Goal: Task Accomplishment & Management: Use online tool/utility

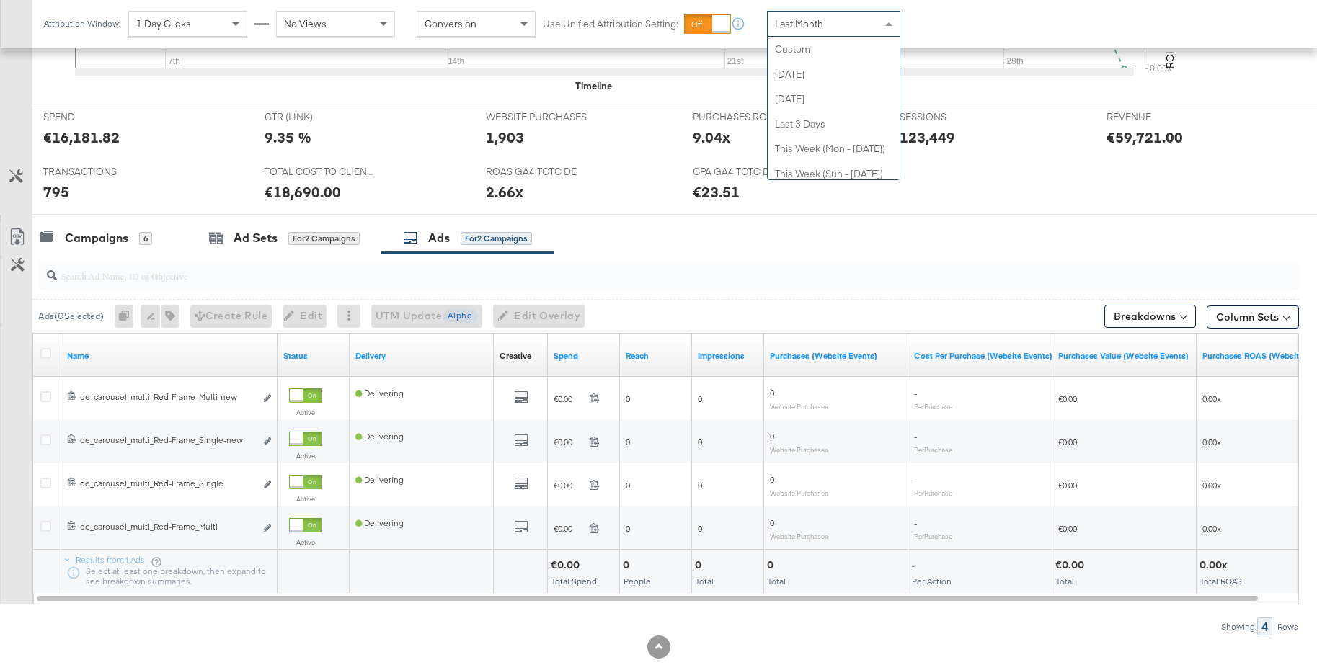
click at [801, 24] on span "Last Month" at bounding box center [799, 23] width 48 height 13
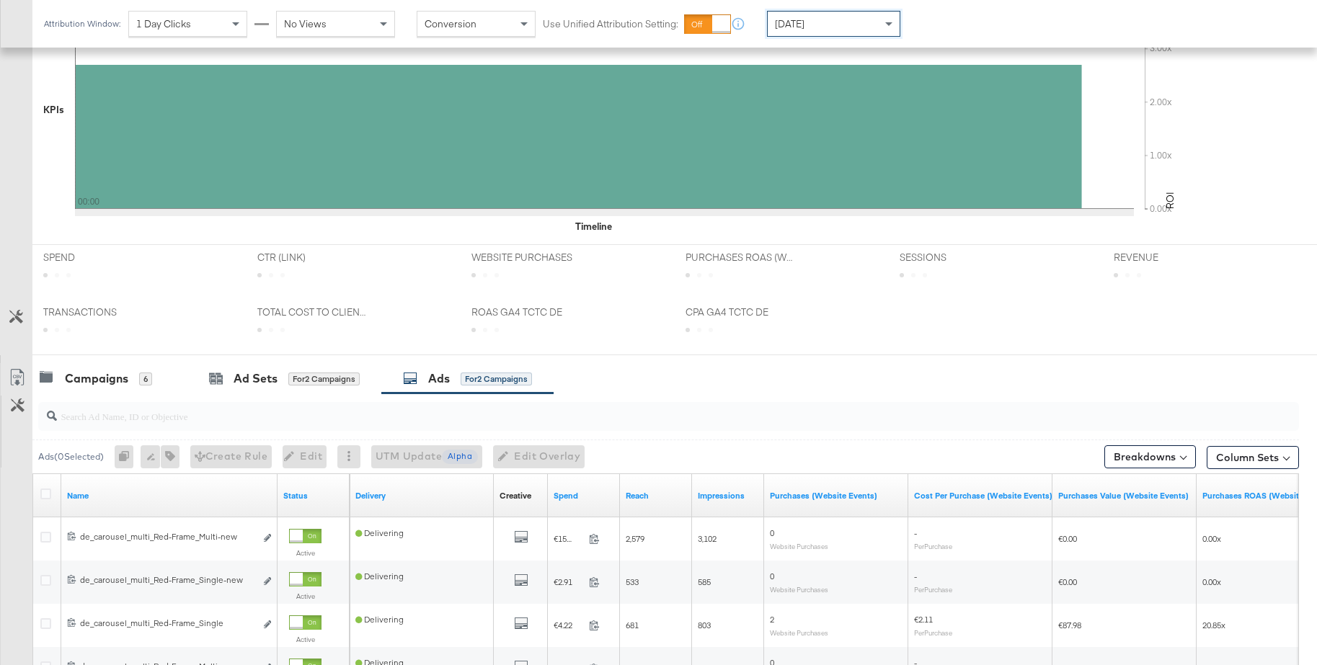
scroll to position [521, 0]
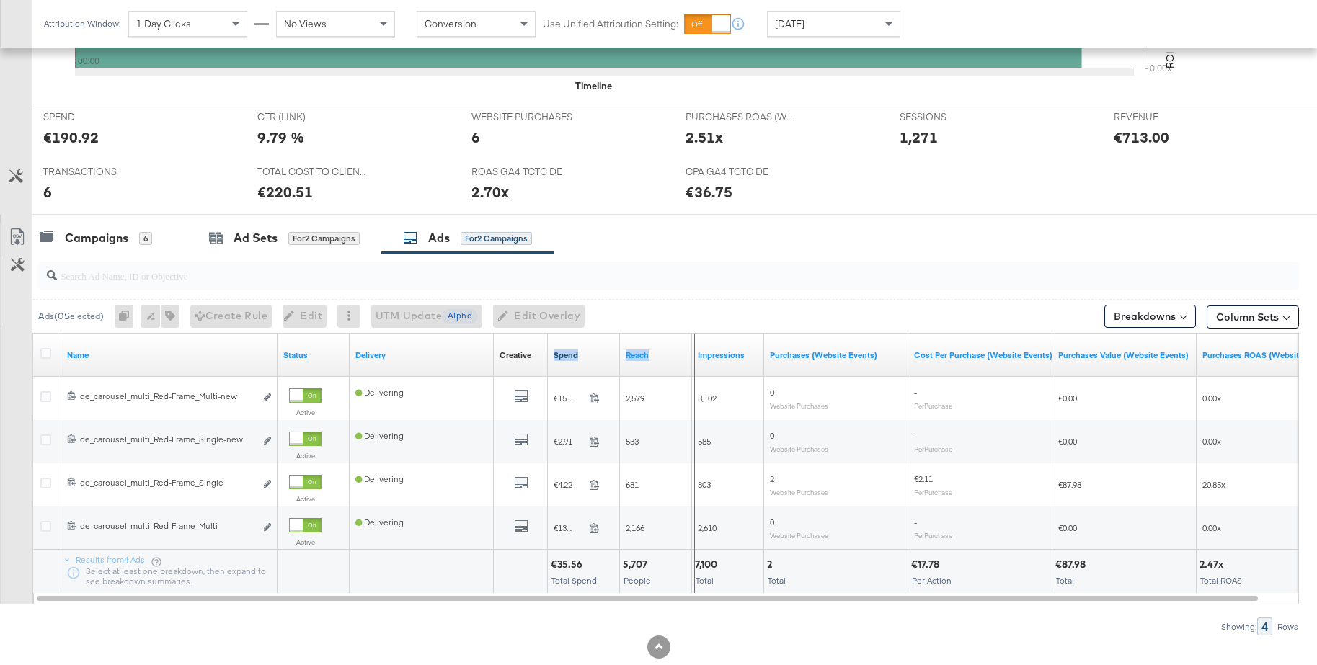
drag, startPoint x: 622, startPoint y: 352, endPoint x: 685, endPoint y: 351, distance: 63.4
click at [692, 351] on div "Delivery Creative Sorting Unavailable Spend Reach Impressions Purchases (Websit…" at bounding box center [844, 355] width 991 height 43
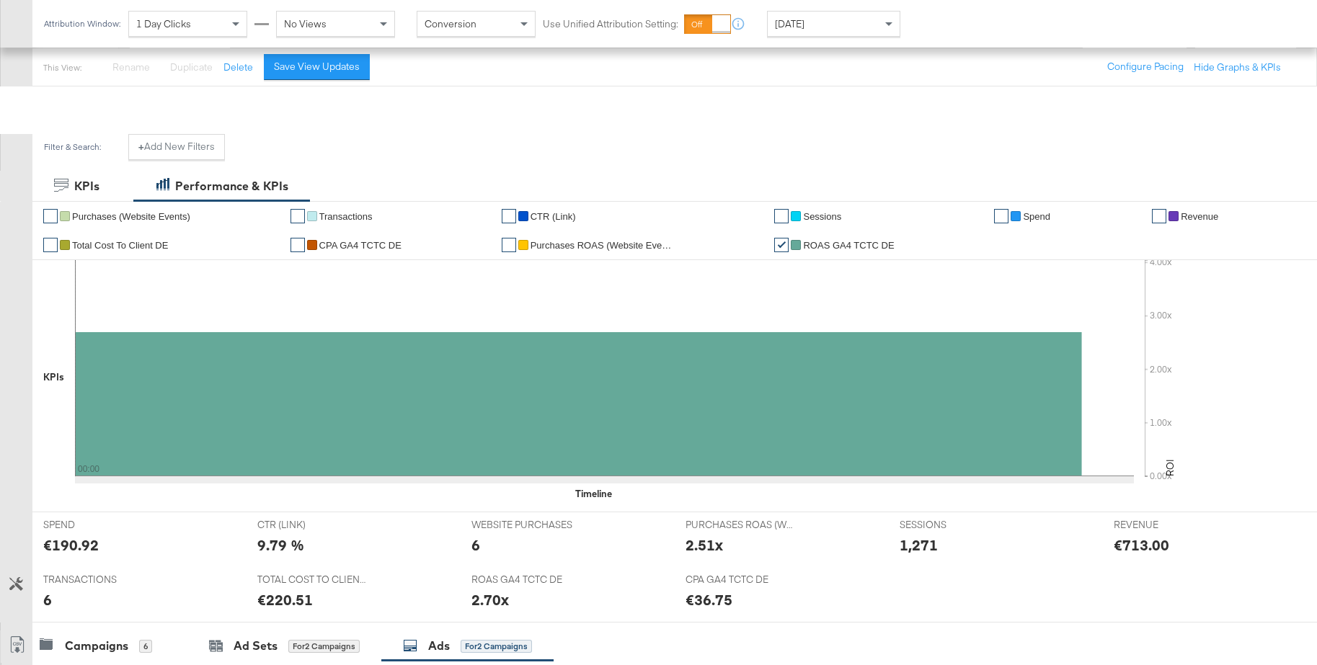
scroll to position [0, 0]
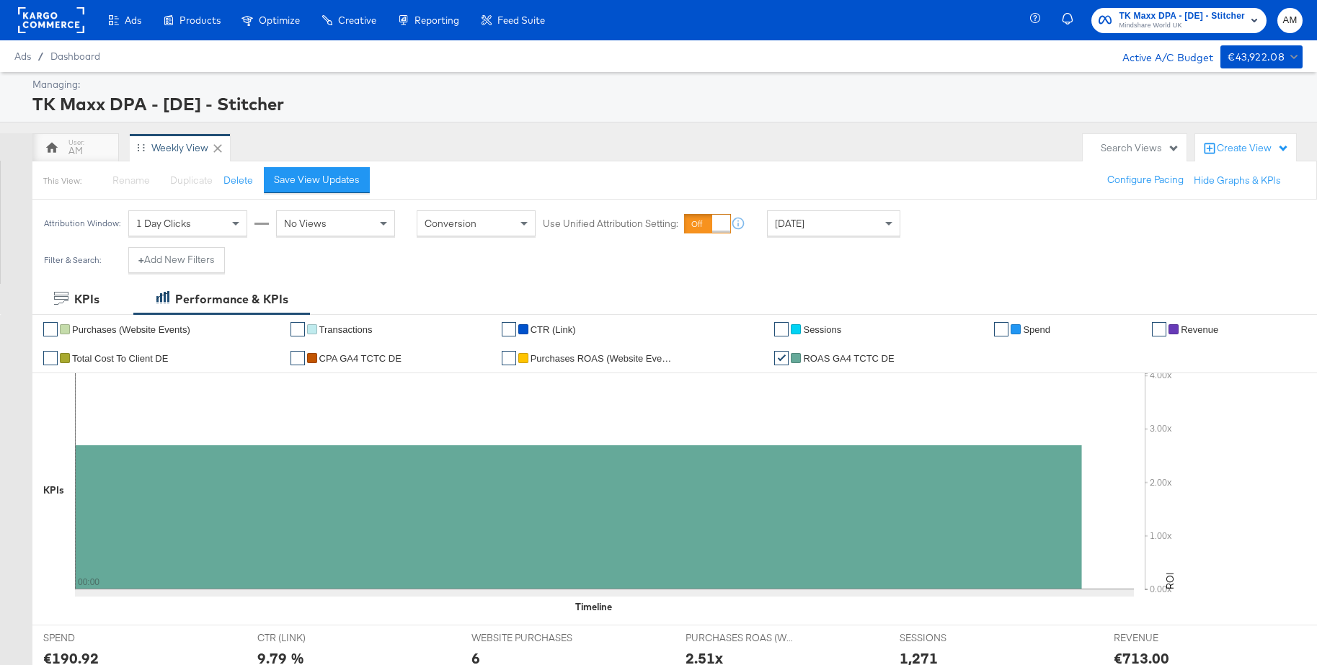
click at [57, 21] on rect at bounding box center [51, 20] width 66 height 26
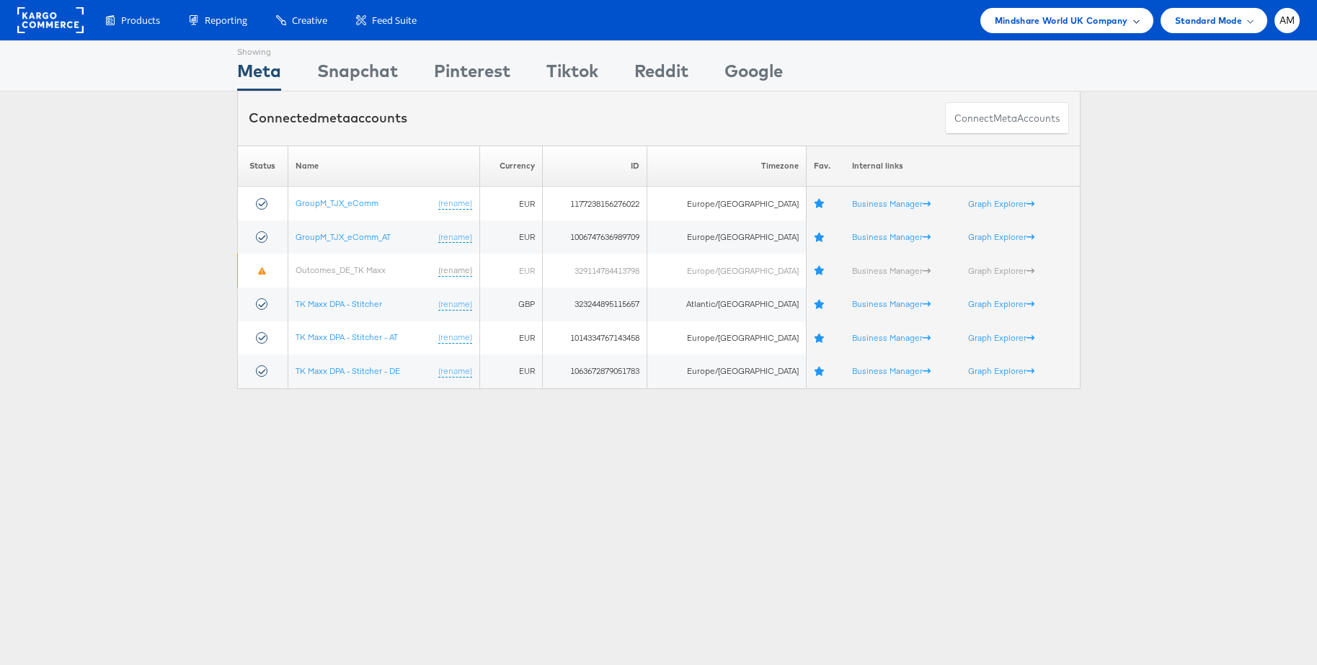
click at [1035, 24] on span "Mindshare World UK Company" at bounding box center [1060, 20] width 133 height 15
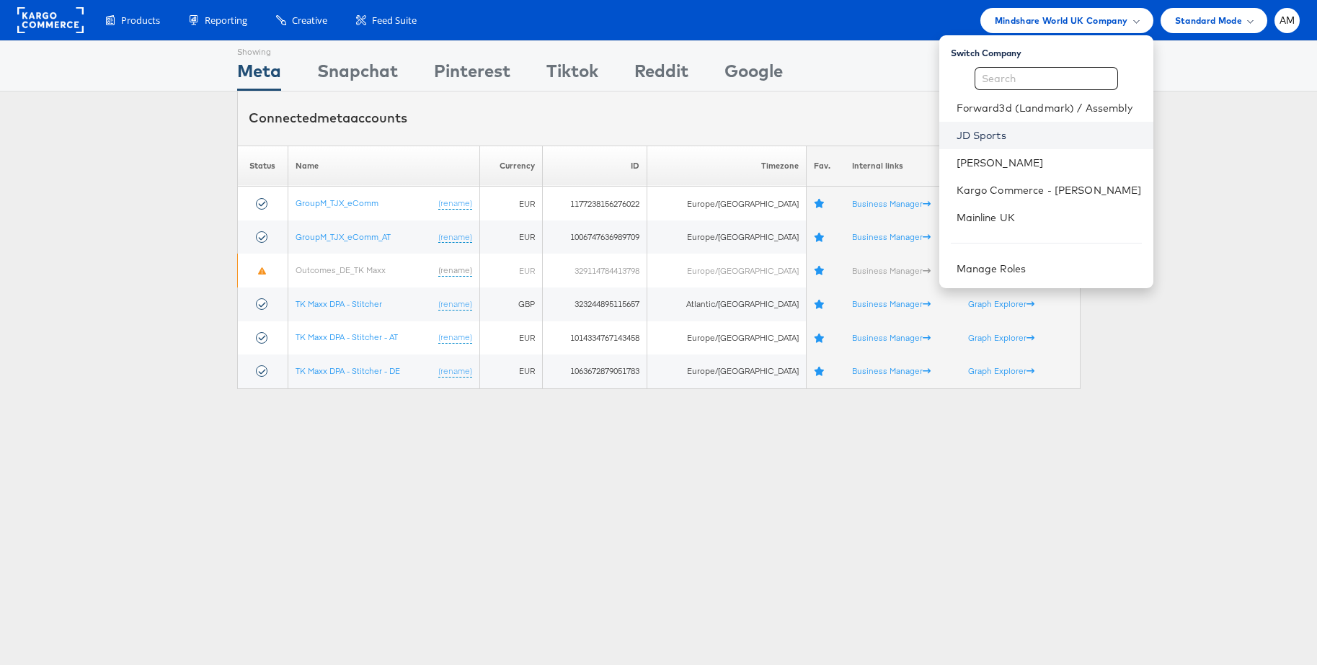
click at [977, 141] on link "JD Sports" at bounding box center [1048, 135] width 185 height 14
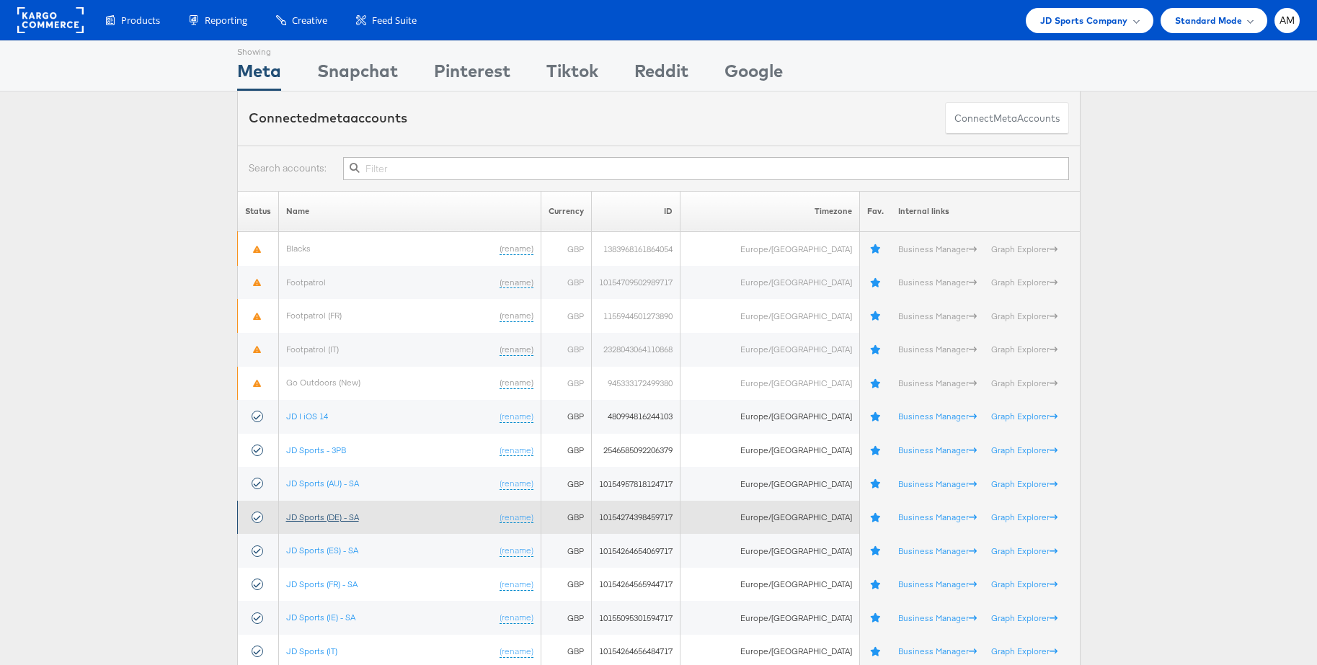
click at [341, 515] on link "JD Sports (DE) - SA" at bounding box center [322, 517] width 73 height 11
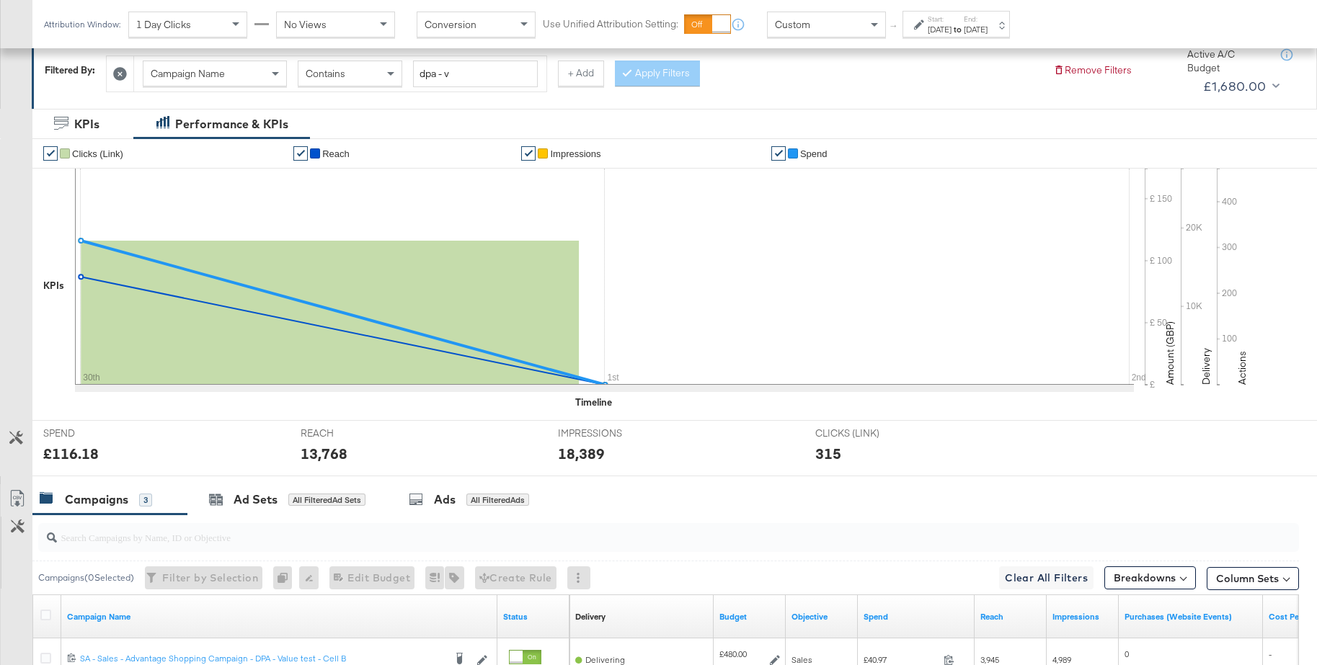
scroll to position [303, 0]
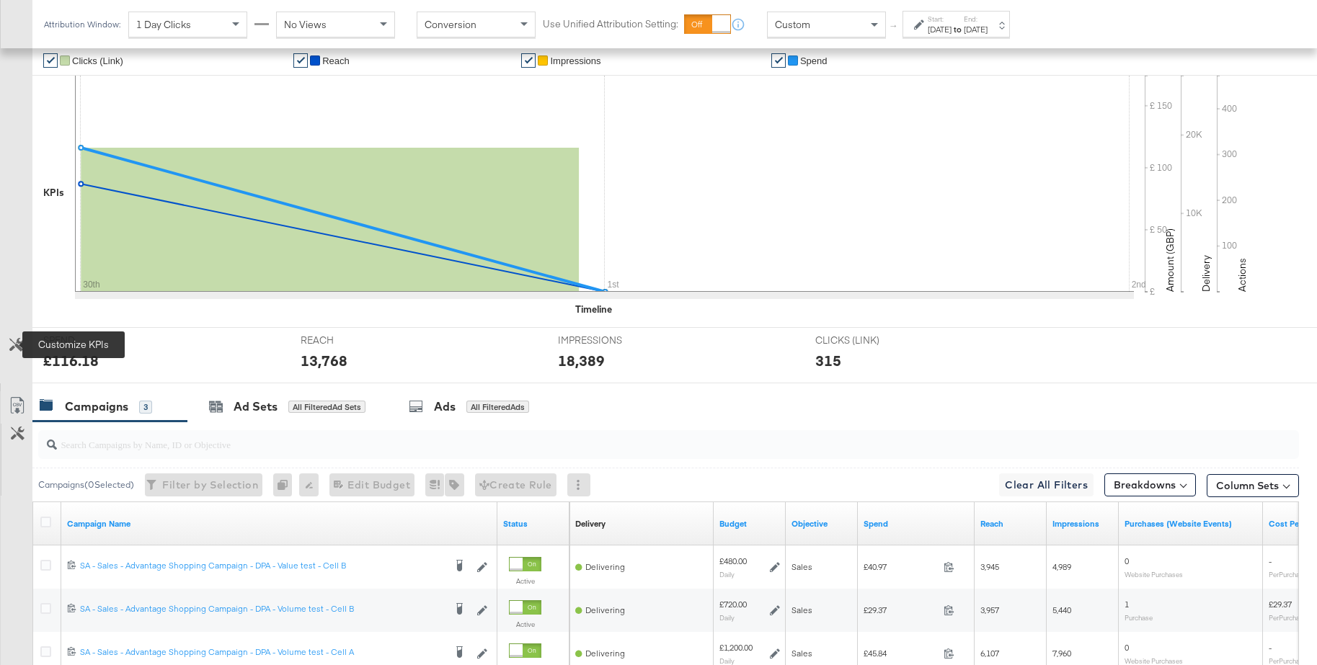
click at [14, 347] on icon at bounding box center [16, 345] width 14 height 14
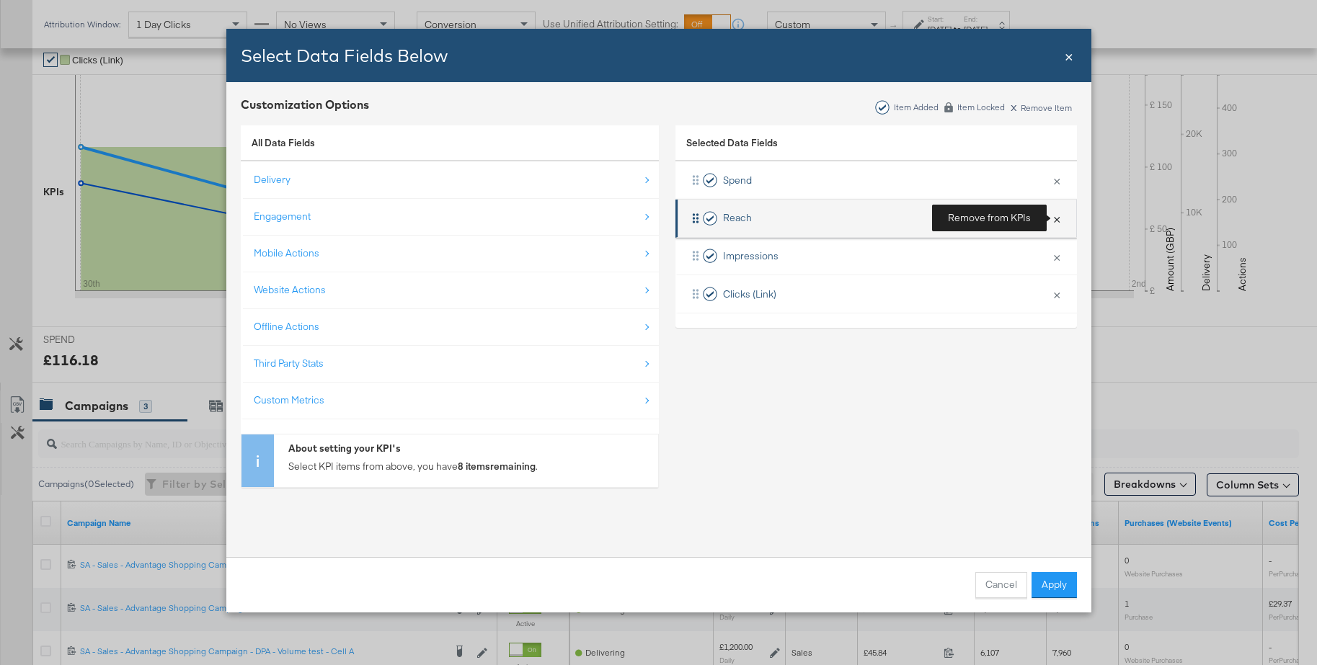
click at [1056, 219] on button "×" at bounding box center [1056, 218] width 19 height 30
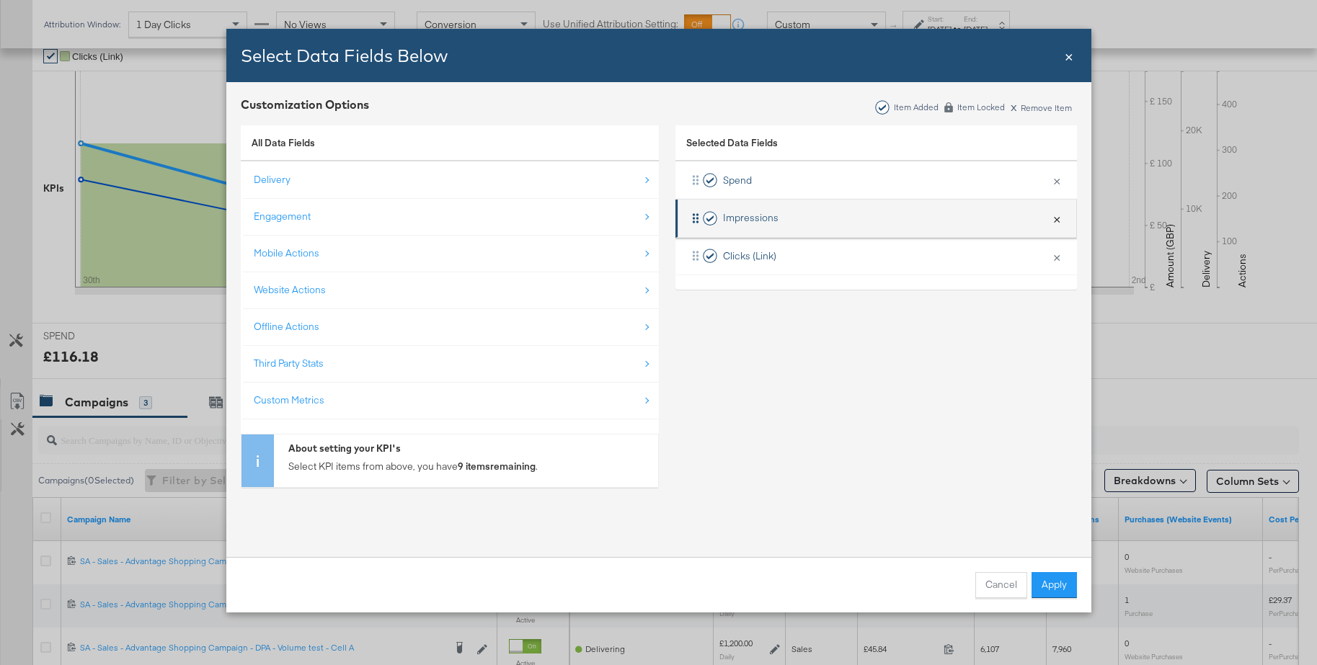
click at [1056, 219] on button "×" at bounding box center [1056, 218] width 19 height 30
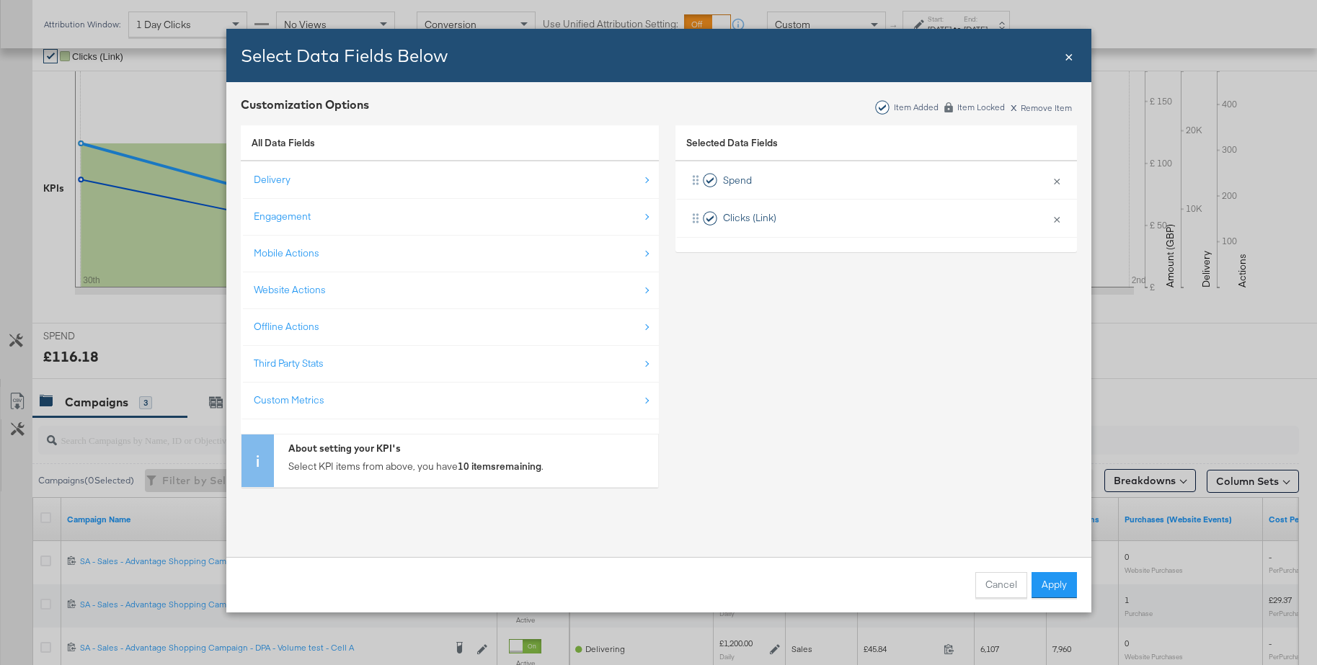
scroll to position [309, 0]
click at [1056, 219] on button "×" at bounding box center [1056, 218] width 19 height 30
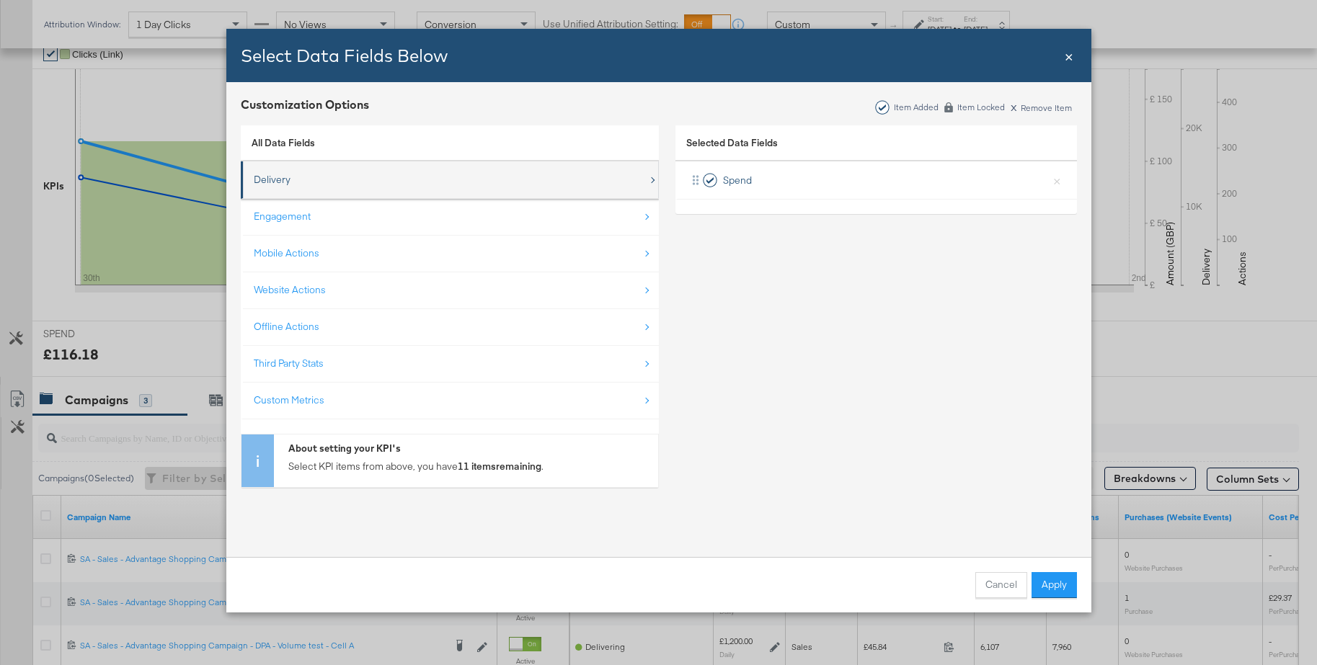
click at [262, 184] on div "Delivery" at bounding box center [272, 180] width 37 height 14
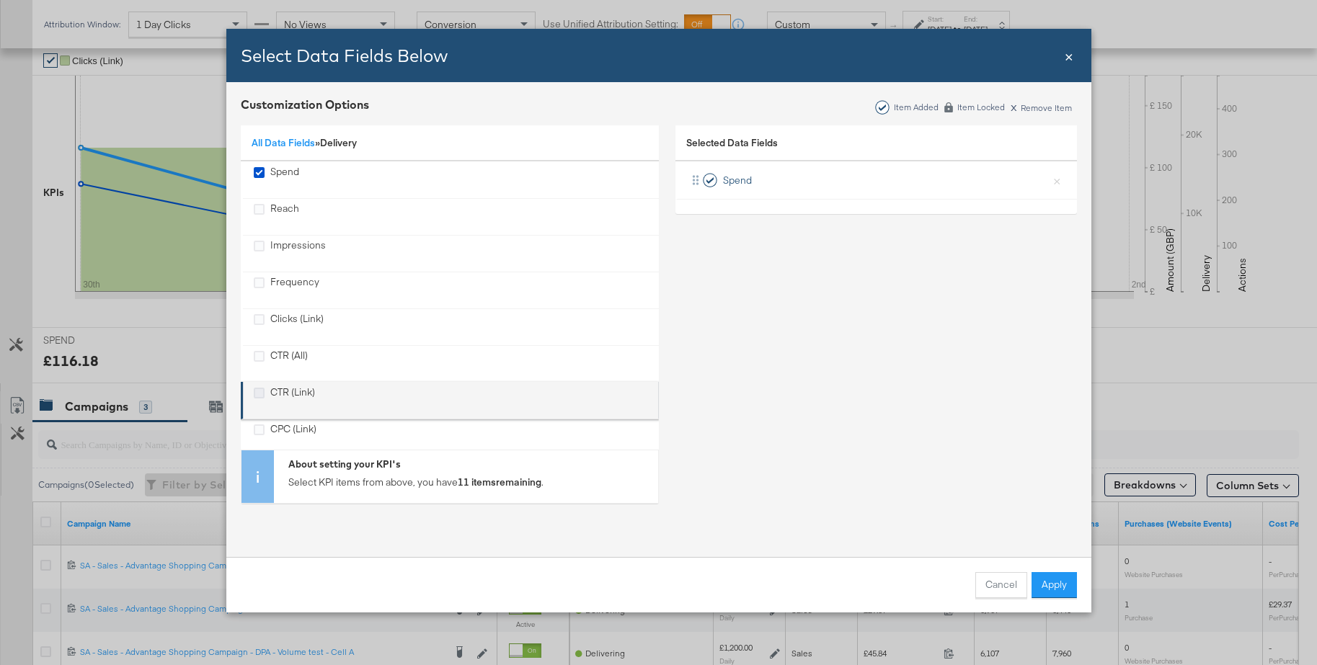
click at [256, 390] on icon "CTR (Link)" at bounding box center [259, 393] width 11 height 11
click at [0, 0] on input "CTR (Link)" at bounding box center [0, 0] width 0 height 0
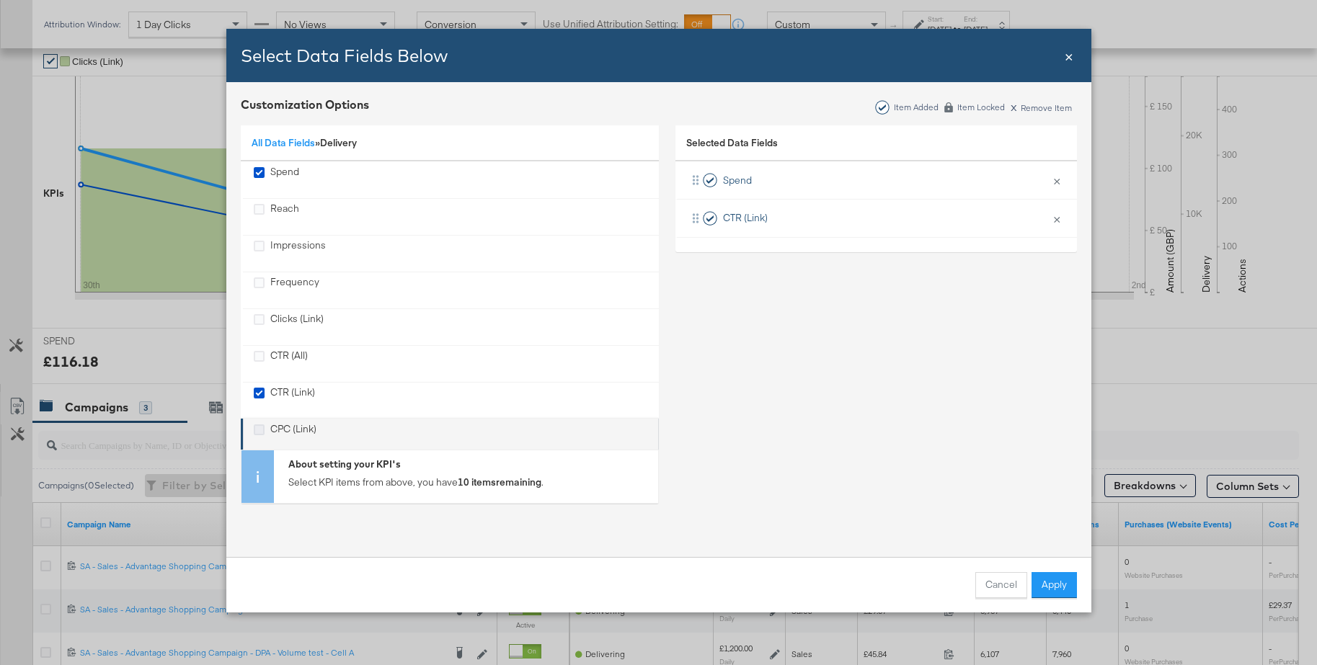
click at [258, 426] on icon "CPC (Link)" at bounding box center [259, 429] width 11 height 11
click at [0, 0] on input "CPC (Link)" at bounding box center [0, 0] width 0 height 0
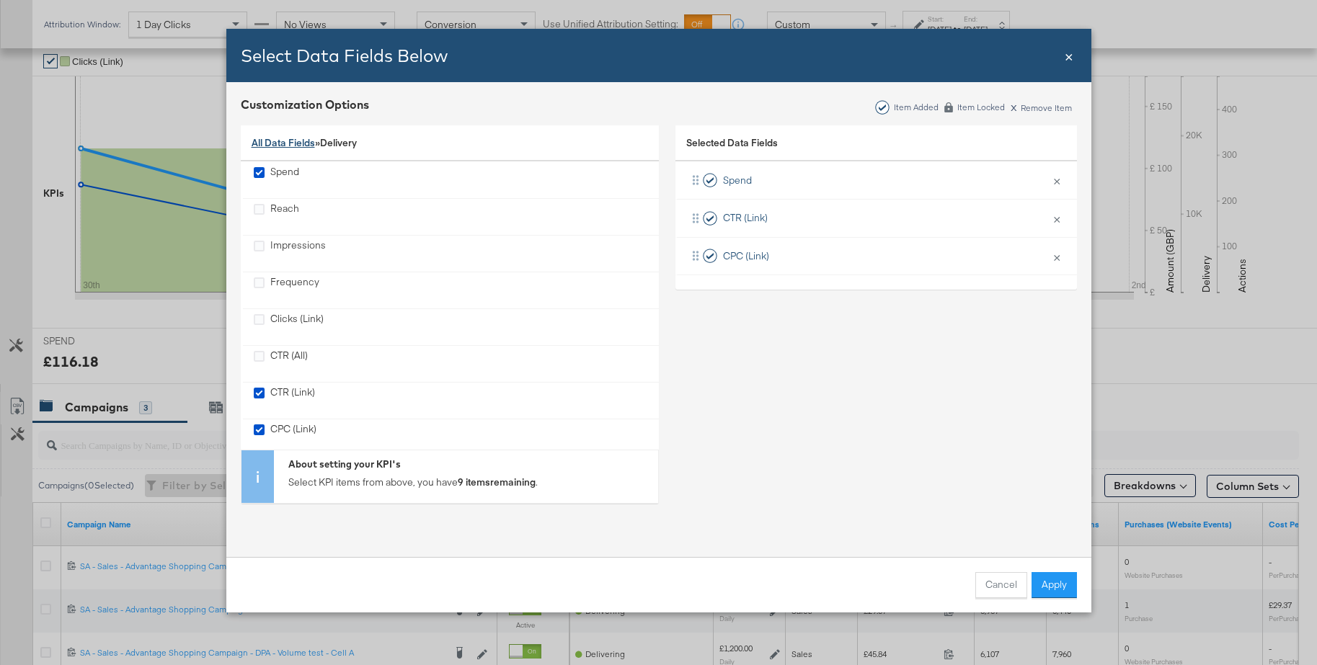
click at [284, 148] on link "All Data Fields" at bounding box center [282, 142] width 63 height 13
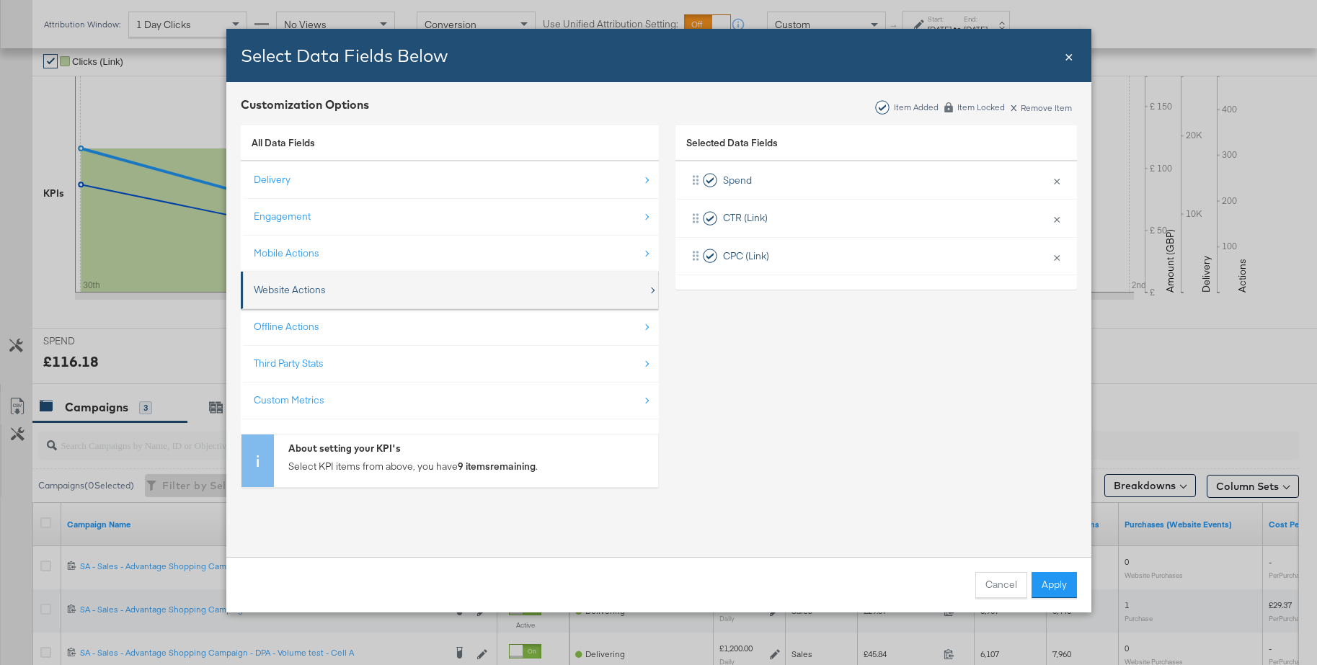
click at [283, 289] on div "Website Actions" at bounding box center [290, 290] width 72 height 14
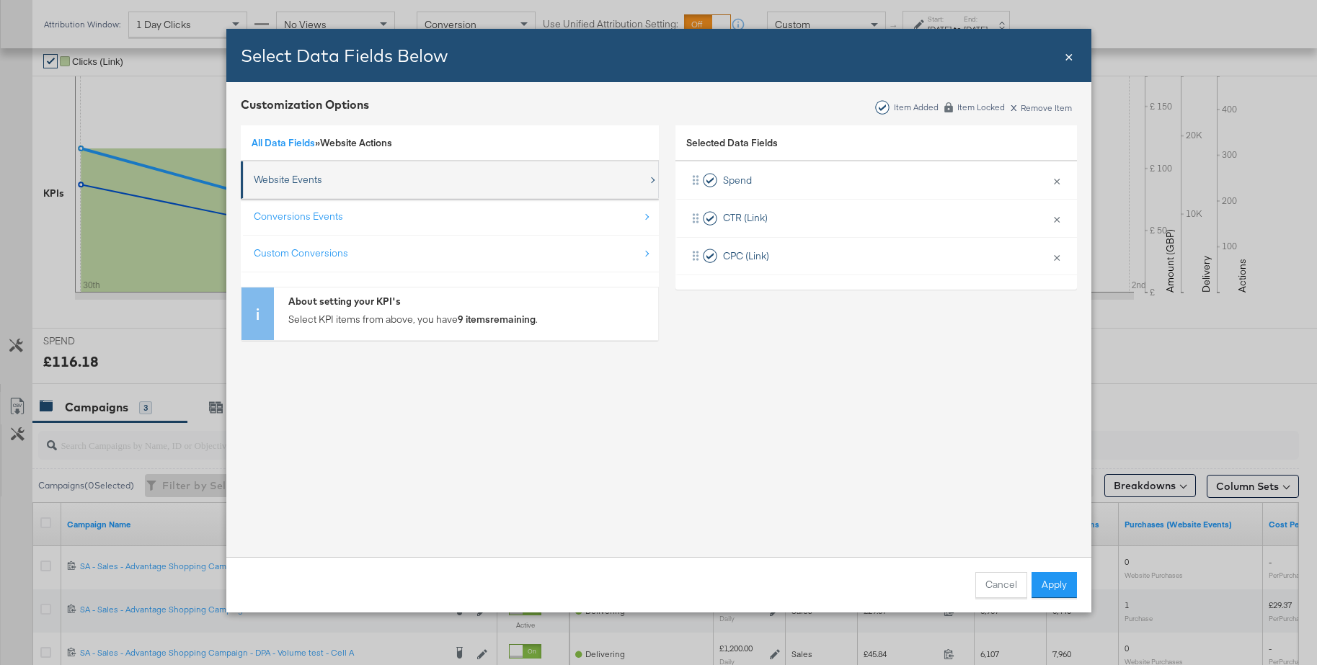
click at [284, 171] on div "Website Events" at bounding box center [451, 180] width 394 height 30
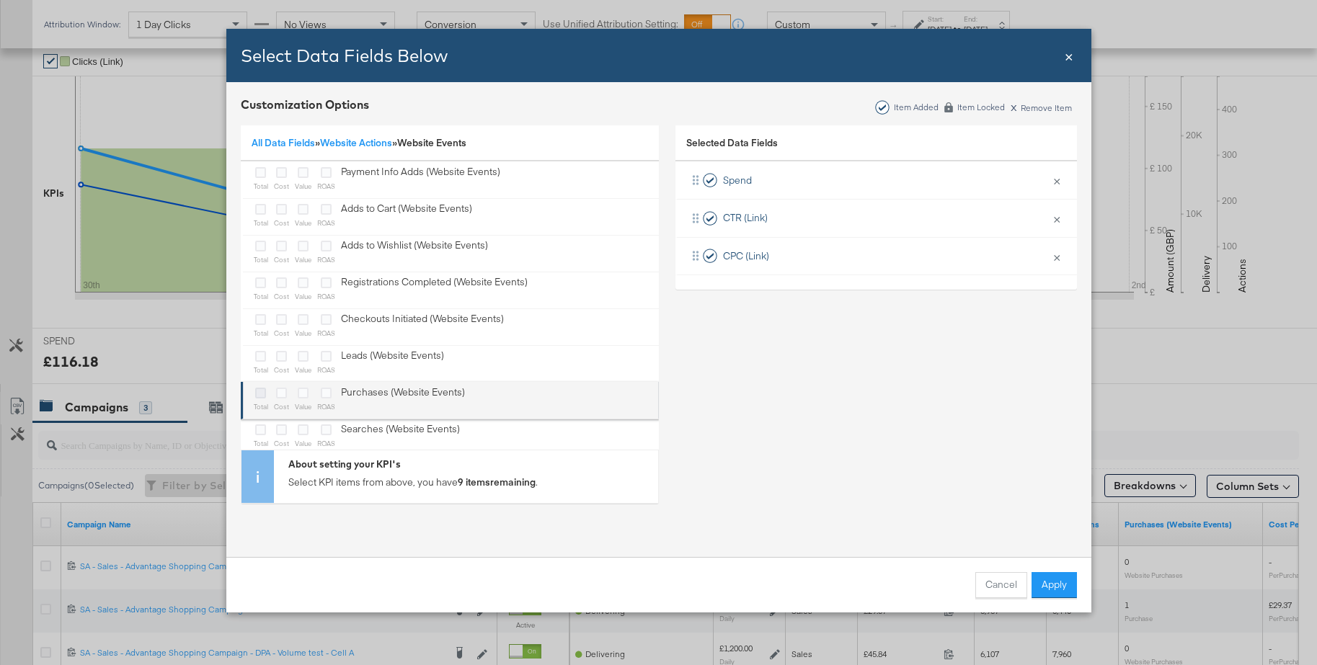
click at [257, 394] on icon "Bulk Add Locations Modal" at bounding box center [260, 393] width 11 height 11
click at [0, 0] on input "Bulk Add Locations Modal" at bounding box center [0, 0] width 0 height 0
click at [280, 395] on icon "Bulk Add Locations Modal" at bounding box center [281, 393] width 11 height 11
click at [0, 0] on input "Bulk Add Locations Modal" at bounding box center [0, 0] width 0 height 0
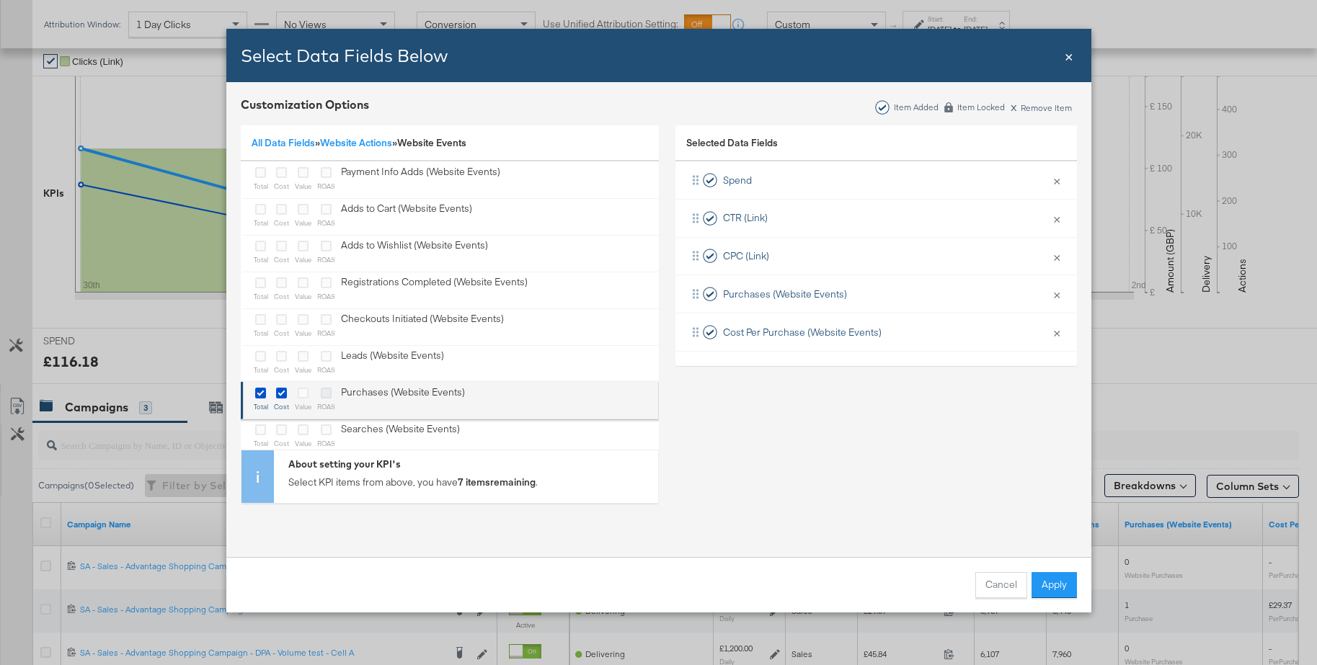
click at [321, 394] on icon "Bulk Add Locations Modal" at bounding box center [326, 393] width 11 height 11
click at [0, 0] on input "Bulk Add Locations Modal" at bounding box center [0, 0] width 0 height 0
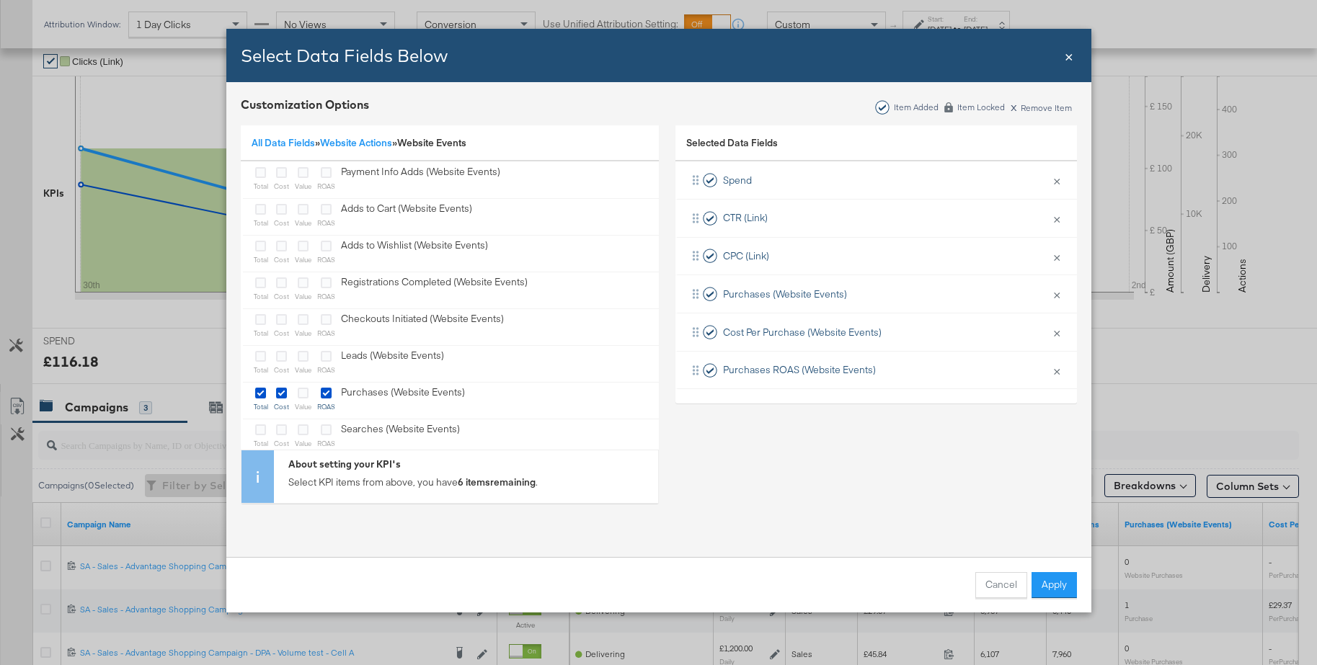
drag, startPoint x: 283, startPoint y: 138, endPoint x: 288, endPoint y: 150, distance: 12.3
click at [283, 138] on link "All Data Fields" at bounding box center [282, 142] width 63 height 13
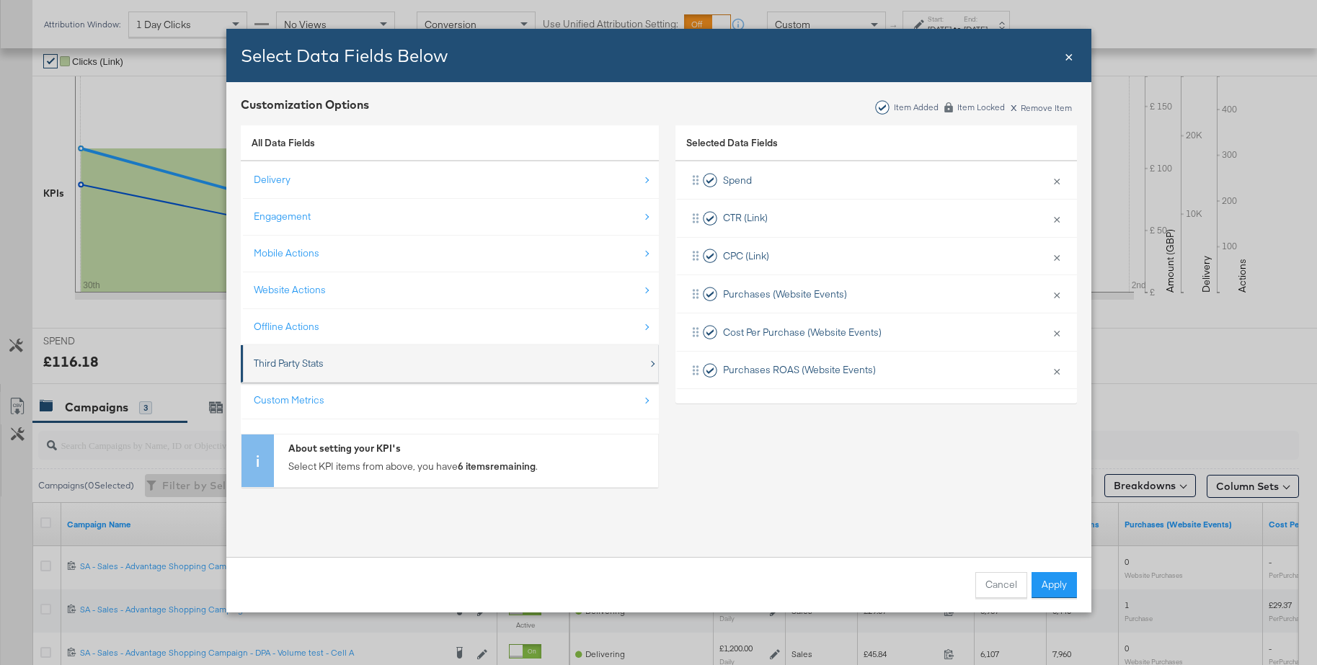
click at [288, 362] on div "Third Party Stats" at bounding box center [289, 364] width 70 height 14
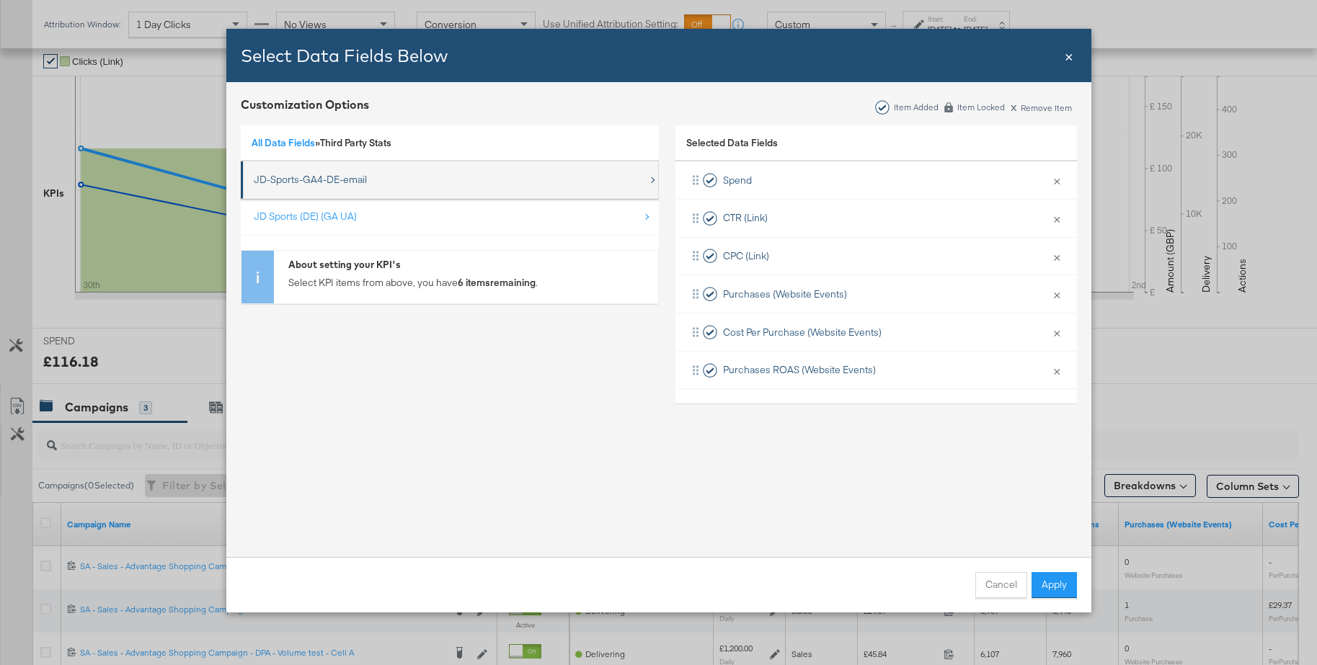
click at [308, 180] on div "JD-Sports-GA4-DE-email" at bounding box center [310, 180] width 113 height 14
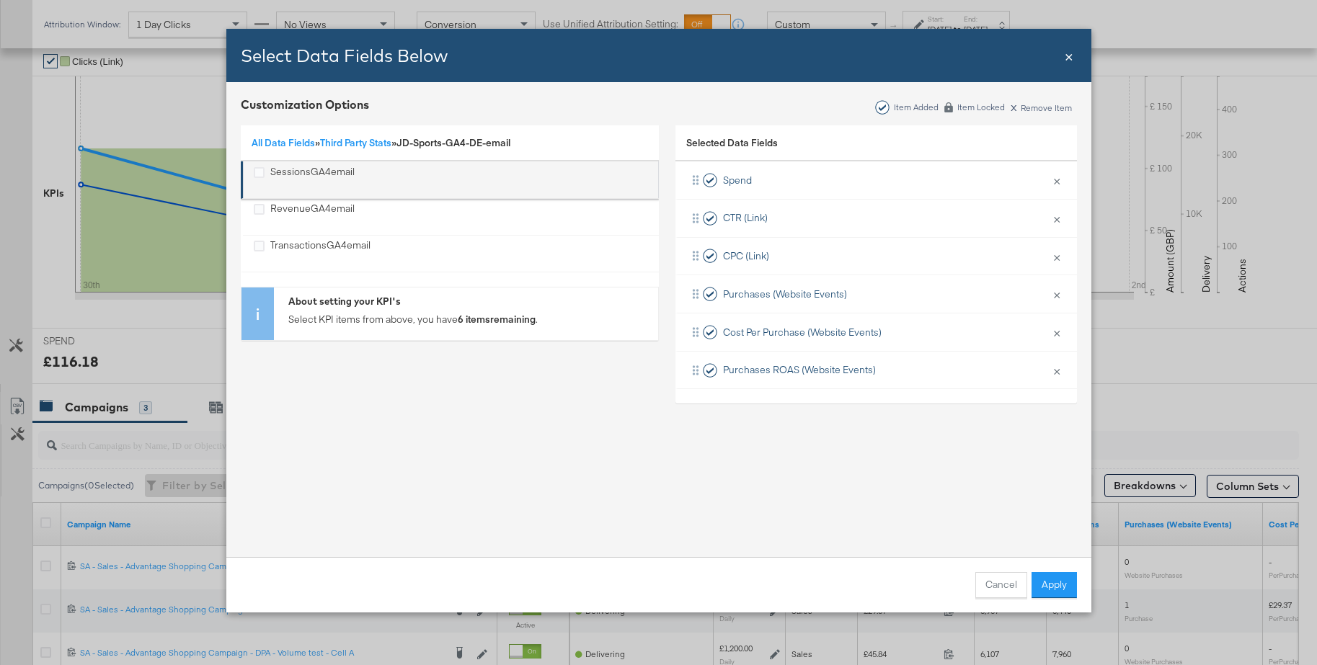
click at [306, 171] on div "SessionsGA4email" at bounding box center [312, 180] width 84 height 30
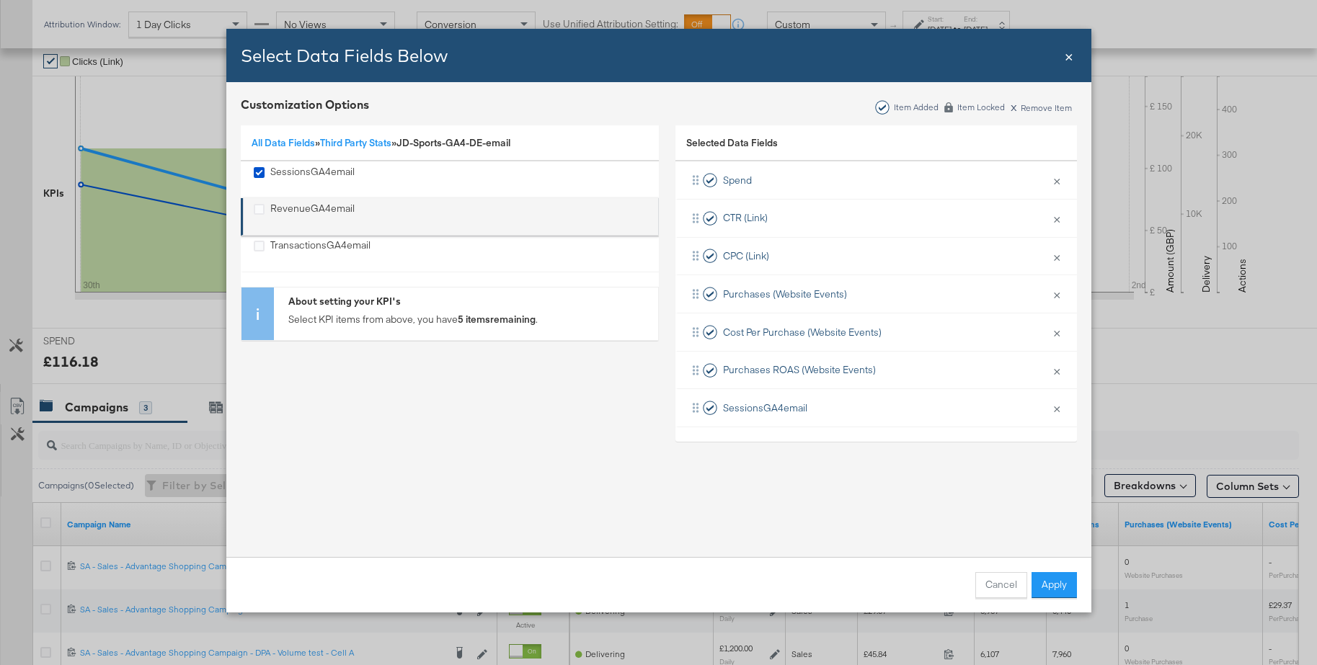
drag, startPoint x: 300, startPoint y: 243, endPoint x: 297, endPoint y: 227, distance: 16.3
click at [299, 241] on div "TransactionsGA4email" at bounding box center [320, 254] width 100 height 30
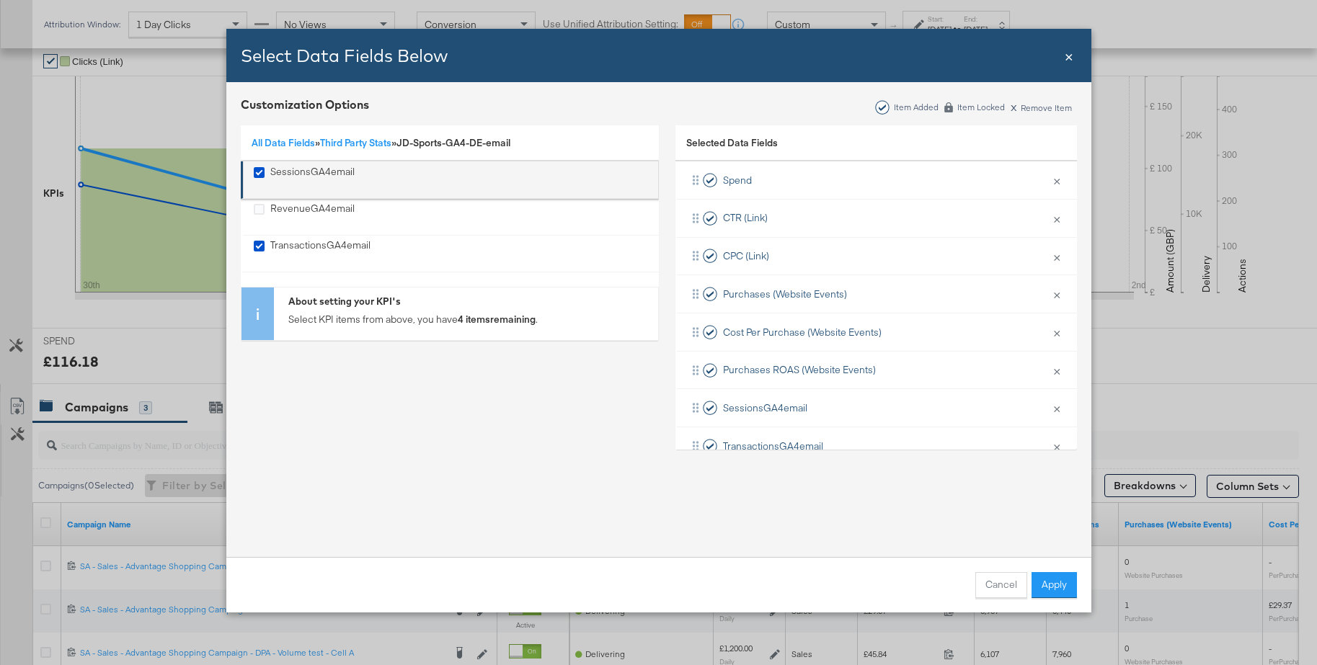
drag, startPoint x: 296, startPoint y: 210, endPoint x: 293, endPoint y: 185, distance: 24.8
click at [295, 208] on div "RevenueGA4email" at bounding box center [312, 217] width 84 height 30
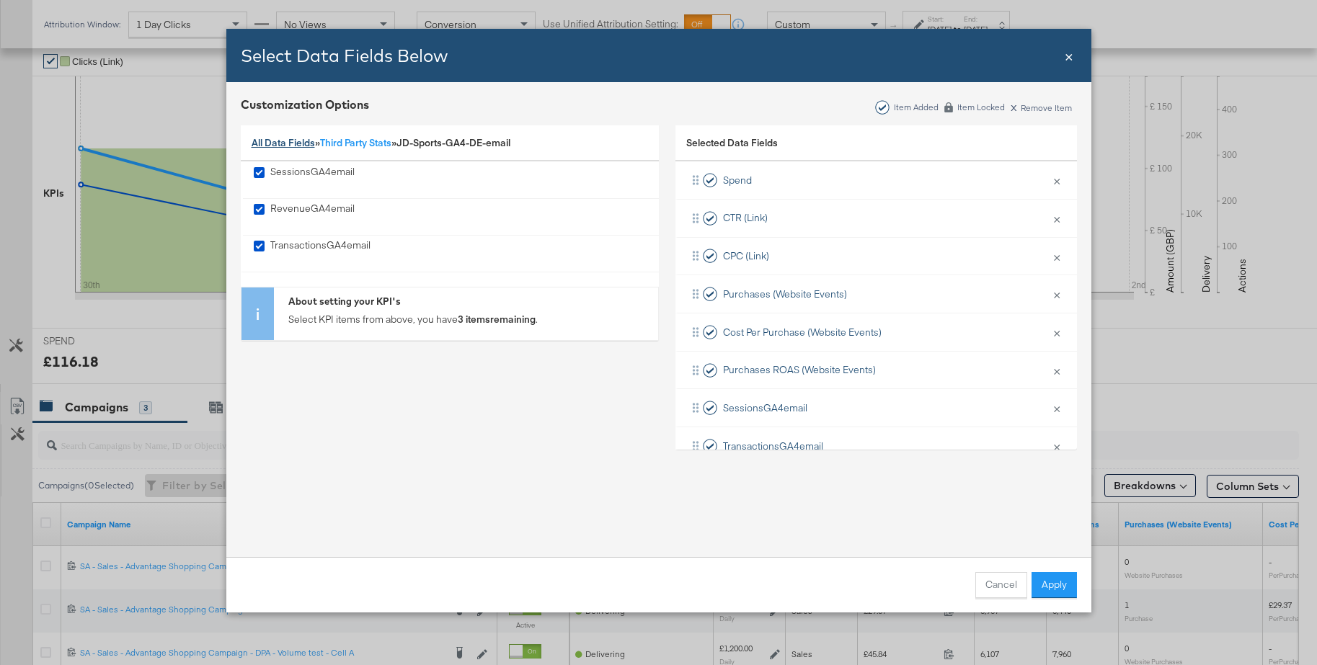
click at [287, 143] on link "All Data Fields" at bounding box center [282, 142] width 63 height 13
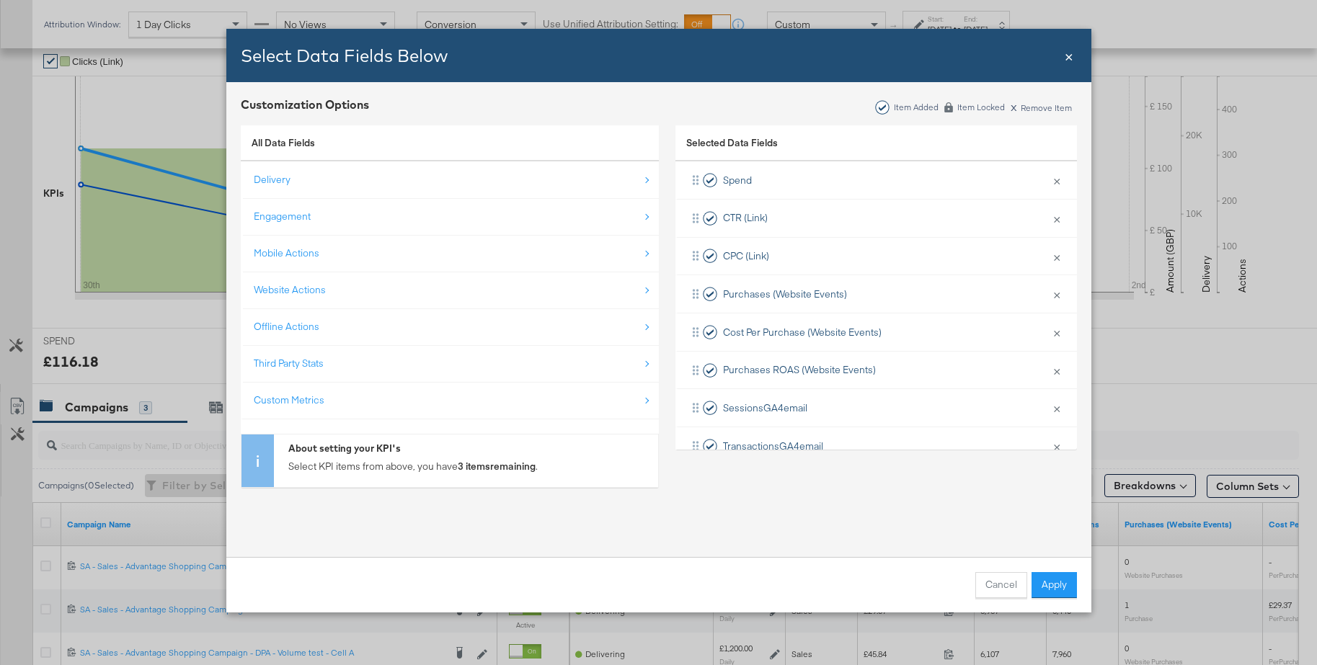
drag, startPoint x: 289, startPoint y: 400, endPoint x: 300, endPoint y: 306, distance: 95.1
click at [289, 400] on div "Custom Metrics" at bounding box center [289, 400] width 71 height 14
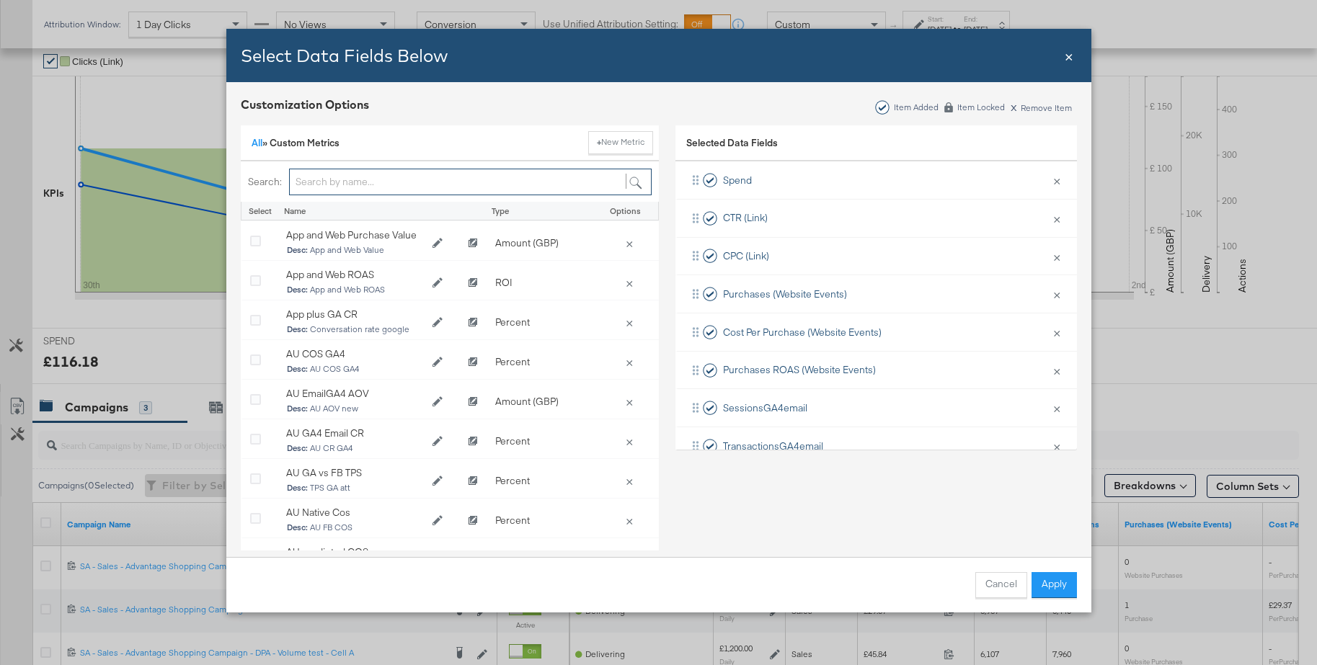
click at [316, 181] on input "Bulk Add Locations Modal" at bounding box center [470, 182] width 362 height 27
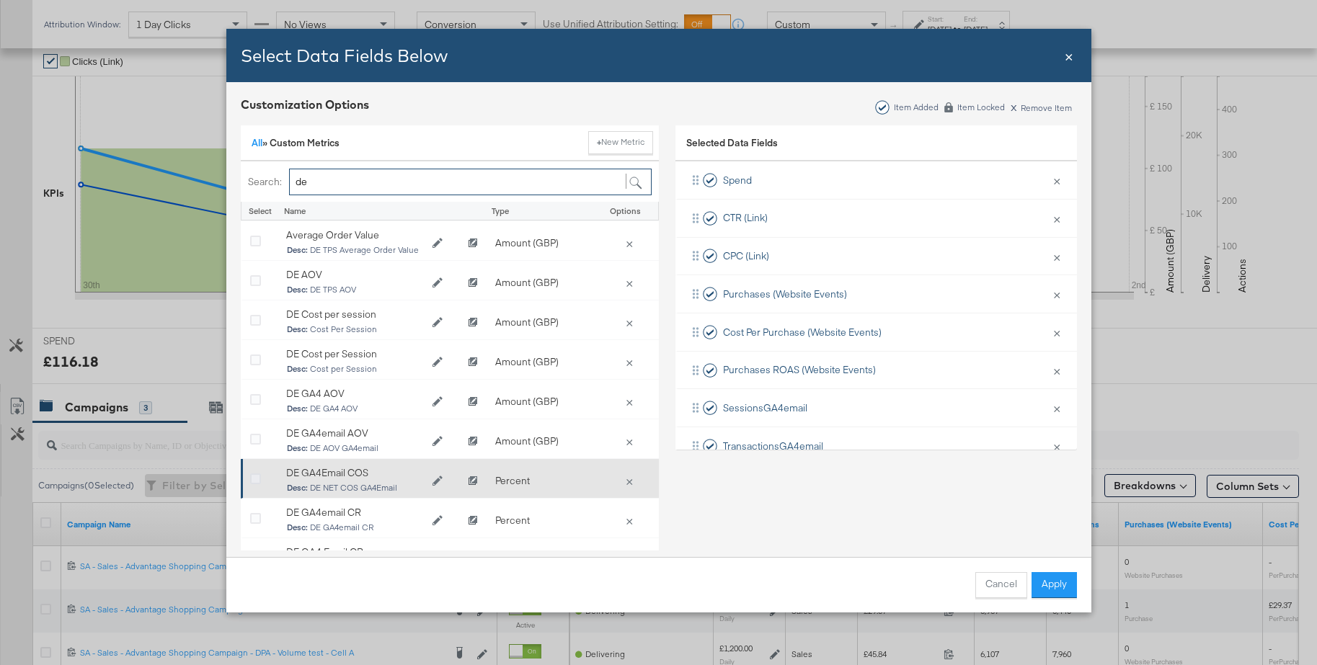
type input "de"
click at [253, 481] on icon "Bulk Add Locations Modal" at bounding box center [255, 479] width 11 height 11
click at [0, 0] on input "Bulk Add Locations Modal" at bounding box center [0, 0] width 0 height 0
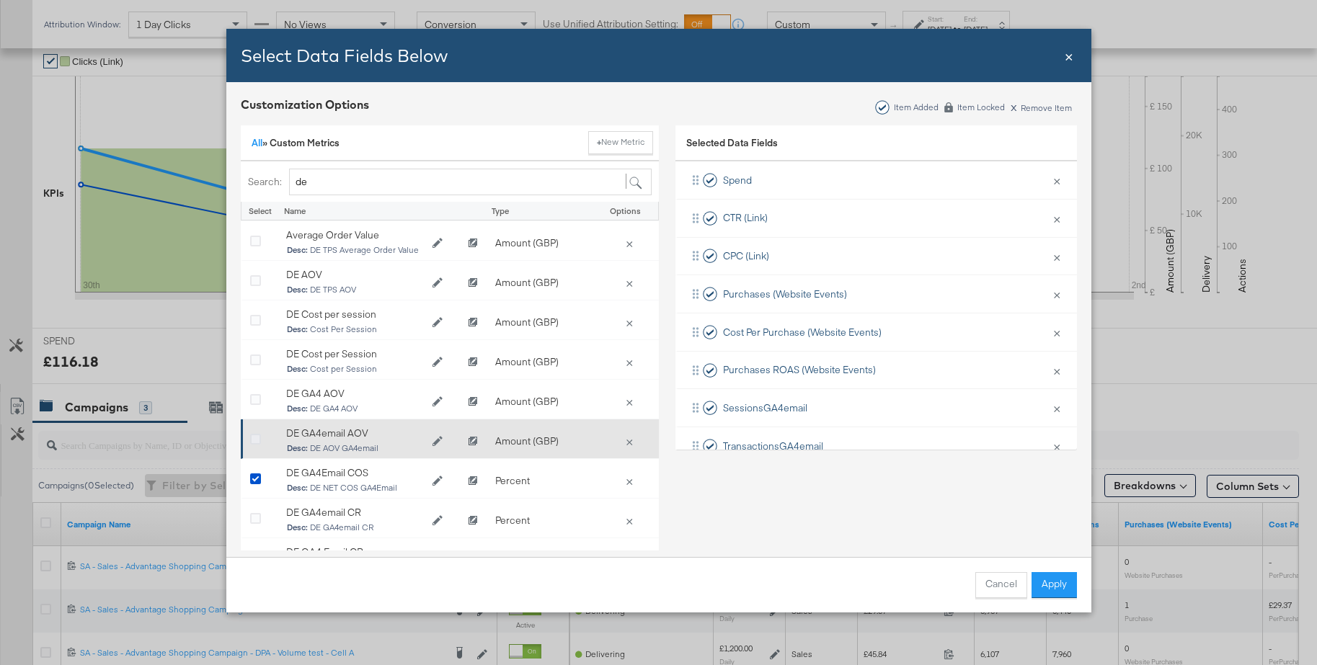
click at [252, 437] on icon "Bulk Add Locations Modal" at bounding box center [255, 440] width 11 height 11
click at [0, 0] on input "Bulk Add Locations Modal" at bounding box center [0, 0] width 0 height 0
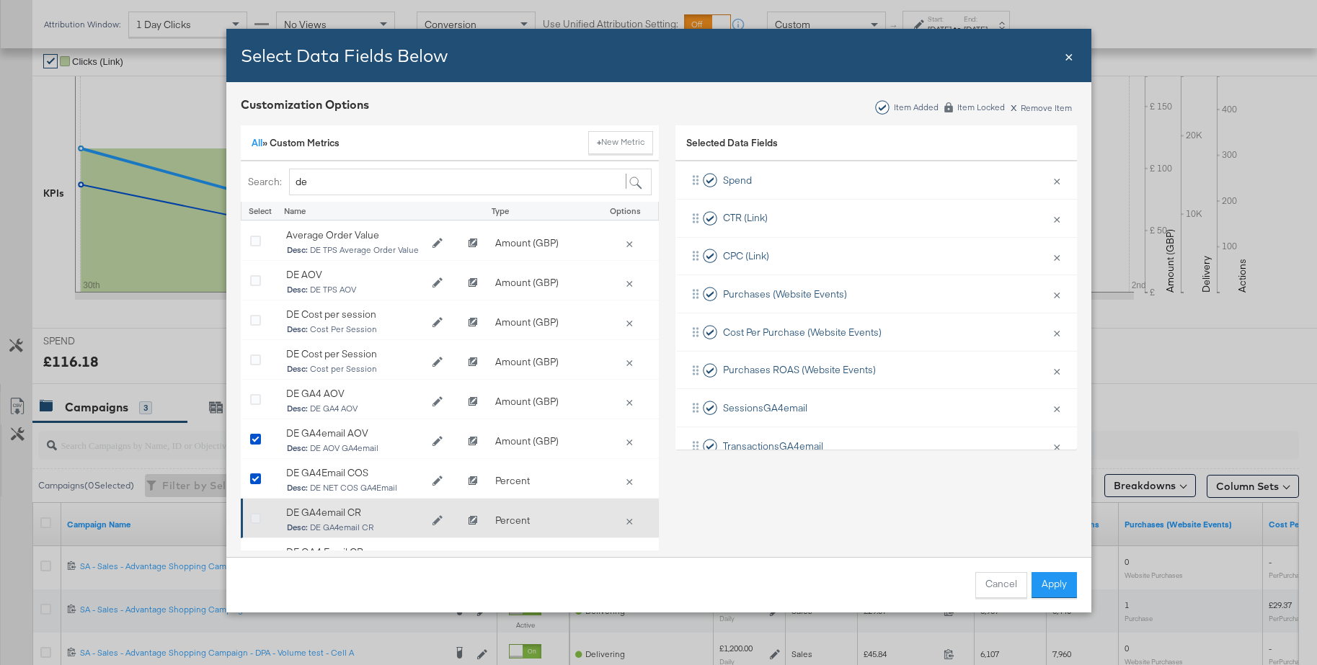
click at [258, 520] on icon "Bulk Add Locations Modal" at bounding box center [255, 519] width 11 height 11
click at [0, 0] on input "Bulk Add Locations Modal" at bounding box center [0, 0] width 0 height 0
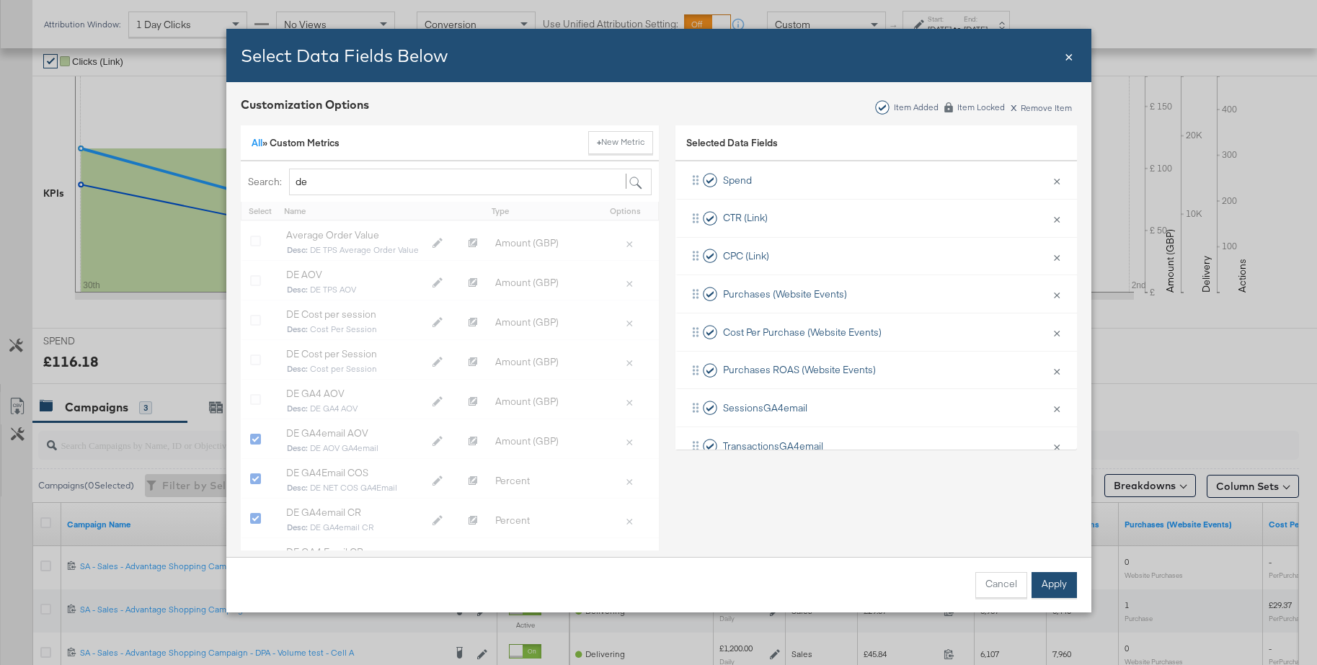
drag, startPoint x: 1056, startPoint y: 586, endPoint x: 884, endPoint y: 416, distance: 242.0
click at [1056, 585] on button "Apply" at bounding box center [1053, 585] width 45 height 26
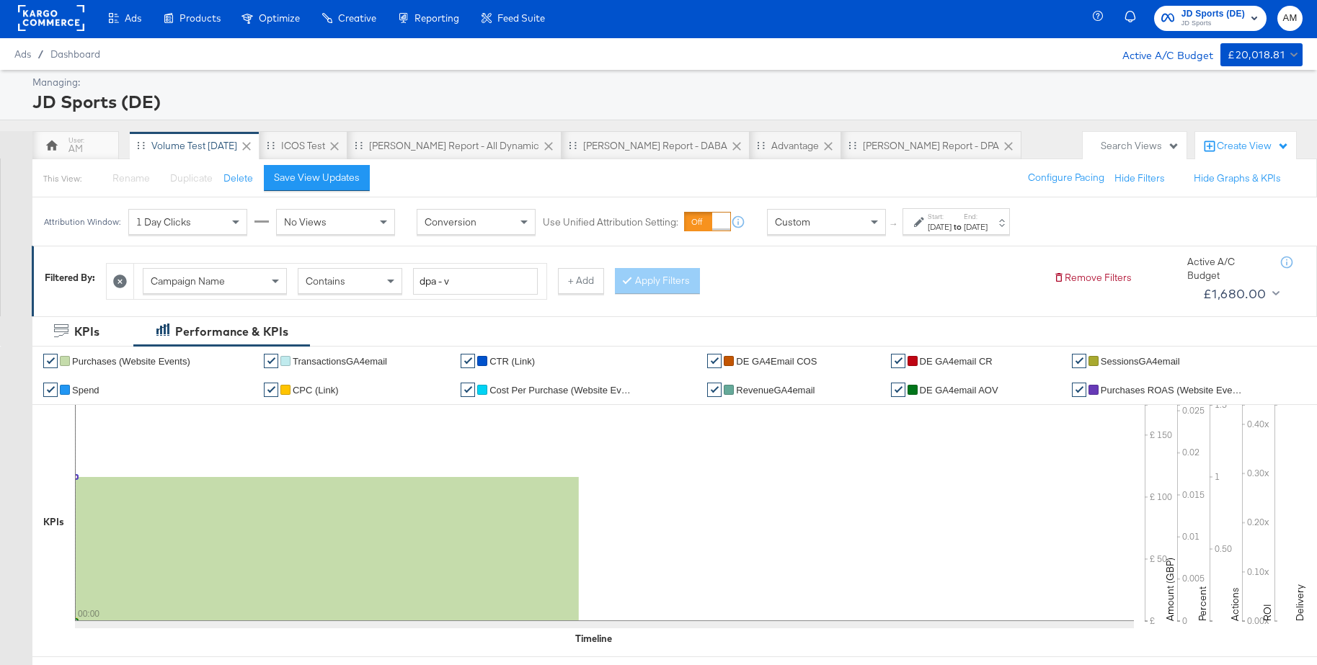
scroll to position [0, 0]
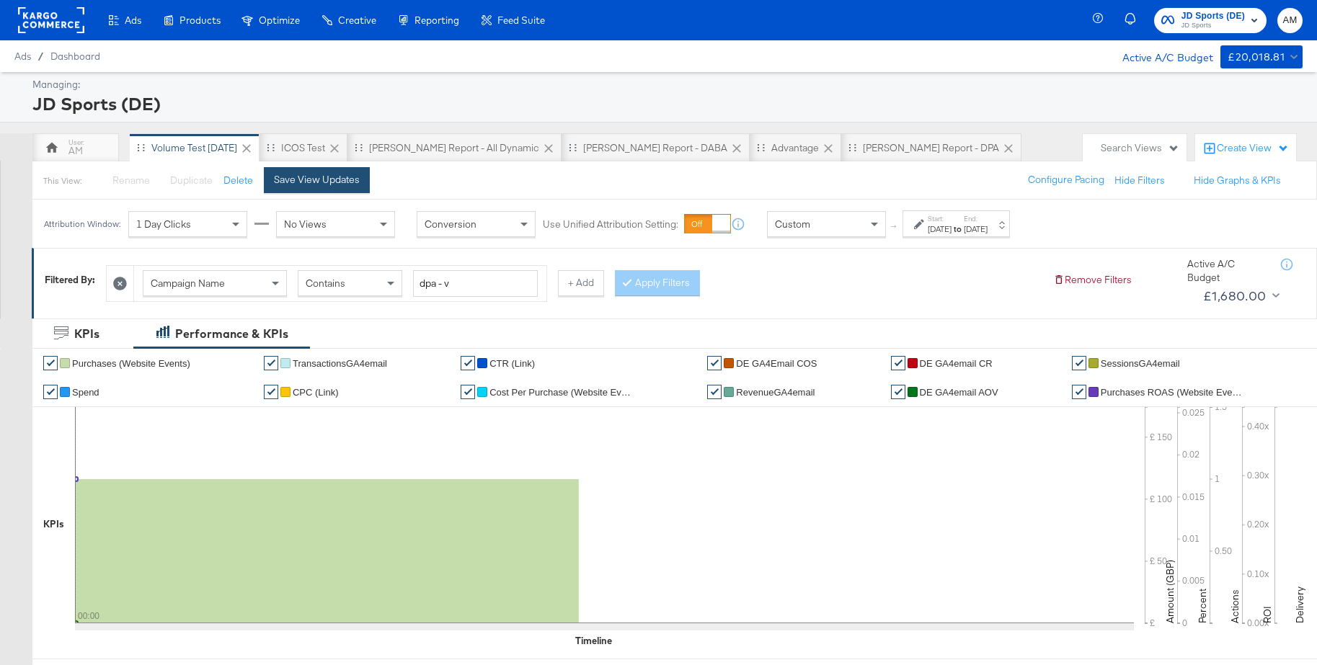
click at [282, 184] on div "Save View Updates" at bounding box center [317, 180] width 86 height 14
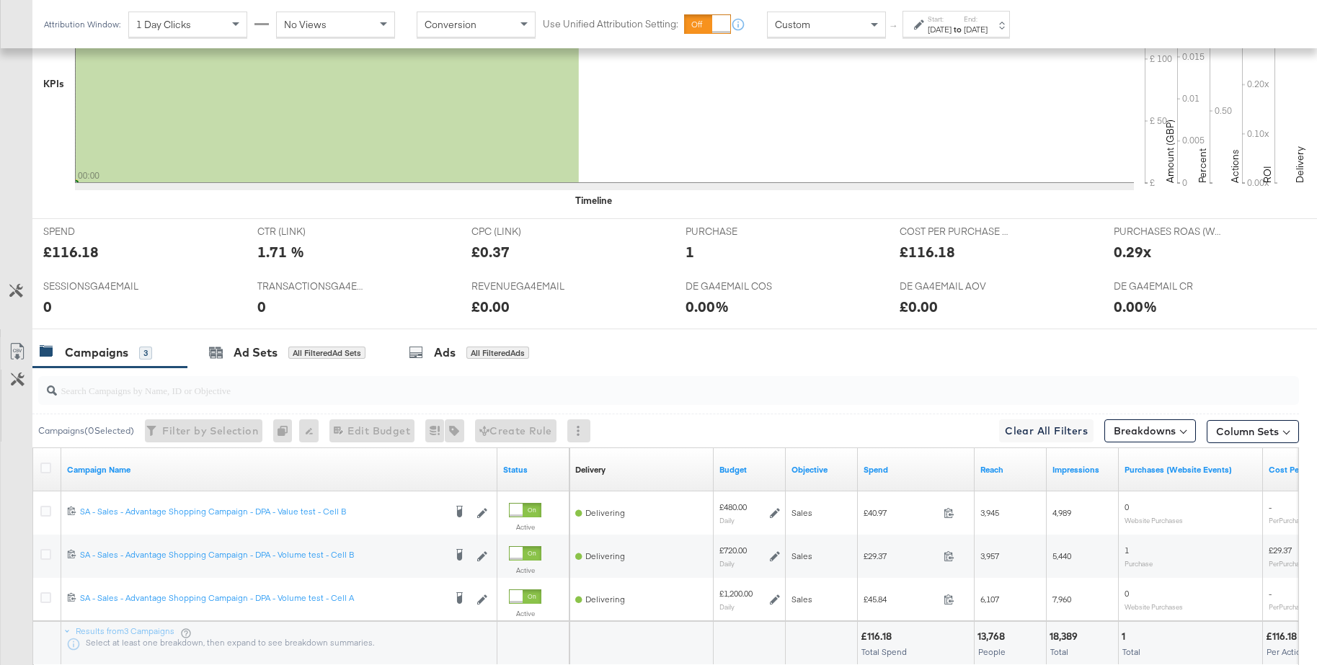
scroll to position [545, 0]
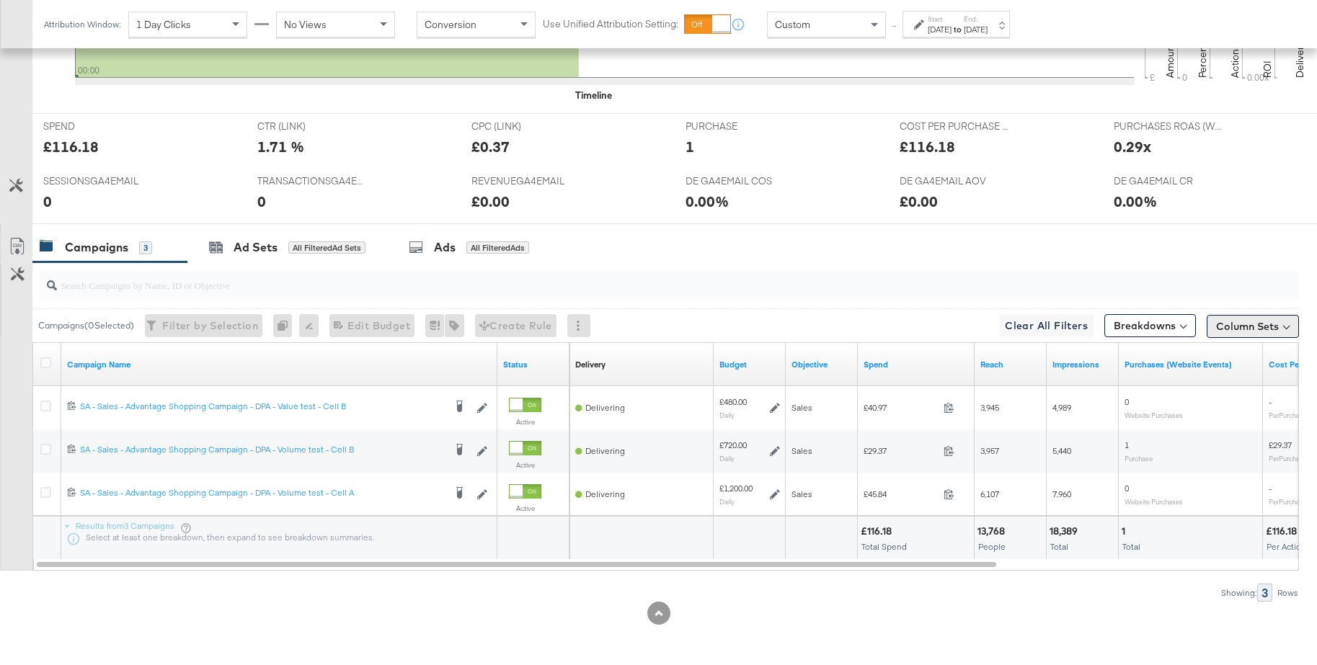
click at [1258, 324] on button "Column Sets" at bounding box center [1252, 326] width 92 height 23
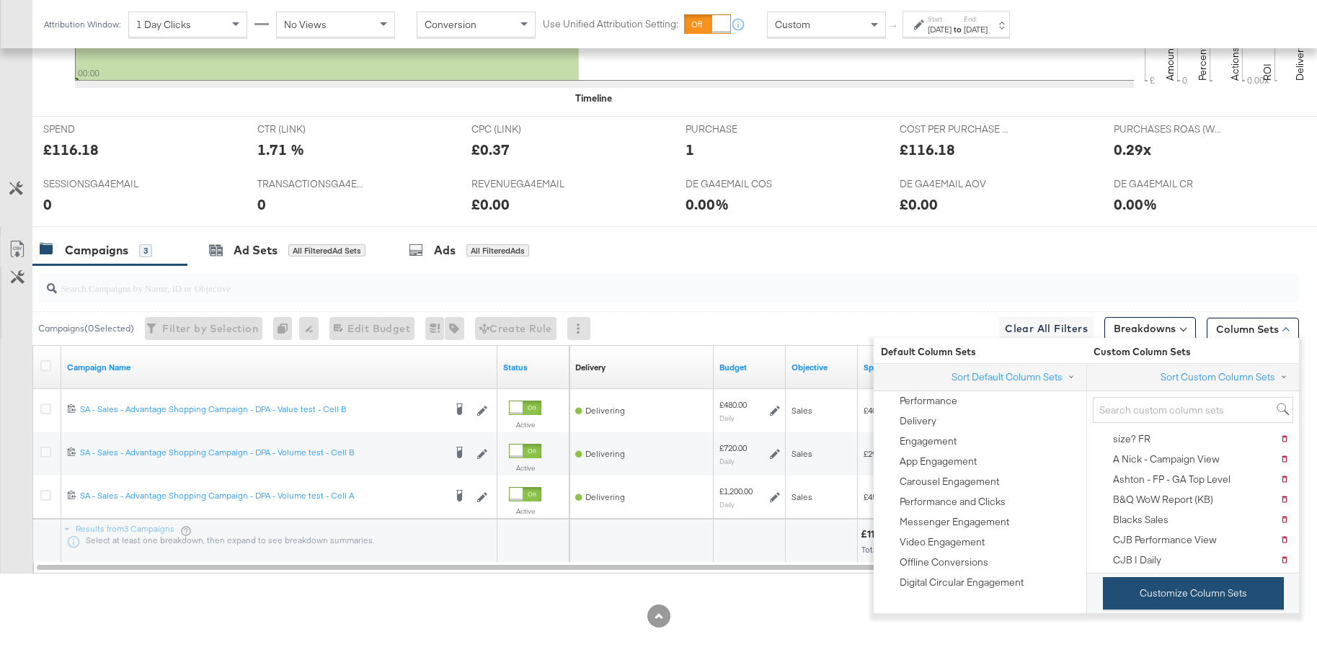
scroll to position [544, 0]
click at [1161, 596] on button "Customize Column Sets" at bounding box center [1192, 592] width 181 height 32
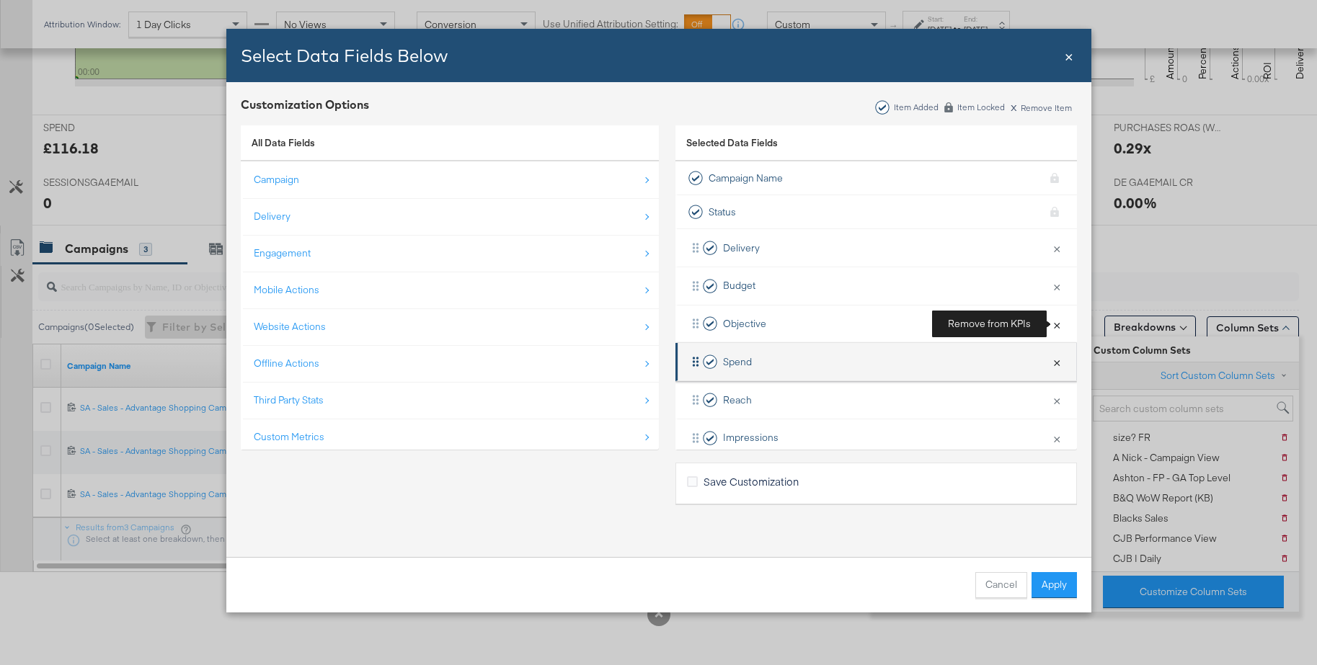
click at [1056, 324] on button "×" at bounding box center [1056, 324] width 19 height 30
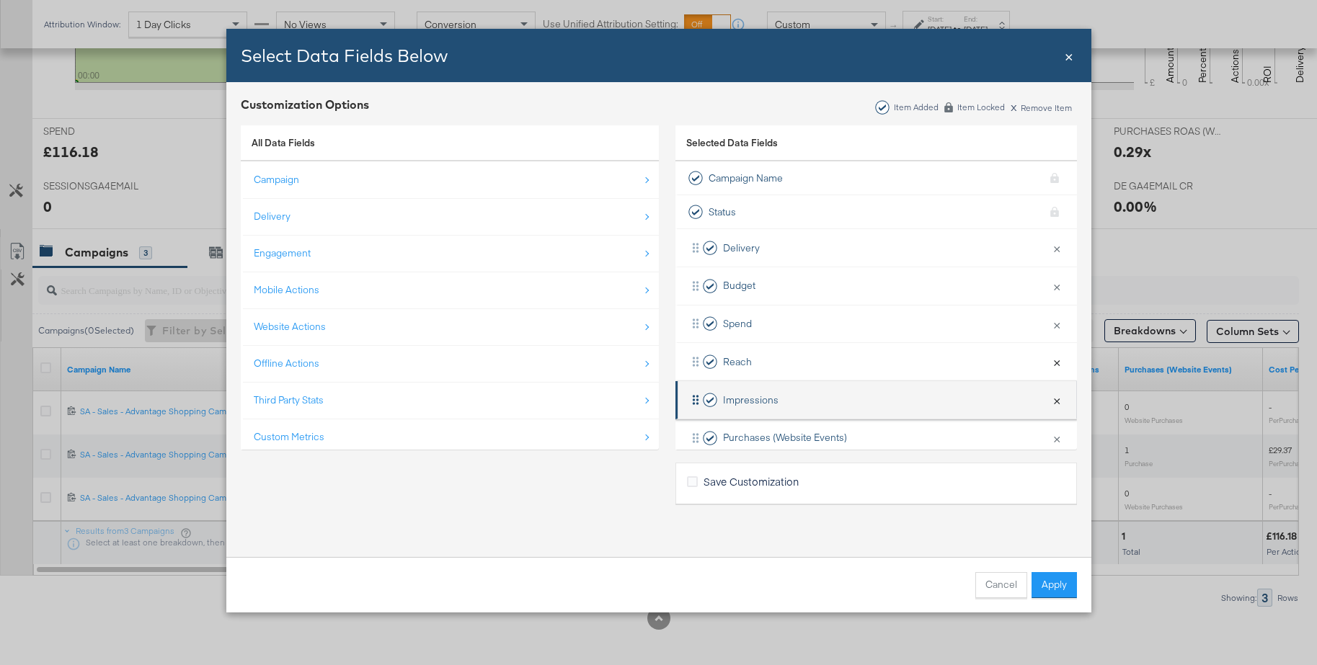
click at [1054, 368] on button "×" at bounding box center [1056, 362] width 19 height 30
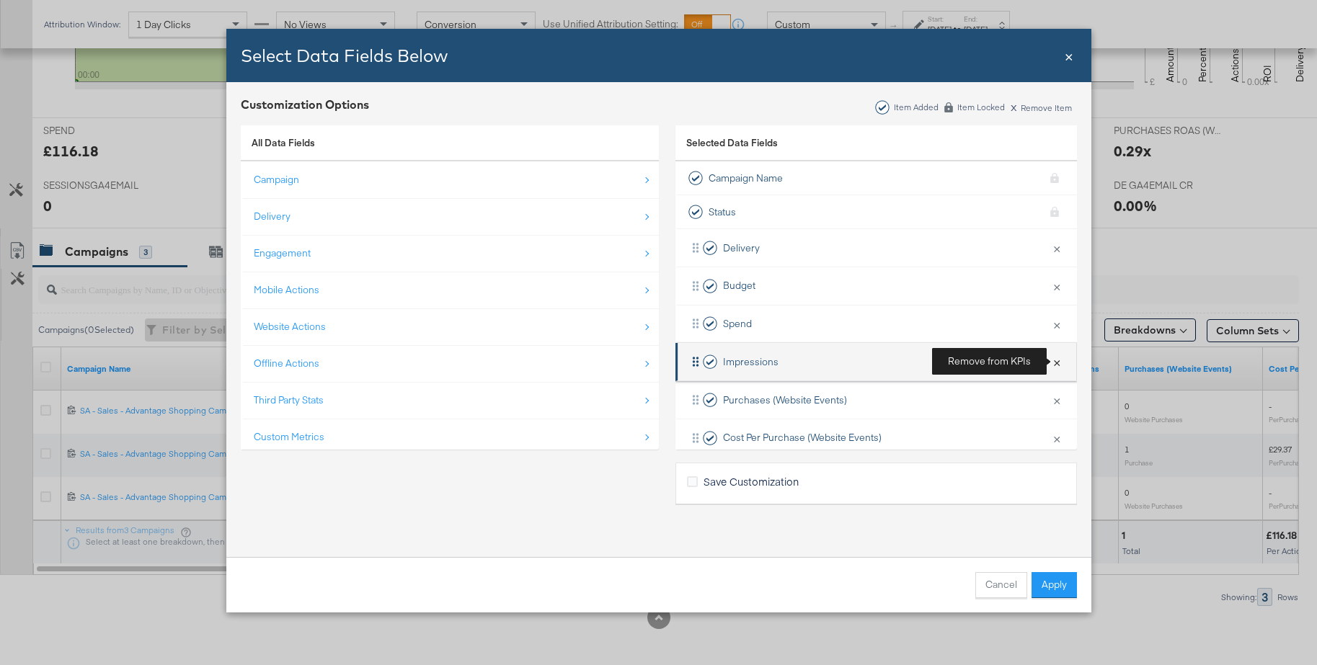
click at [1054, 367] on button "×" at bounding box center [1056, 362] width 19 height 30
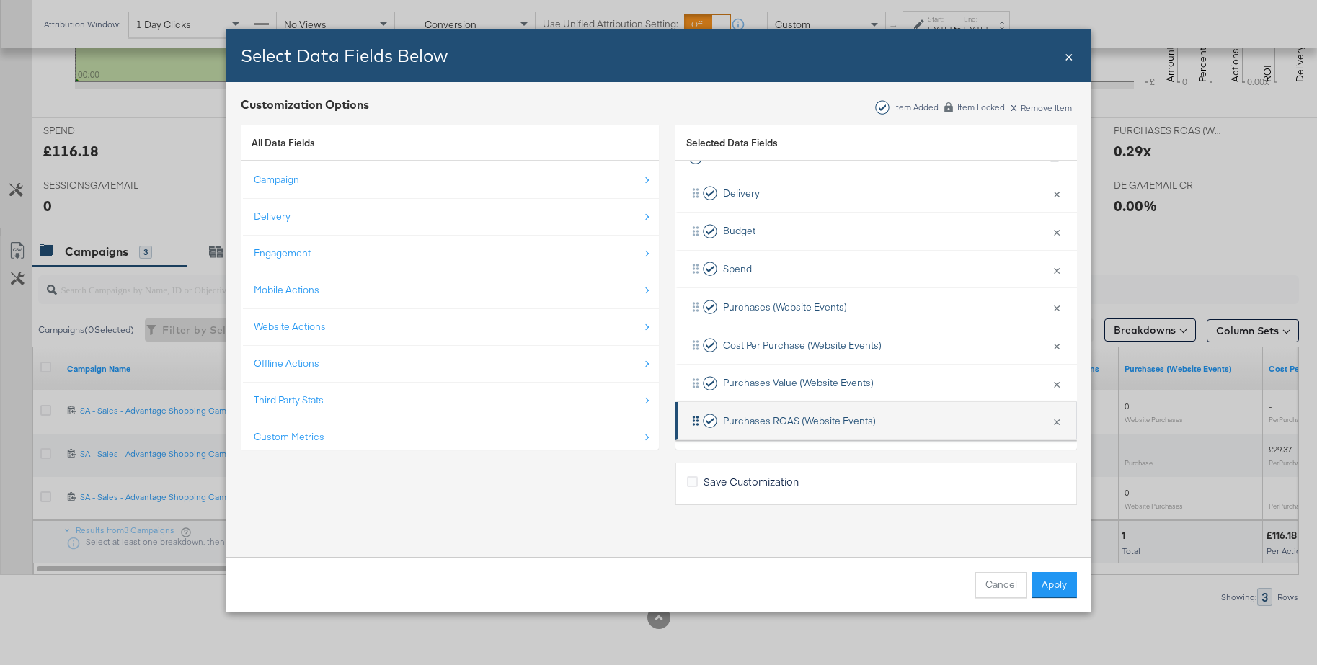
scroll to position [59, 0]
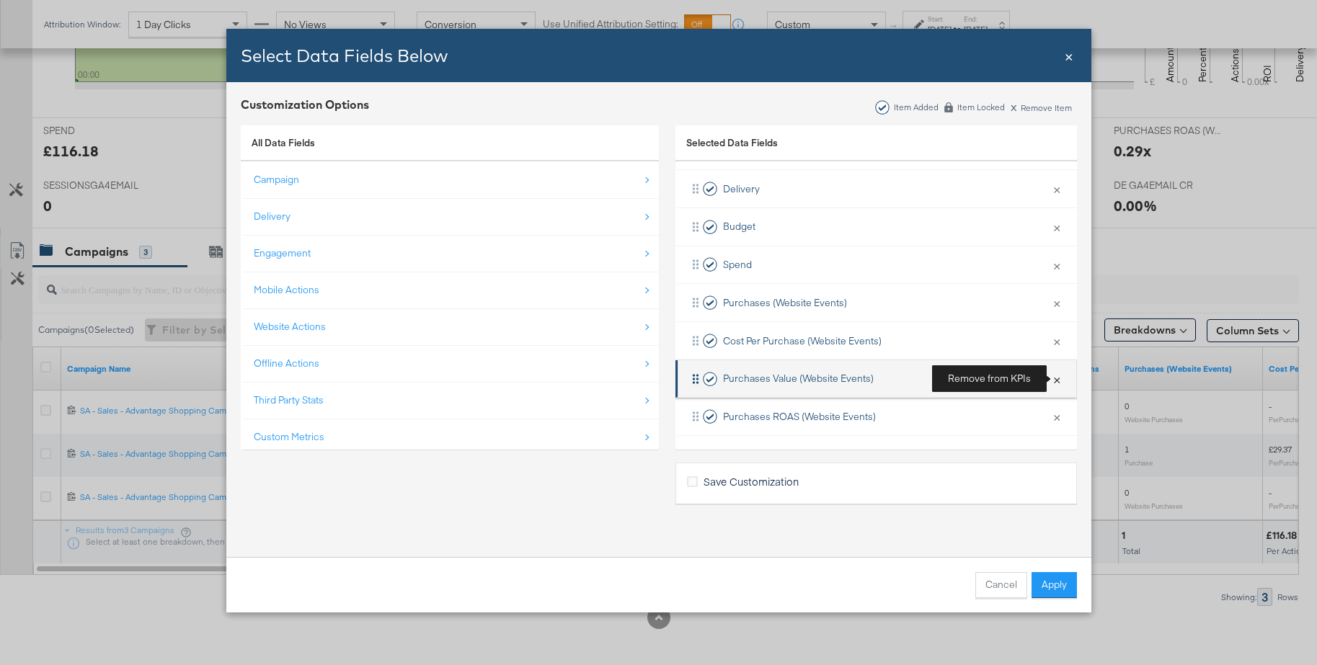
click at [1055, 383] on button "×" at bounding box center [1056, 379] width 19 height 30
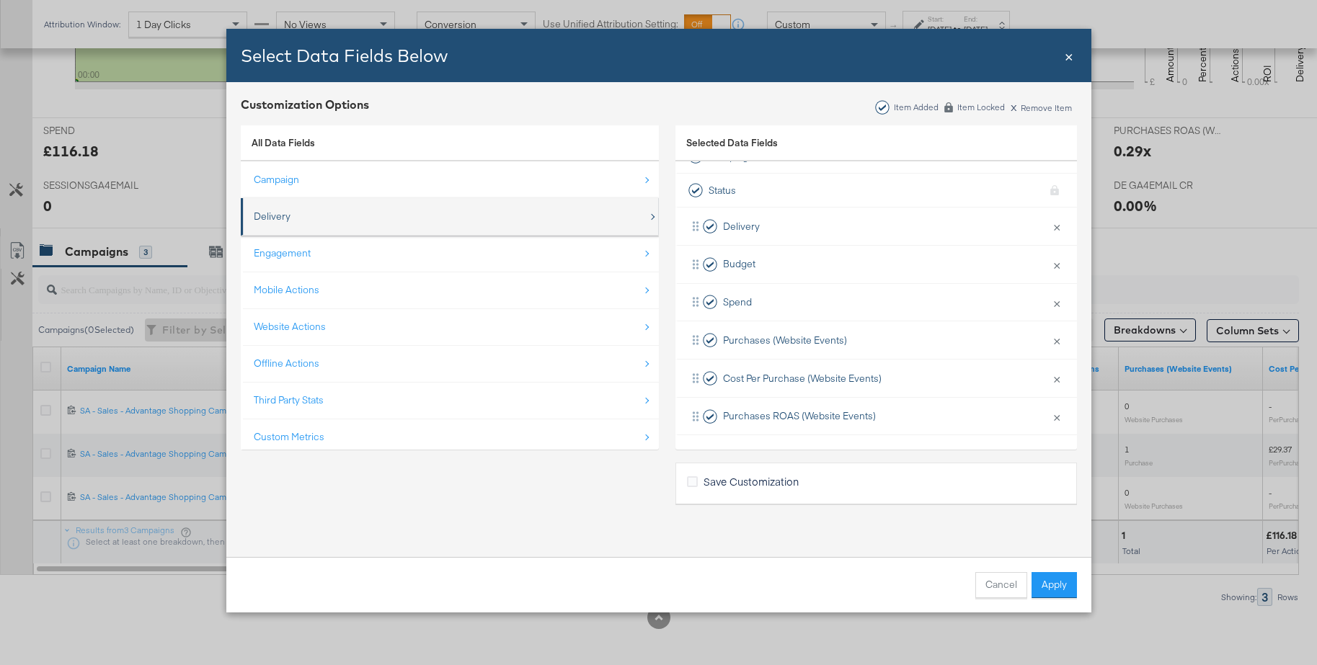
click at [271, 210] on div "Delivery" at bounding box center [272, 217] width 37 height 14
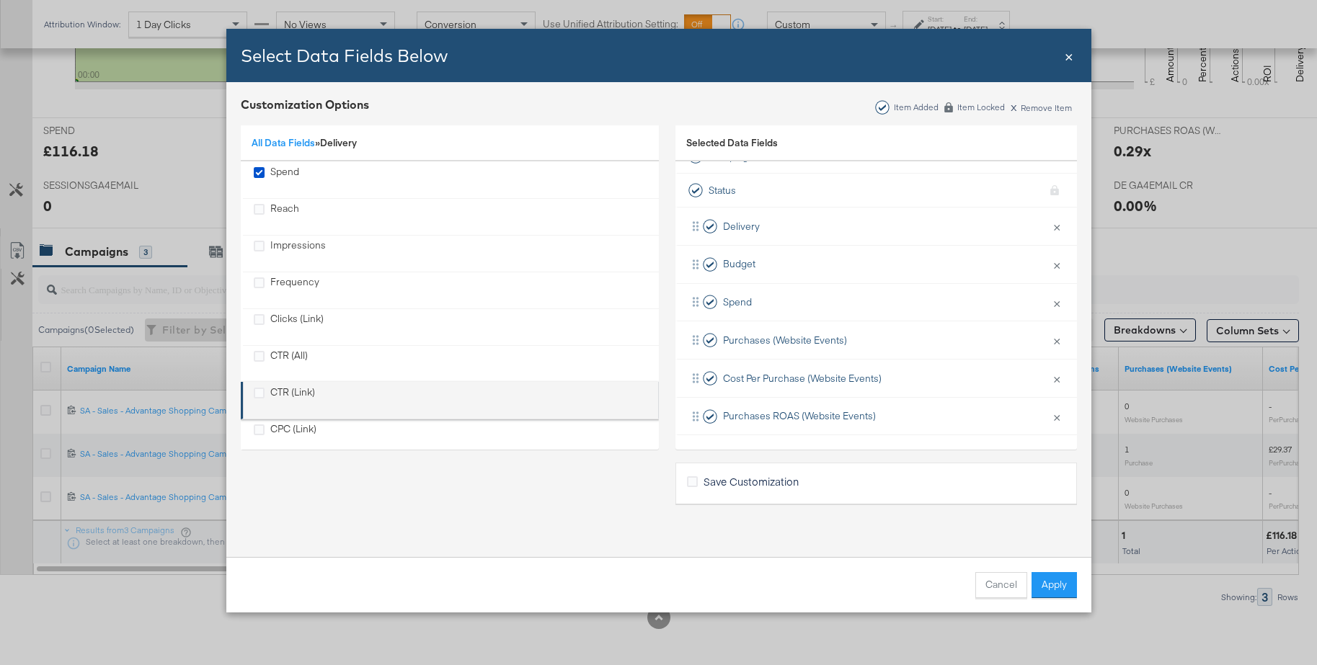
click at [280, 390] on div "CTR (Link)" at bounding box center [292, 401] width 45 height 30
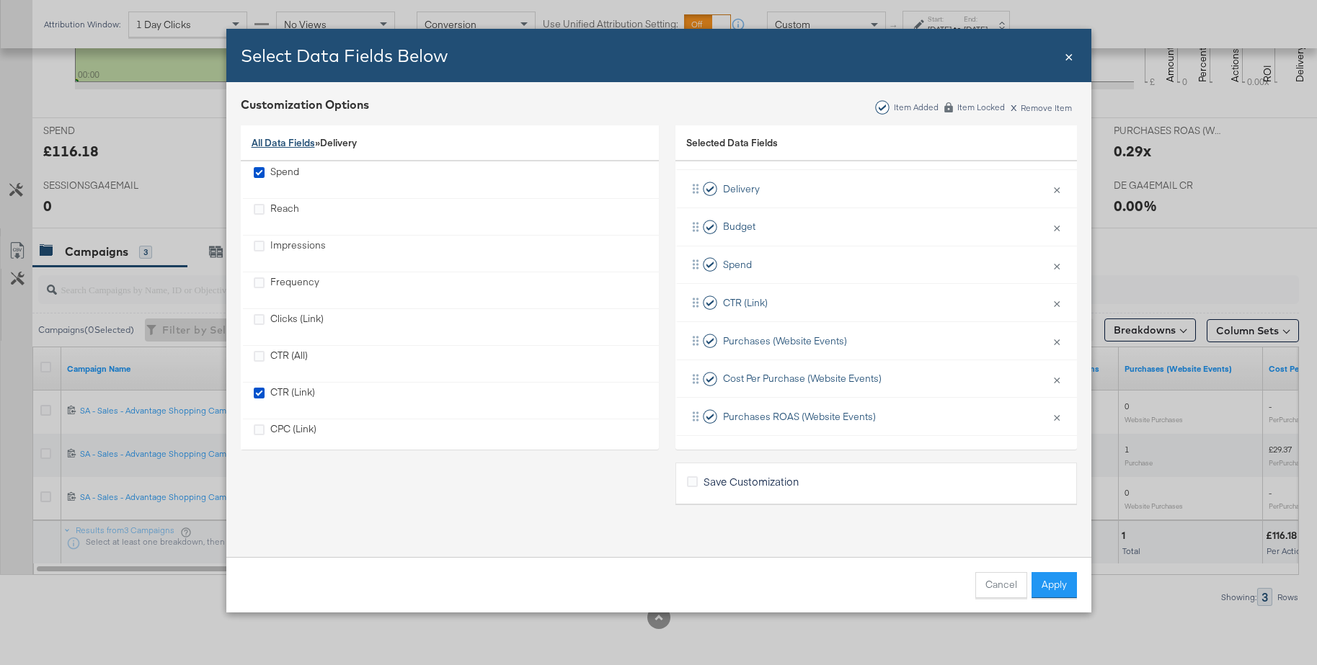
click at [286, 146] on link "All Data Fields" at bounding box center [282, 142] width 63 height 13
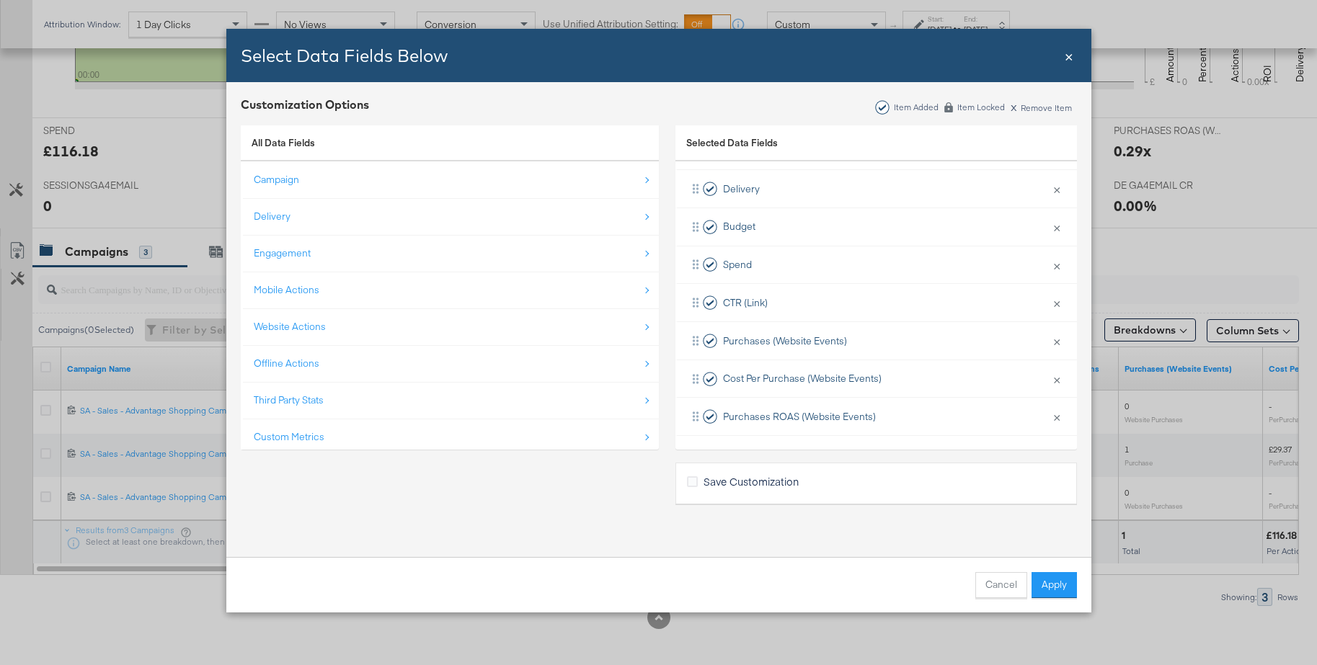
click at [275, 432] on div "Custom Metrics" at bounding box center [289, 437] width 71 height 14
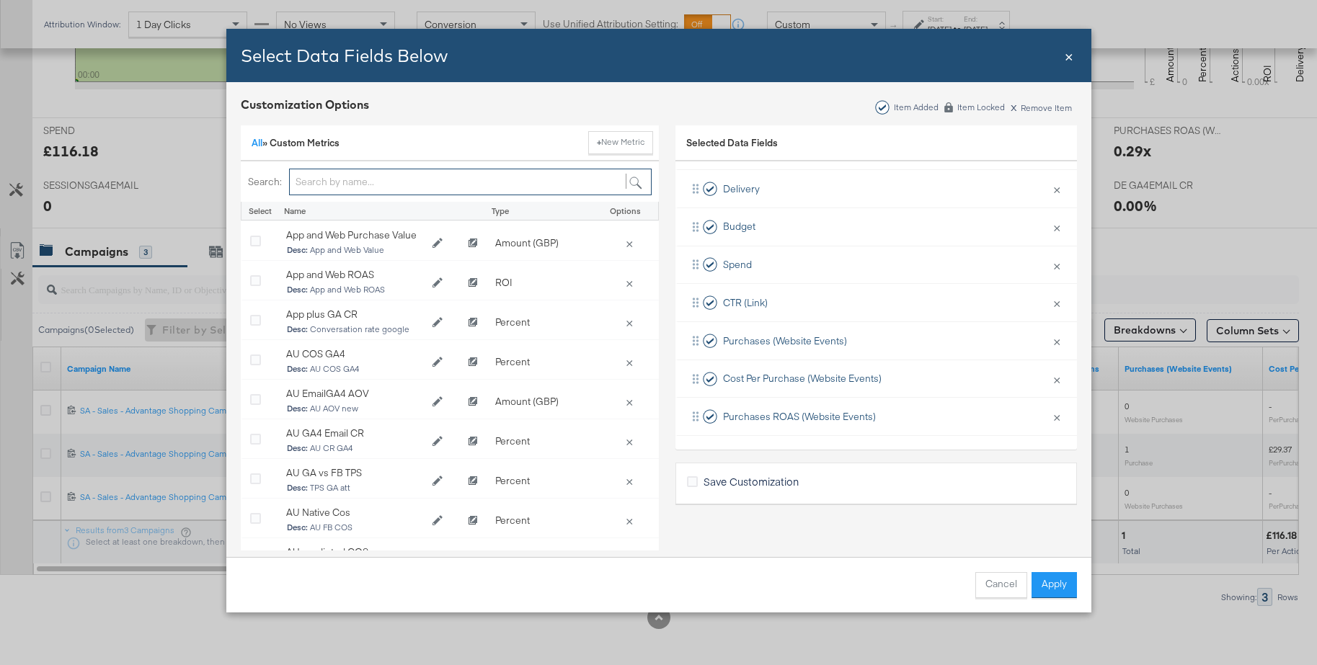
click at [306, 186] on input "Bulk Add Locations Modal" at bounding box center [470, 182] width 362 height 27
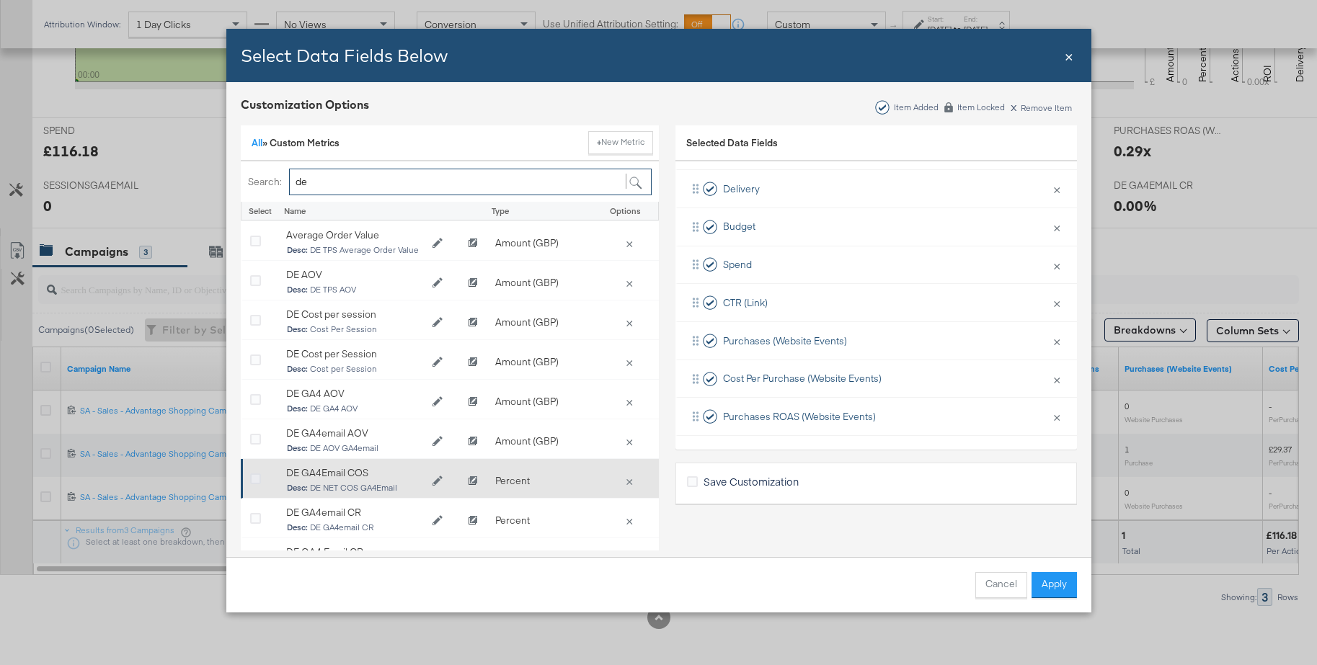
type input "de"
click at [255, 478] on icon "Bulk Add Locations Modal" at bounding box center [255, 479] width 11 height 11
click at [0, 0] on input "Bulk Add Locations Modal" at bounding box center [0, 0] width 0 height 0
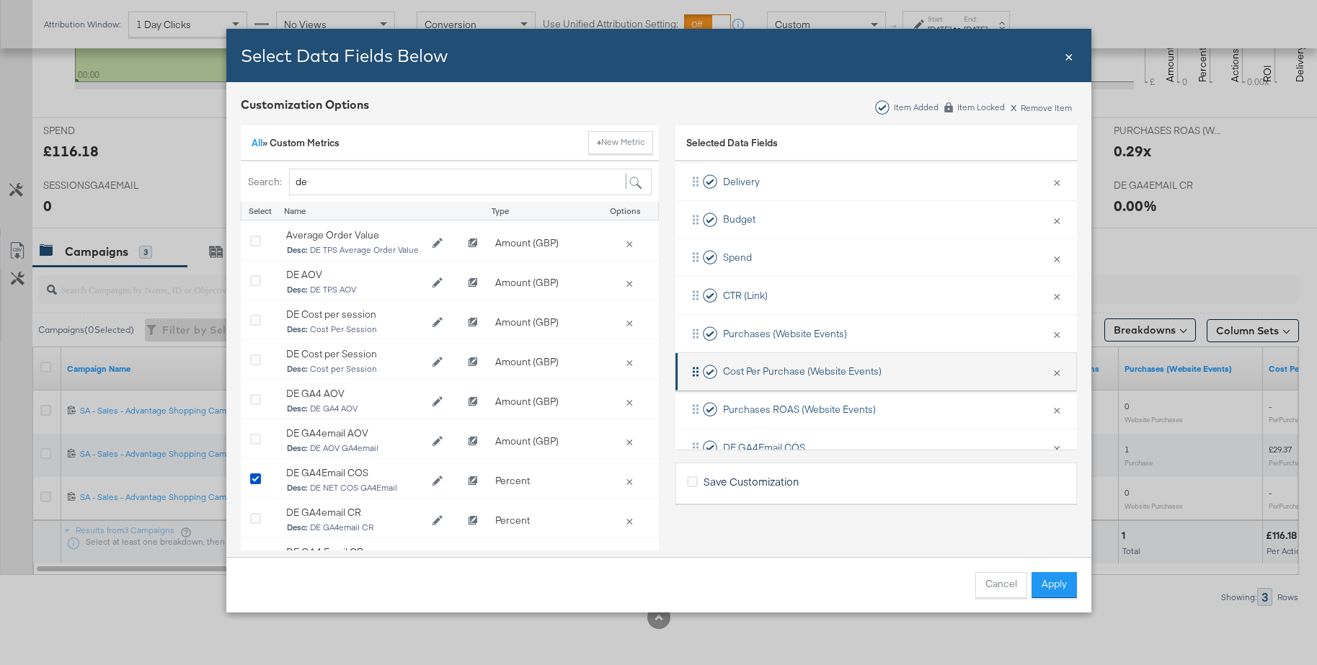
scroll to position [98, 0]
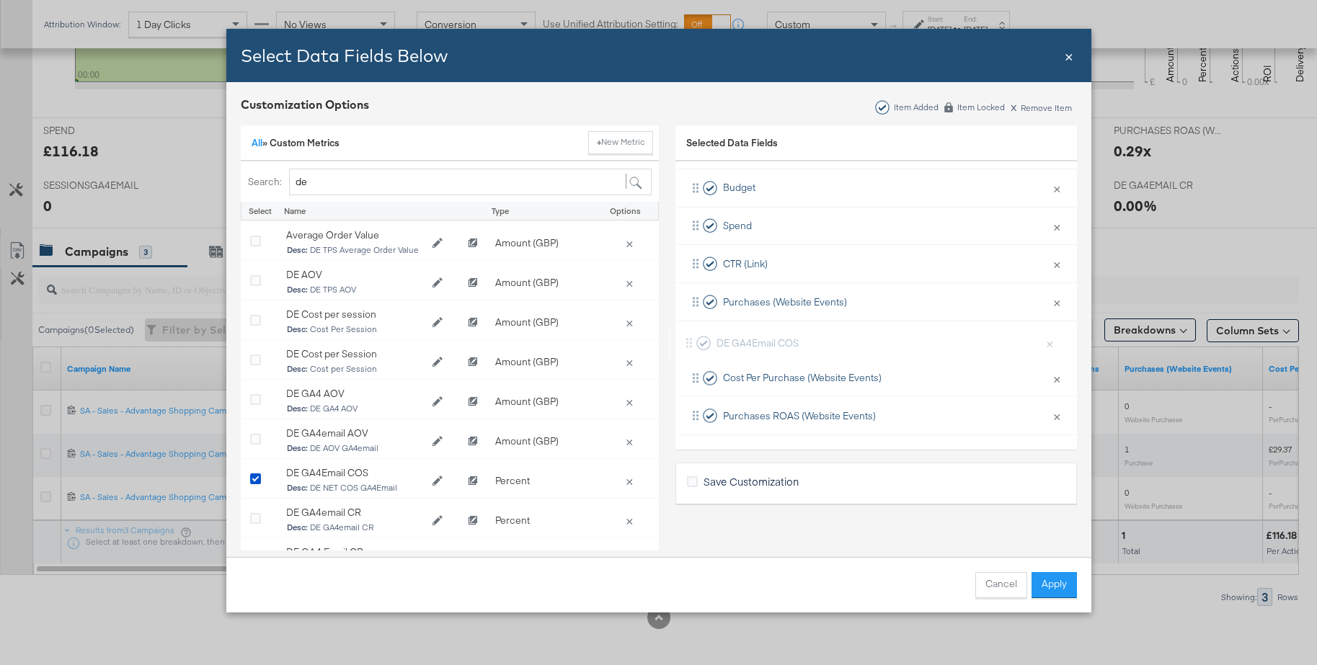
drag, startPoint x: 763, startPoint y: 416, endPoint x: 755, endPoint y: 336, distance: 80.4
click at [755, 336] on div "Delivery × Remove from KPIs Budget × Remove from KPIs Spend × Remove from KPIs …" at bounding box center [875, 283] width 401 height 304
click at [257, 143] on link "All" at bounding box center [256, 142] width 11 height 13
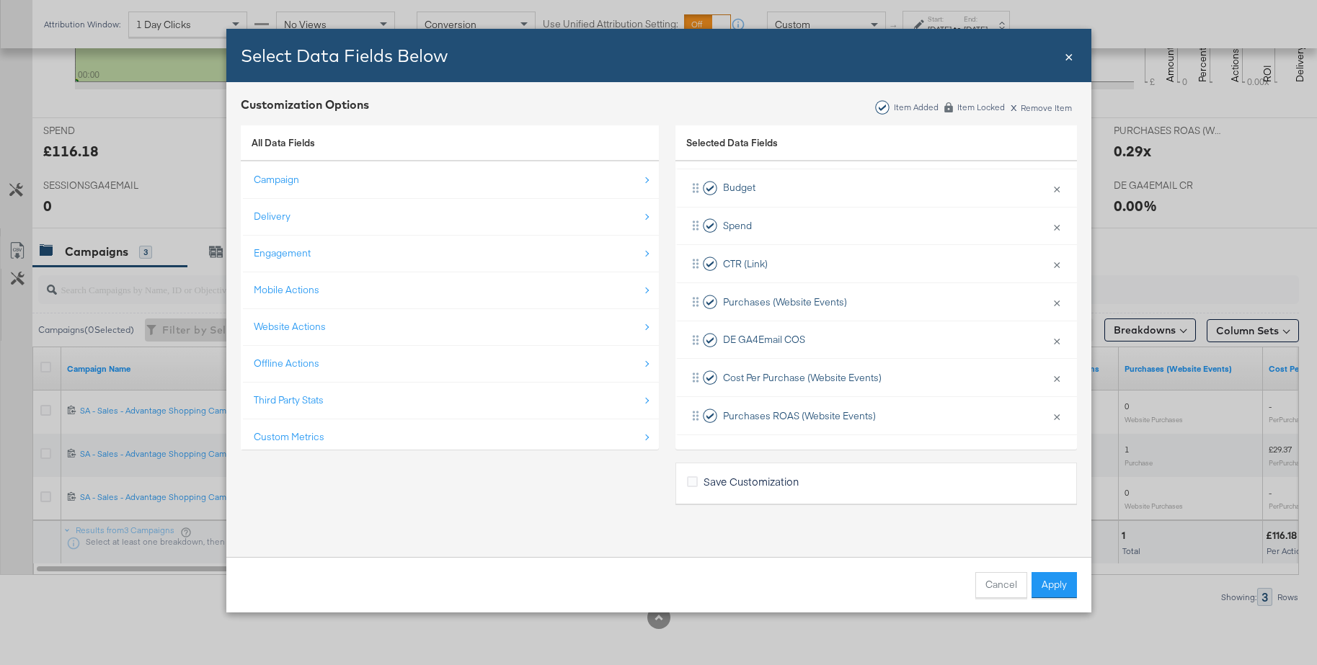
drag, startPoint x: 299, startPoint y: 394, endPoint x: 298, endPoint y: 371, distance: 23.1
click at [299, 393] on div "Third Party Stats" at bounding box center [289, 400] width 70 height 14
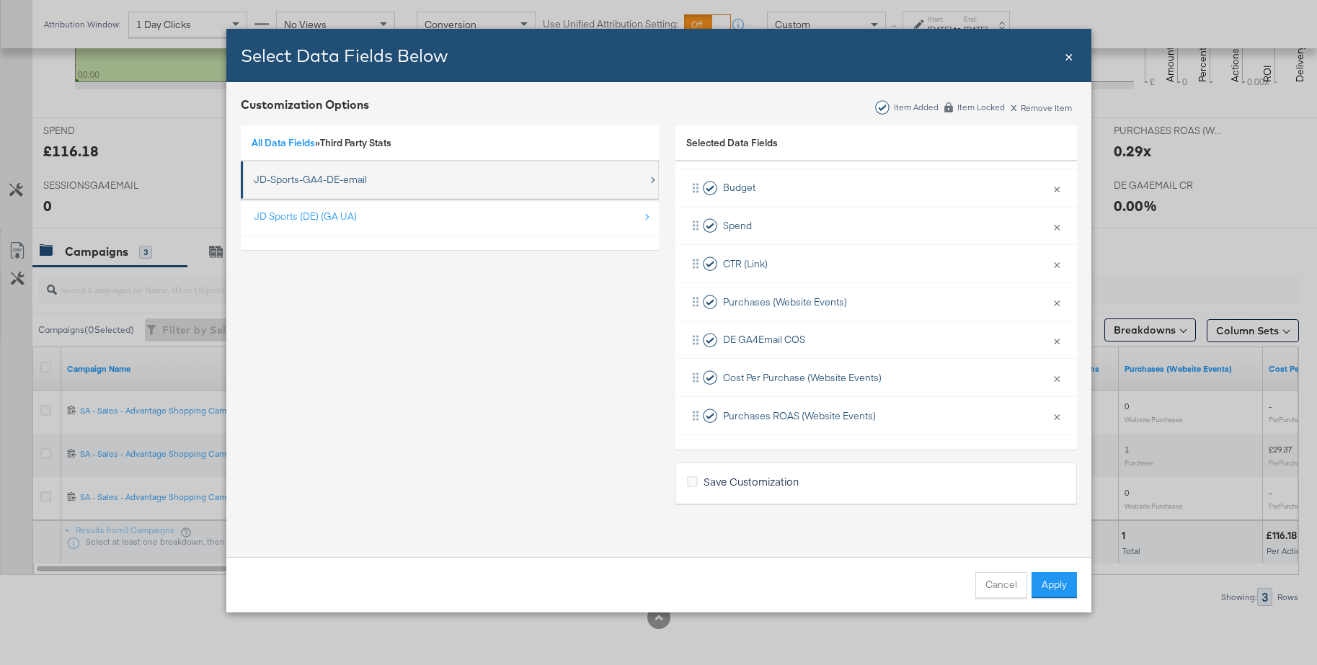
click at [318, 183] on div "JD-Sports-GA4-DE-email" at bounding box center [310, 180] width 113 height 14
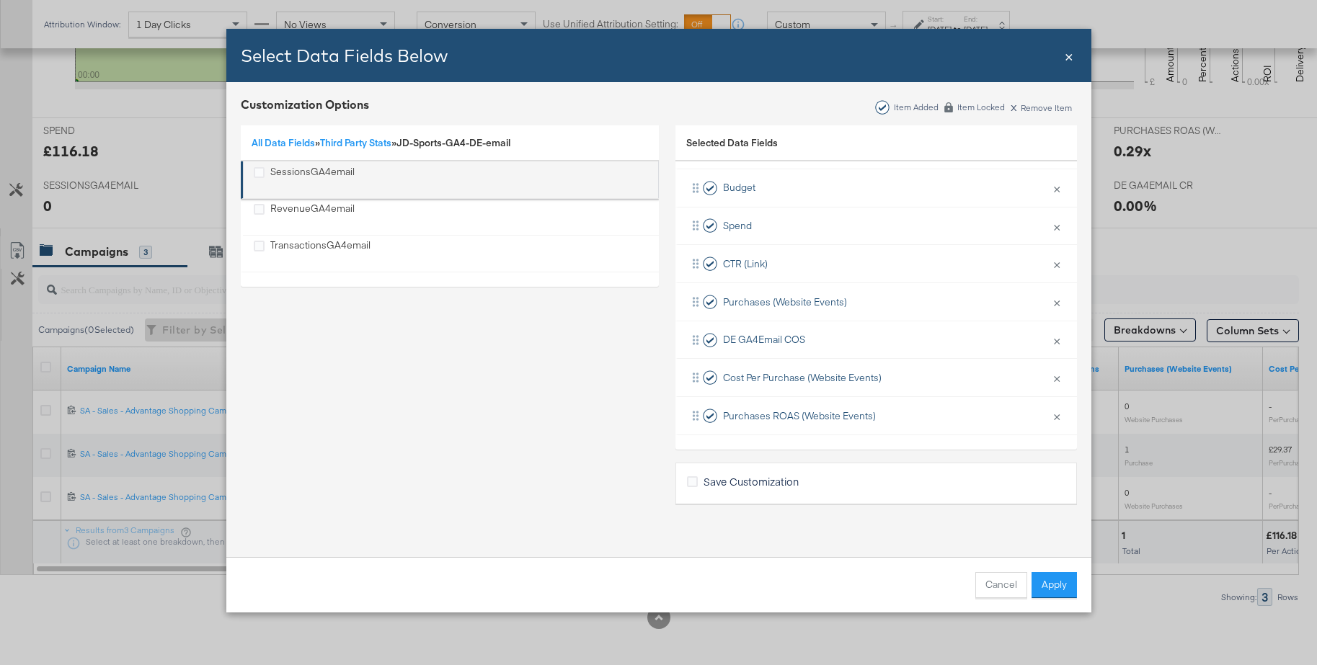
click at [313, 172] on div "SessionsGA4email" at bounding box center [312, 180] width 84 height 30
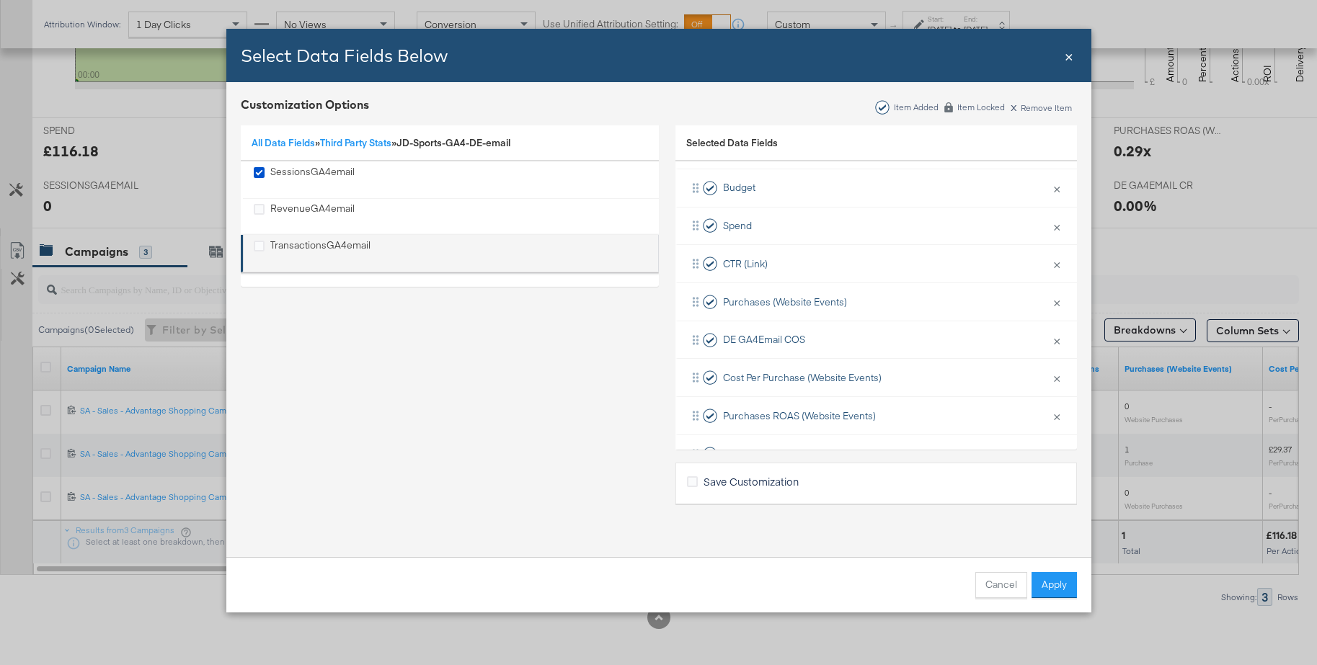
click at [308, 243] on div "TransactionsGA4email" at bounding box center [320, 254] width 100 height 30
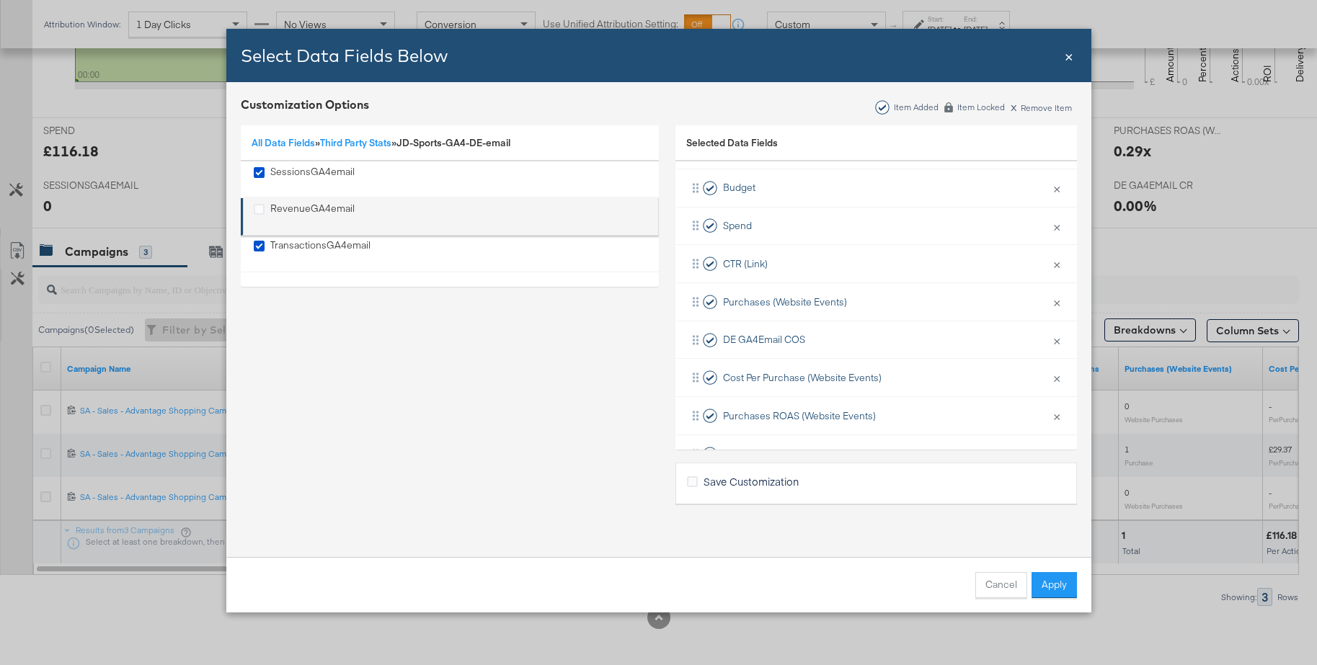
click at [299, 208] on div "RevenueGA4email" at bounding box center [312, 217] width 84 height 30
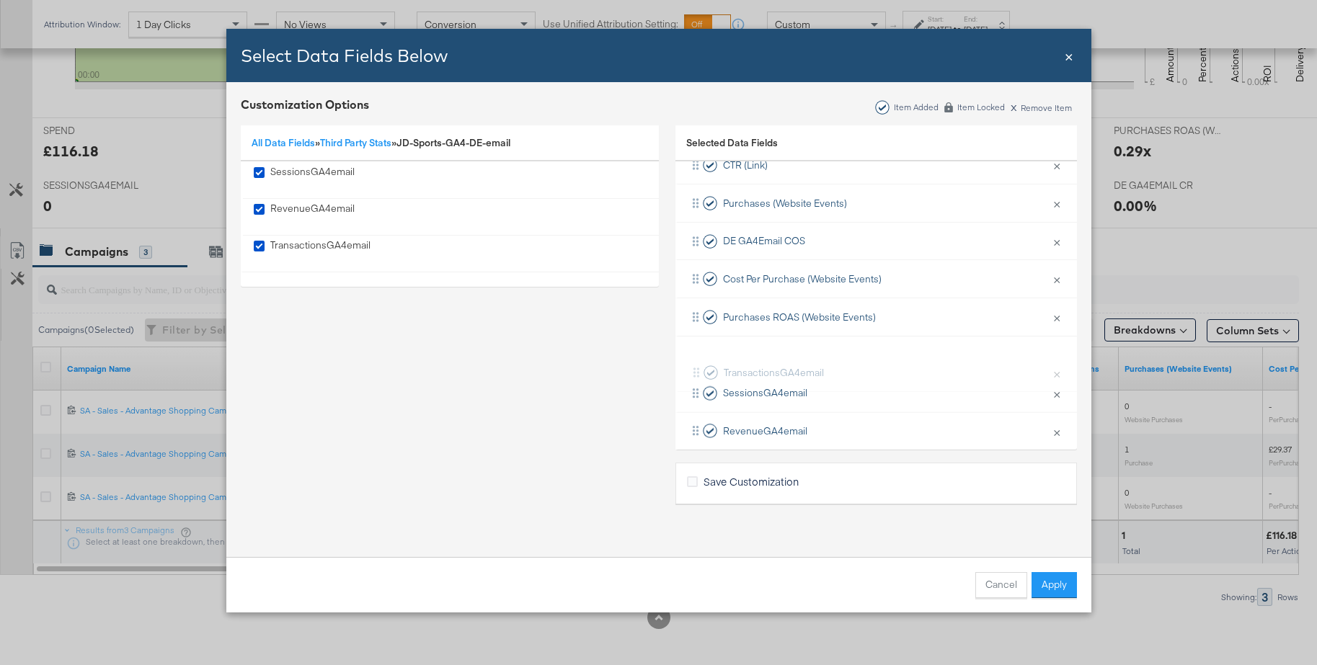
scroll to position [197, 0]
drag, startPoint x: 749, startPoint y: 391, endPoint x: 749, endPoint y: 229, distance: 161.4
click at [749, 229] on div "Delivery × Remove from KPIs Budget × Remove from KPIs Spend × Remove from KPIs …" at bounding box center [875, 241] width 401 height 418
drag, startPoint x: 757, startPoint y: 315, endPoint x: 755, endPoint y: 363, distance: 48.3
click at [755, 363] on div "Delivery × Remove from KPIs Budget × Remove from KPIs Spend × Remove from KPIs …" at bounding box center [875, 241] width 401 height 418
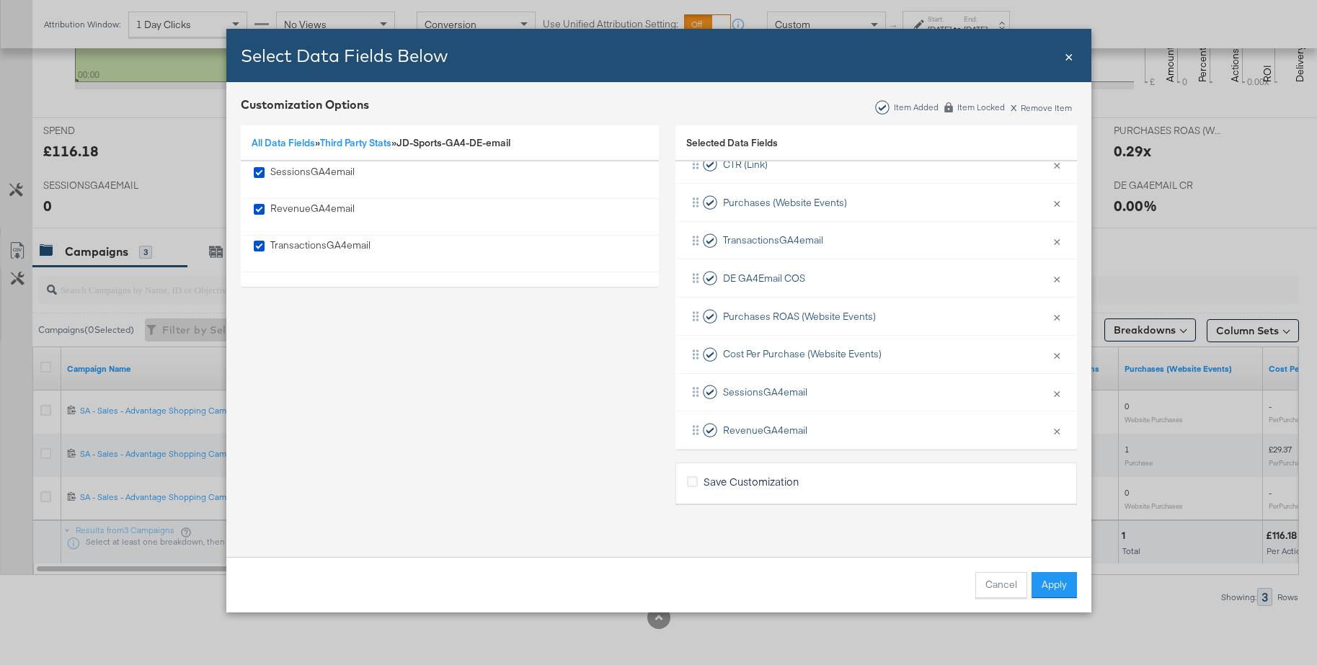
click at [1048, 586] on button "Apply" at bounding box center [1053, 585] width 45 height 26
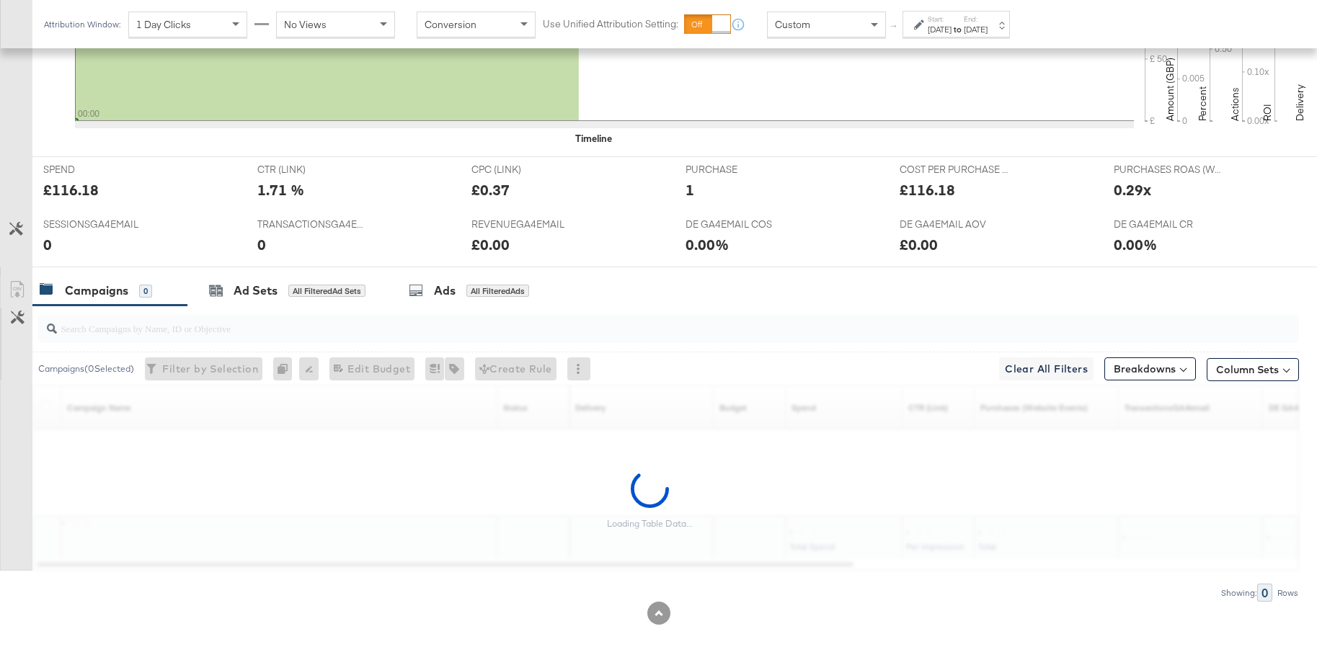
scroll to position [502, 0]
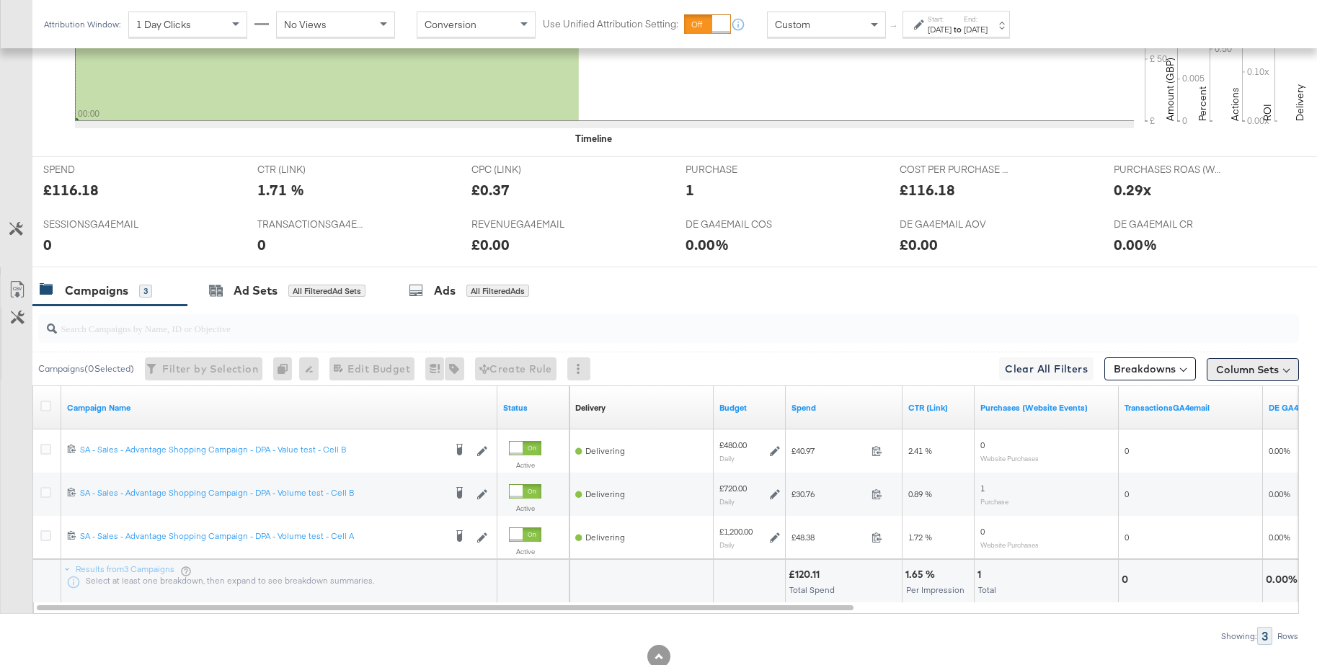
click at [1236, 375] on button "Column Sets" at bounding box center [1252, 369] width 92 height 23
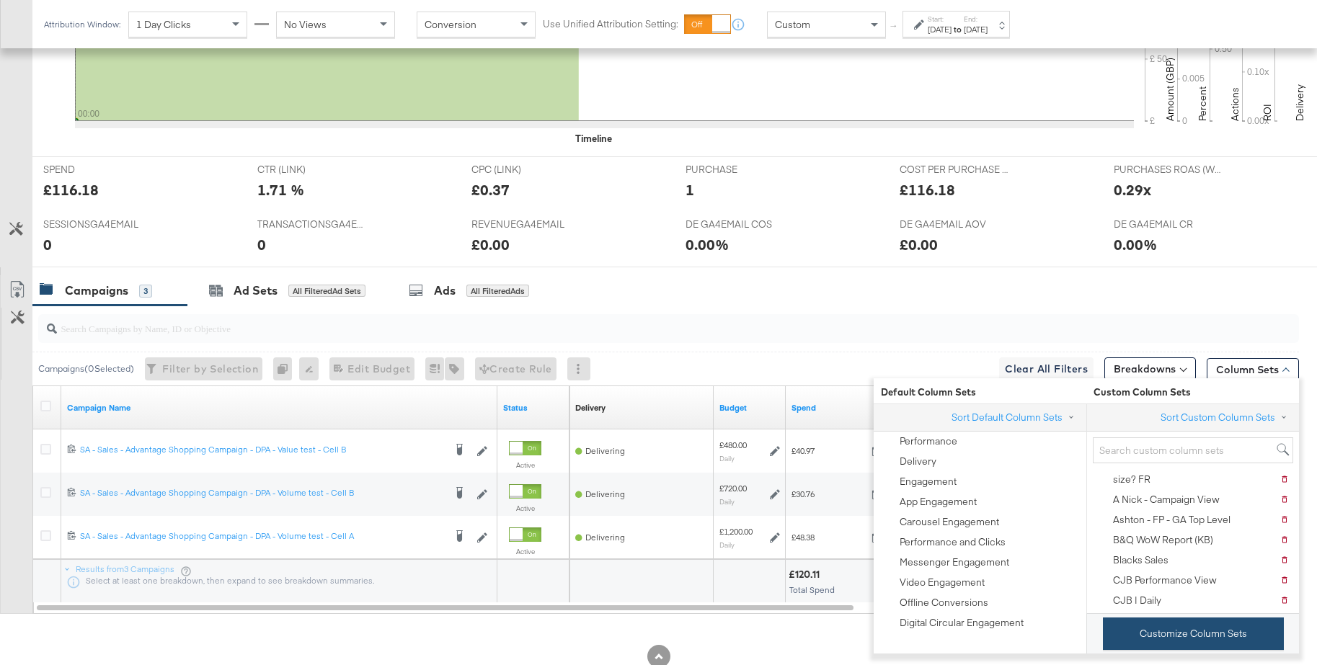
click at [1180, 628] on button "Customize Column Sets" at bounding box center [1192, 634] width 181 height 32
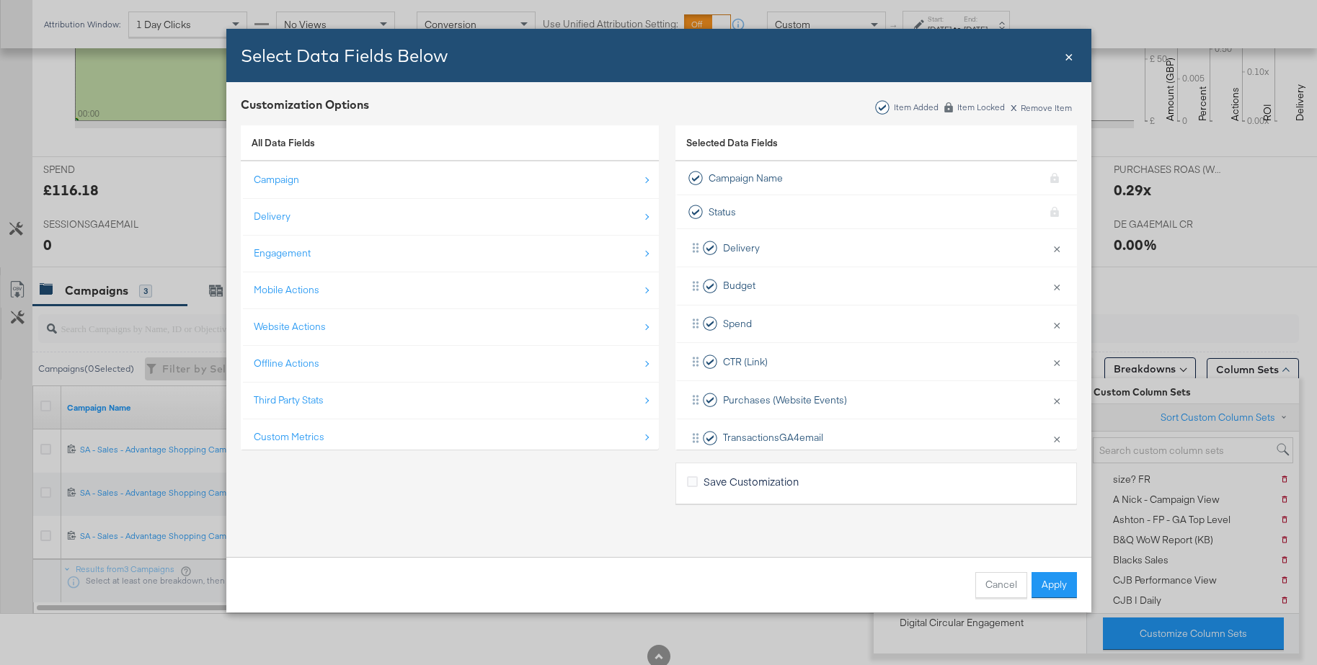
drag, startPoint x: 271, startPoint y: 436, endPoint x: 316, endPoint y: 361, distance: 87.6
click at [271, 436] on div "Custom Metrics" at bounding box center [289, 437] width 71 height 14
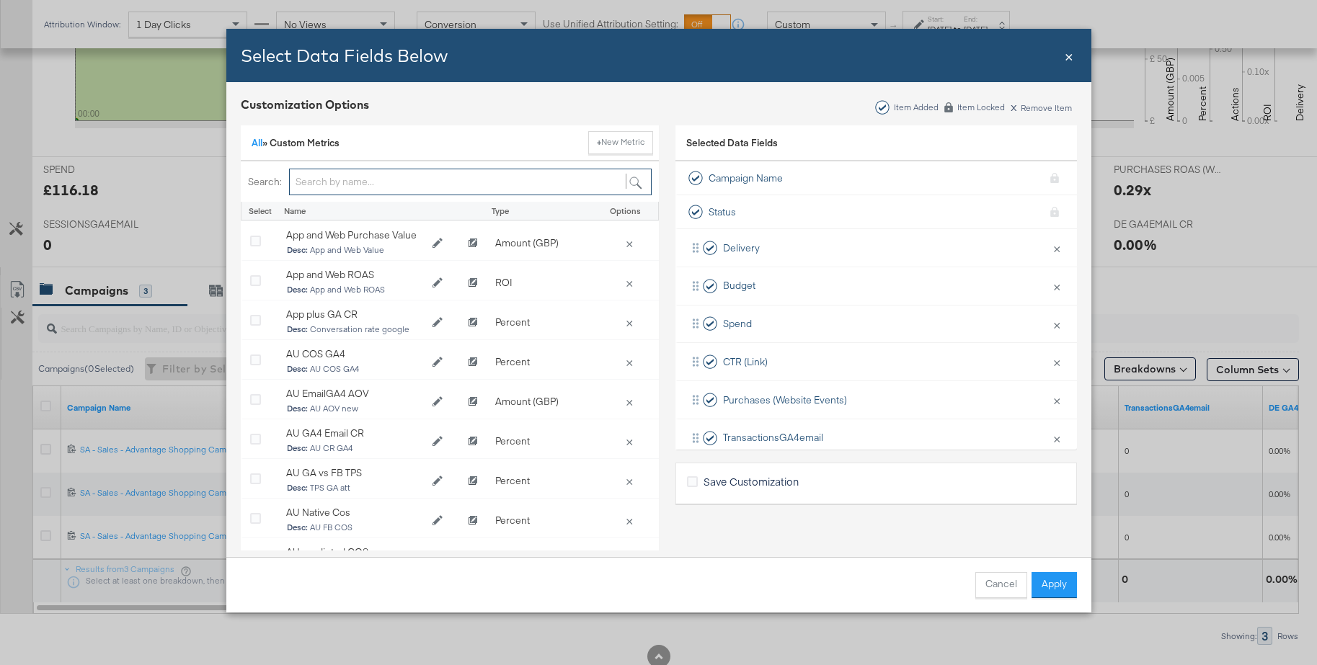
click at [329, 187] on input "Bulk Add Locations Modal" at bounding box center [470, 182] width 362 height 27
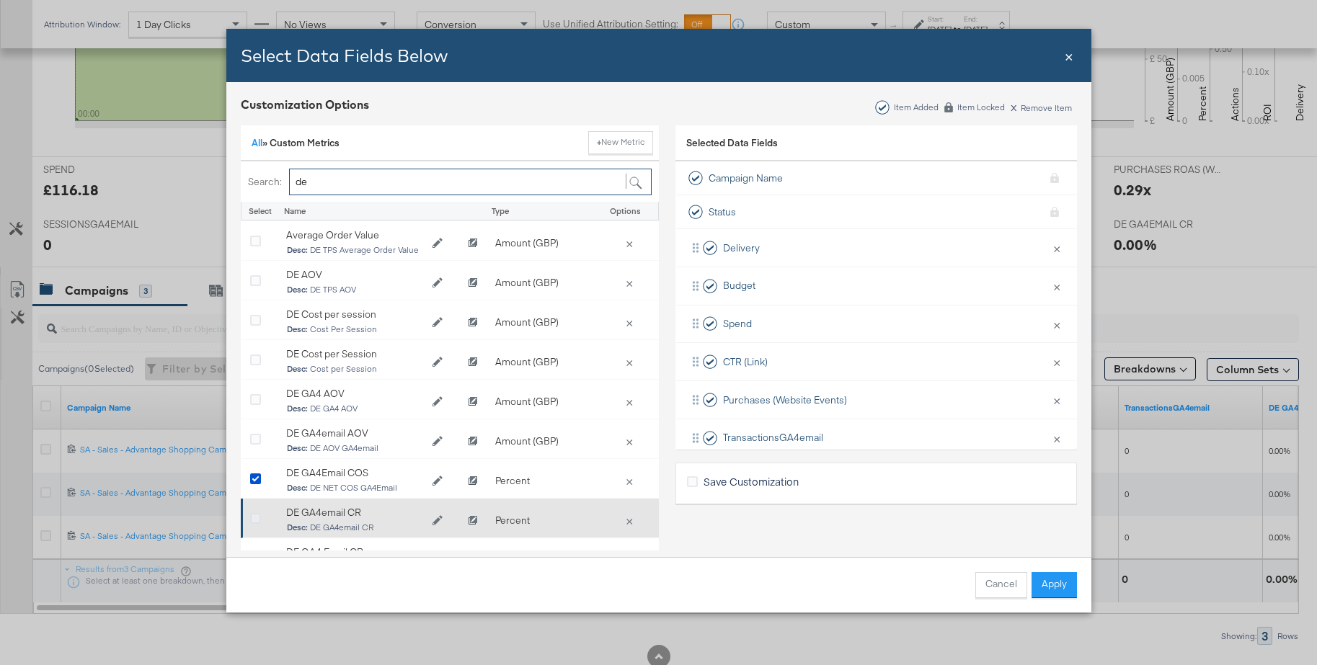
type input "de"
drag, startPoint x: 252, startPoint y: 520, endPoint x: 249, endPoint y: 506, distance: 14.9
click at [251, 519] on icon "Bulk Add Locations Modal" at bounding box center [255, 519] width 11 height 11
click at [0, 0] on input "Bulk Add Locations Modal" at bounding box center [0, 0] width 0 height 0
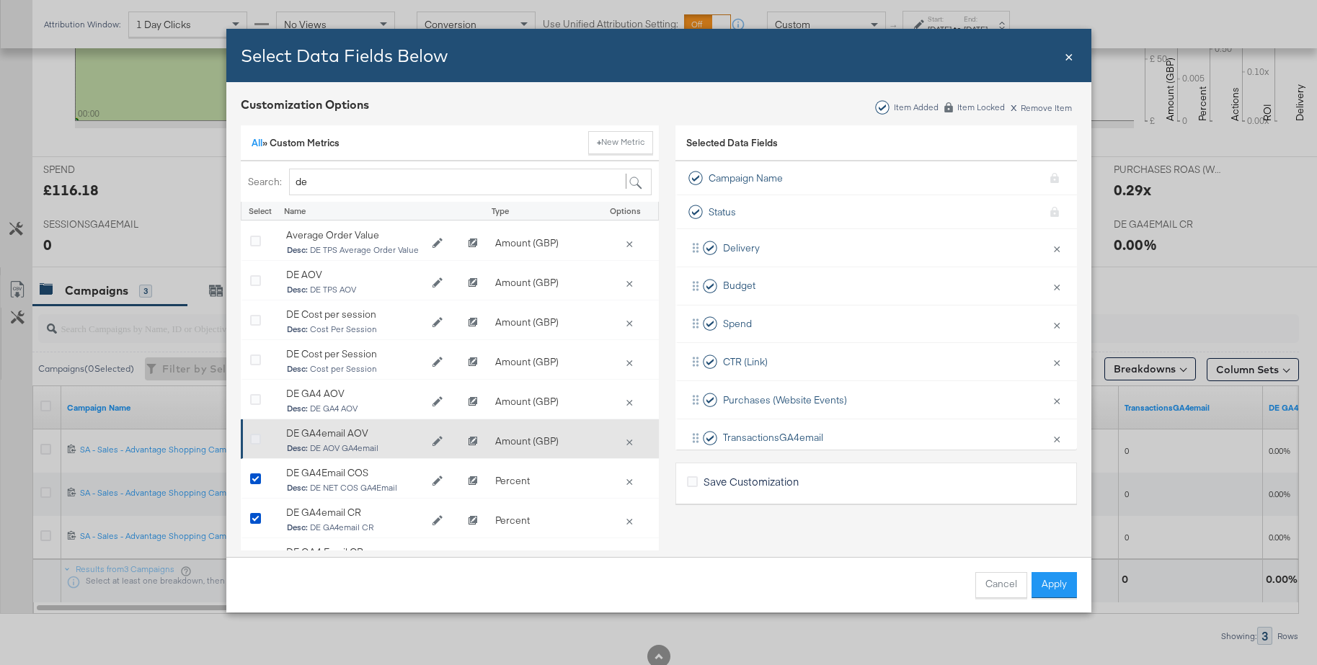
click at [254, 442] on icon "Bulk Add Locations Modal" at bounding box center [255, 440] width 11 height 11
click at [0, 0] on input "Bulk Add Locations Modal" at bounding box center [0, 0] width 0 height 0
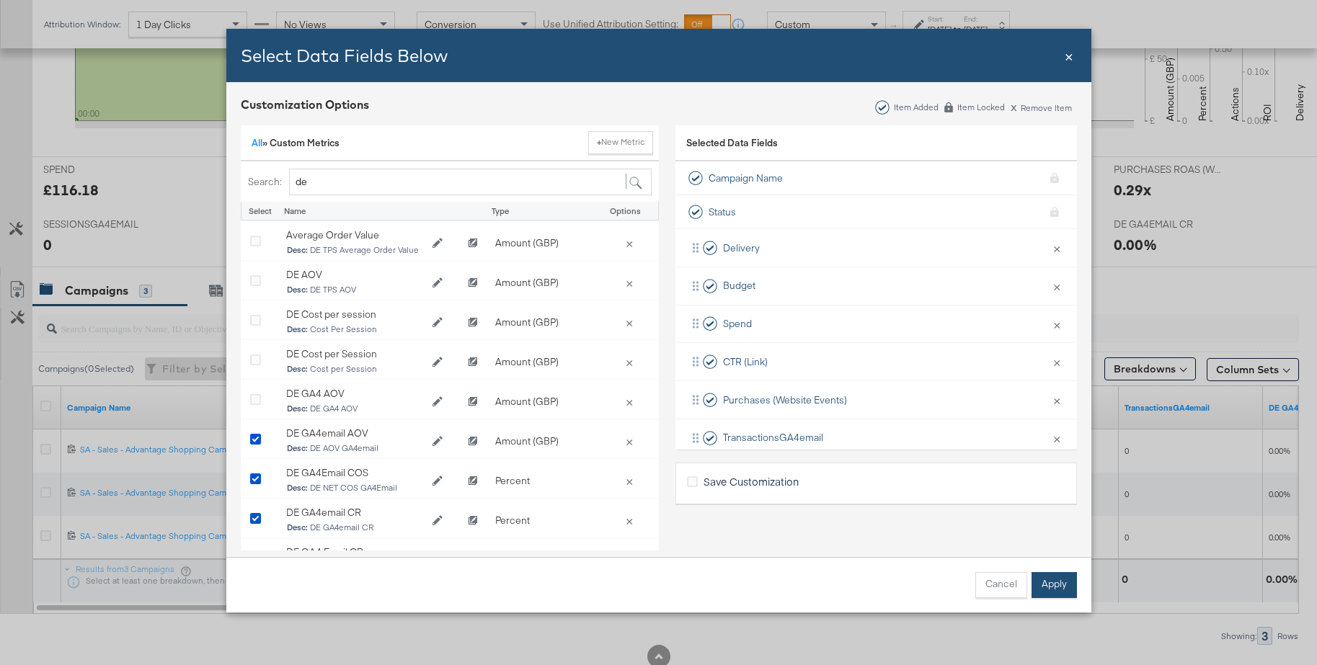
click at [1050, 594] on button "Apply" at bounding box center [1053, 585] width 45 height 26
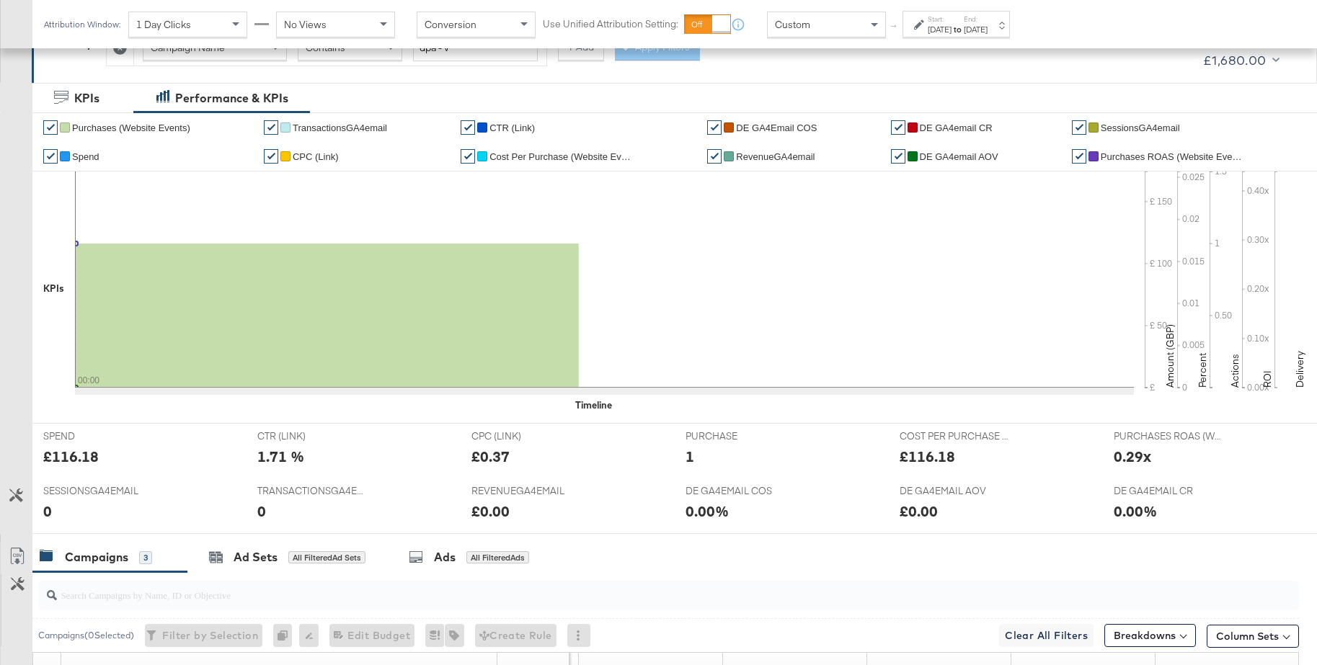
scroll to position [0, 0]
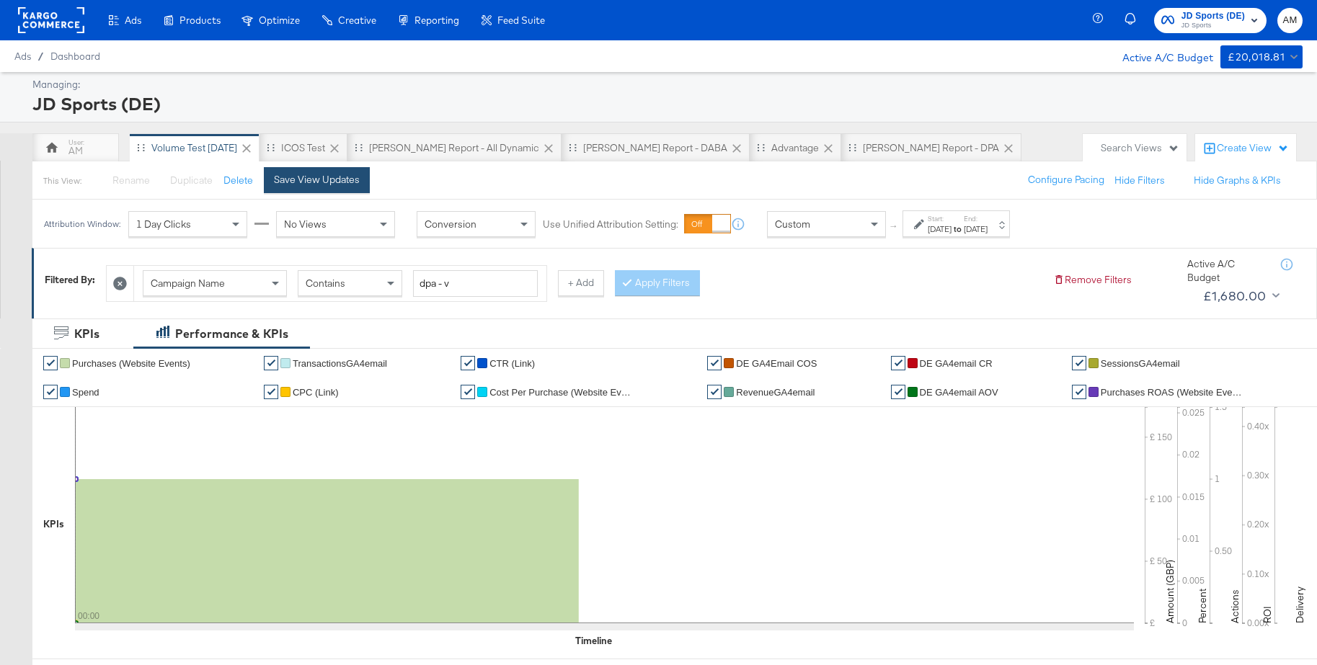
click at [312, 179] on div "Save View Updates" at bounding box center [317, 180] width 86 height 14
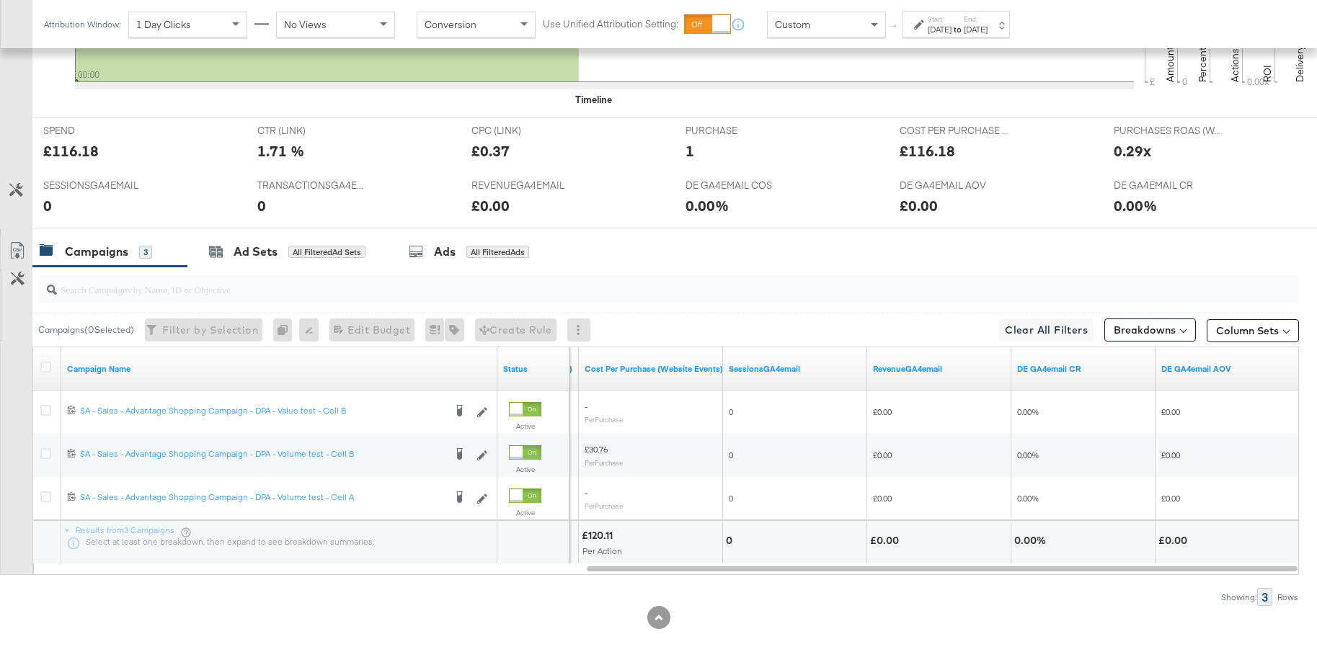
scroll to position [545, 0]
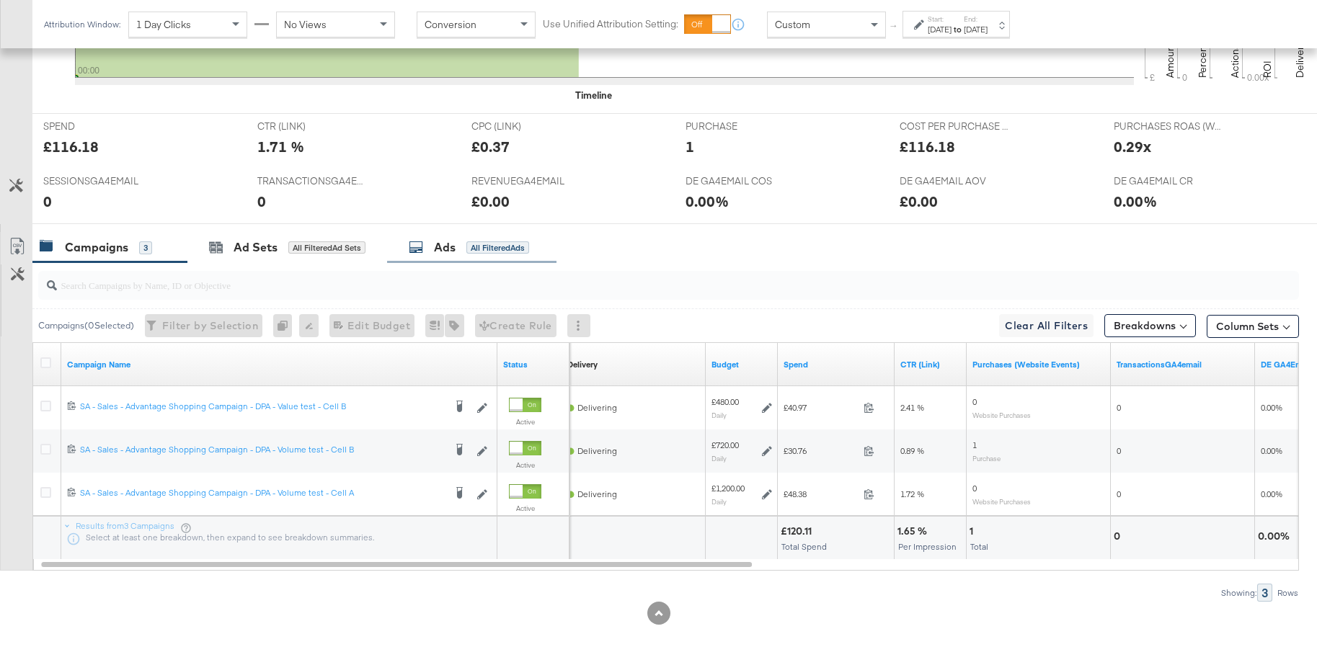
click at [449, 252] on div "Ads" at bounding box center [445, 247] width 22 height 17
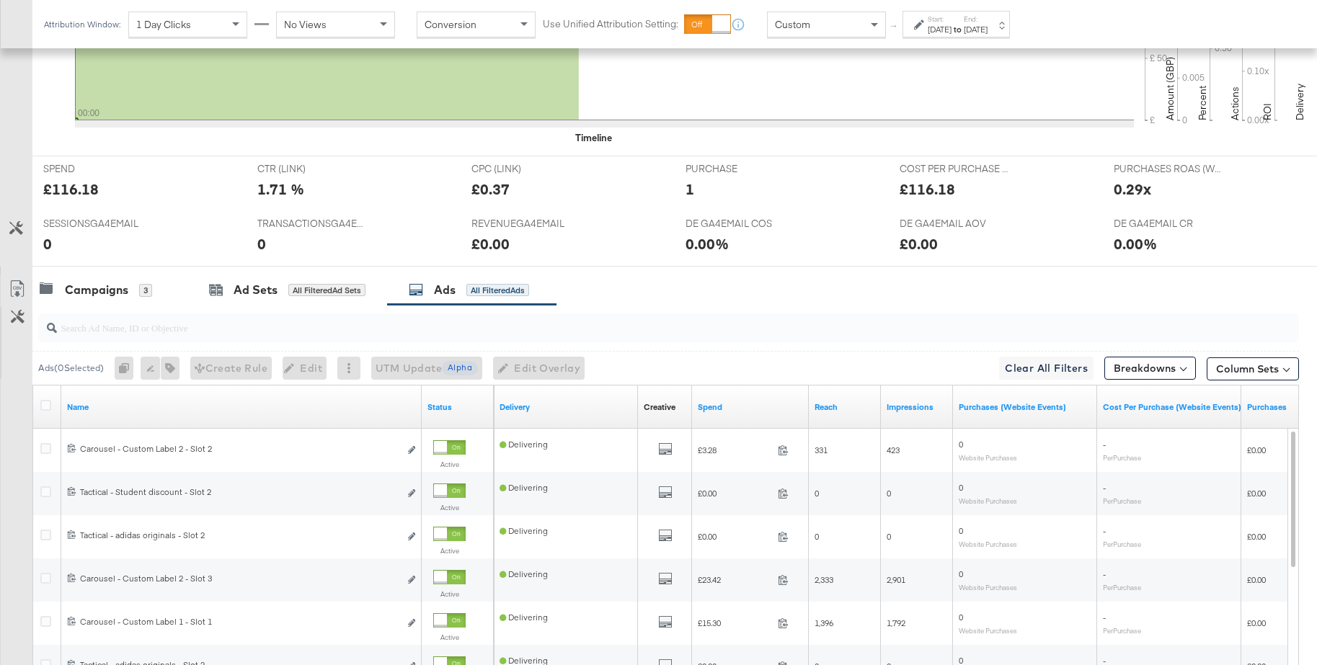
scroll to position [502, 0]
click at [1229, 371] on button "Column Sets" at bounding box center [1252, 369] width 92 height 23
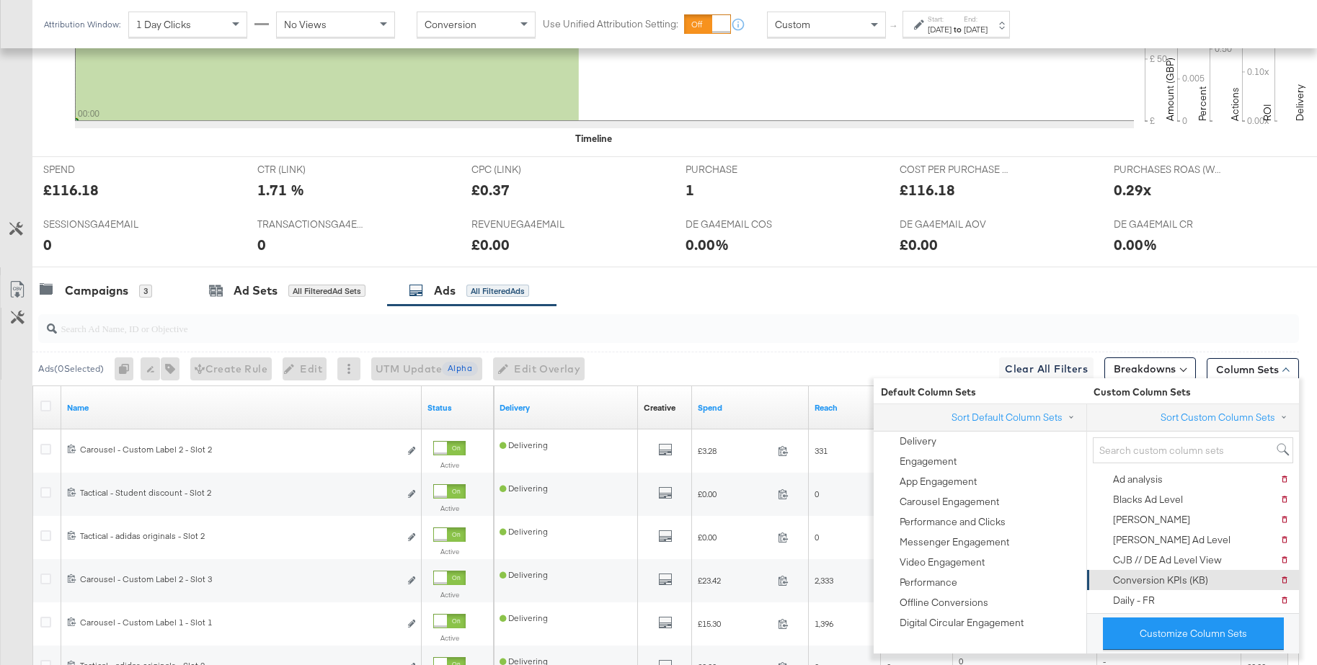
scroll to position [502, 0]
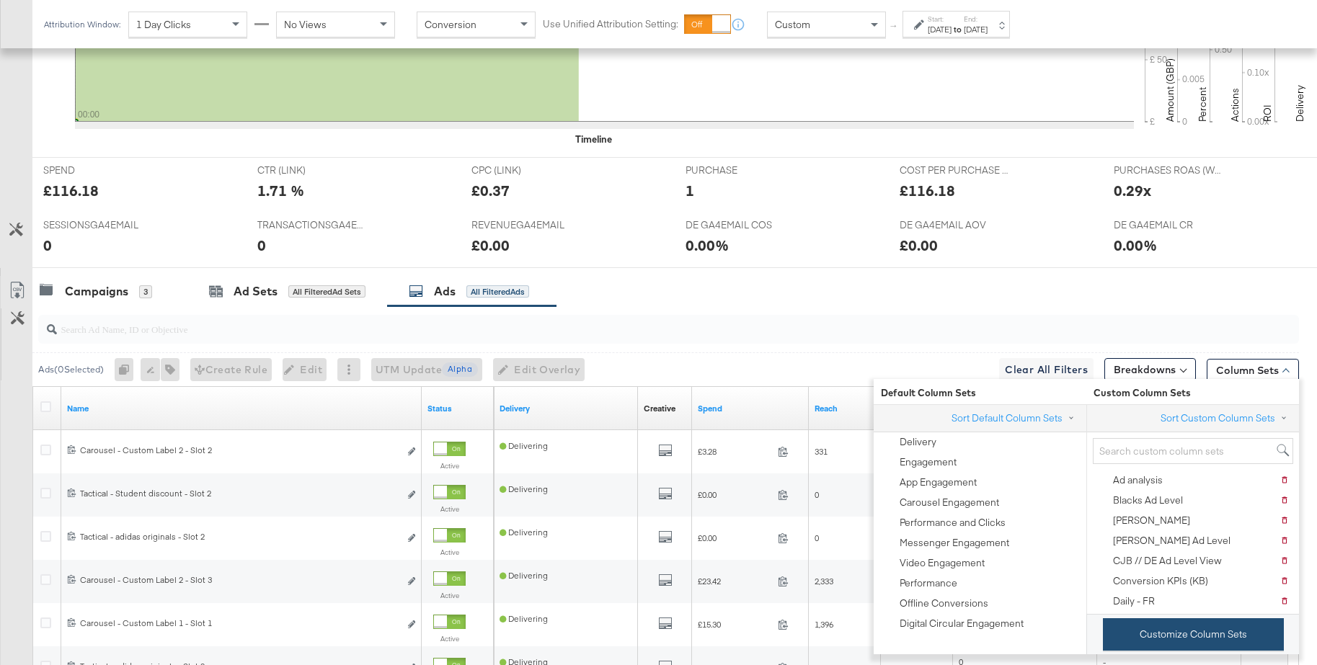
click at [1156, 633] on button "Customize Column Sets" at bounding box center [1192, 634] width 181 height 32
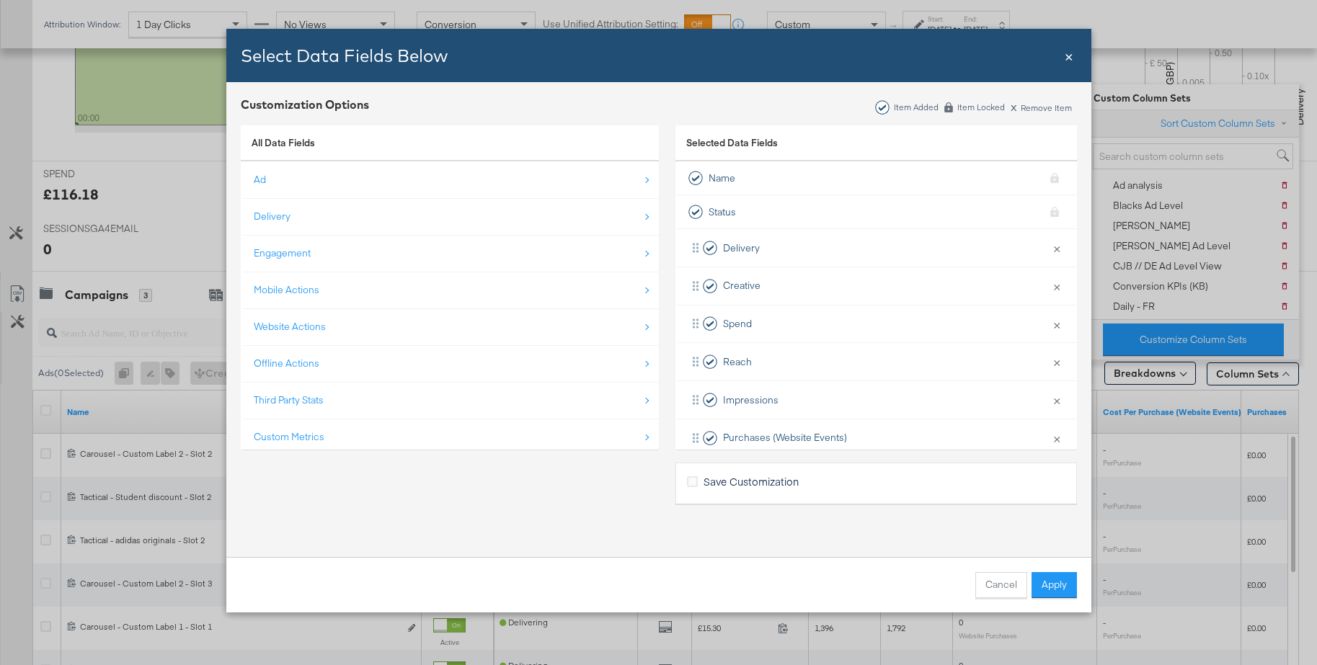
scroll to position [493, 0]
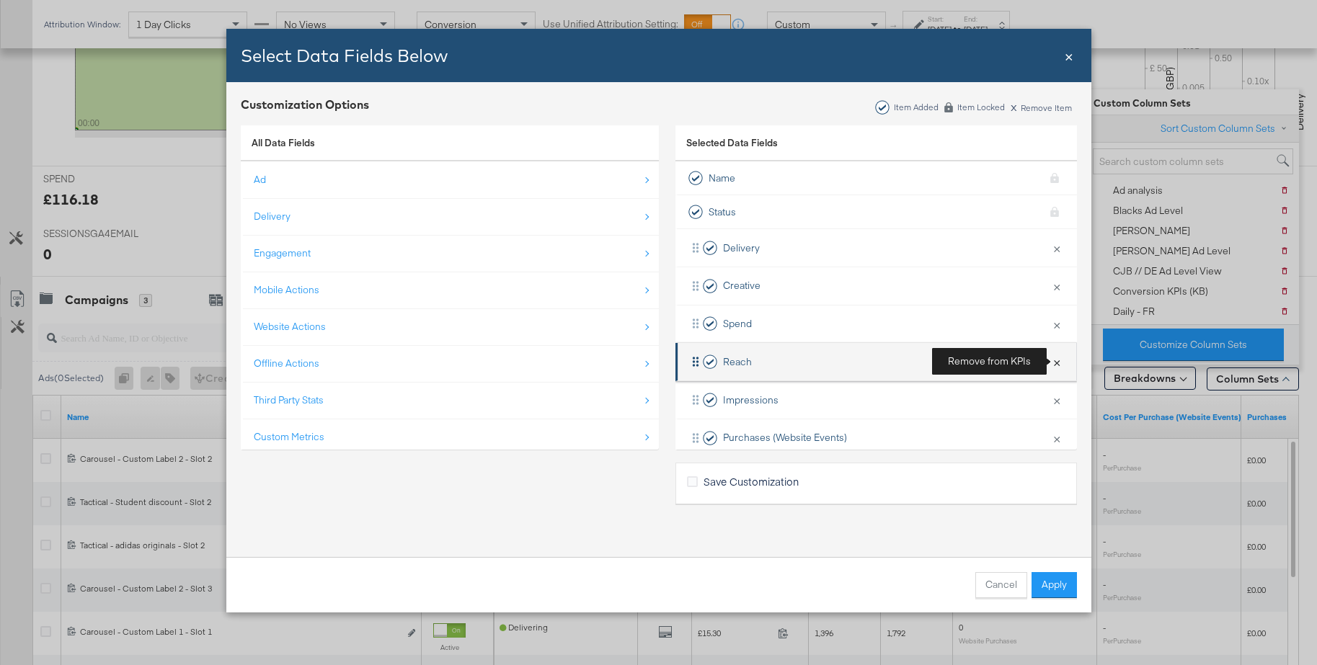
click at [1057, 362] on button "×" at bounding box center [1056, 362] width 19 height 30
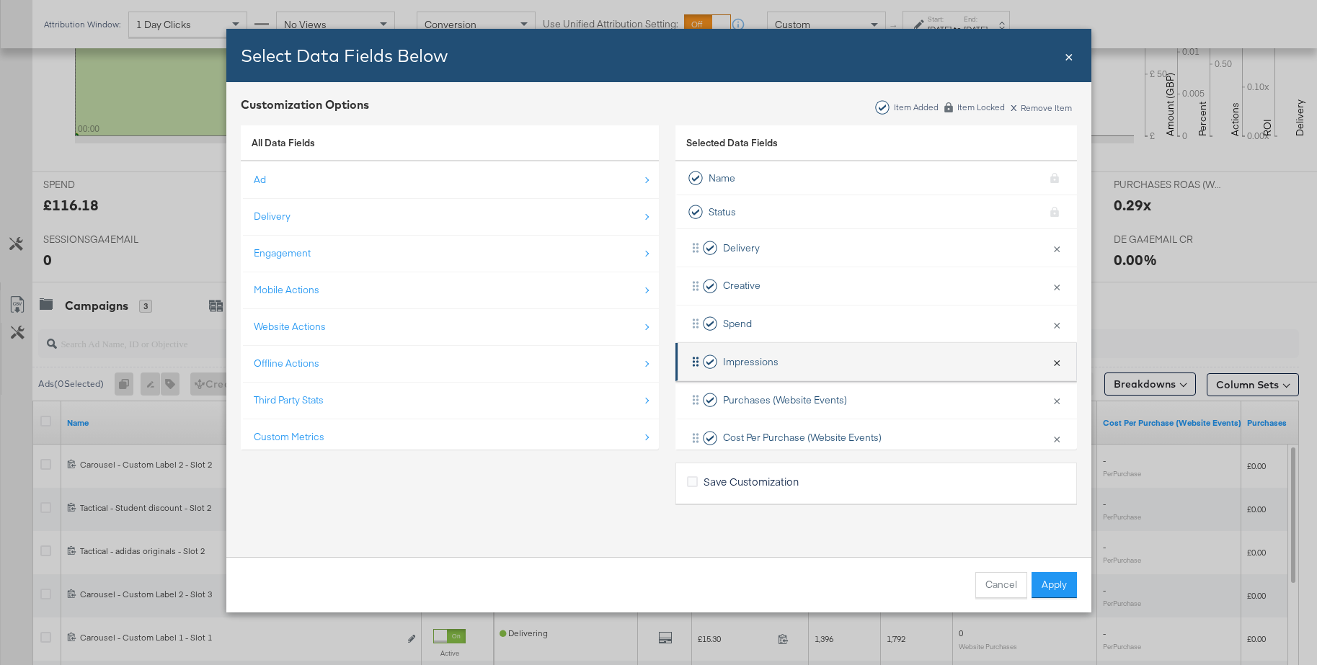
click at [1057, 362] on button "×" at bounding box center [1056, 362] width 19 height 30
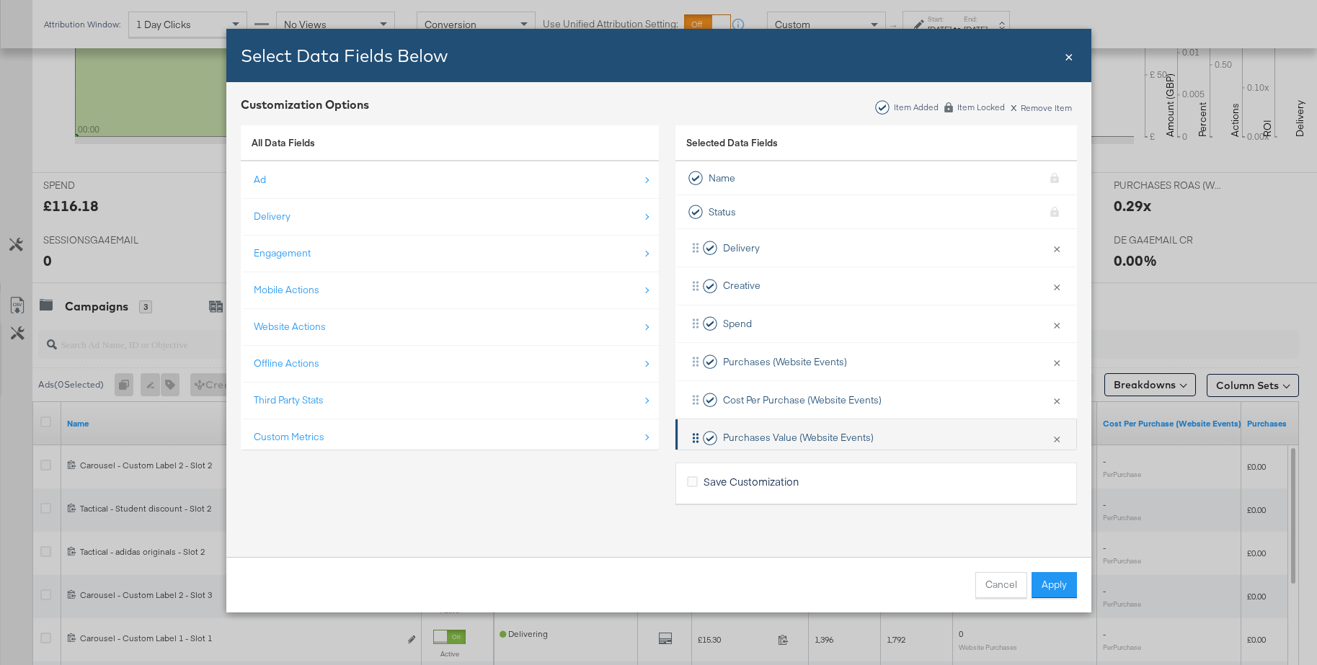
scroll to position [488, 0]
click at [1055, 437] on button "×" at bounding box center [1056, 438] width 19 height 30
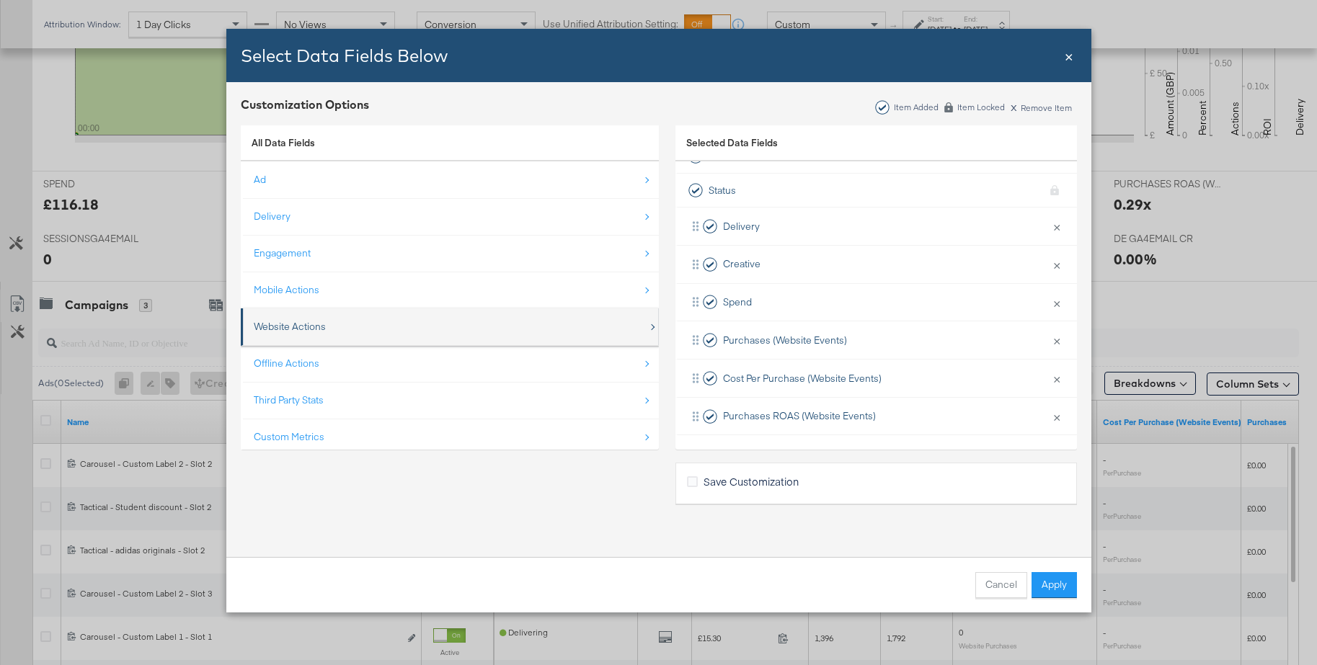
scroll to position [19, 0]
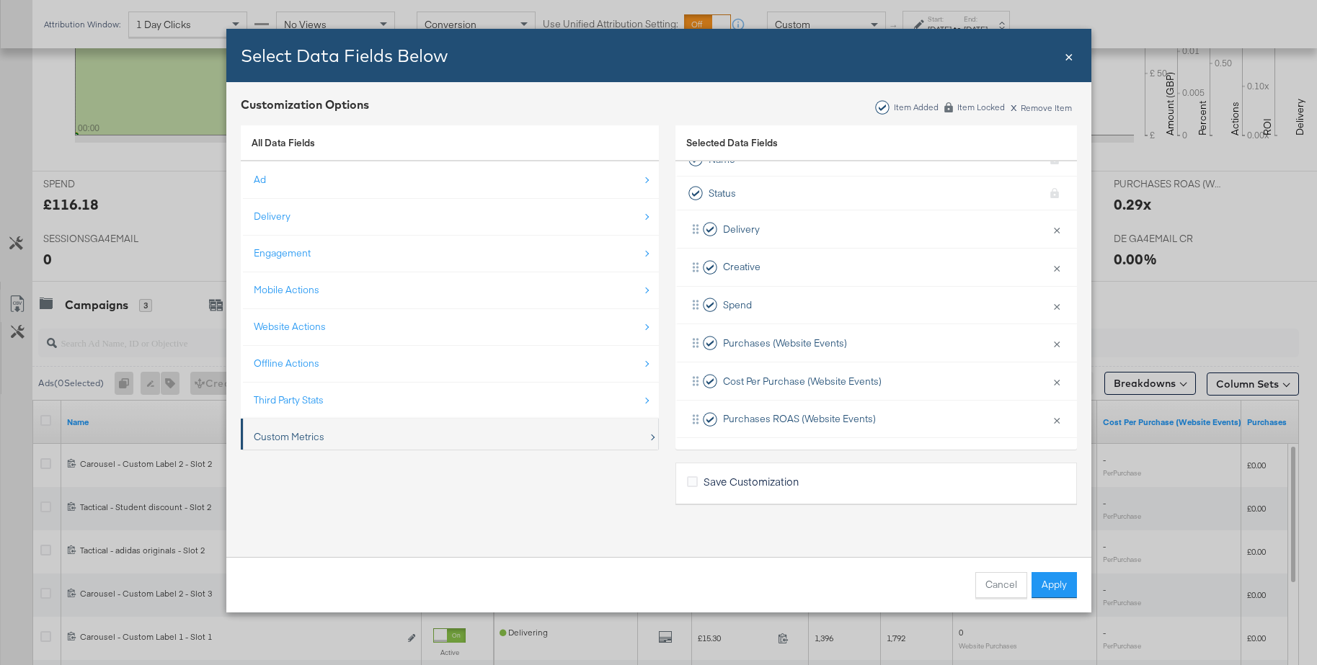
click at [300, 435] on div "Custom Metrics" at bounding box center [289, 437] width 71 height 14
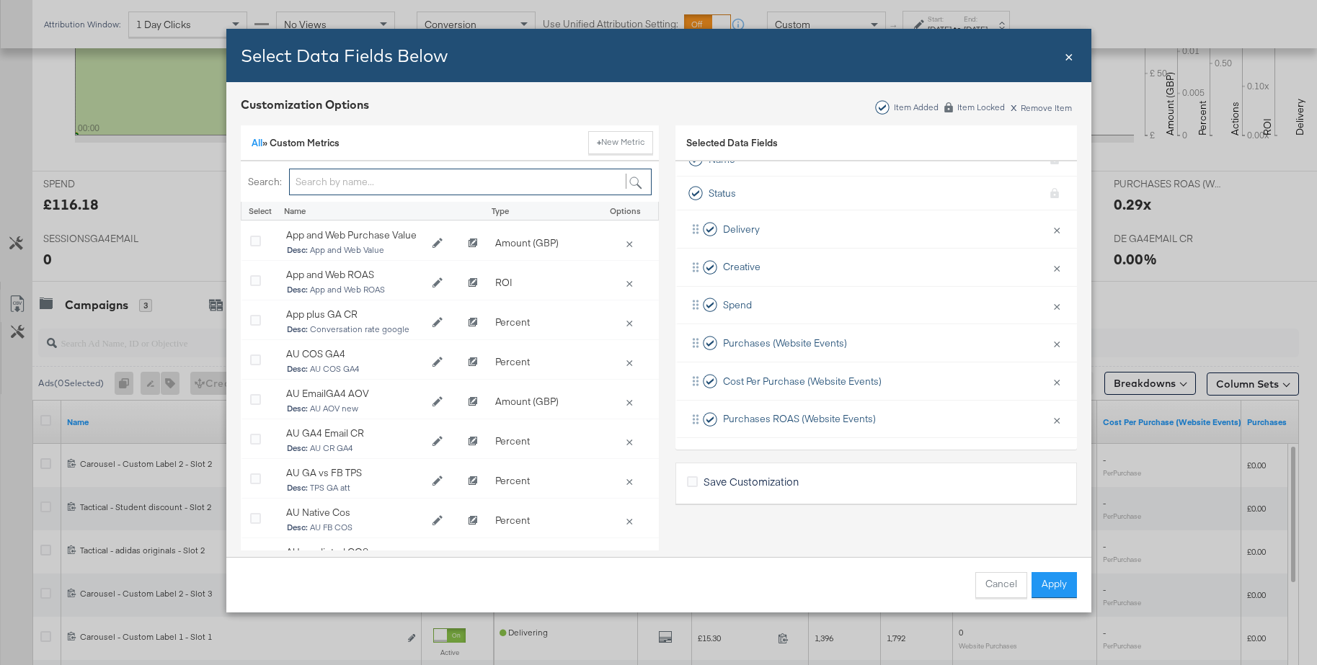
click at [331, 179] on input "Bulk Add Locations Modal" at bounding box center [470, 182] width 362 height 27
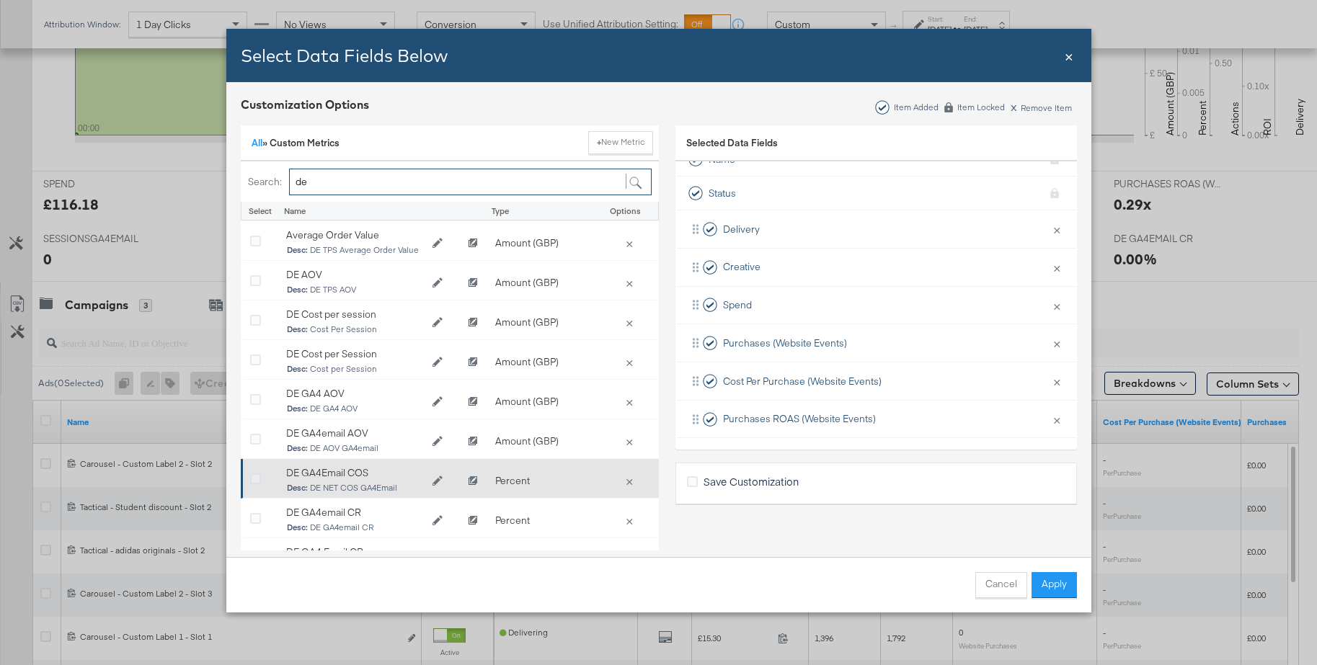
type input "de"
click at [251, 479] on icon "Bulk Add Locations Modal" at bounding box center [255, 479] width 11 height 11
click at [0, 0] on input "Bulk Add Locations Modal" at bounding box center [0, 0] width 0 height 0
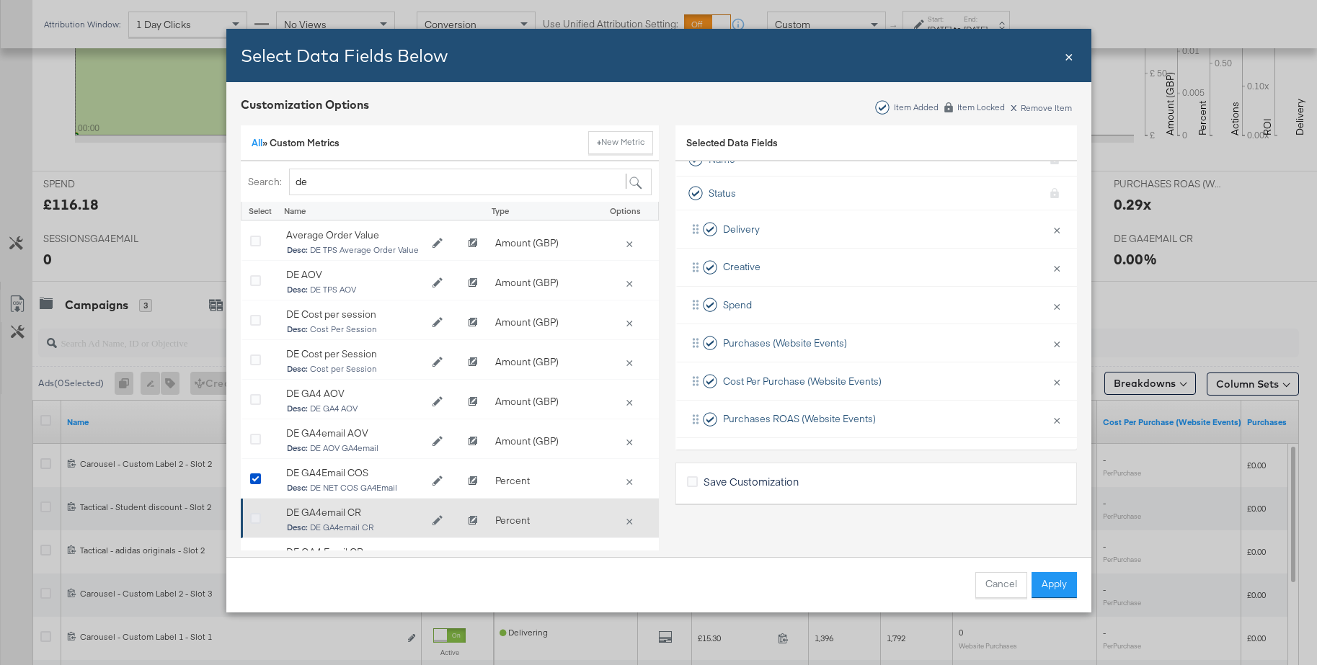
drag, startPoint x: 252, startPoint y: 515, endPoint x: 252, endPoint y: 485, distance: 30.3
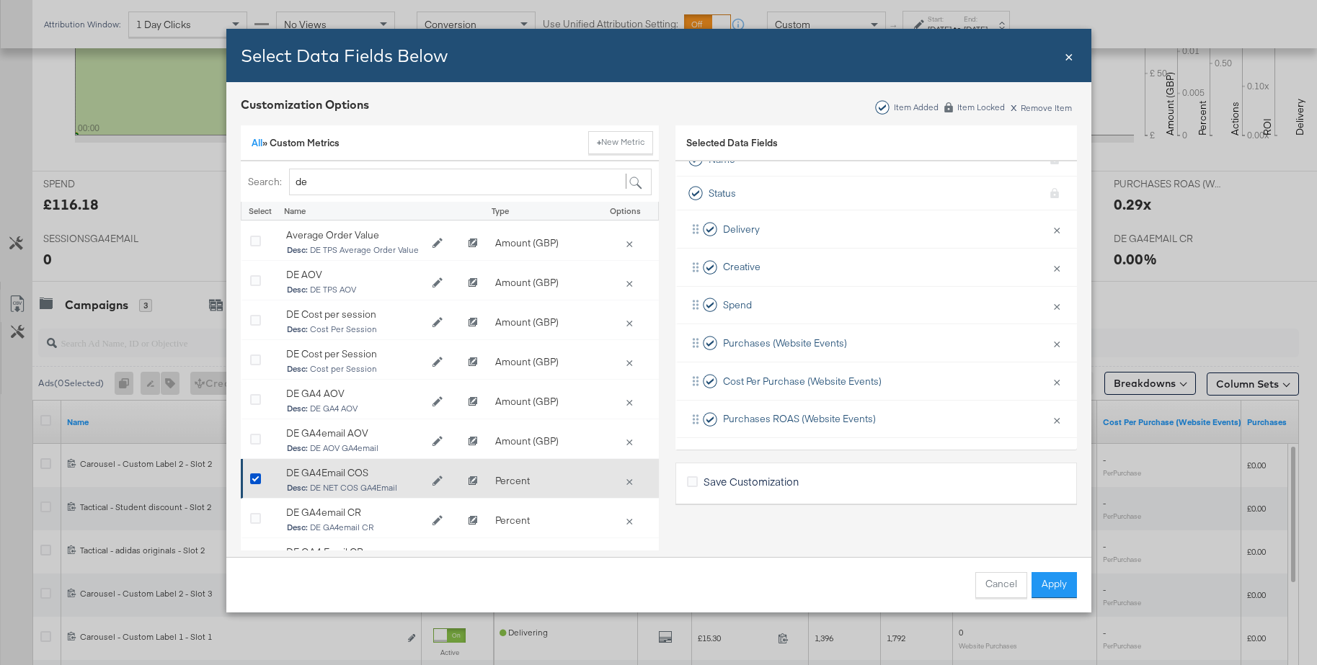
click at [252, 514] on icon "Bulk Add Locations Modal" at bounding box center [255, 519] width 11 height 11
click at [0, 0] on input "Bulk Add Locations Modal" at bounding box center [0, 0] width 0 height 0
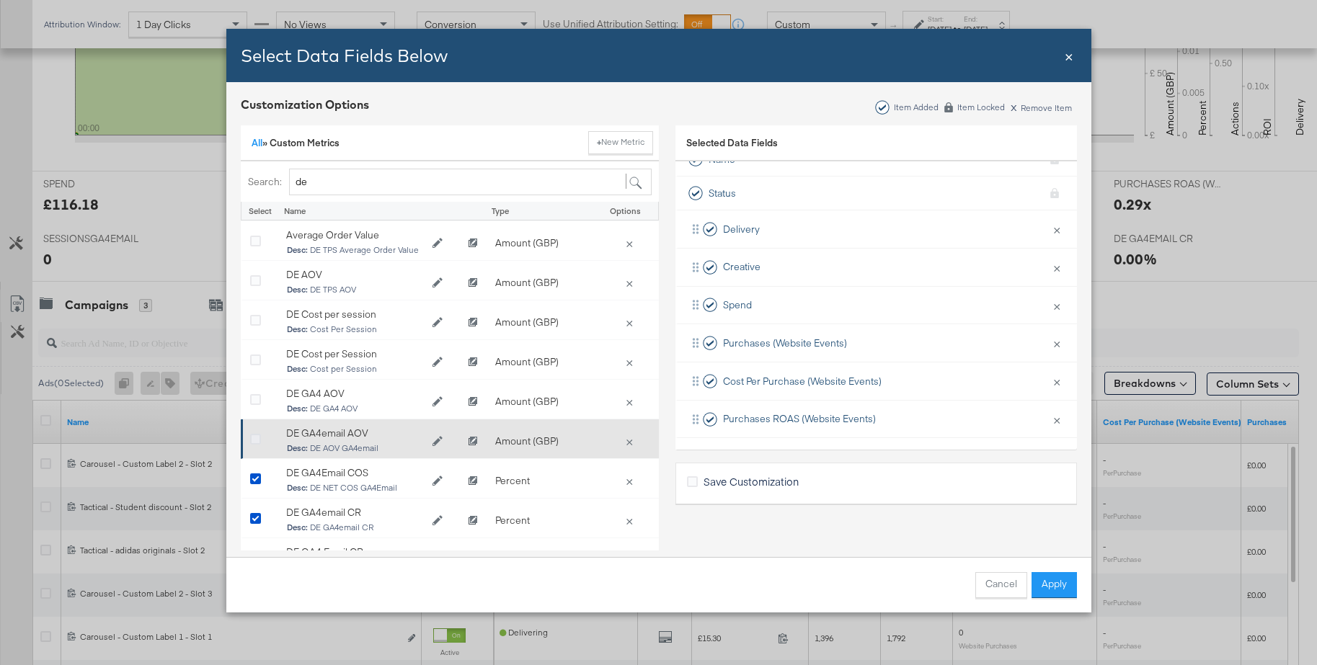
click at [252, 441] on icon "Bulk Add Locations Modal" at bounding box center [255, 440] width 11 height 11
click at [0, 0] on input "Bulk Add Locations Modal" at bounding box center [0, 0] width 0 height 0
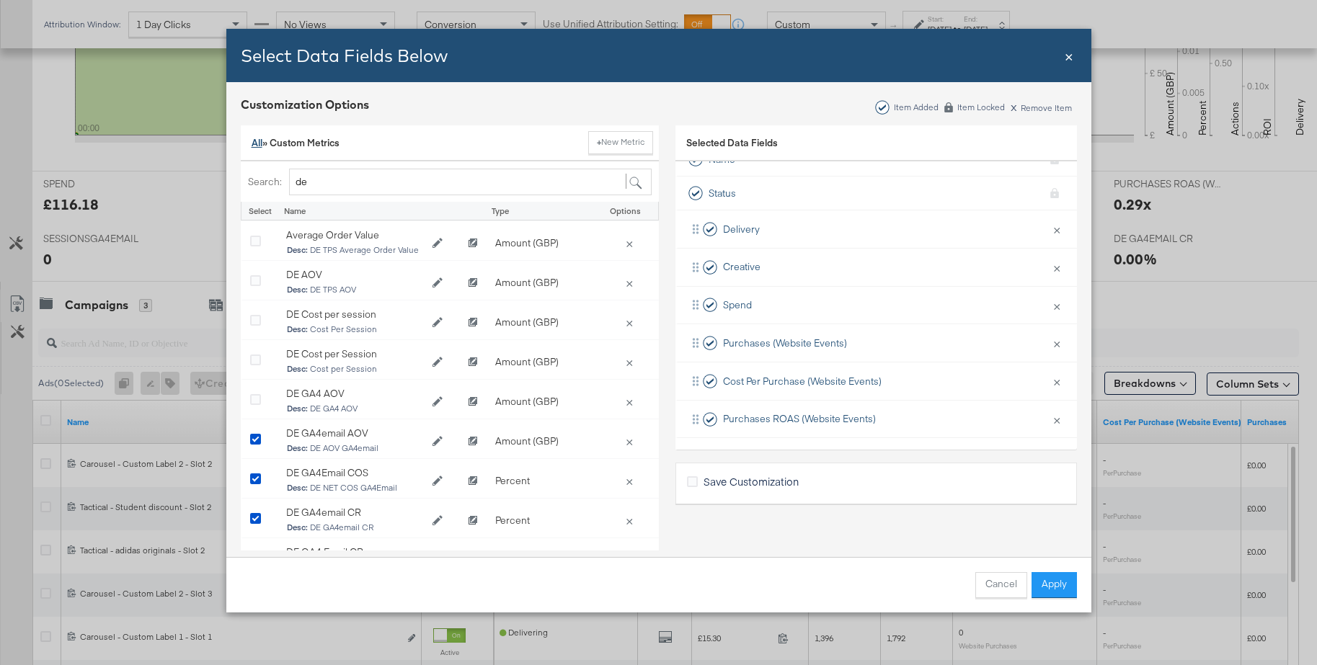
click at [258, 145] on link "All" at bounding box center [256, 142] width 11 height 13
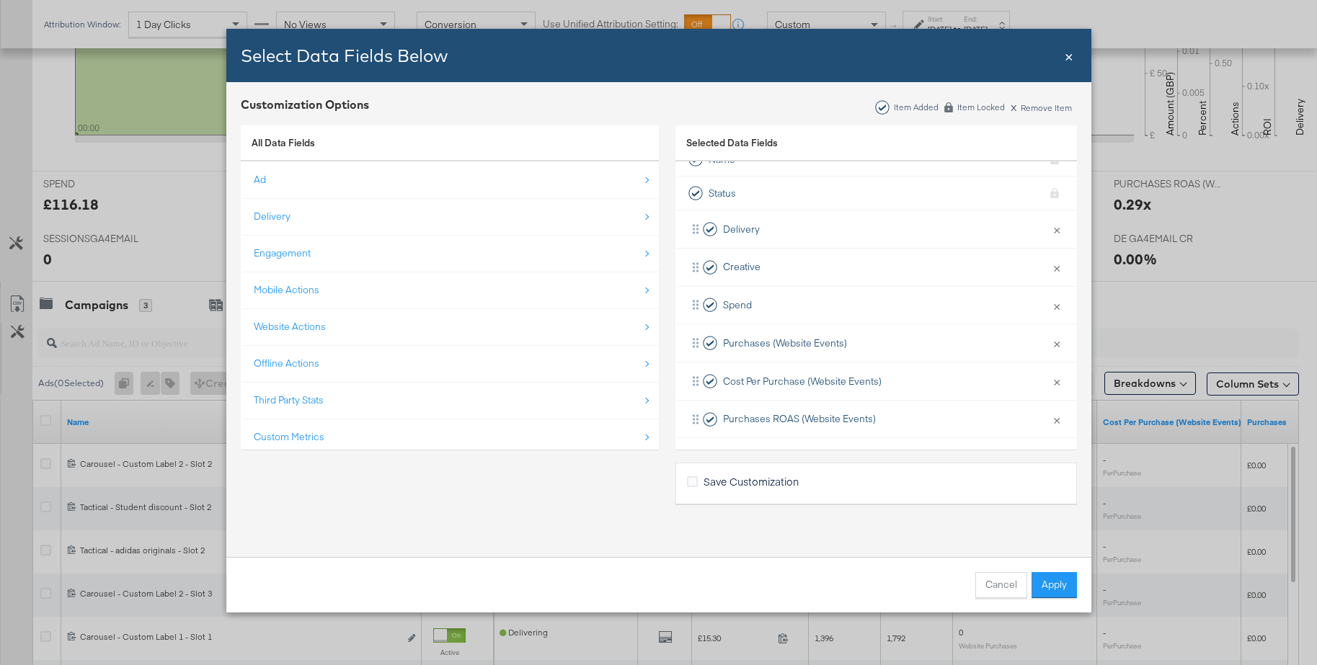
click at [280, 392] on div "Third Party Stats" at bounding box center [451, 401] width 394 height 30
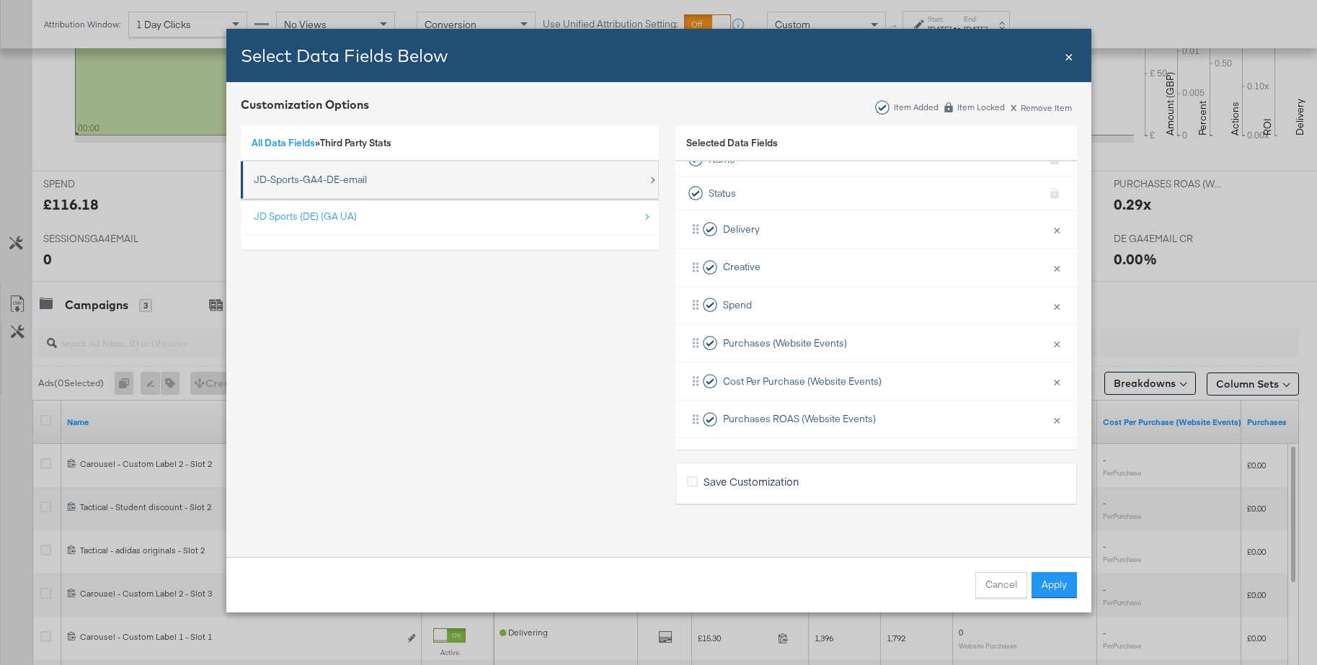
click at [324, 177] on div "JD-Sports-GA4-DE-email" at bounding box center [310, 180] width 113 height 14
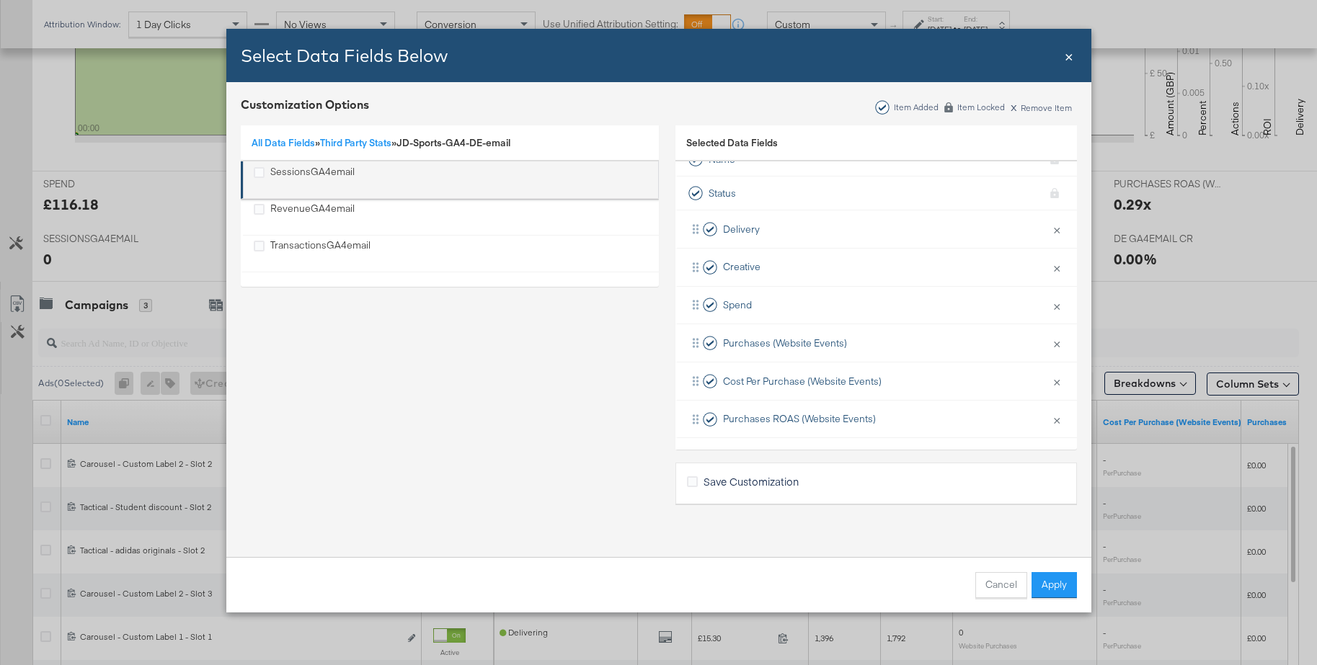
drag, startPoint x: 321, startPoint y: 173, endPoint x: 318, endPoint y: 198, distance: 25.3
click at [321, 174] on div "SessionsGA4email" at bounding box center [312, 180] width 84 height 30
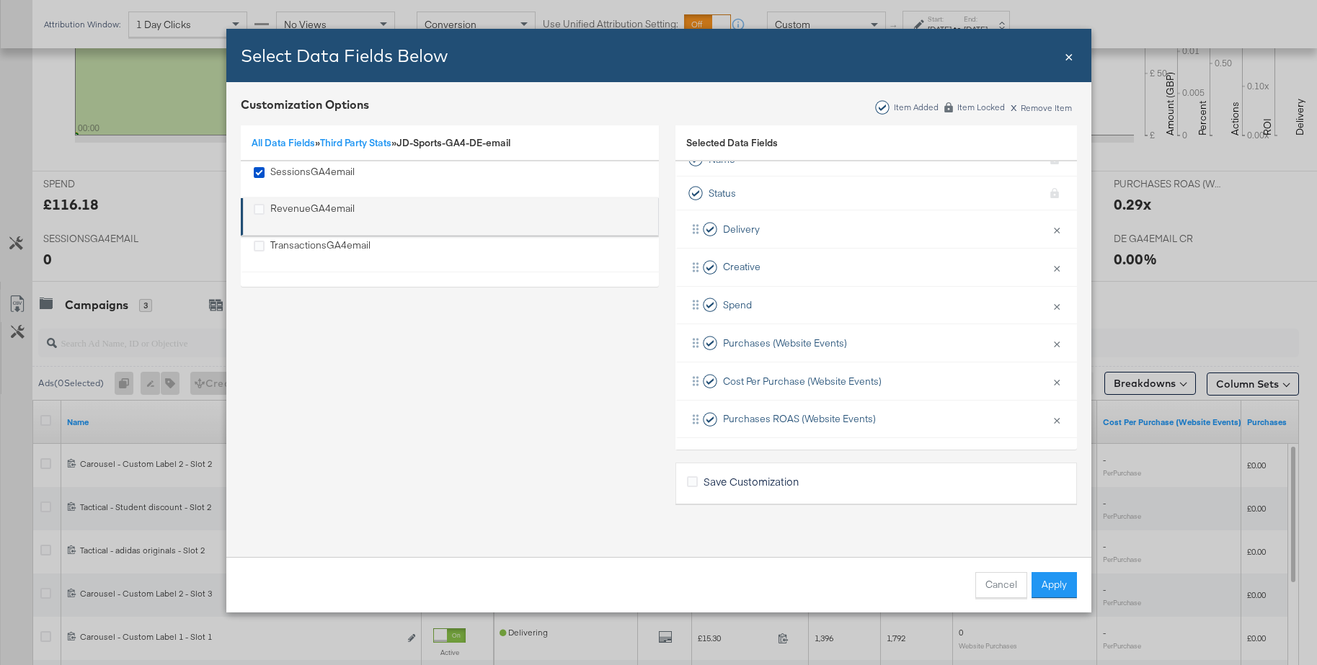
drag, startPoint x: 316, startPoint y: 208, endPoint x: 312, endPoint y: 235, distance: 27.7
click at [316, 208] on div "RevenueGA4email" at bounding box center [312, 217] width 84 height 30
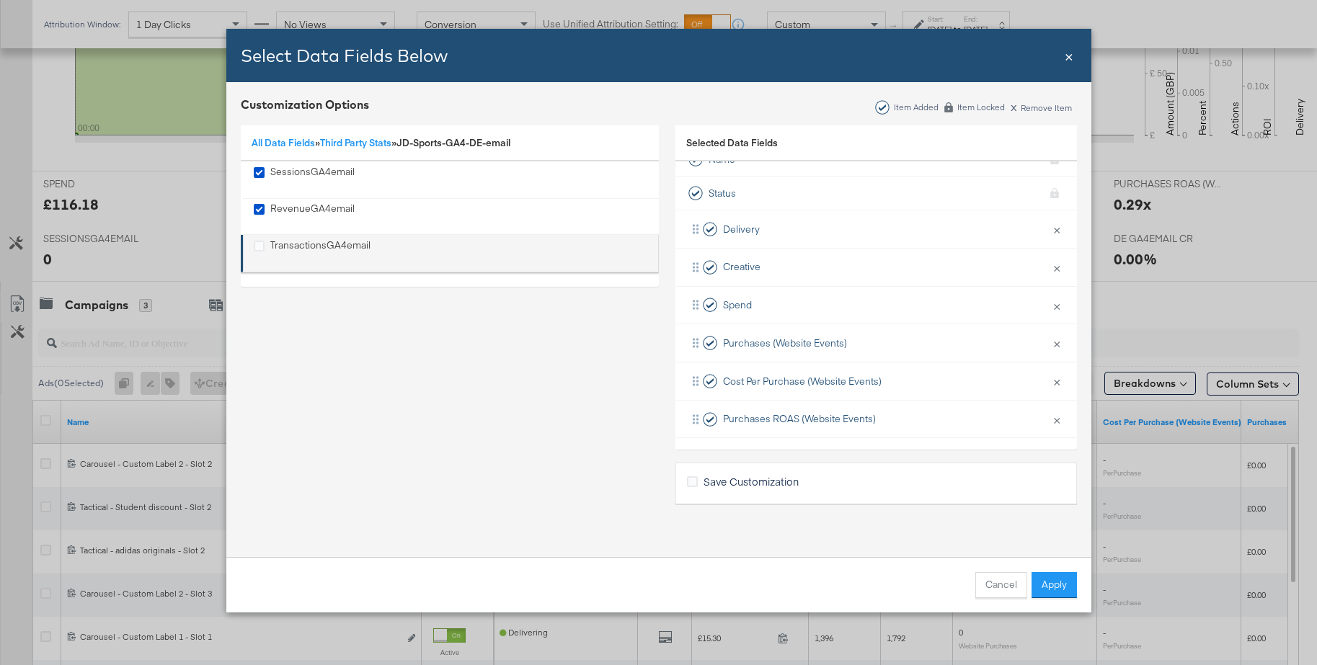
click at [311, 241] on div "TransactionsGA4email" at bounding box center [320, 254] width 100 height 30
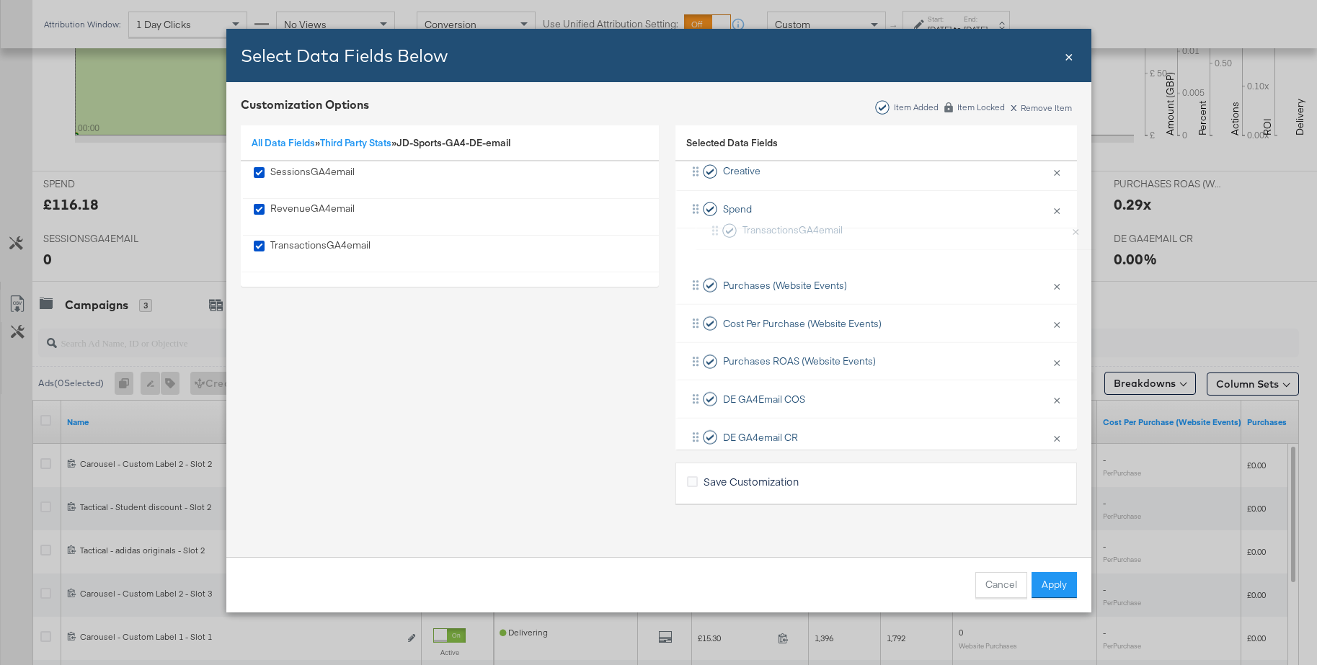
scroll to position [114, 0]
drag, startPoint x: 751, startPoint y: 392, endPoint x: 755, endPoint y: 284, distance: 108.2
click at [755, 284] on div "Delivery × Remove from KPIs Creative × Remove from KPIs Spend × Remove from KPI…" at bounding box center [875, 342] width 401 height 455
drag, startPoint x: 744, startPoint y: 399, endPoint x: 746, endPoint y: 318, distance: 81.5
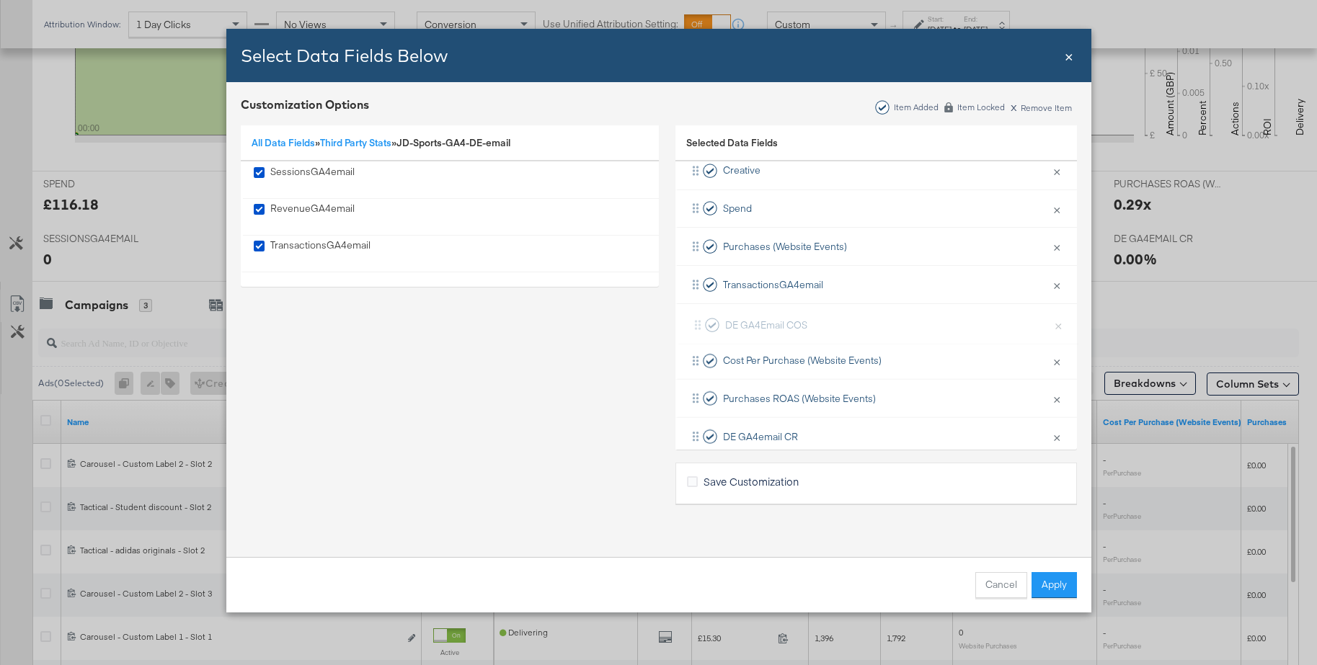
click at [746, 318] on div "Delivery × Remove from KPIs Creative × Remove from KPIs Spend × Remove from KPI…" at bounding box center [875, 341] width 401 height 455
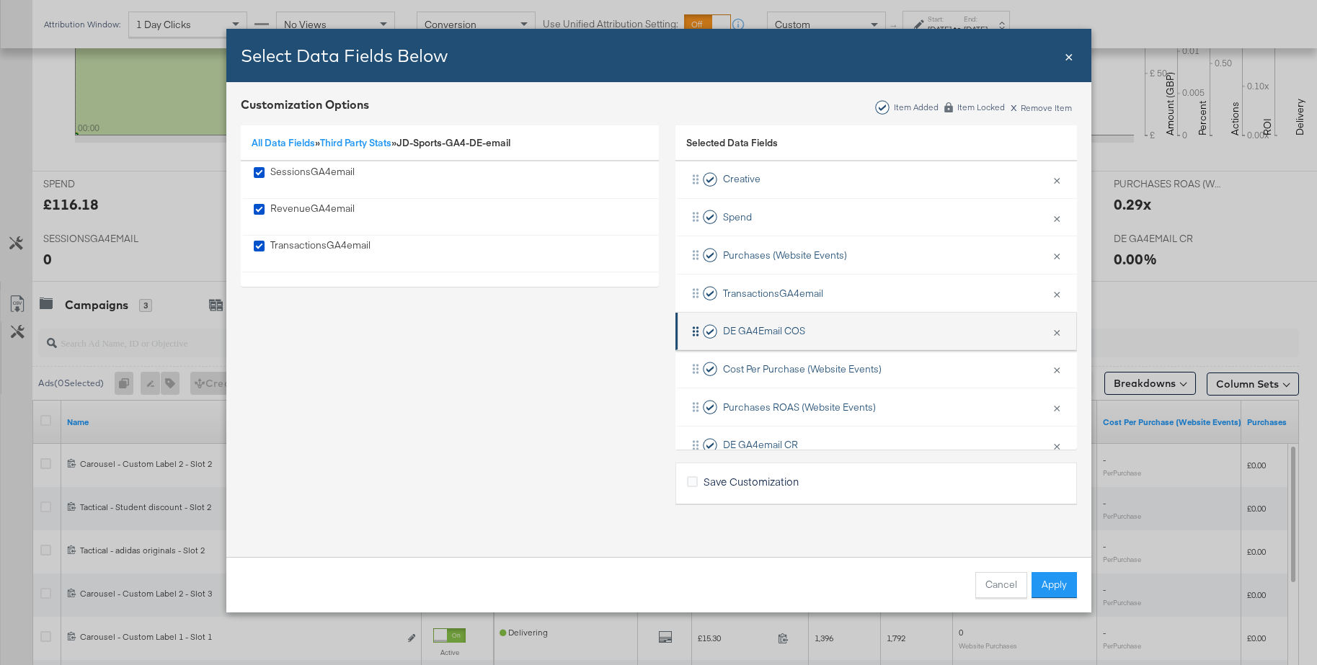
scroll to position [105, 0]
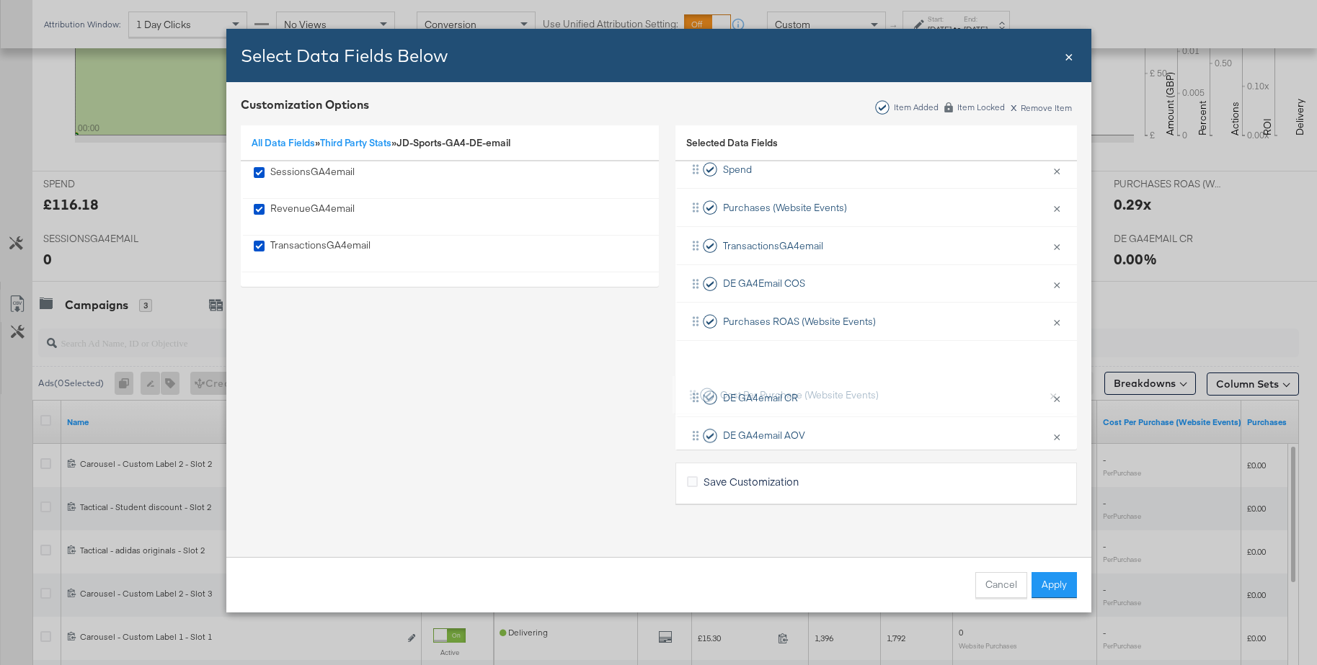
drag, startPoint x: 745, startPoint y: 373, endPoint x: 742, endPoint y: 405, distance: 32.6
click at [742, 405] on div "Delivery × Remove from KPIs Creative × Remove from KPIs Spend × Remove from KPI…" at bounding box center [875, 302] width 401 height 455
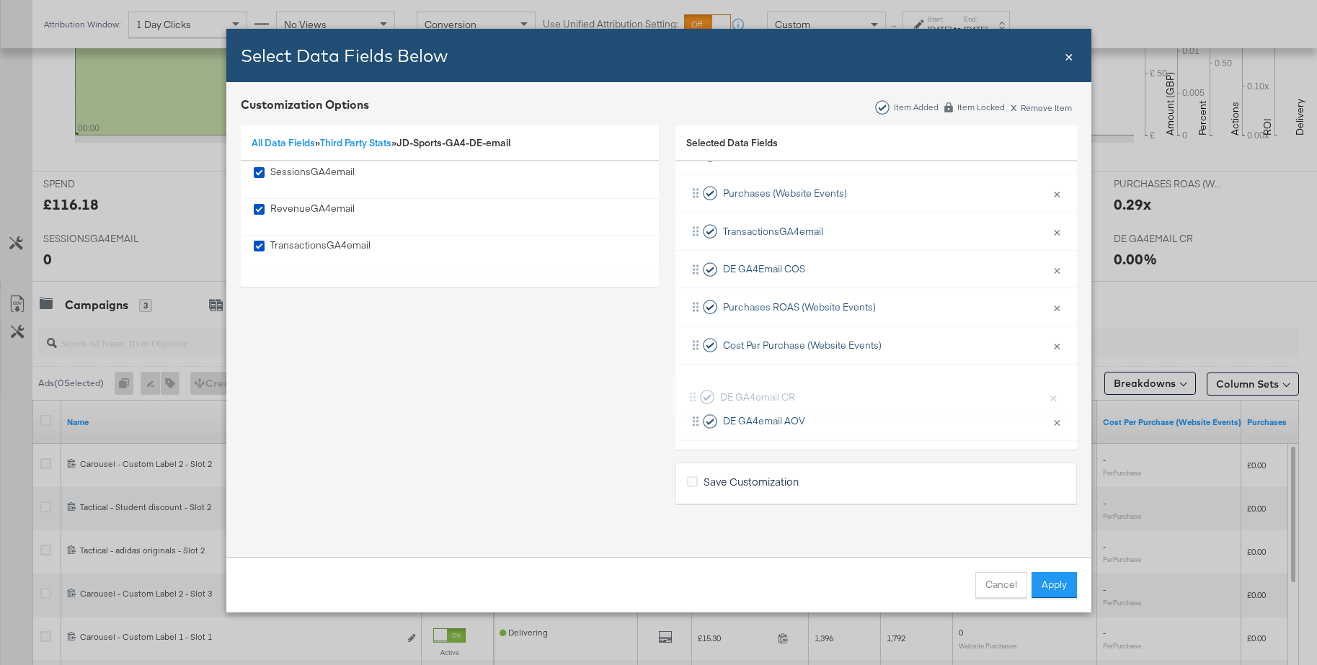
scroll to position [192, 0]
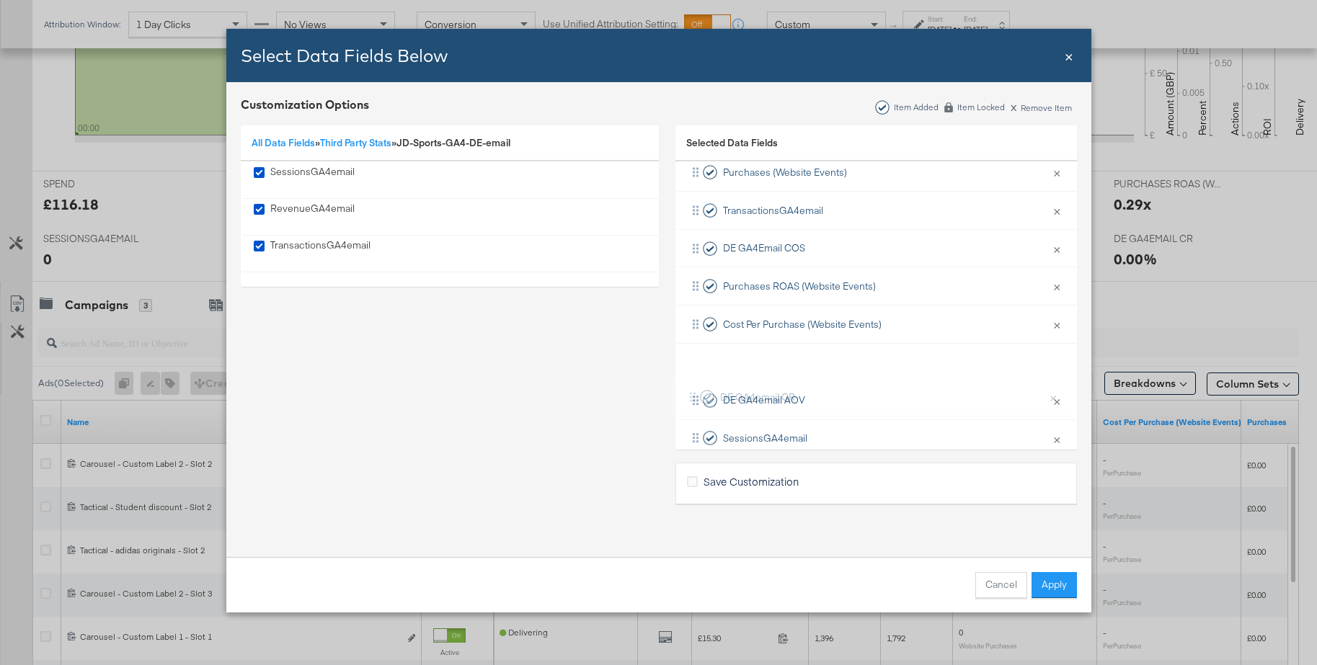
drag, startPoint x: 749, startPoint y: 357, endPoint x: 747, endPoint y: 399, distance: 41.9
click at [747, 399] on div "Delivery × Remove from KPIs Creative × Remove from KPIs Spend × Remove from KPI…" at bounding box center [875, 266] width 401 height 455
click at [1047, 584] on button "Apply" at bounding box center [1053, 585] width 45 height 26
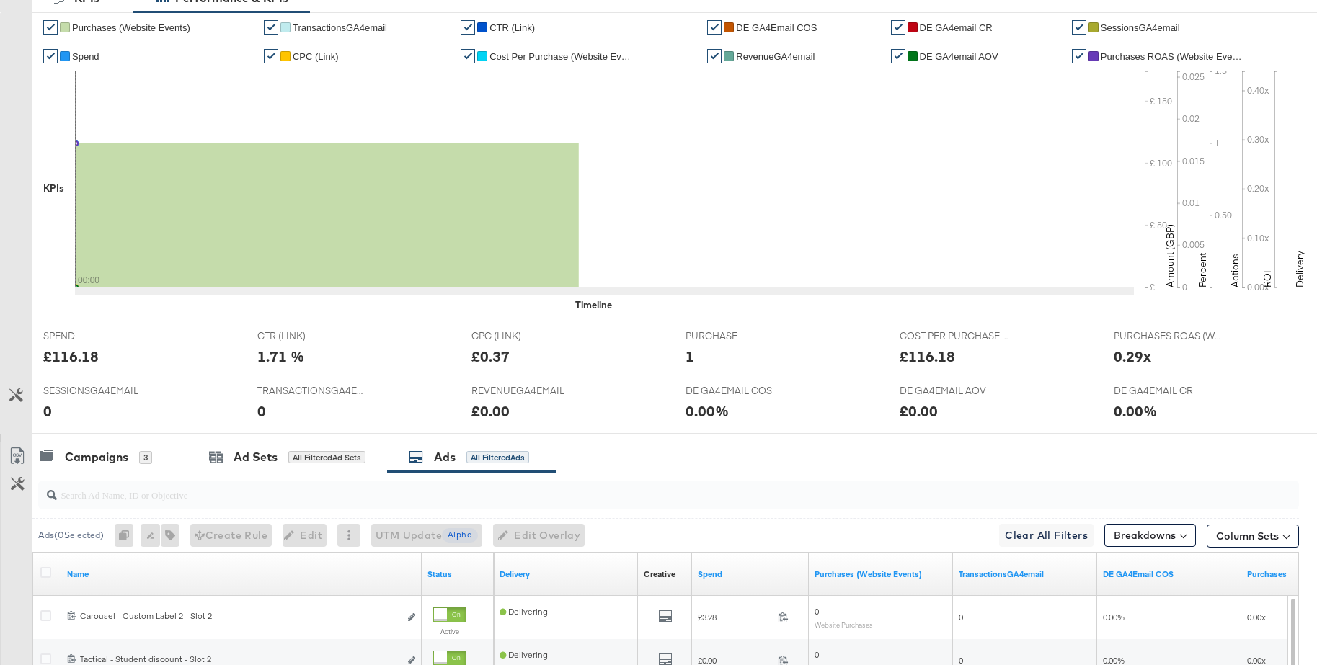
scroll to position [0, 0]
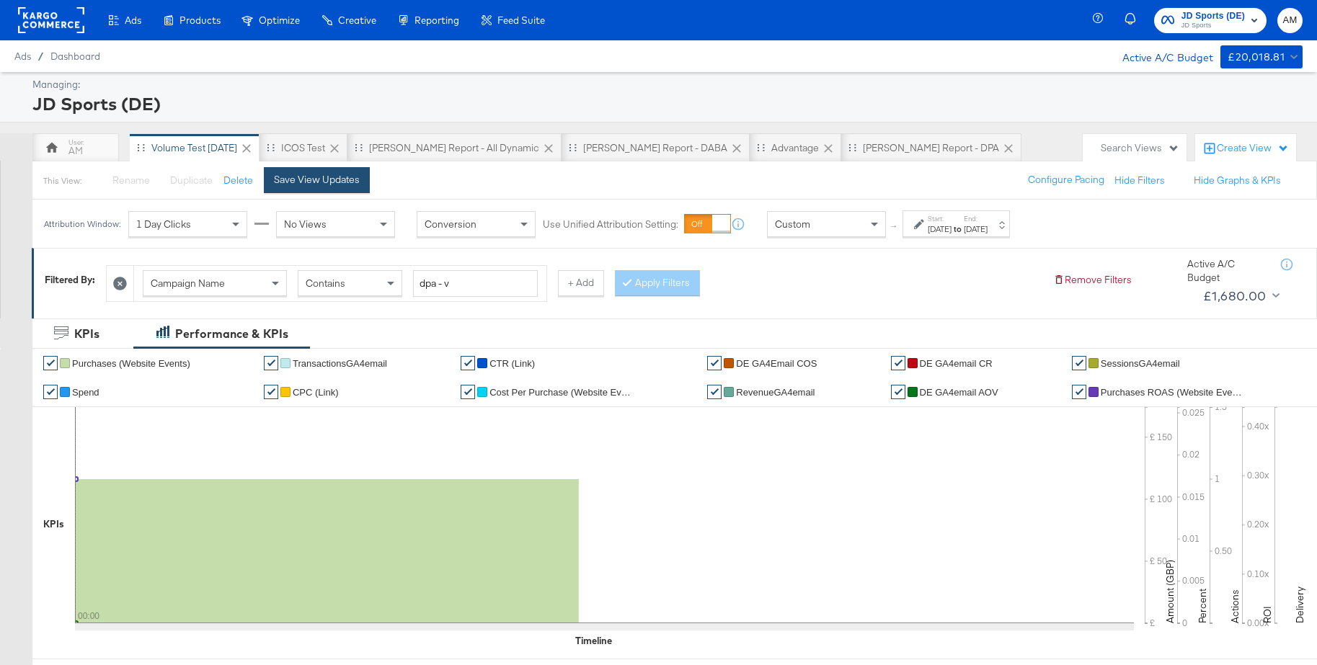
click at [307, 187] on button "Save View Updates" at bounding box center [317, 180] width 106 height 26
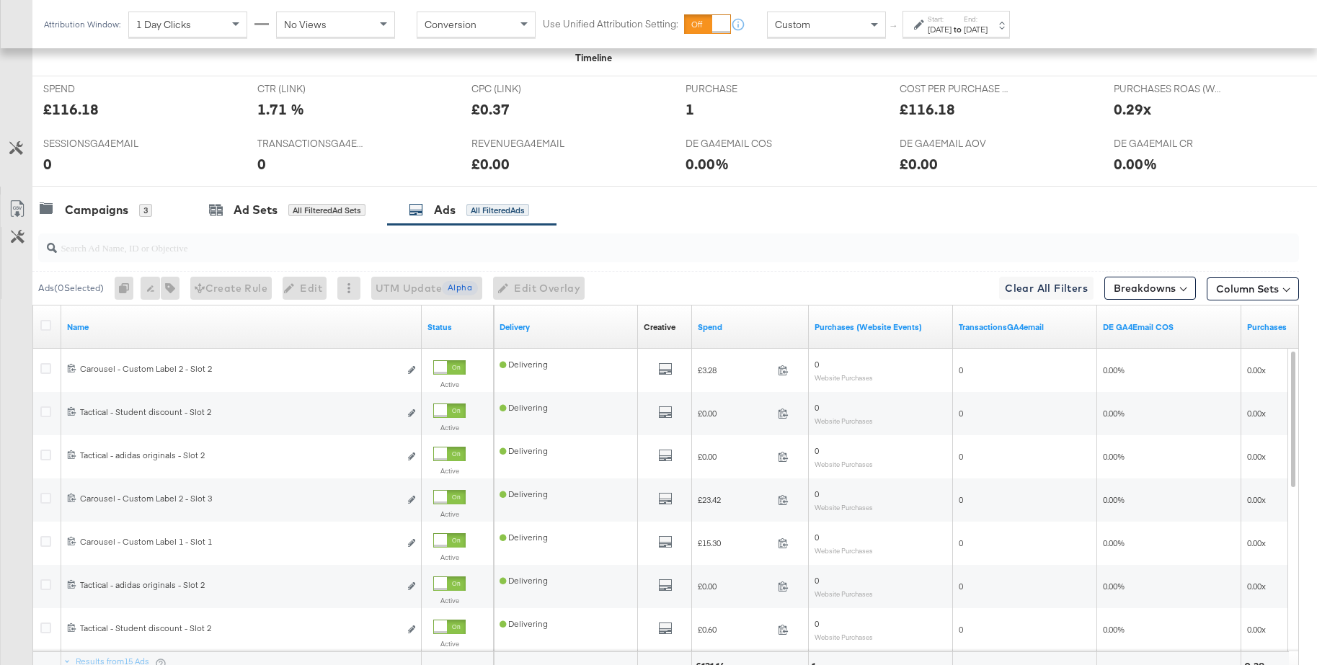
scroll to position [582, 0]
click at [117, 216] on div "Campaigns" at bounding box center [96, 210] width 63 height 17
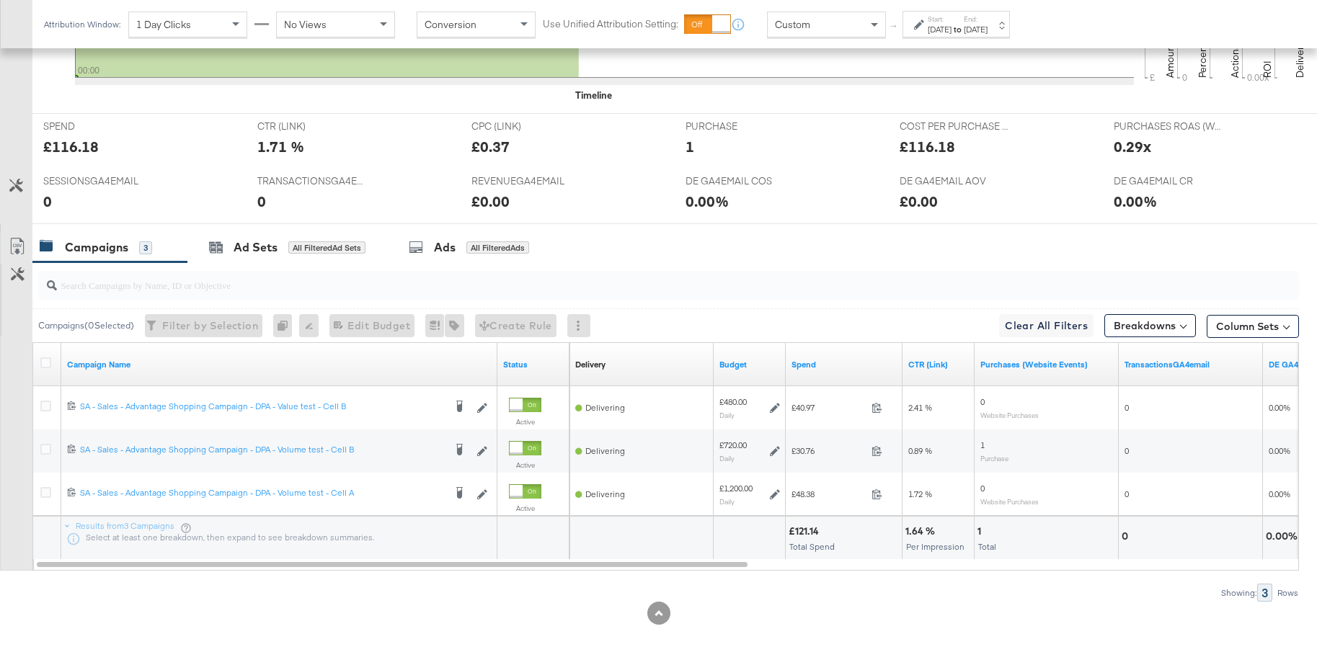
scroll to position [0, 0]
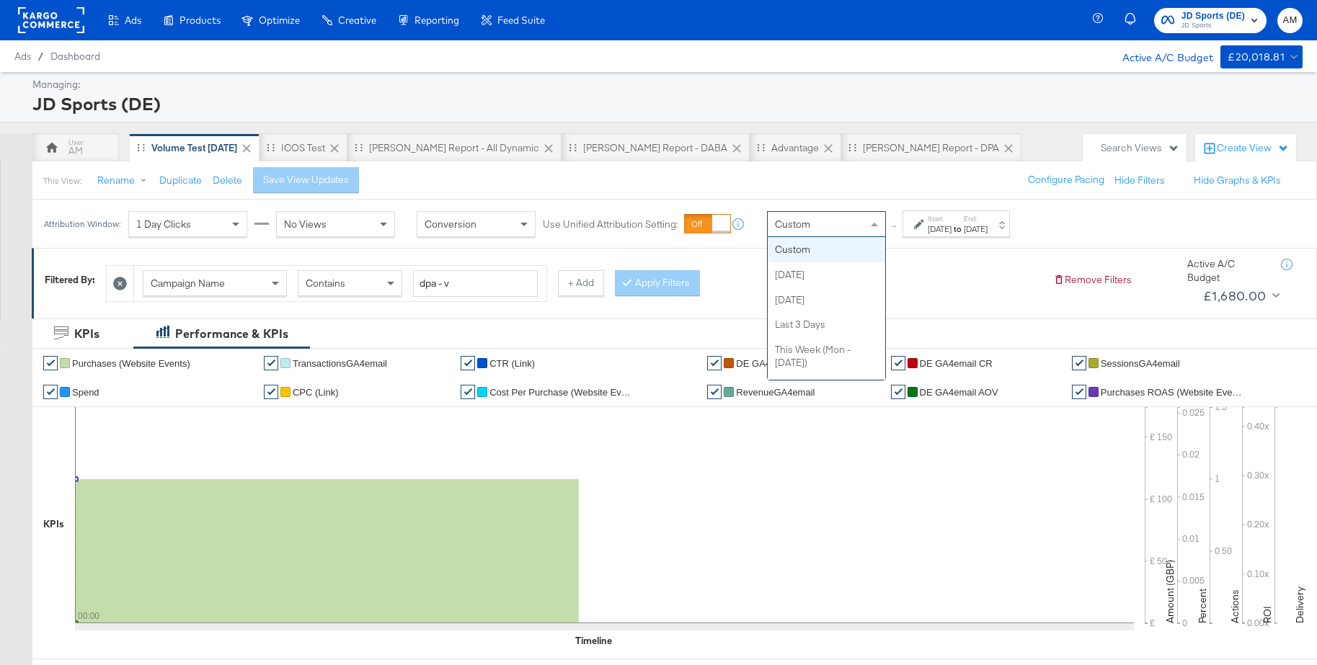
click at [797, 224] on span "Custom" at bounding box center [792, 224] width 35 height 13
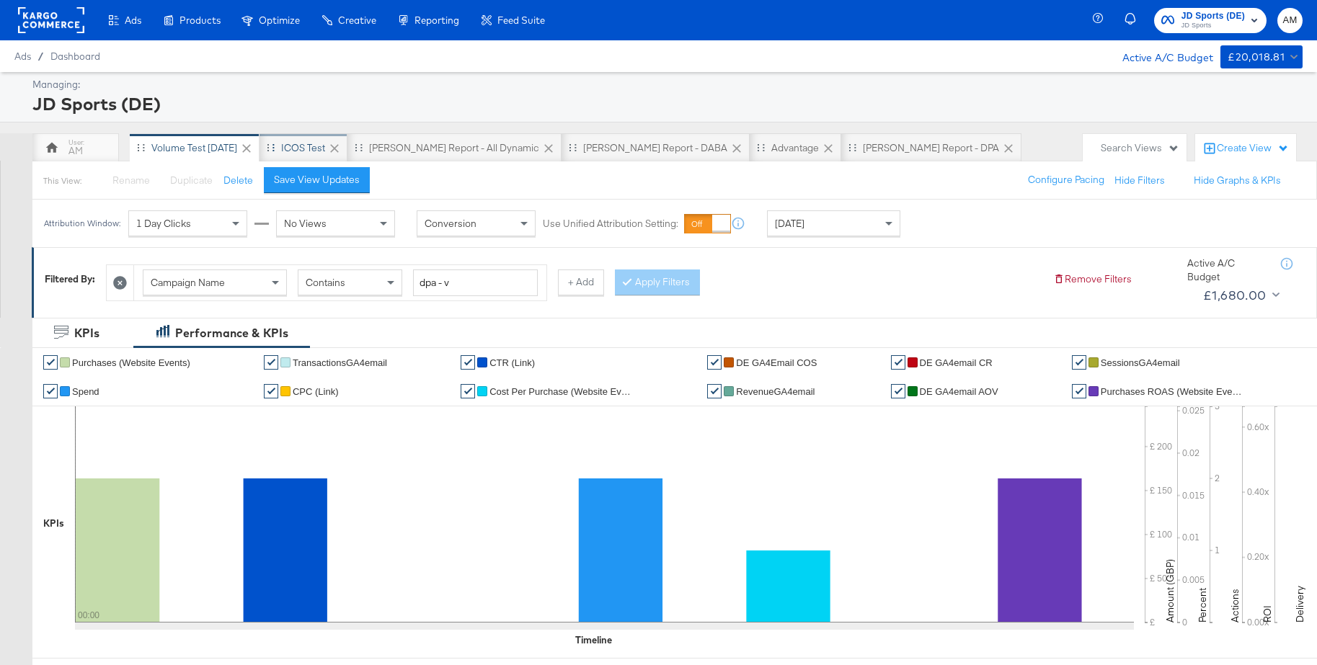
click at [302, 144] on div "iCOS Test" at bounding box center [303, 148] width 44 height 14
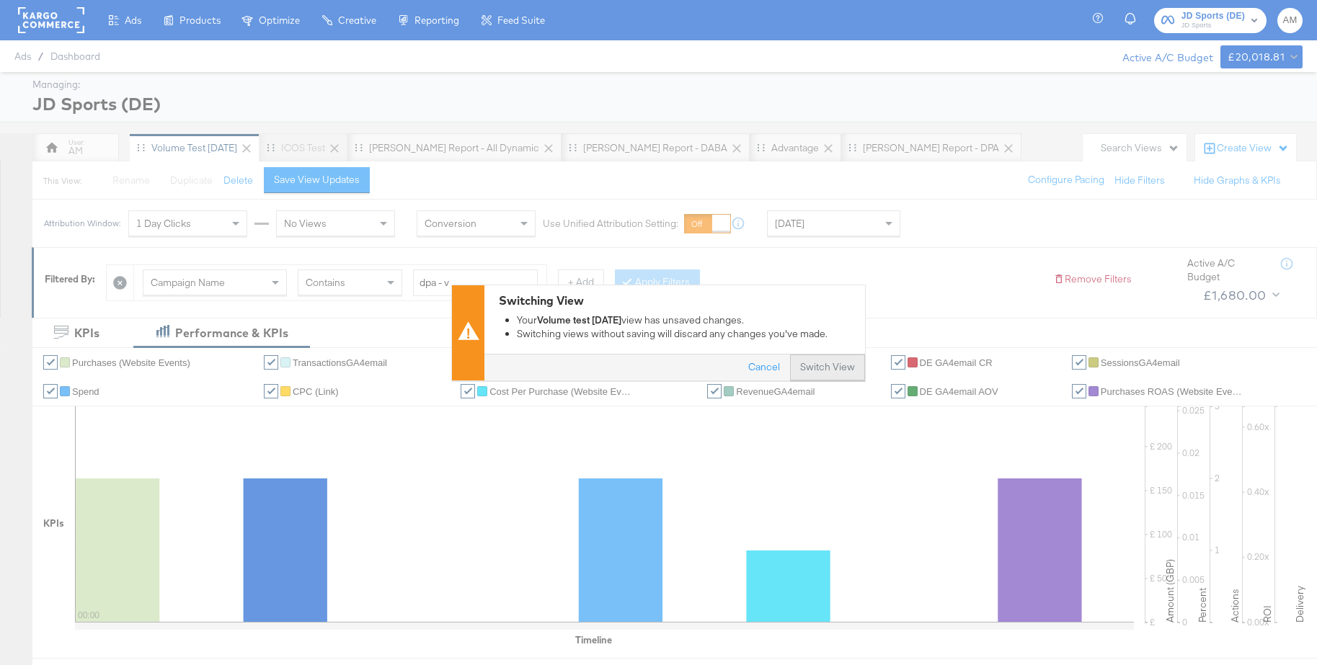
click at [824, 360] on button "Switch View" at bounding box center [827, 368] width 75 height 26
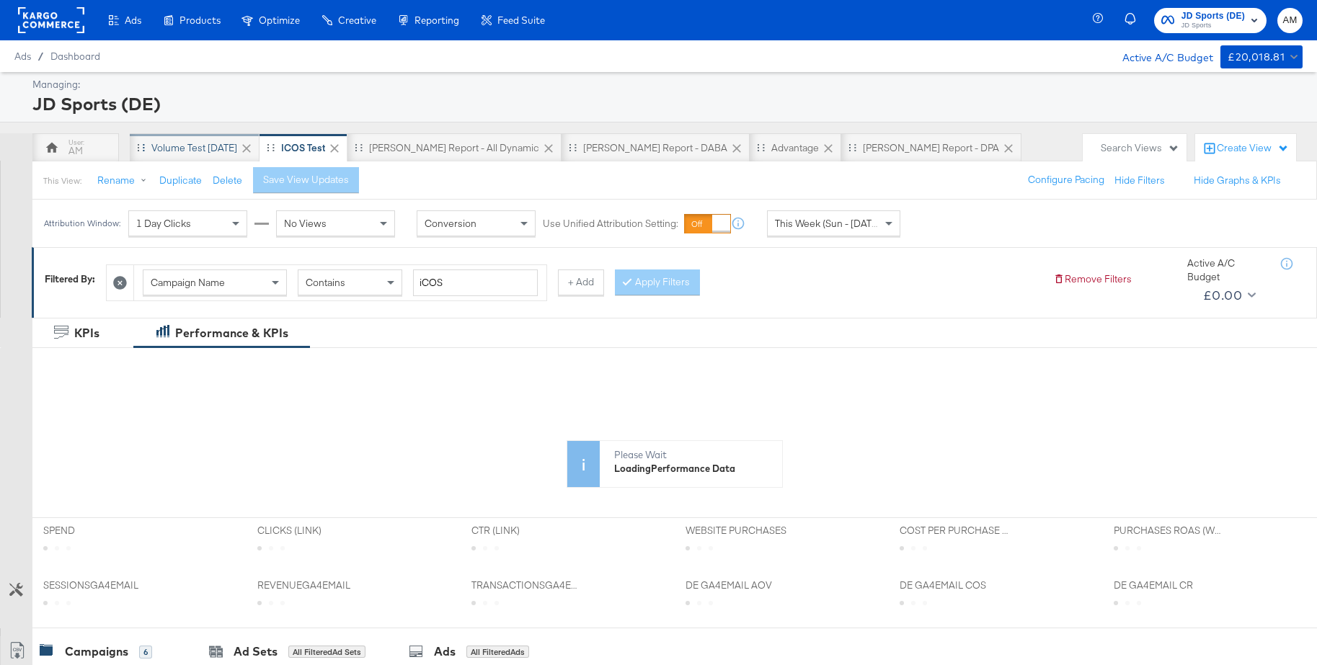
click at [179, 150] on div "Volume test [DATE]" at bounding box center [194, 148] width 86 height 14
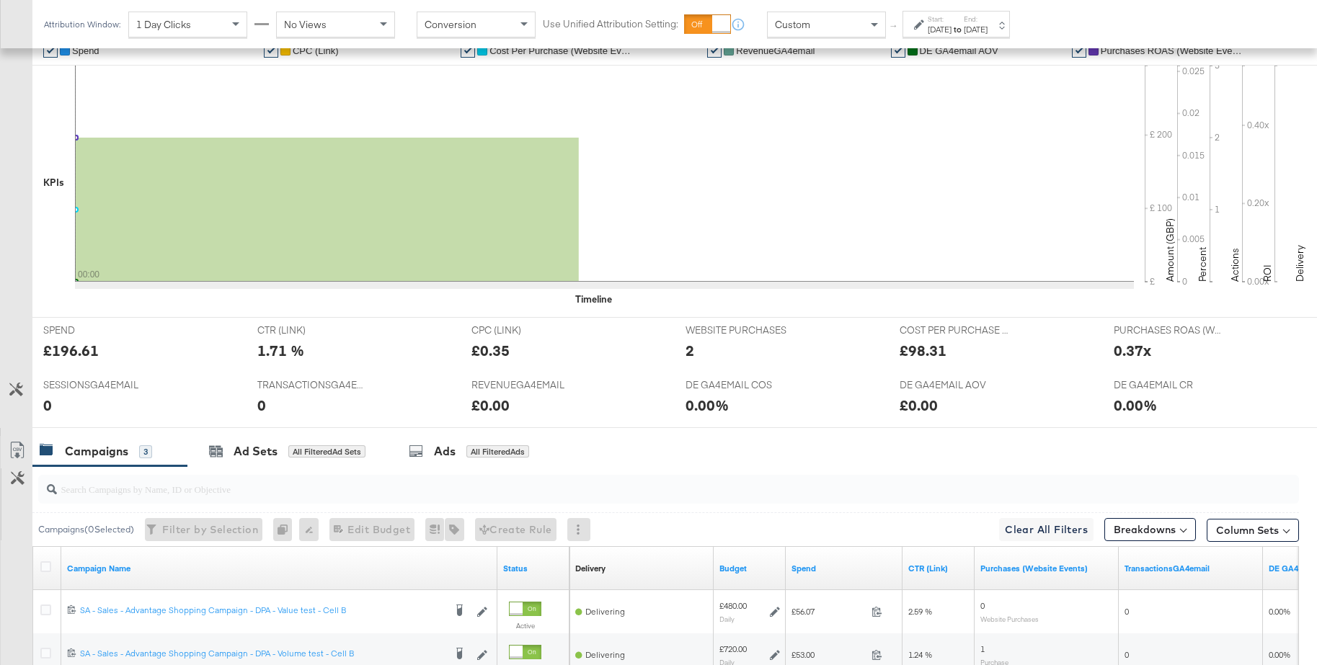
scroll to position [476, 0]
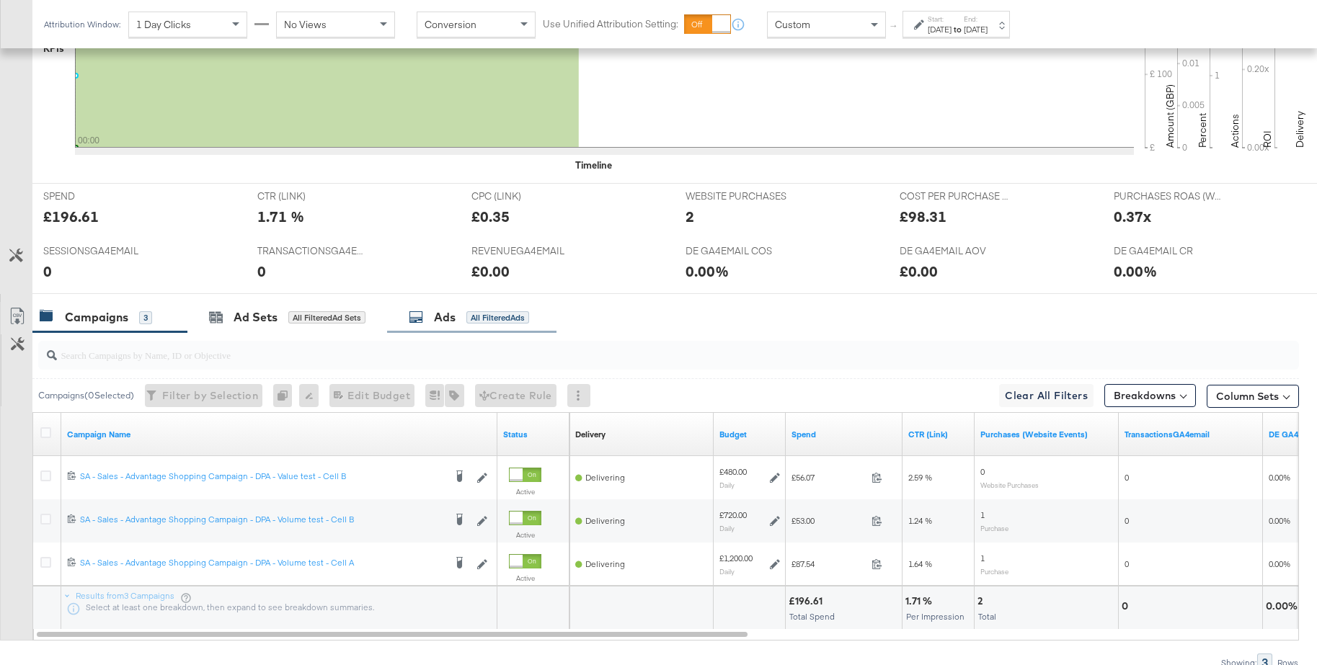
click at [448, 321] on div "Ads" at bounding box center [445, 317] width 22 height 17
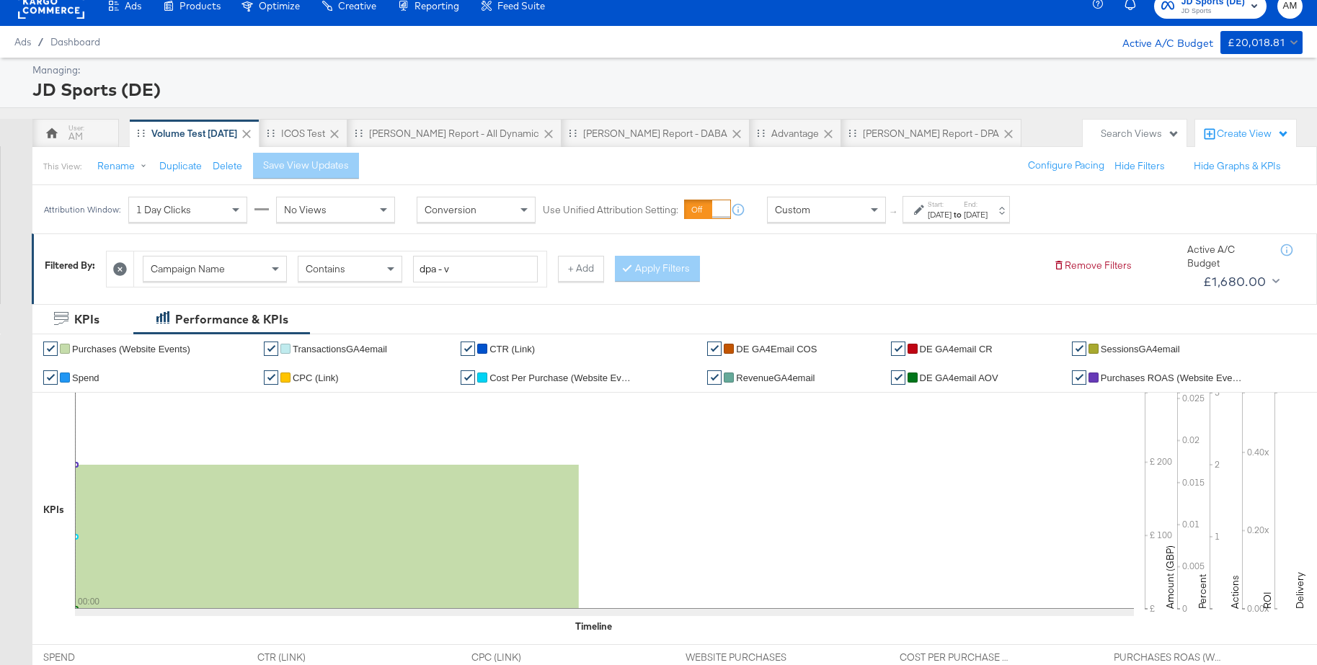
scroll to position [0, 0]
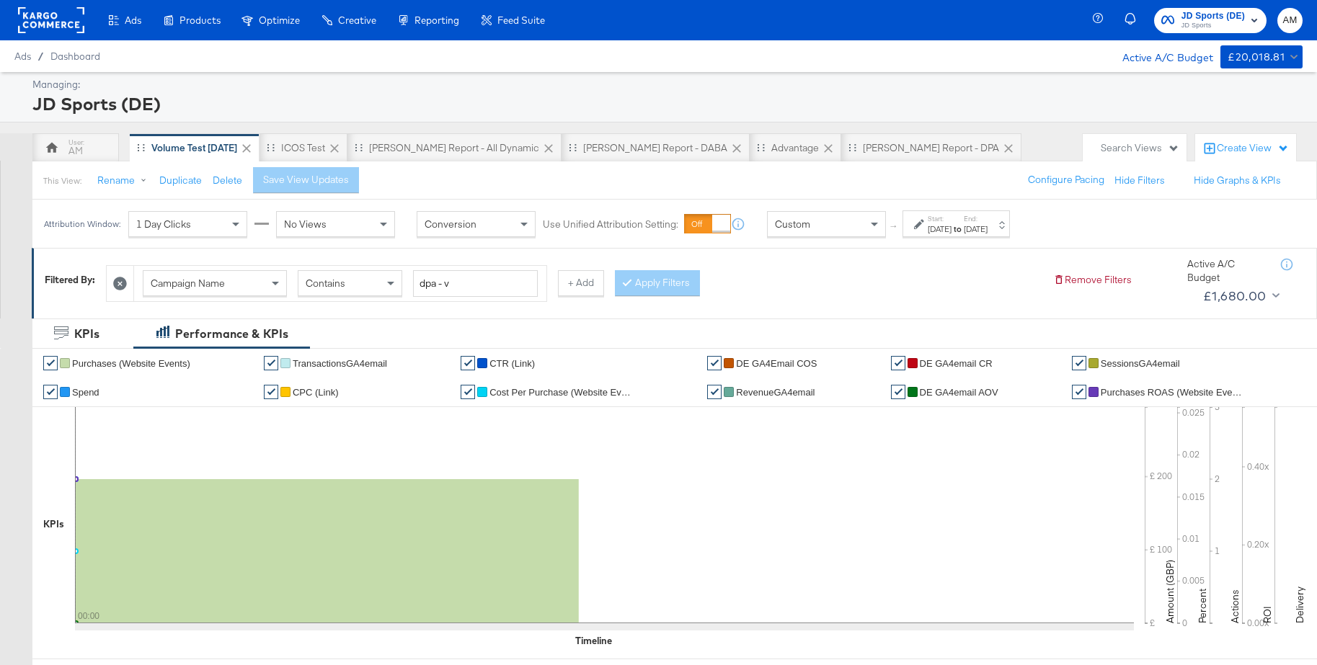
click at [793, 226] on span "Custom" at bounding box center [792, 224] width 35 height 13
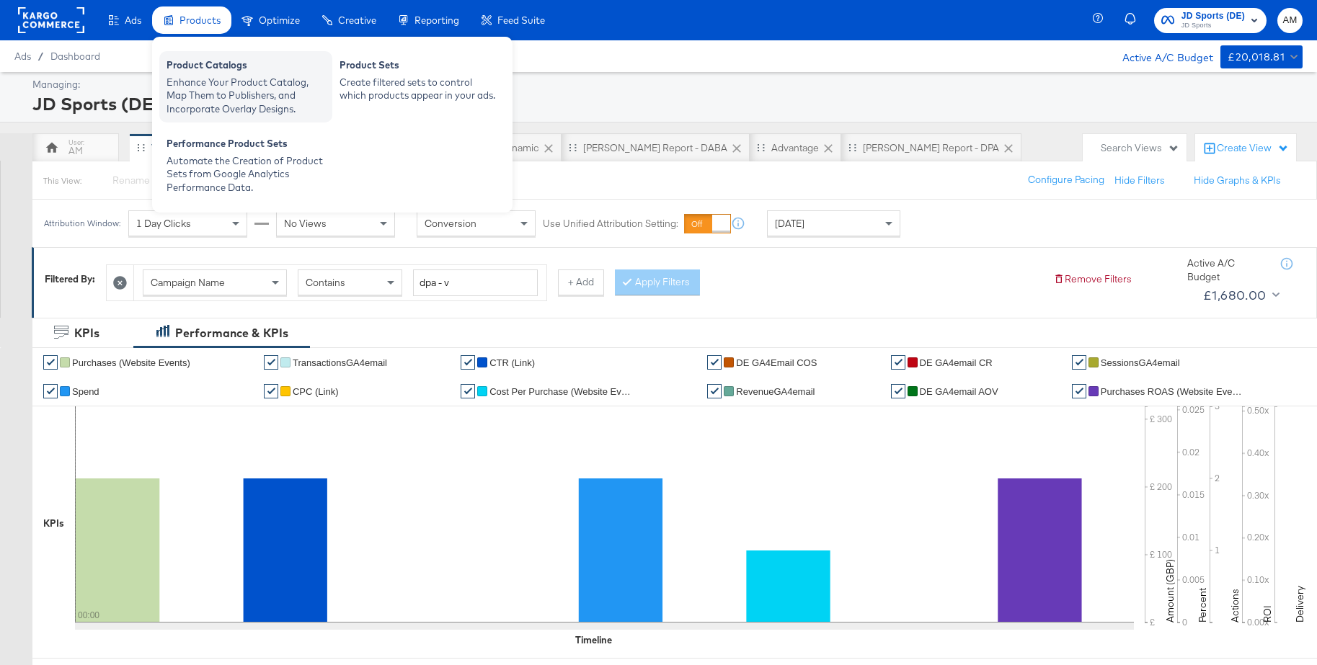
click at [213, 71] on div "Product Catalogs" at bounding box center [245, 66] width 159 height 17
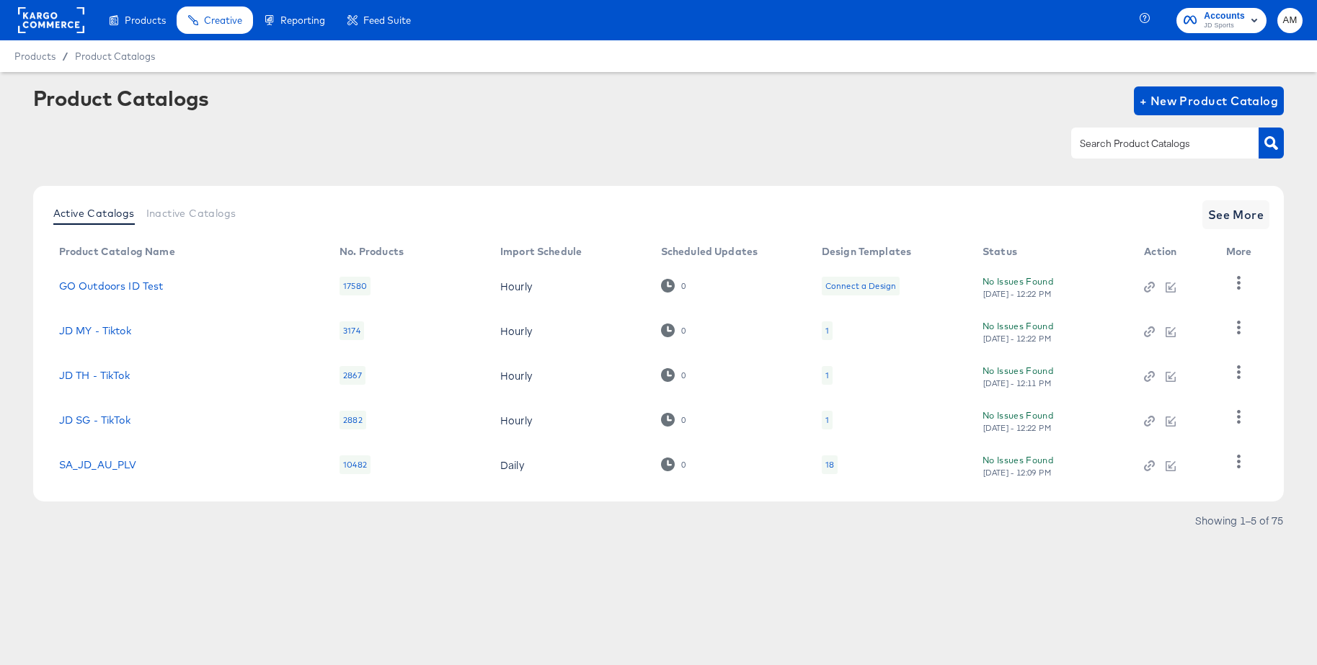
click at [1124, 133] on div at bounding box center [1164, 143] width 187 height 30
type input "de - m"
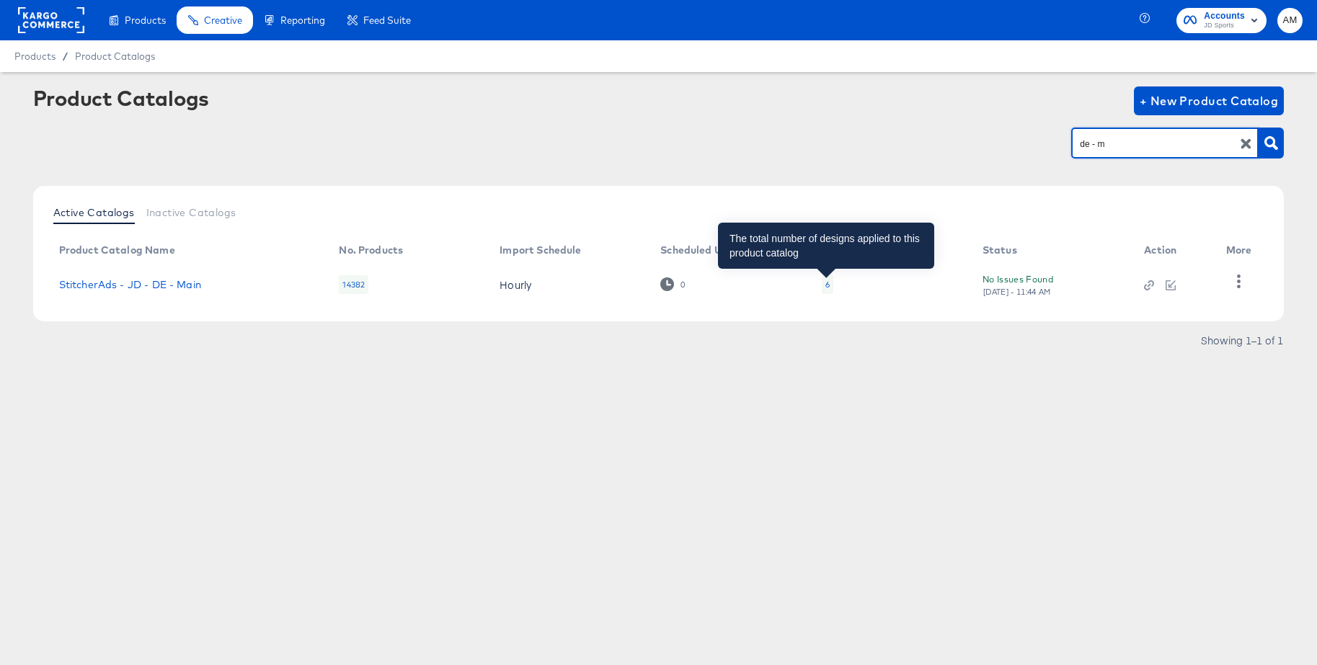
click at [825, 285] on div "6" at bounding box center [827, 285] width 4 height 12
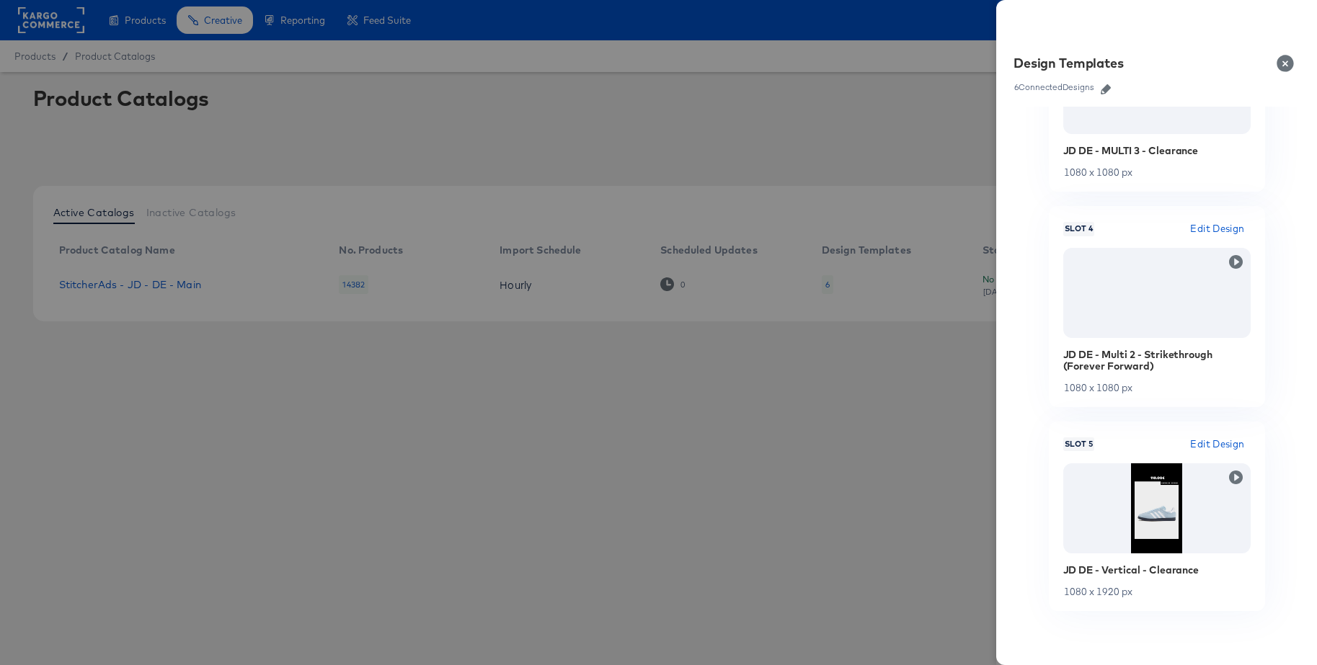
scroll to position [86, 0]
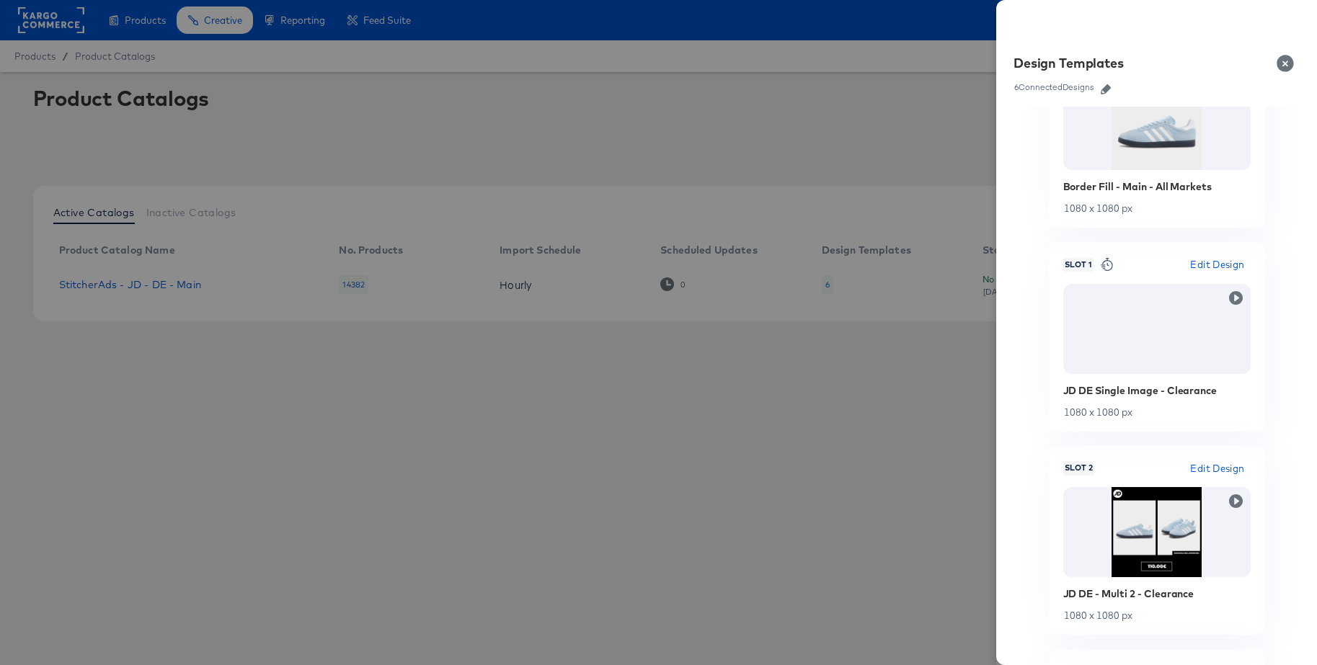
click at [644, 107] on div at bounding box center [658, 332] width 1317 height 665
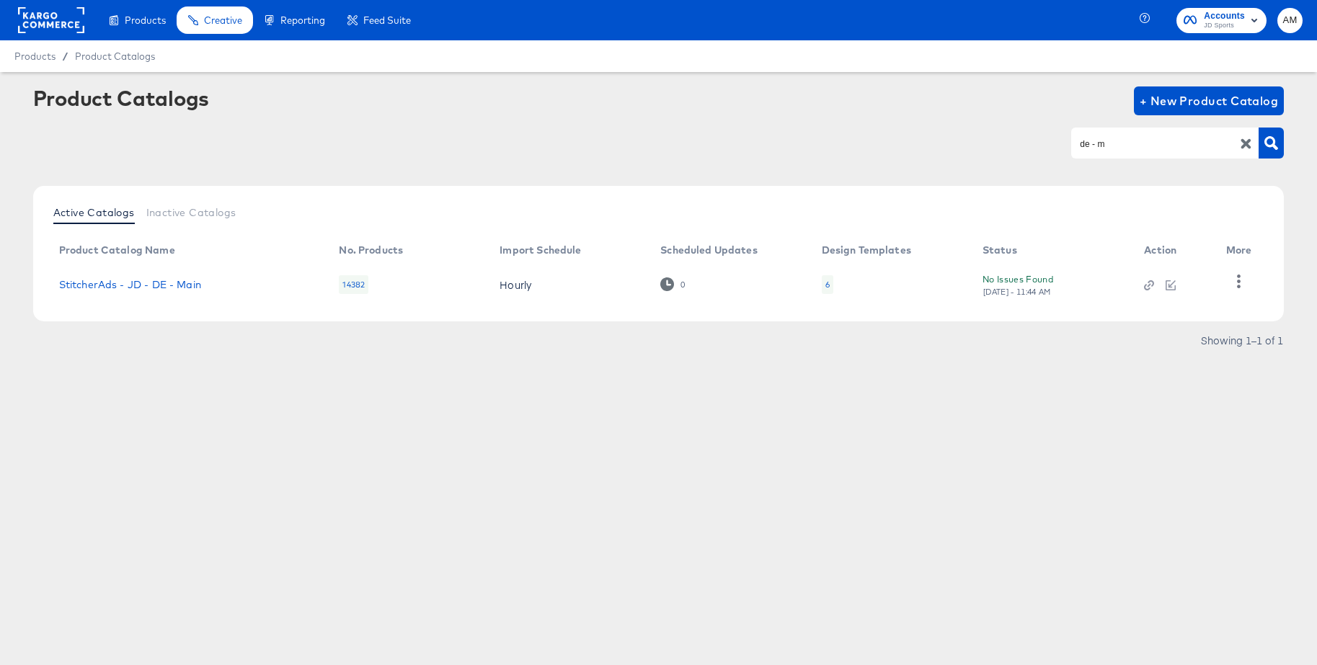
click at [48, 27] on rect at bounding box center [51, 20] width 66 height 26
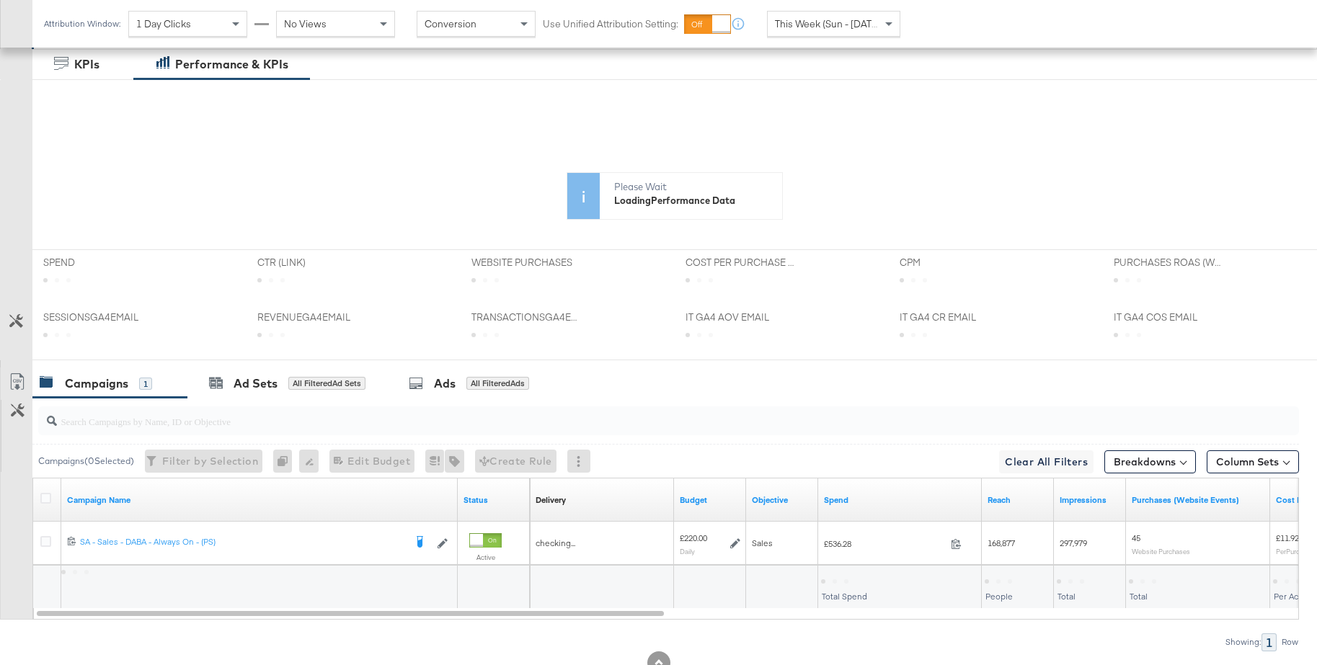
scroll to position [393, 0]
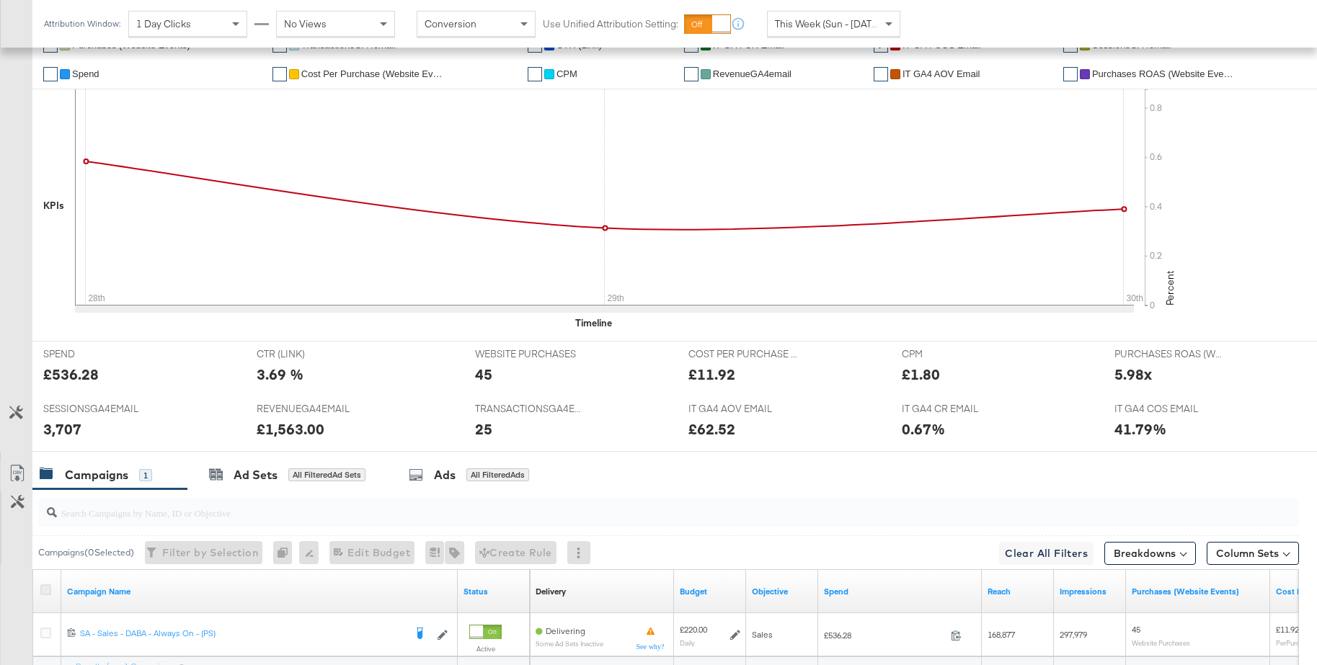
click at [46, 589] on icon at bounding box center [45, 589] width 11 height 11
click at [0, 0] on input "checkbox" at bounding box center [0, 0] width 0 height 0
click at [246, 481] on div "Ad Sets" at bounding box center [255, 475] width 44 height 17
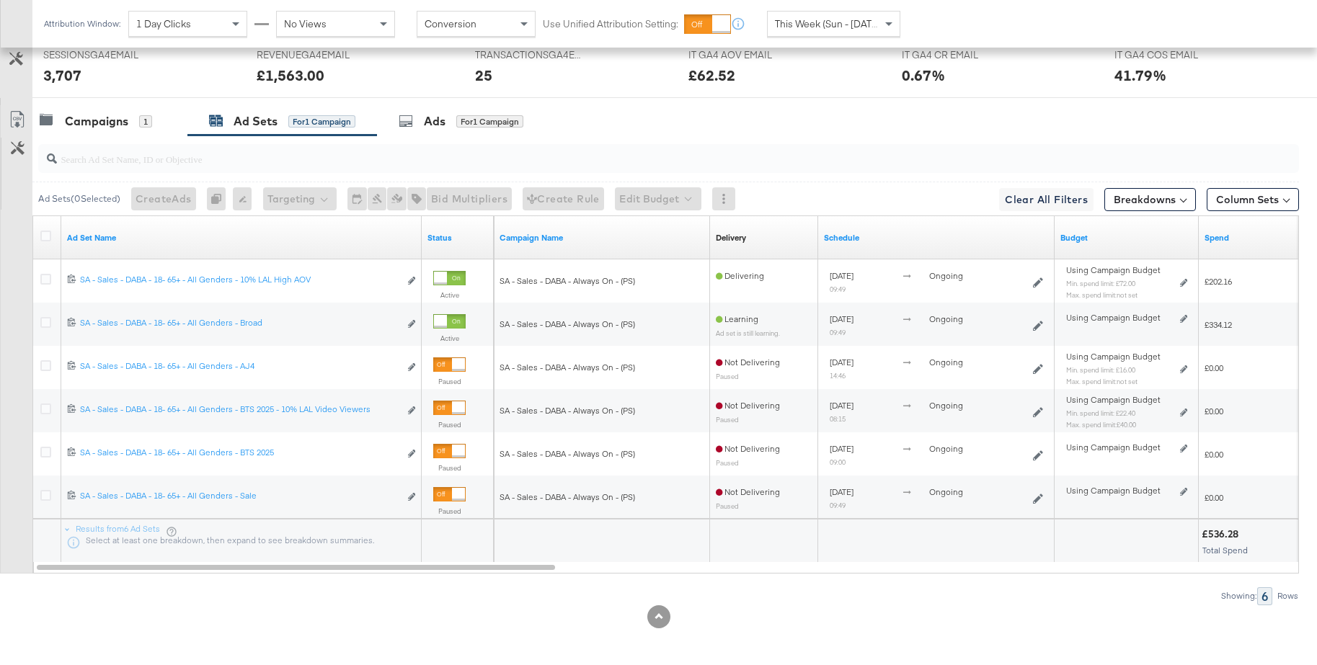
scroll to position [750, 0]
click at [427, 120] on div "Ads" at bounding box center [435, 118] width 22 height 17
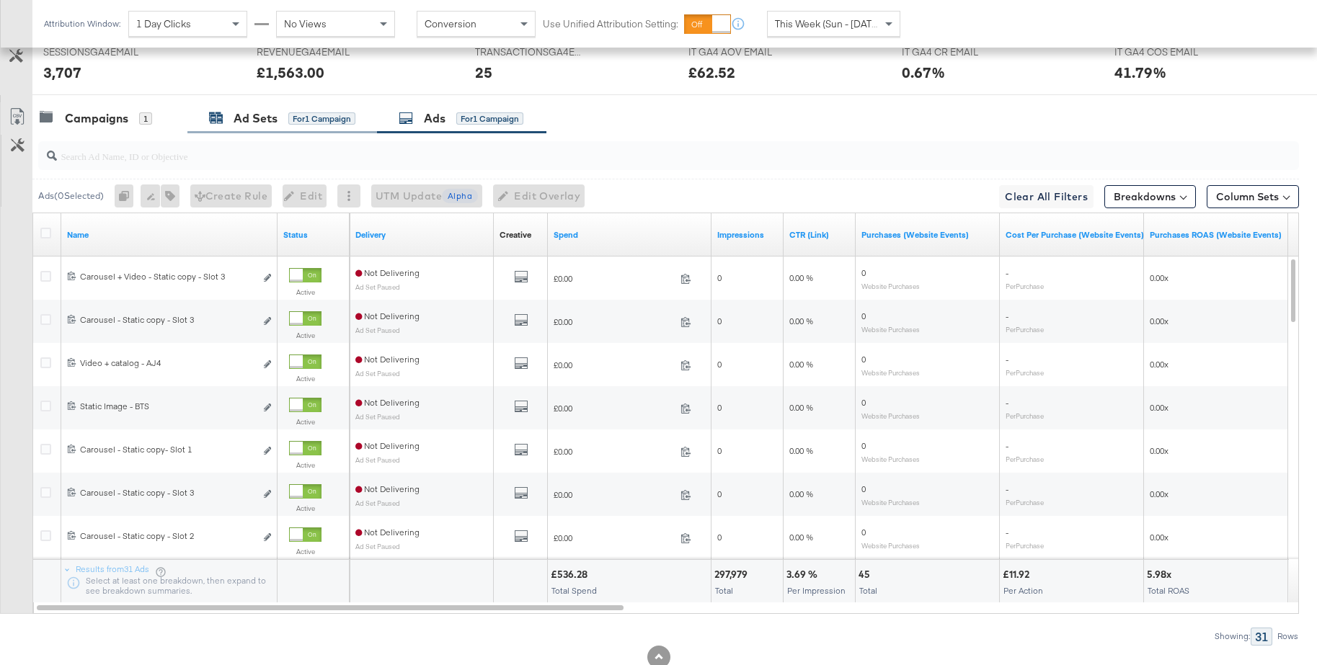
click at [267, 125] on div "Ad Sets" at bounding box center [255, 118] width 44 height 17
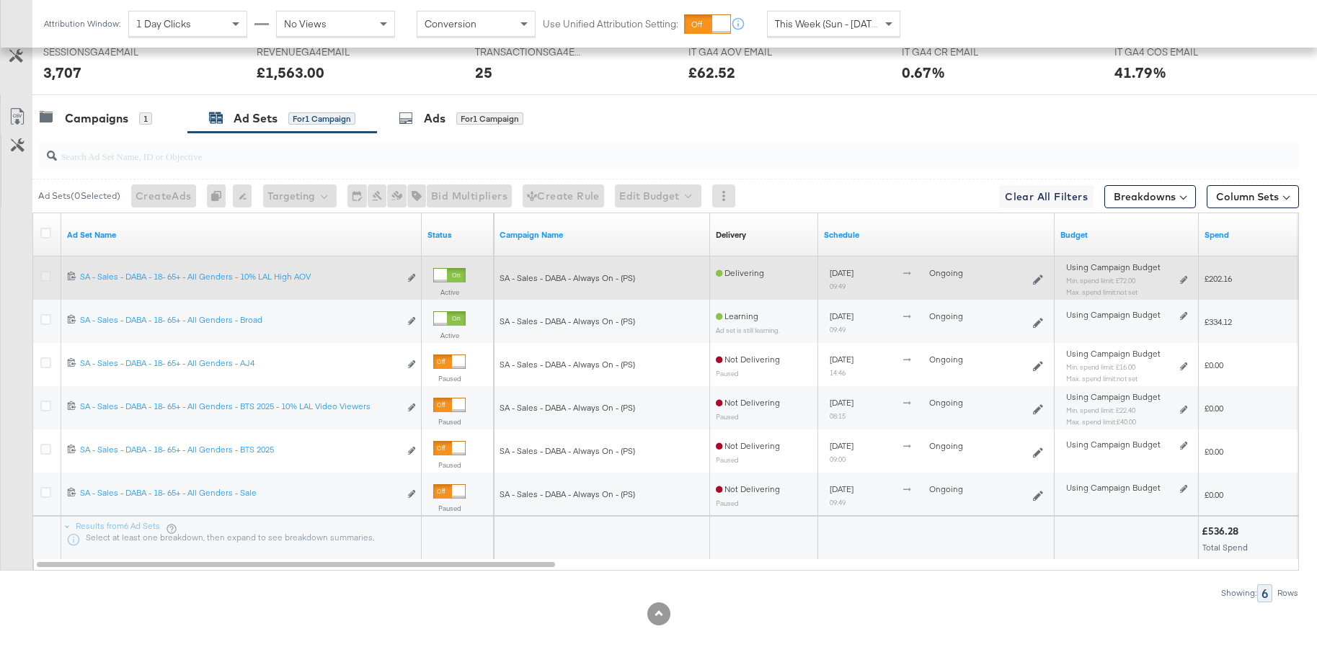
click at [48, 277] on icon at bounding box center [45, 276] width 11 height 11
click at [0, 0] on input "checkbox" at bounding box center [0, 0] width 0 height 0
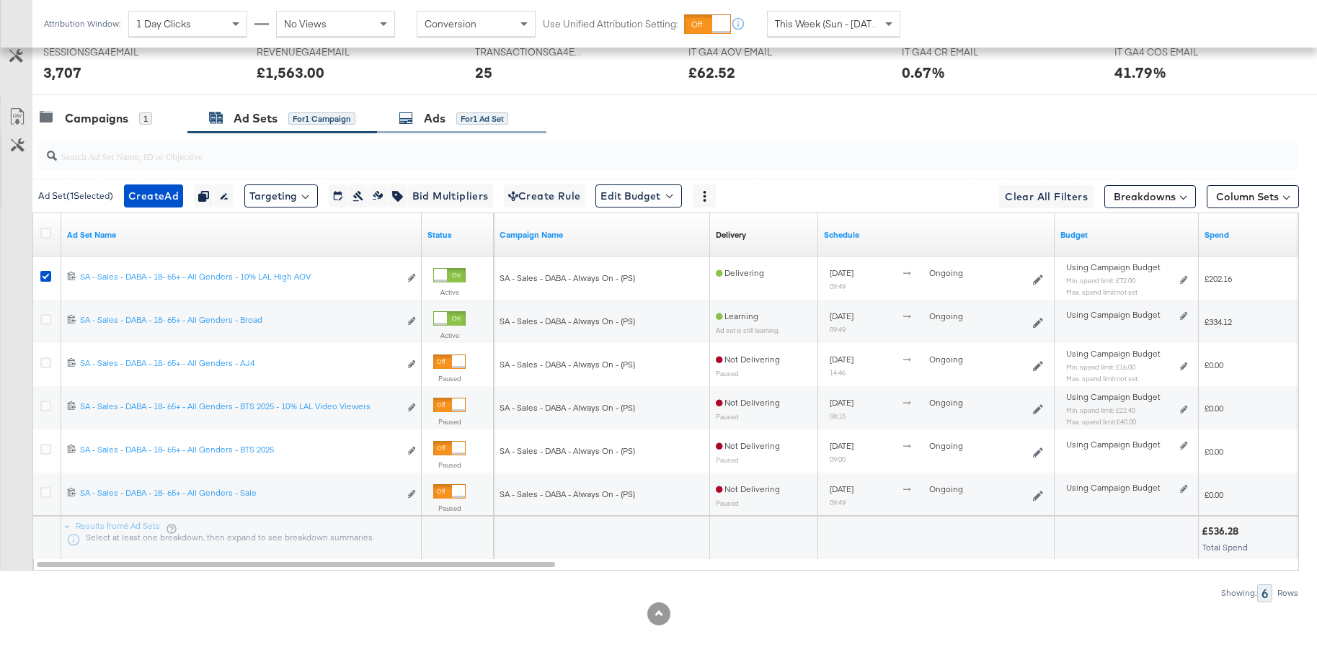
click at [430, 132] on div "Ads for 1 Ad Set" at bounding box center [461, 118] width 169 height 31
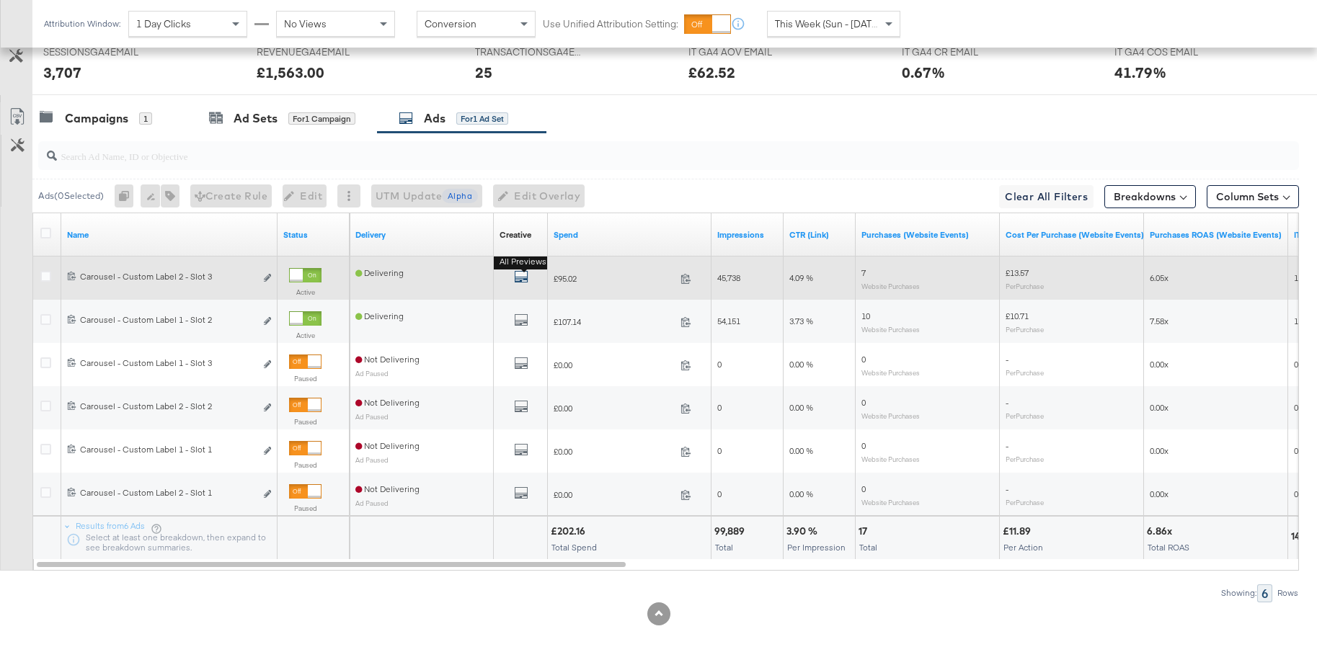
click at [518, 275] on icon "default" at bounding box center [521, 276] width 14 height 14
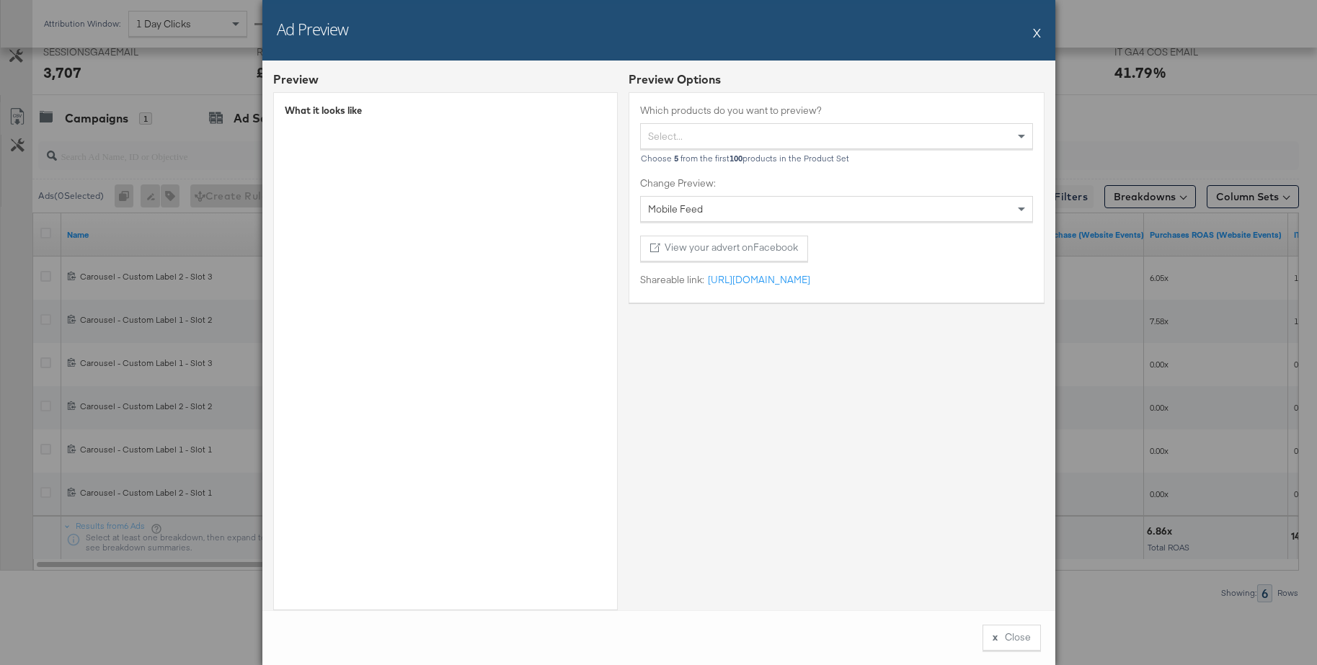
click at [1034, 36] on button "X" at bounding box center [1037, 32] width 8 height 29
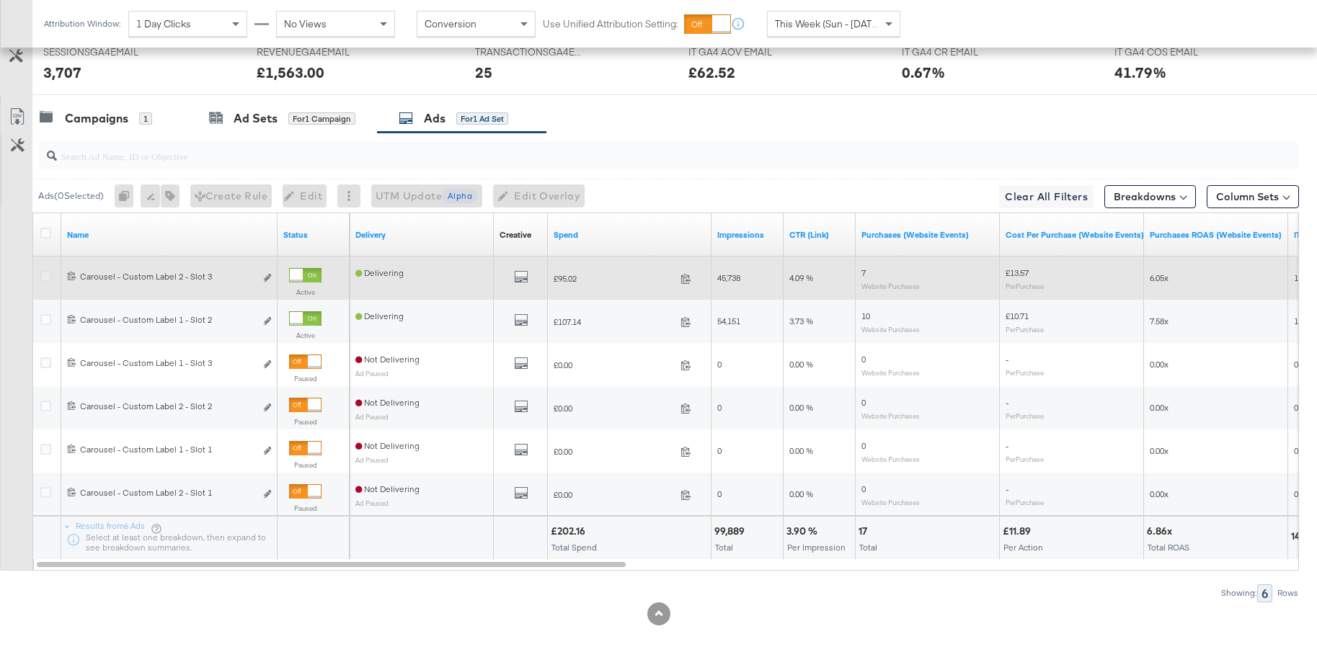
click at [45, 277] on icon at bounding box center [45, 276] width 11 height 11
click at [0, 0] on input "checkbox" at bounding box center [0, 0] width 0 height 0
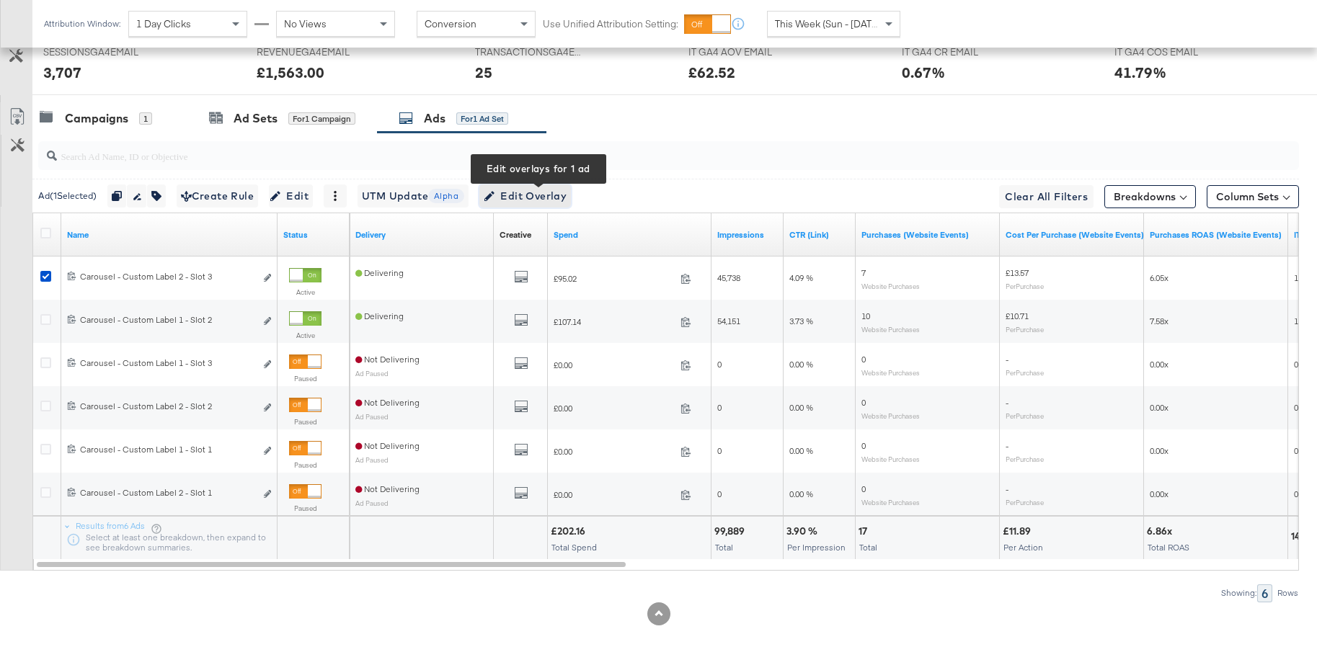
click at [523, 197] on span "Edit Overlay Edit overlays for 1 ad" at bounding box center [525, 196] width 83 height 18
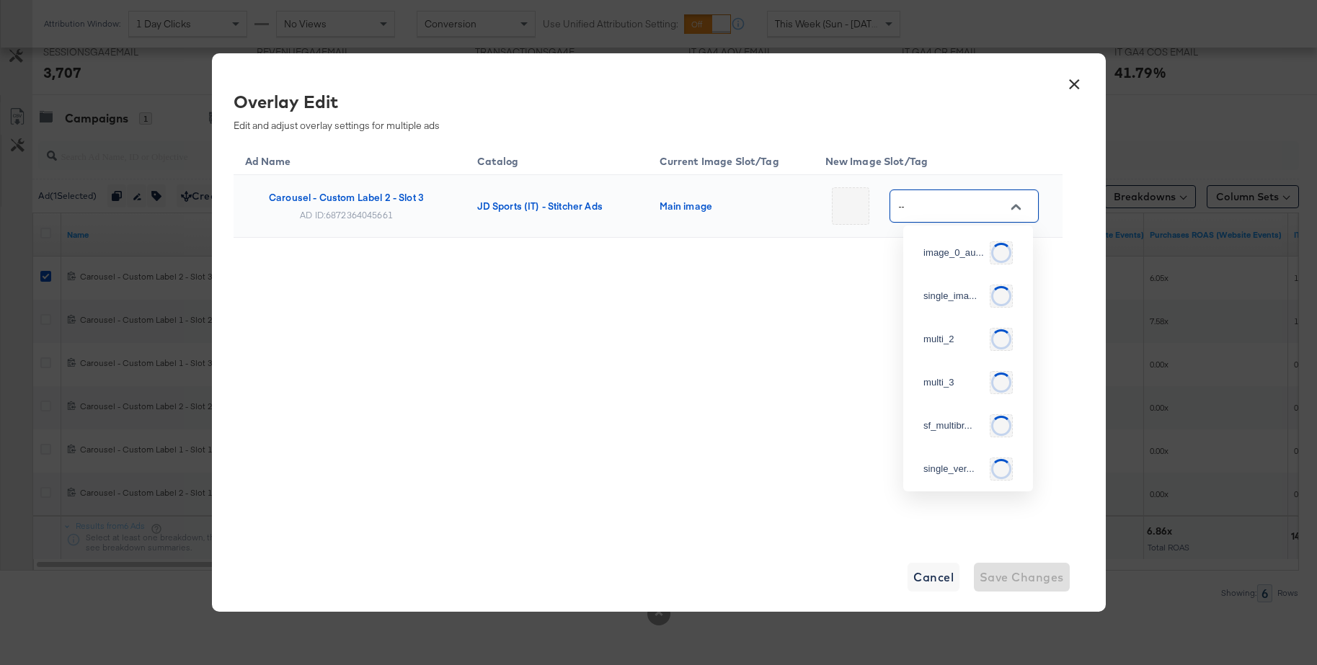
click at [949, 208] on input "--" at bounding box center [953, 206] width 114 height 17
click at [941, 359] on div "multi_3" at bounding box center [964, 351] width 82 height 14
type input "multi_3"
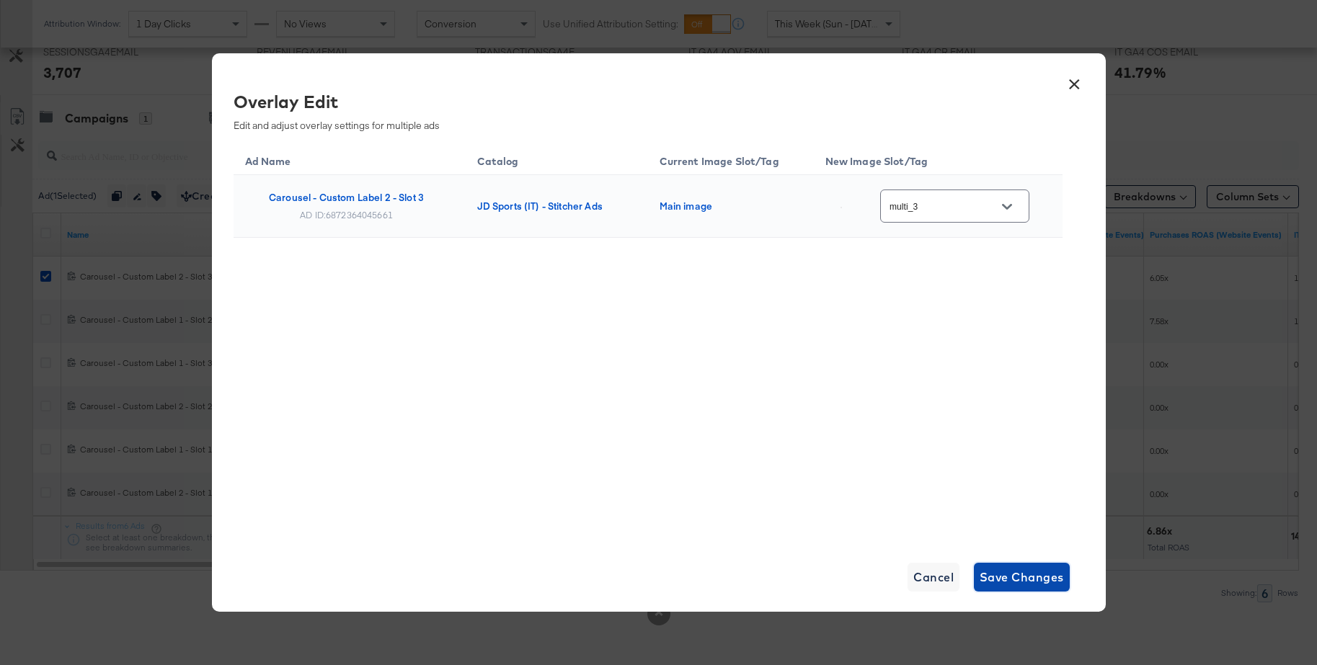
click at [1030, 575] on span "Save Changes" at bounding box center [1021, 577] width 84 height 20
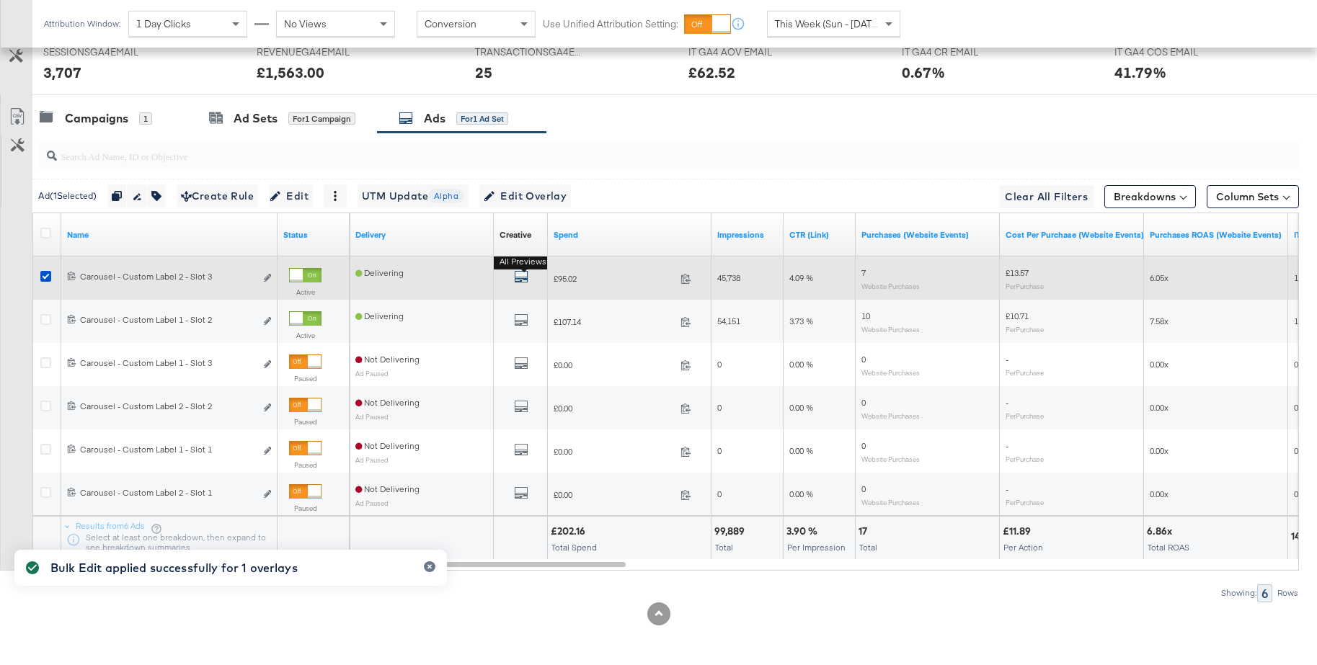
click at [523, 279] on icon "default" at bounding box center [521, 276] width 14 height 14
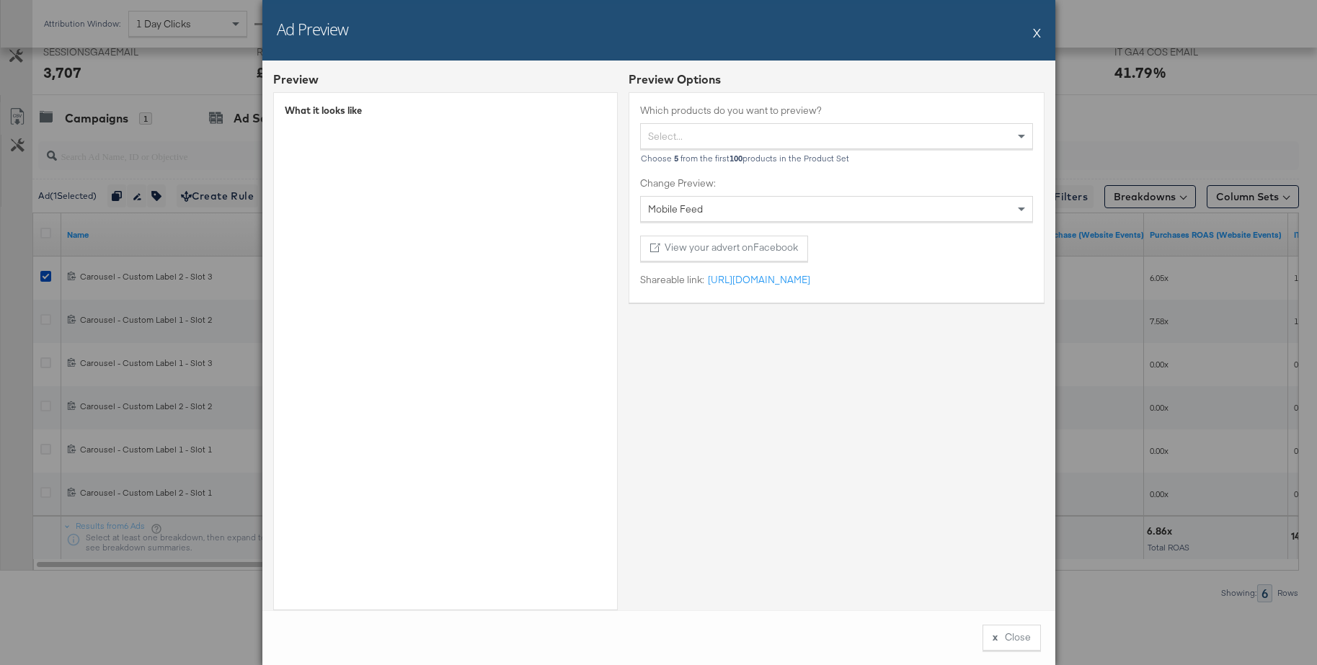
click at [1038, 32] on button "X" at bounding box center [1037, 32] width 8 height 29
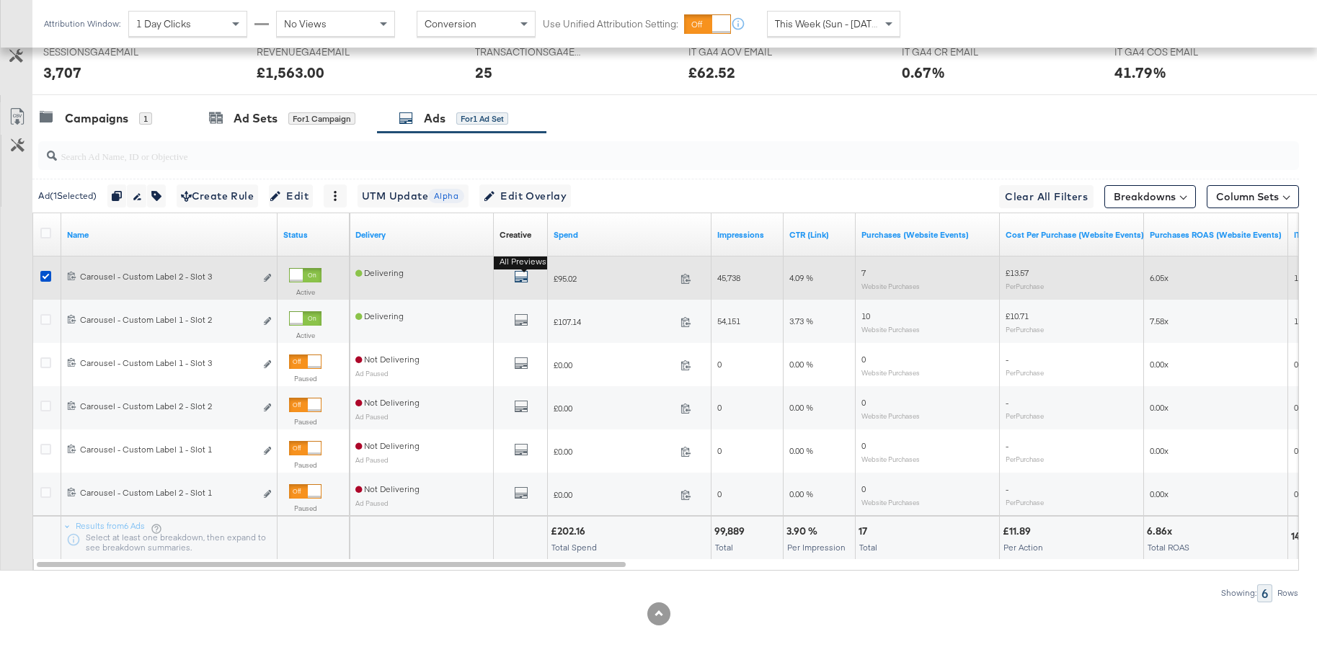
click at [520, 277] on icon "default" at bounding box center [521, 276] width 14 height 14
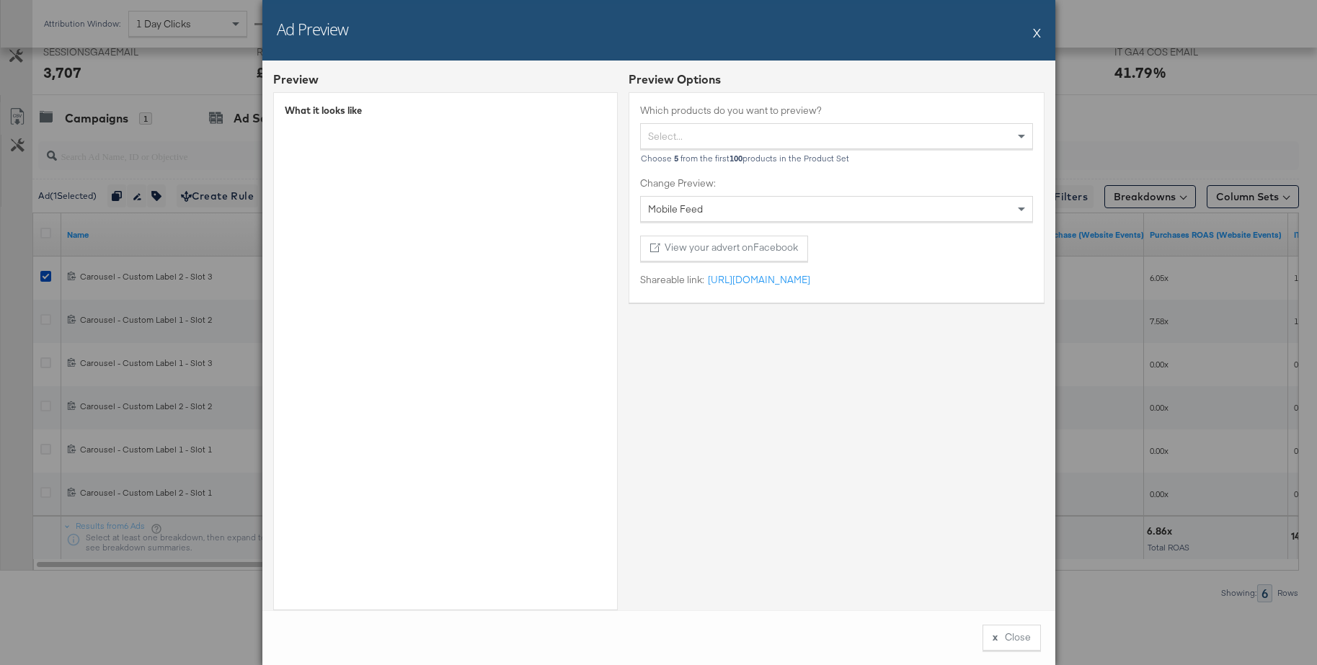
click at [1035, 33] on button "X" at bounding box center [1037, 32] width 8 height 29
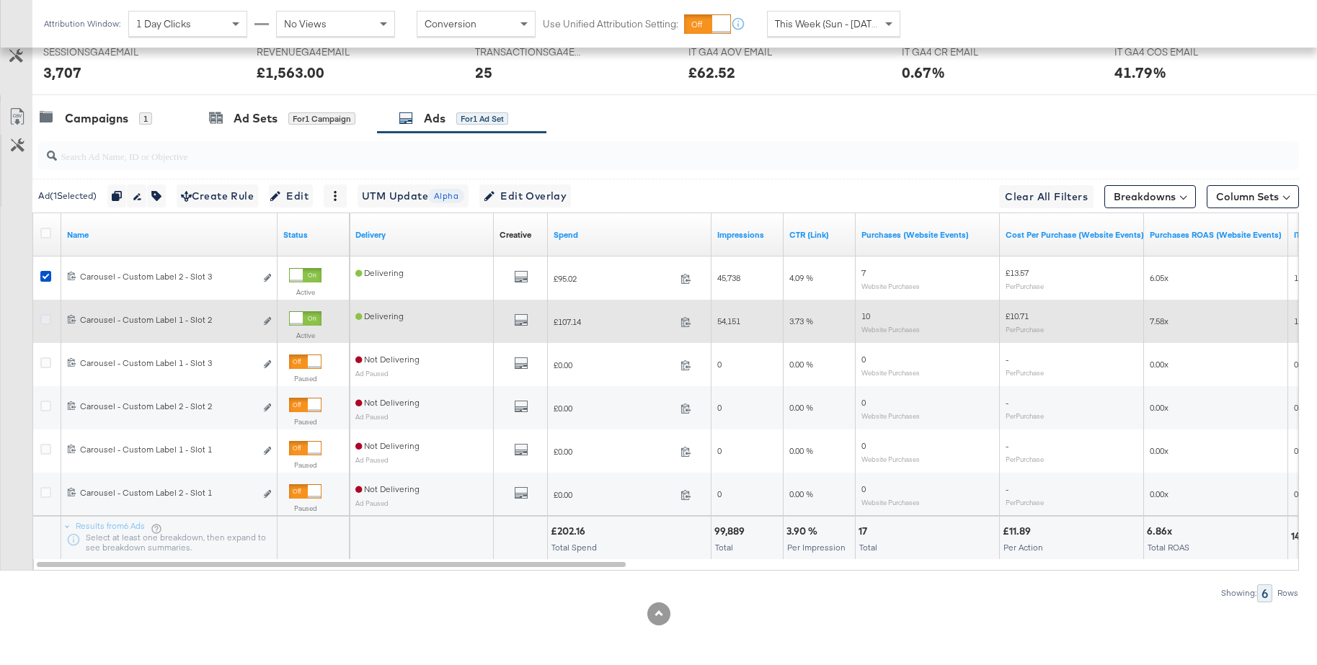
click at [49, 321] on icon at bounding box center [45, 319] width 11 height 11
click at [0, 0] on input "checkbox" at bounding box center [0, 0] width 0 height 0
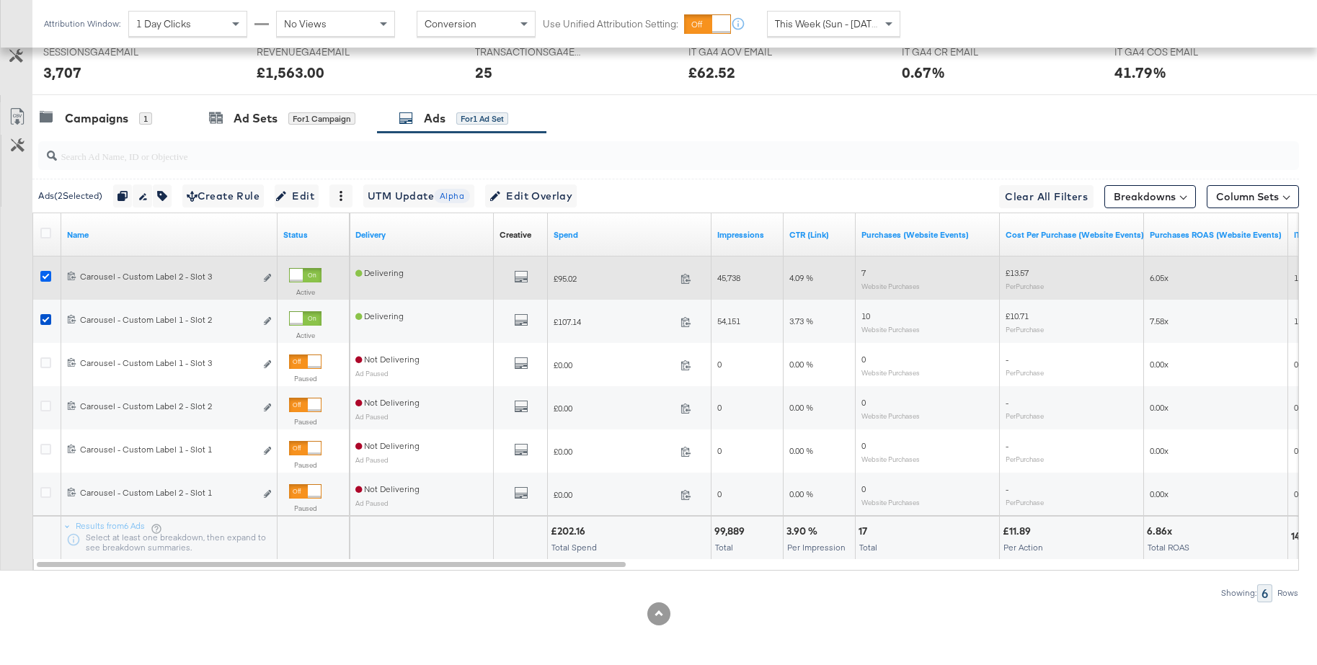
click at [45, 275] on icon at bounding box center [45, 276] width 11 height 11
click at [0, 0] on input "checkbox" at bounding box center [0, 0] width 0 height 0
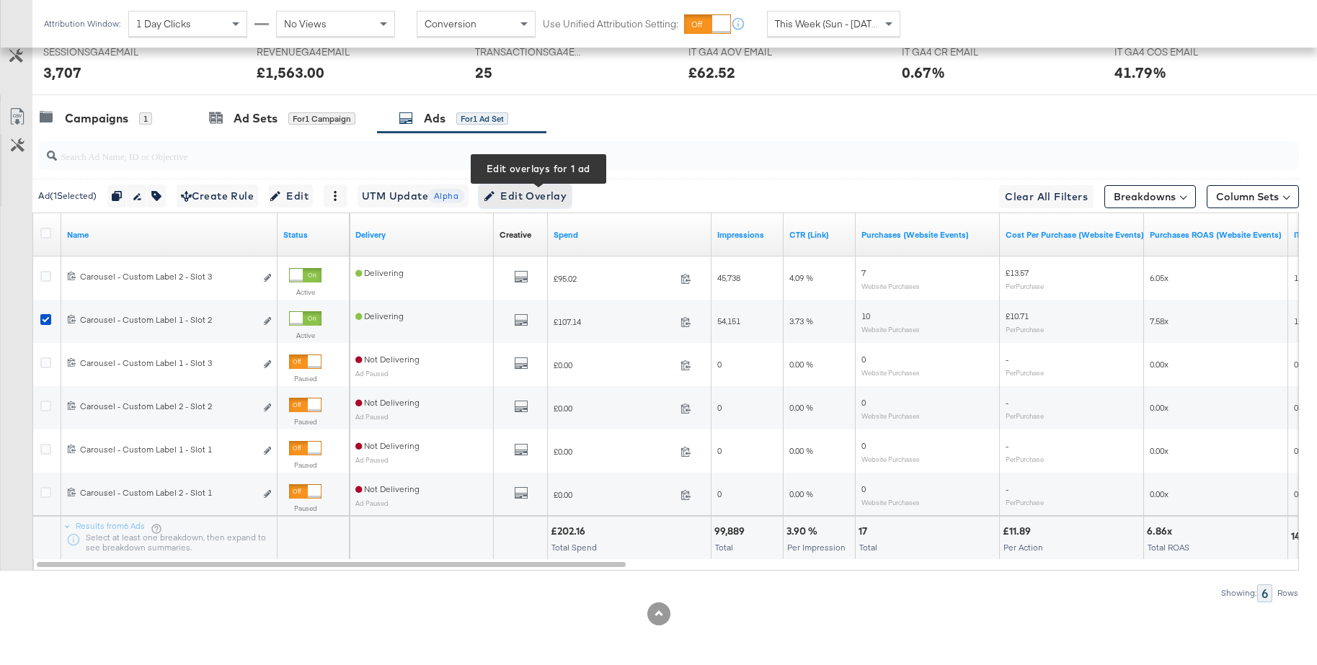
click at [514, 200] on span "Edit Overlay Edit overlays for 1 ad" at bounding box center [525, 196] width 83 height 18
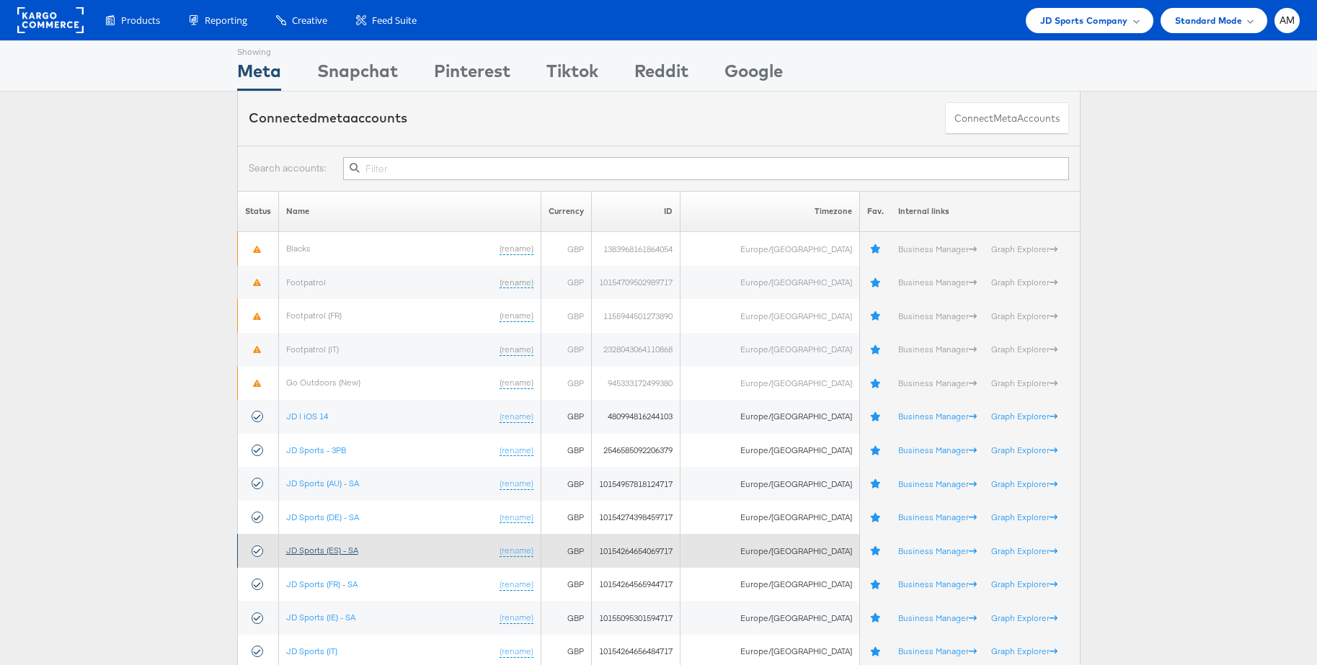
click at [332, 549] on link "JD Sports (ES) - SA" at bounding box center [322, 550] width 72 height 11
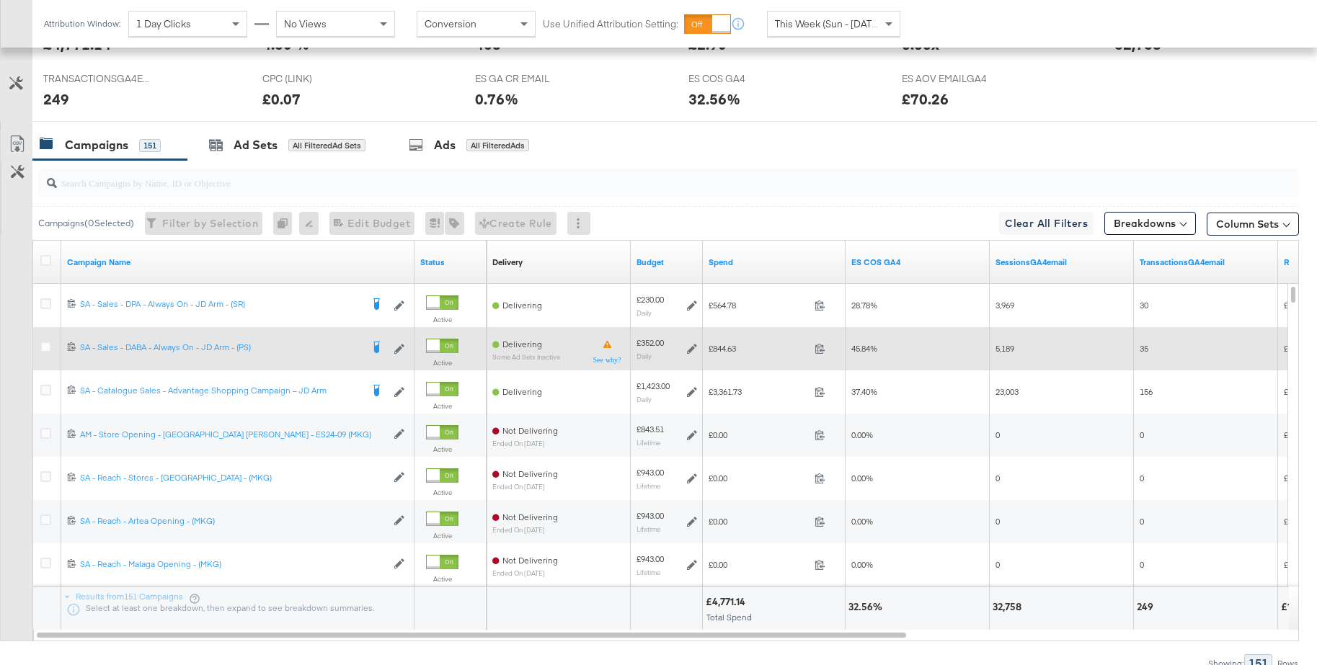
scroll to position [679, 0]
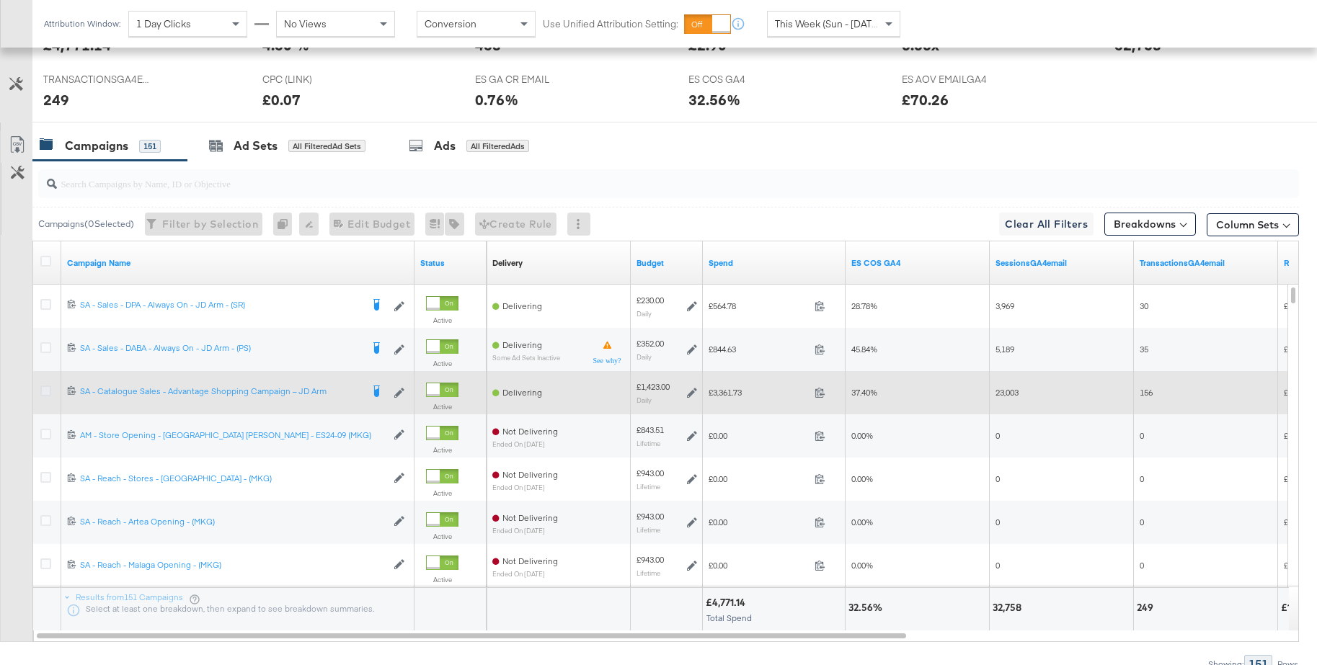
click at [45, 394] on icon at bounding box center [45, 391] width 11 height 11
click at [0, 0] on input "checkbox" at bounding box center [0, 0] width 0 height 0
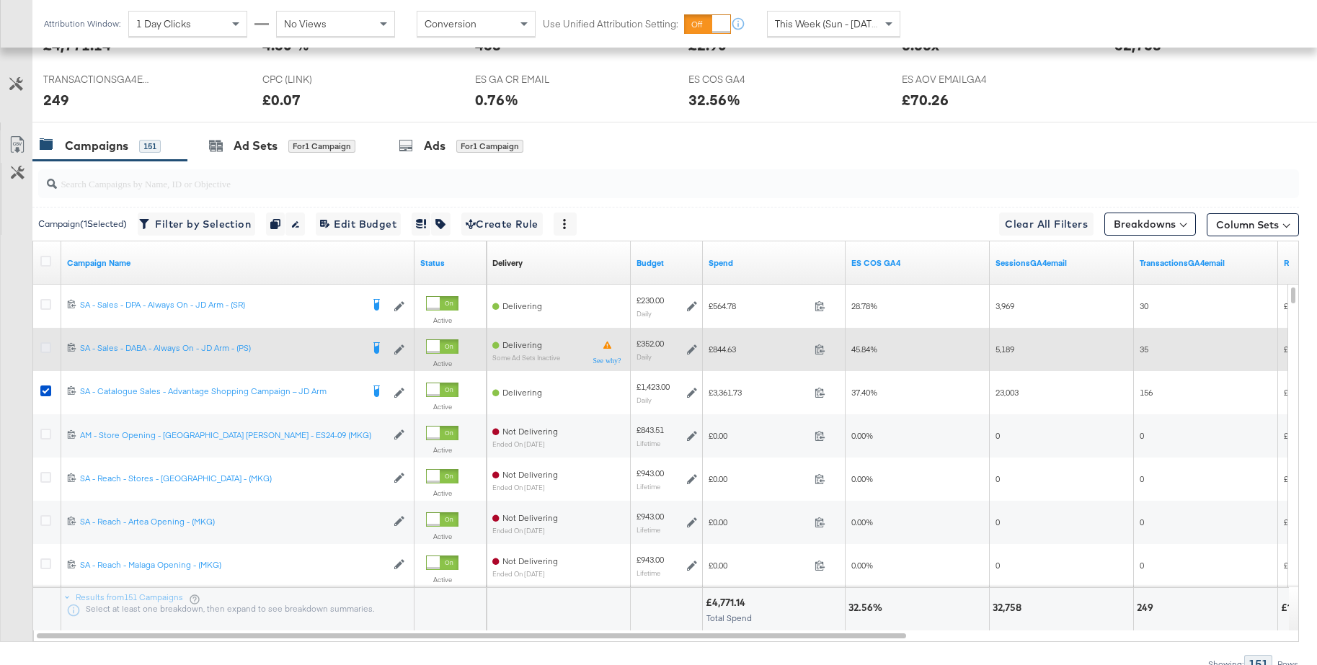
click at [47, 348] on icon at bounding box center [45, 347] width 11 height 11
click at [0, 0] on input "checkbox" at bounding box center [0, 0] width 0 height 0
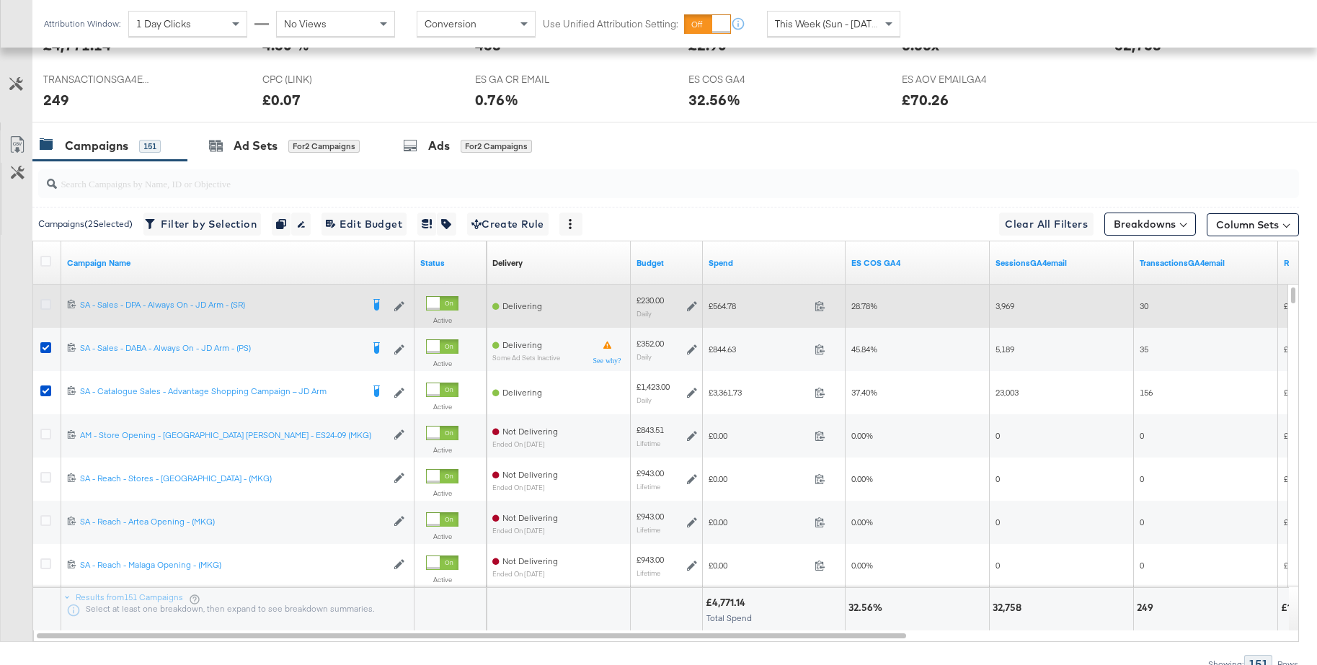
click at [42, 305] on icon at bounding box center [45, 304] width 11 height 11
click at [0, 0] on input "checkbox" at bounding box center [0, 0] width 0 height 0
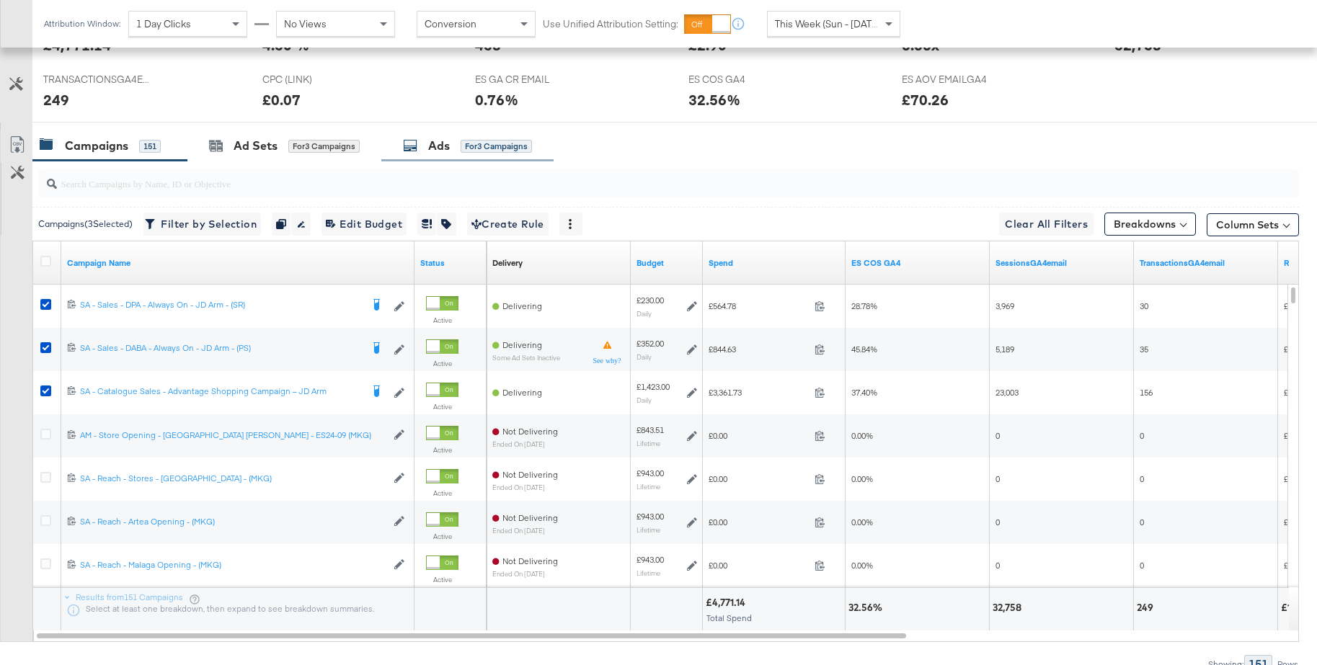
click at [435, 146] on div "Ads" at bounding box center [439, 146] width 22 height 17
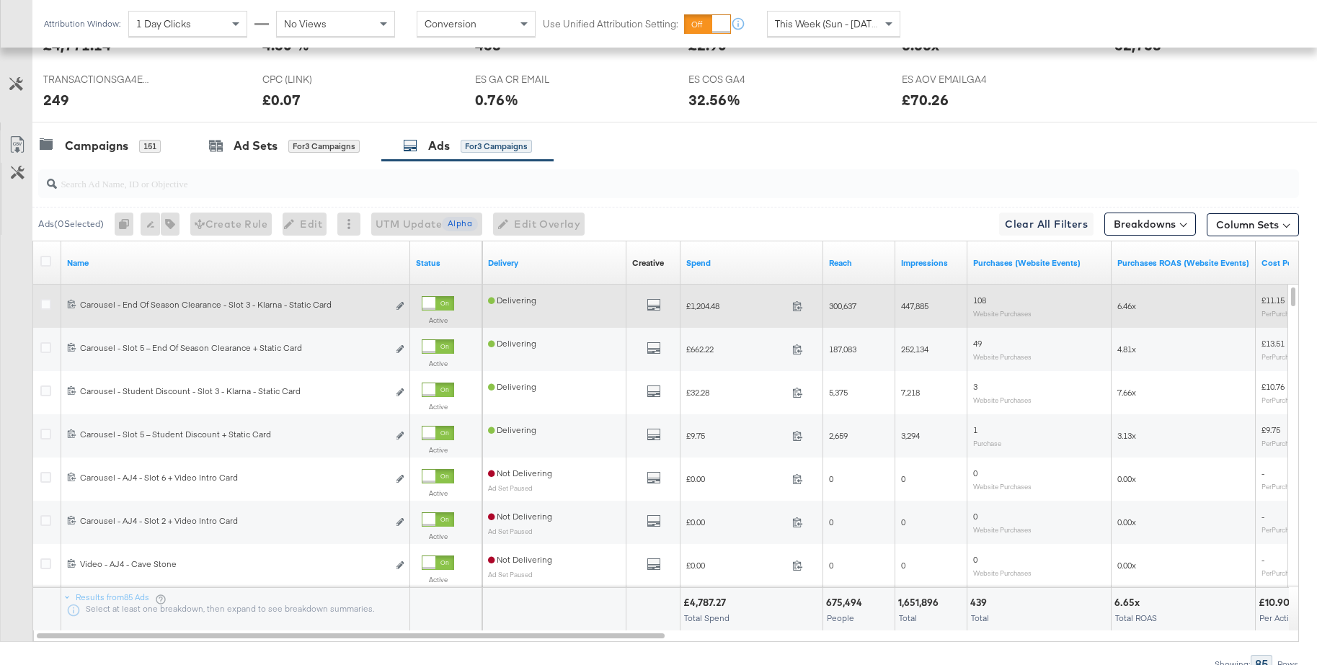
drag, startPoint x: 48, startPoint y: 306, endPoint x: 46, endPoint y: 316, distance: 11.0
click at [48, 306] on icon at bounding box center [45, 304] width 11 height 11
click at [0, 0] on input "checkbox" at bounding box center [0, 0] width 0 height 0
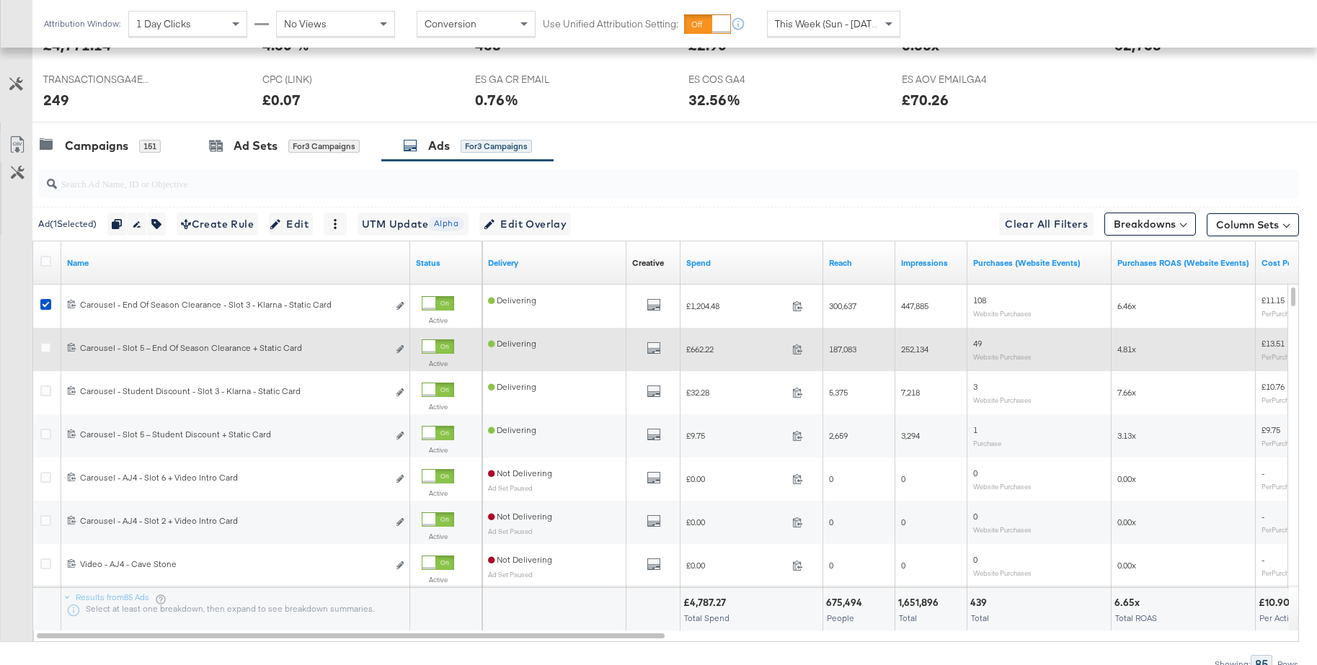
click at [43, 351] on icon at bounding box center [45, 347] width 11 height 11
click at [0, 0] on input "checkbox" at bounding box center [0, 0] width 0 height 0
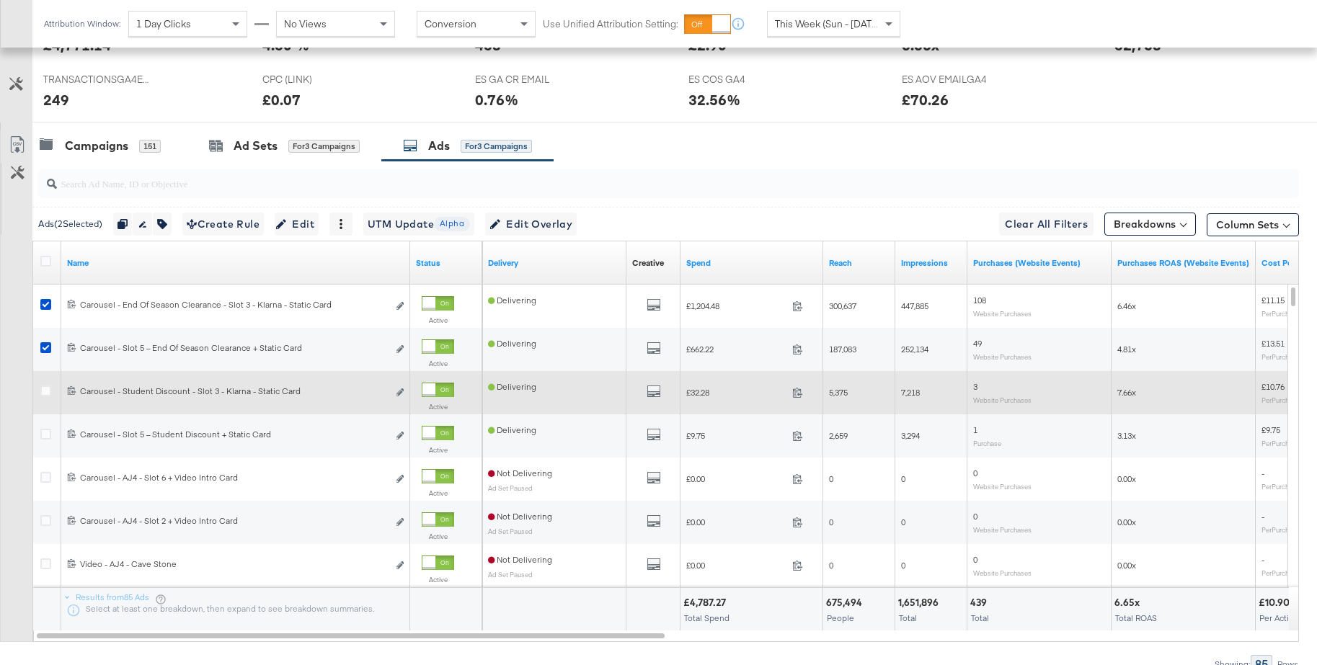
drag, startPoint x: 46, startPoint y: 387, endPoint x: 45, endPoint y: 399, distance: 12.3
click at [45, 387] on icon at bounding box center [45, 391] width 11 height 11
click at [0, 0] on input "checkbox" at bounding box center [0, 0] width 0 height 0
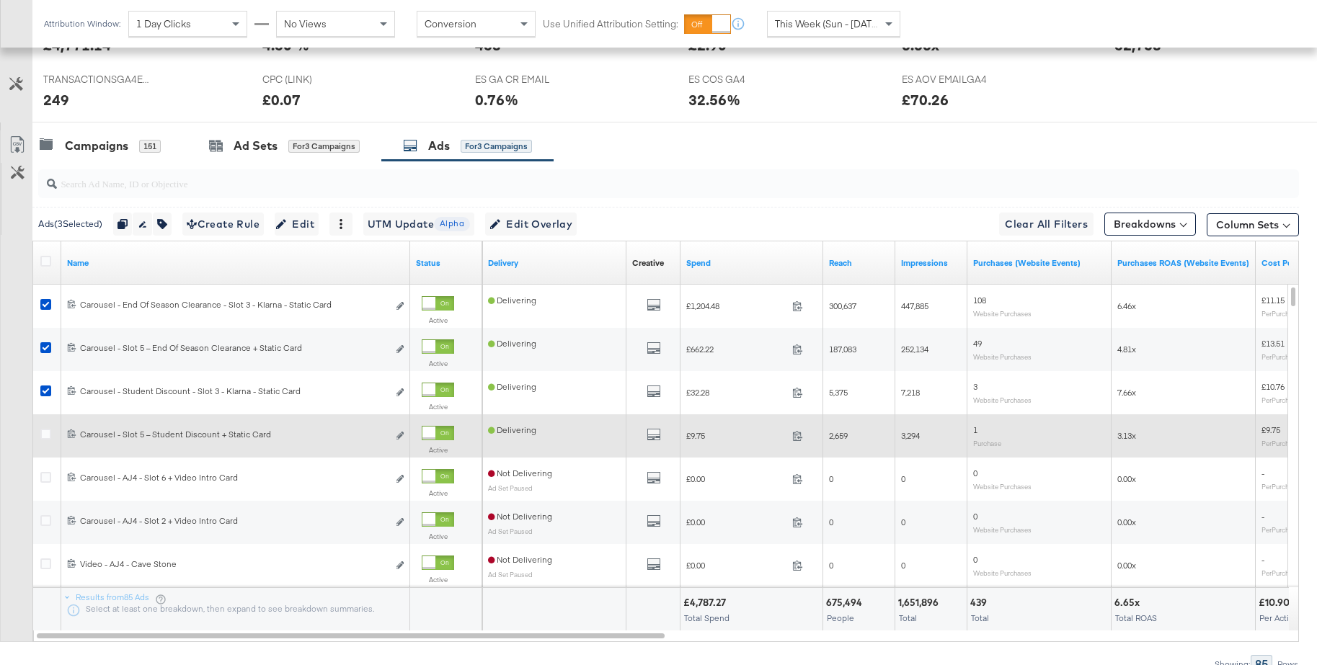
drag, startPoint x: 45, startPoint y: 435, endPoint x: 65, endPoint y: 432, distance: 20.4
click at [45, 435] on icon at bounding box center [45, 434] width 11 height 11
click at [0, 0] on input "checkbox" at bounding box center [0, 0] width 0 height 0
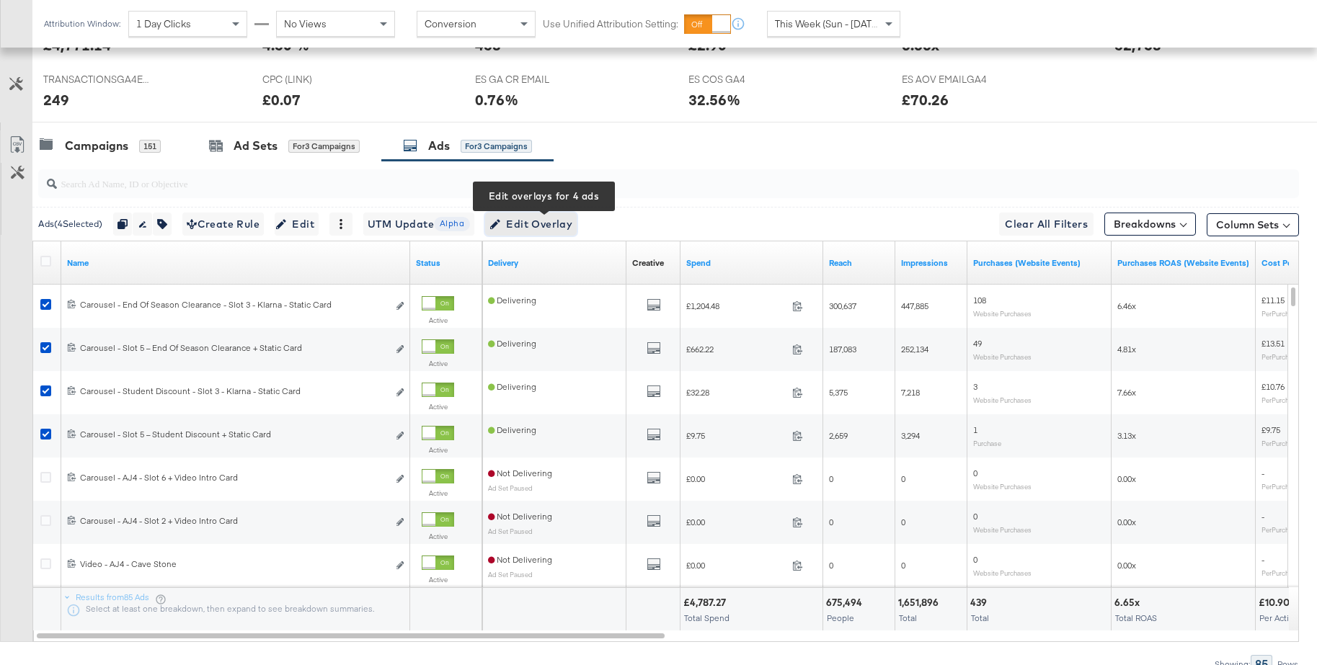
click at [522, 230] on span "Edit Overlay Edit overlays for 4 ads" at bounding box center [530, 224] width 83 height 18
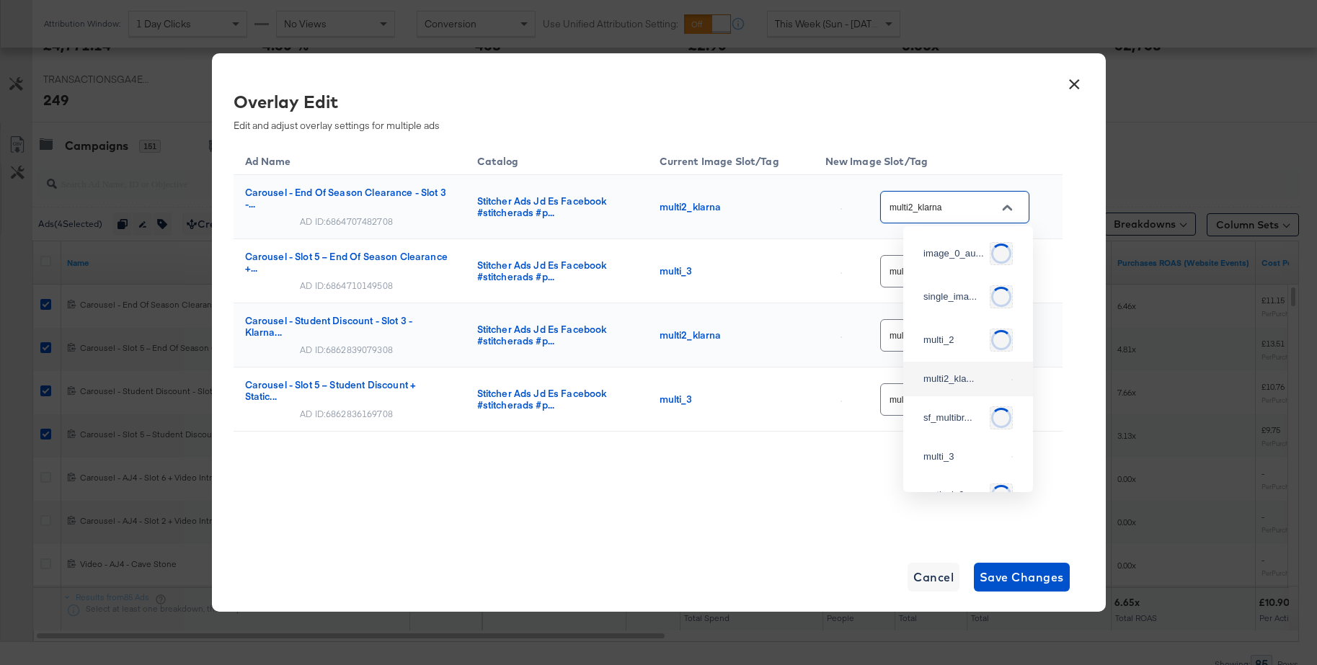
click at [968, 205] on input "multi2_klarna" at bounding box center [943, 208] width 114 height 17
click at [1074, 84] on button "×" at bounding box center [1074, 81] width 26 height 26
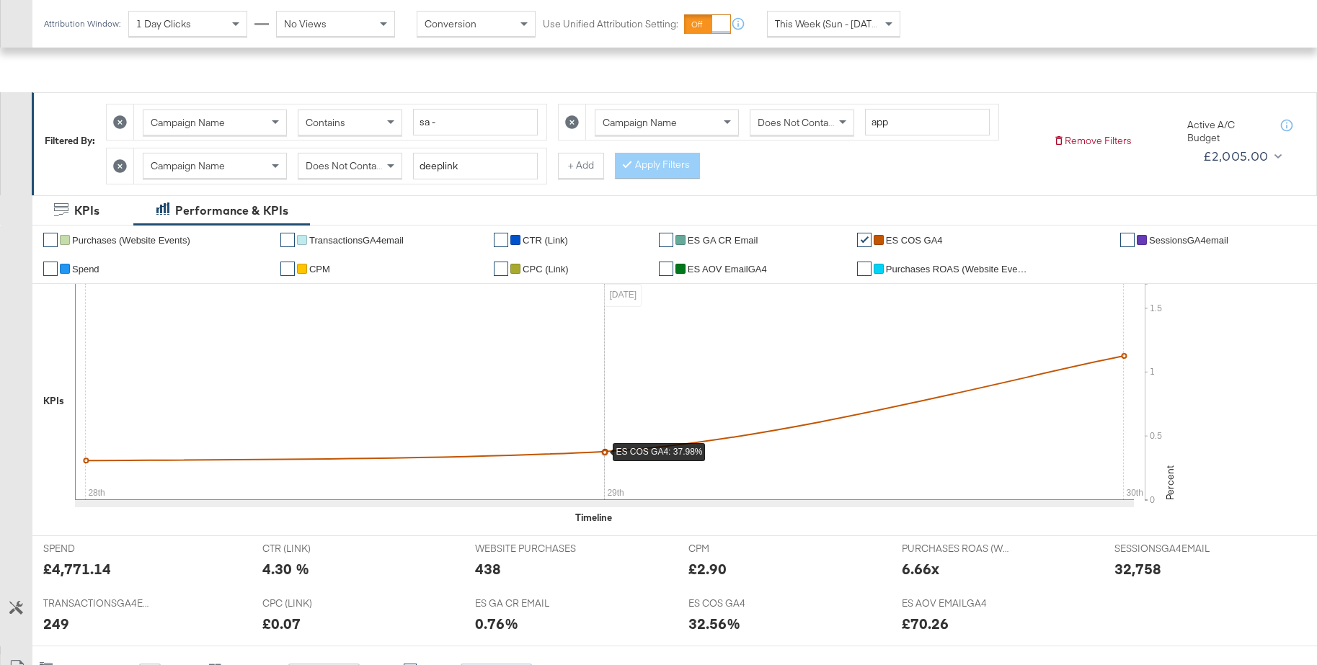
scroll to position [0, 0]
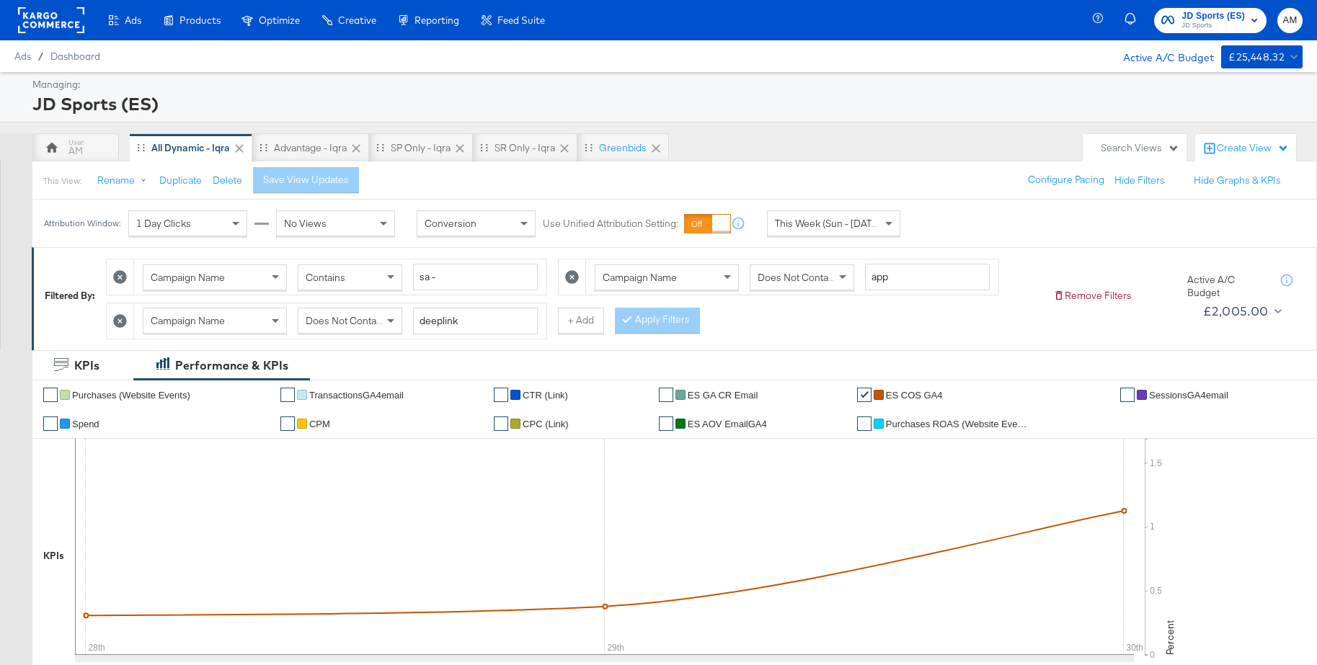
click at [1219, 12] on span "JD Sports (ES)" at bounding box center [1212, 16] width 63 height 15
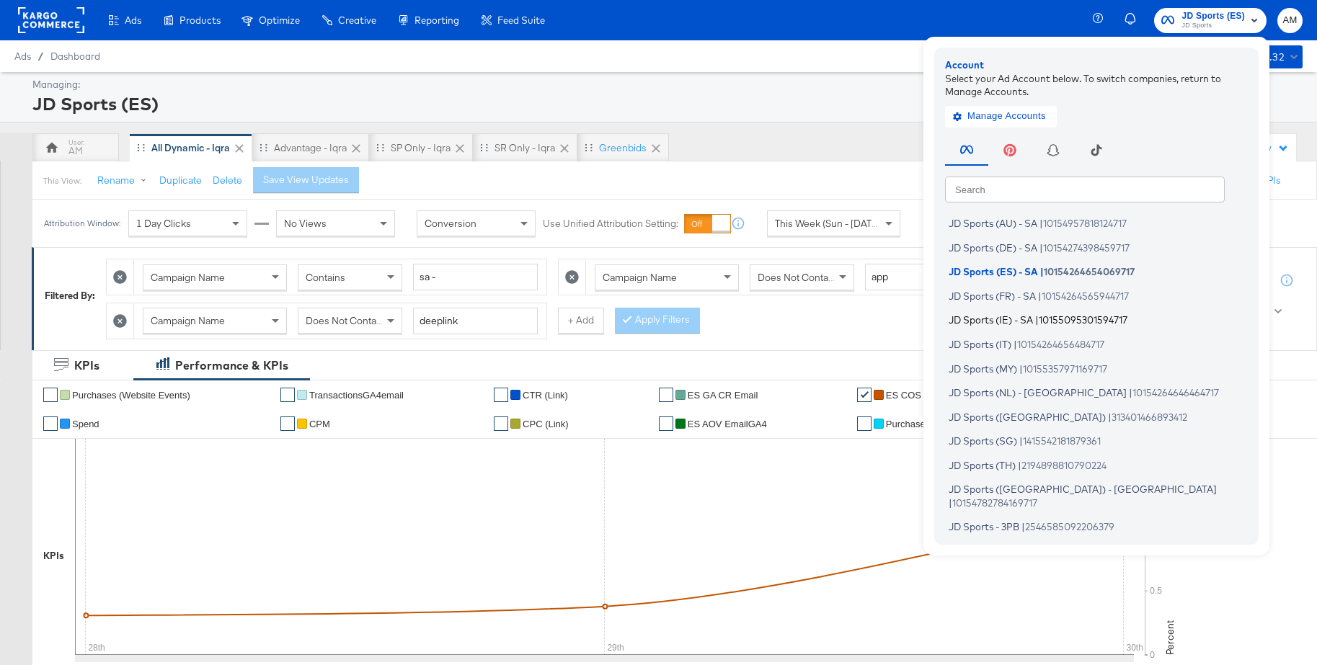
click at [1006, 321] on span "JD Sports (IE) - SA" at bounding box center [990, 320] width 84 height 12
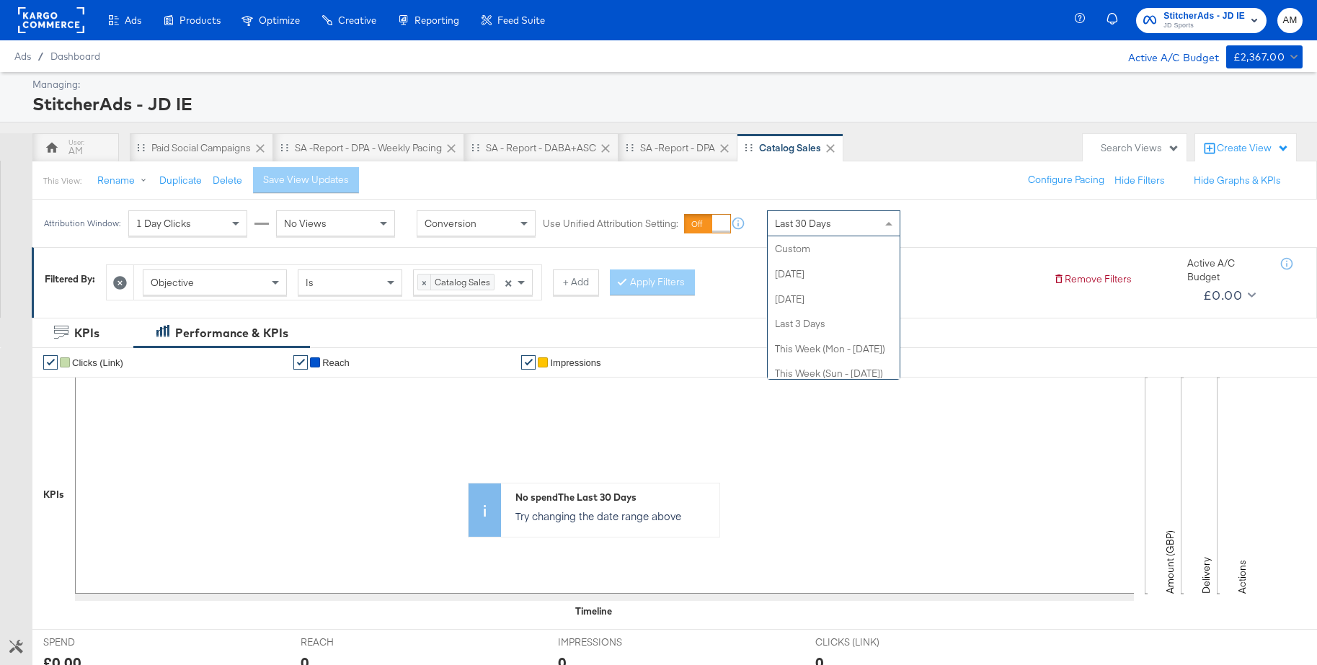
click at [798, 226] on span "Last 30 Days" at bounding box center [803, 223] width 56 height 13
click at [197, 146] on div "Paid Social Campaigns" at bounding box center [200, 148] width 99 height 14
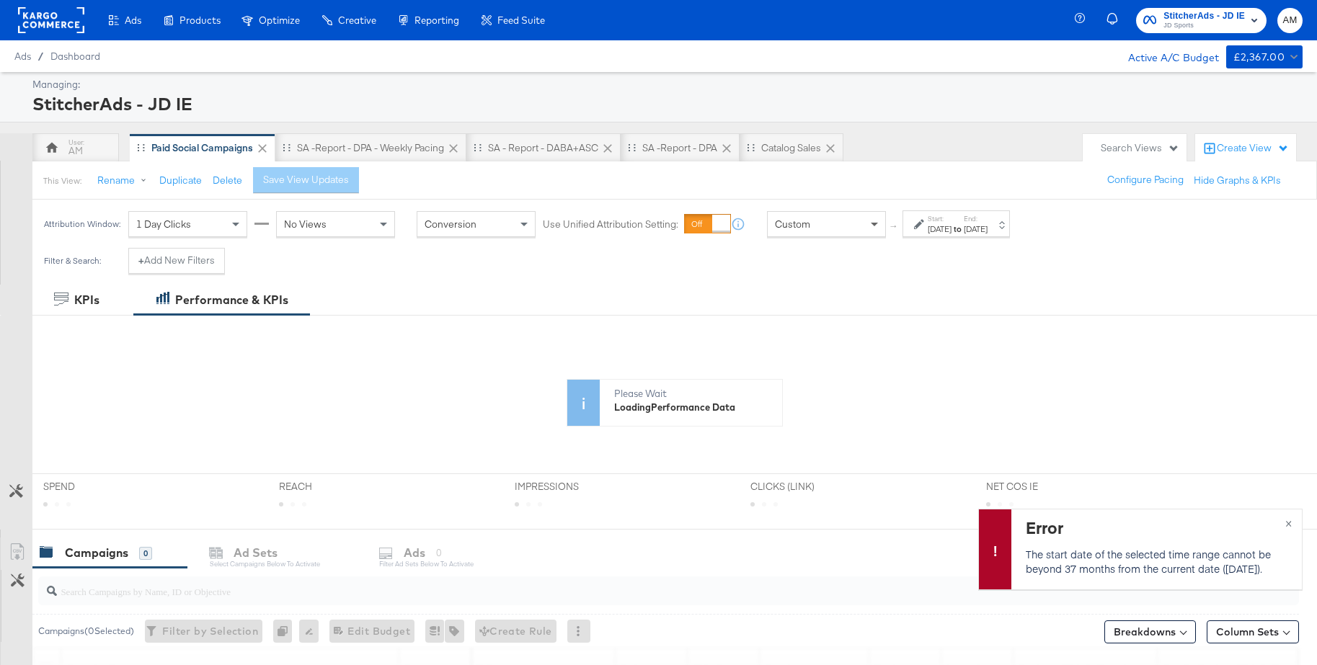
click at [870, 229] on span at bounding box center [876, 224] width 18 height 24
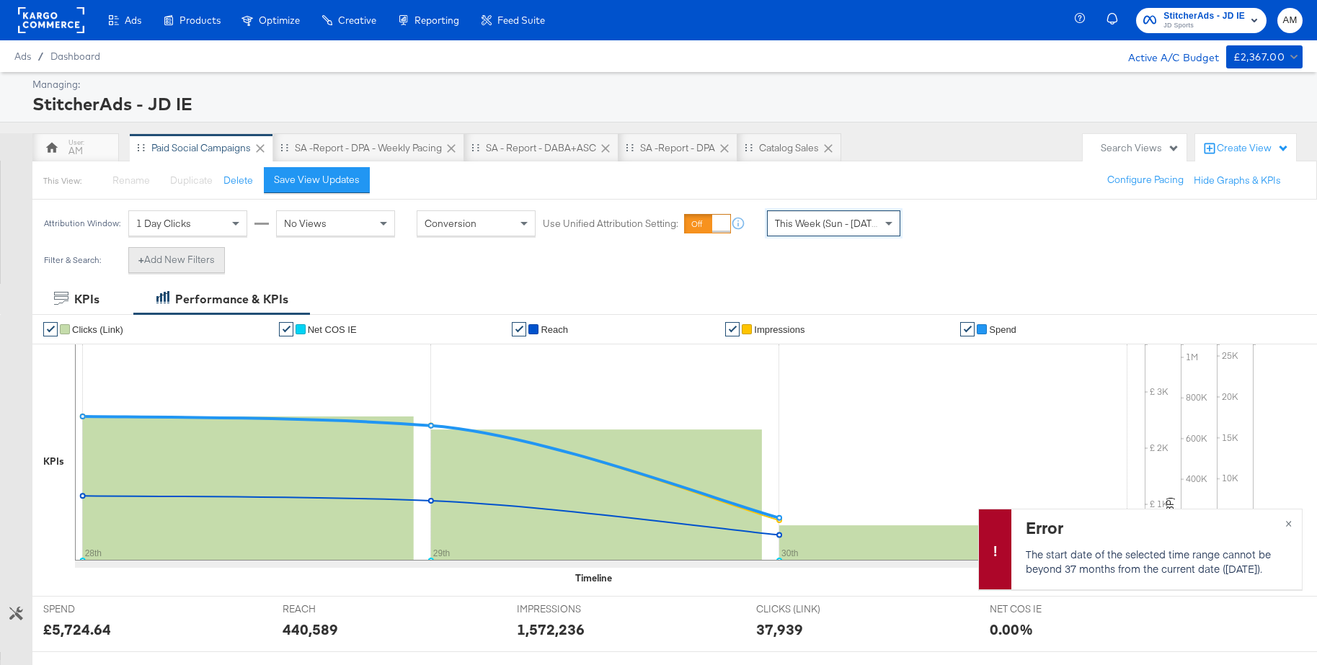
click at [192, 261] on button "+ Add New Filters" at bounding box center [176, 260] width 97 height 26
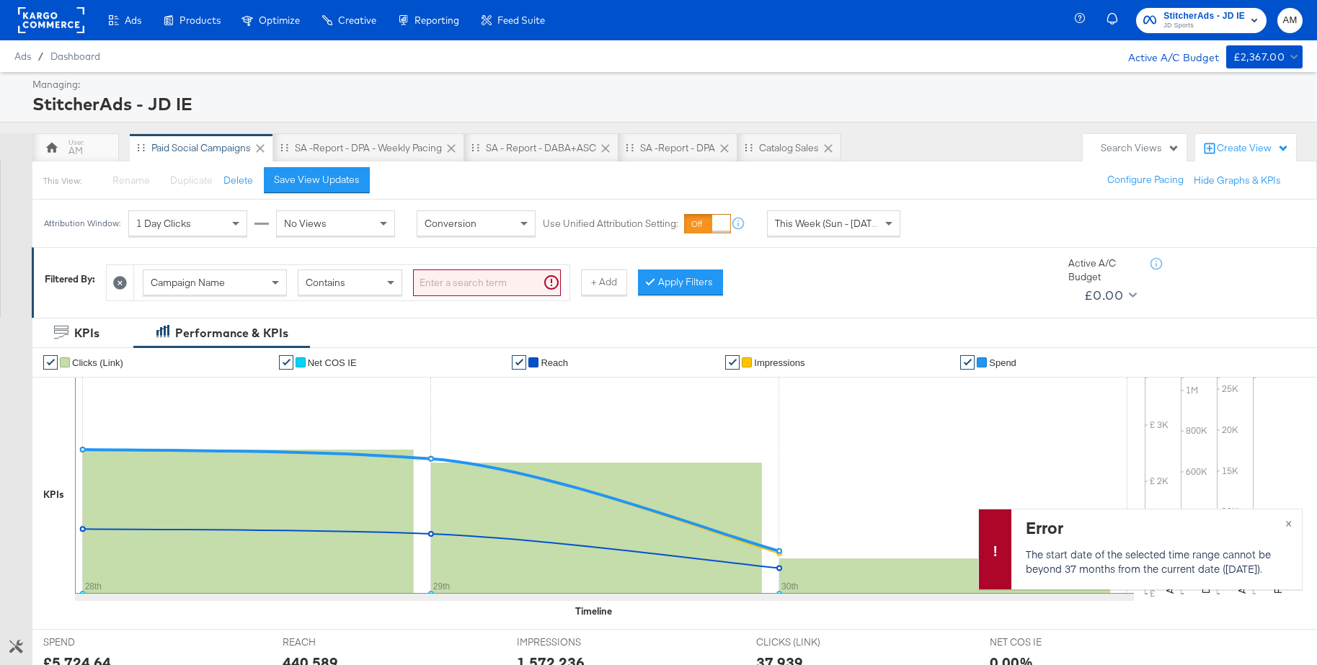
click at [436, 285] on input "search" at bounding box center [487, 282] width 148 height 27
type input "sa -"
drag, startPoint x: 628, startPoint y: 282, endPoint x: 620, endPoint y: 282, distance: 7.2
click at [628, 282] on div at bounding box center [630, 282] width 10 height 14
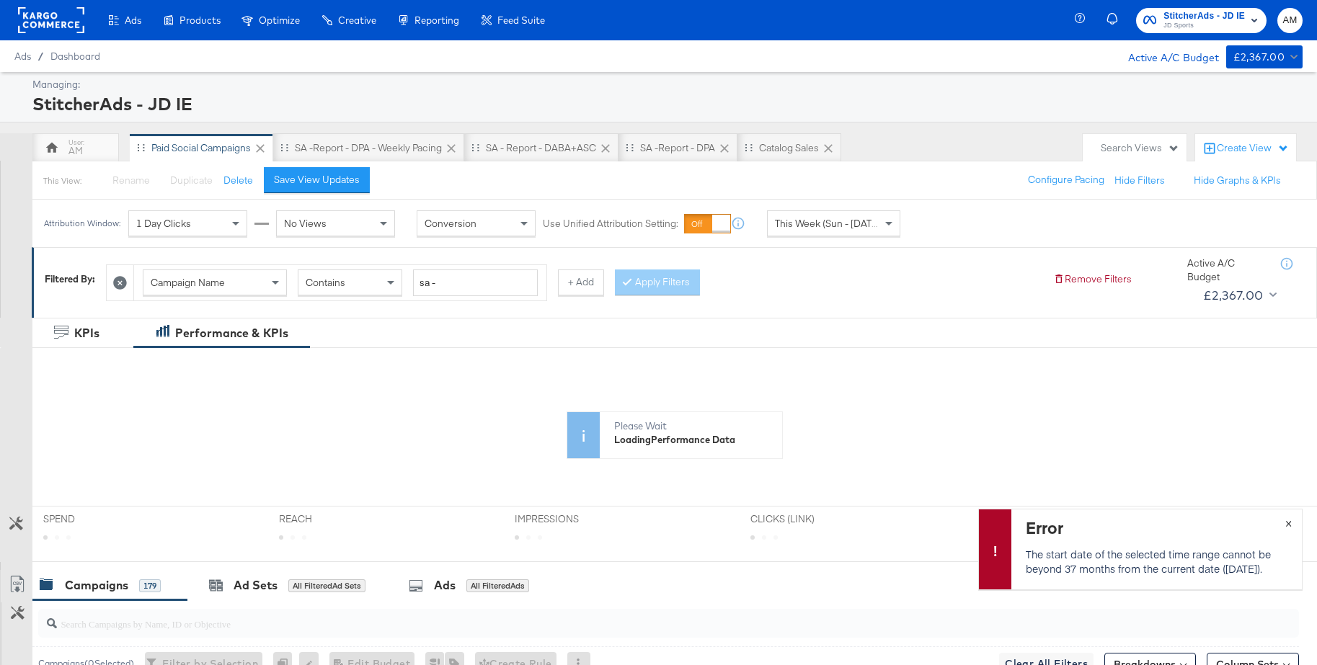
click at [1289, 521] on span "×" at bounding box center [1288, 522] width 6 height 17
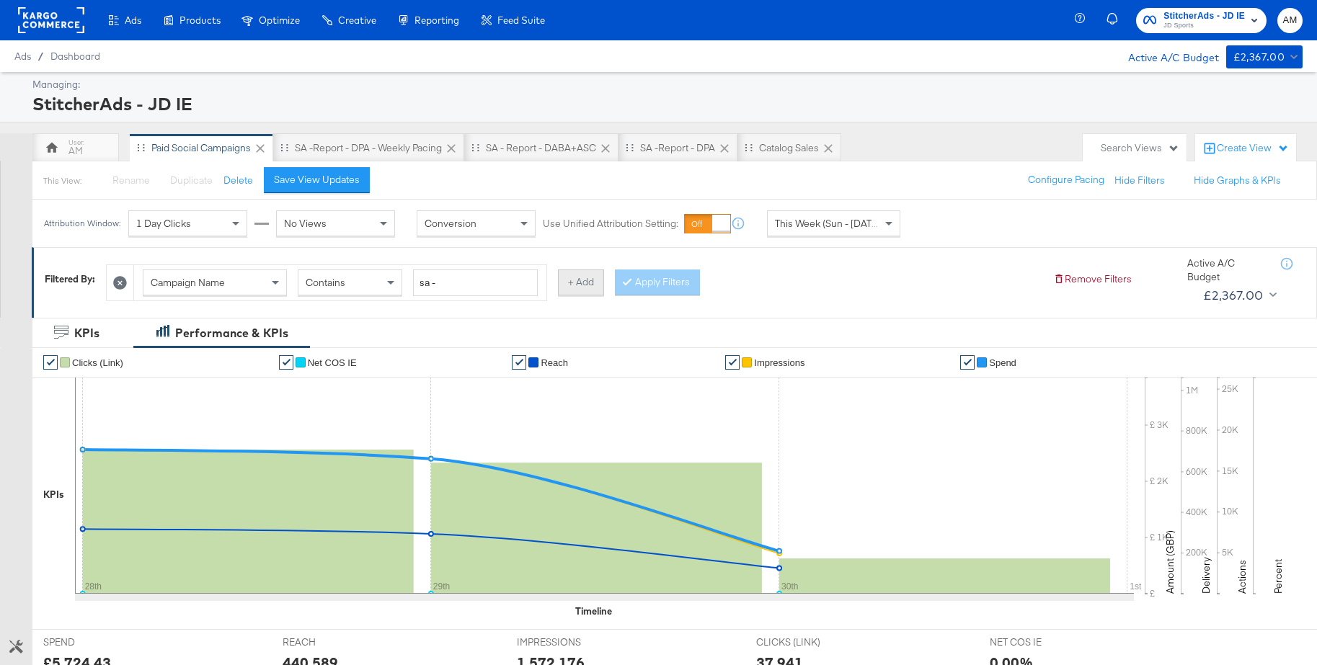
click at [569, 286] on button "+ Add" at bounding box center [581, 282] width 46 height 26
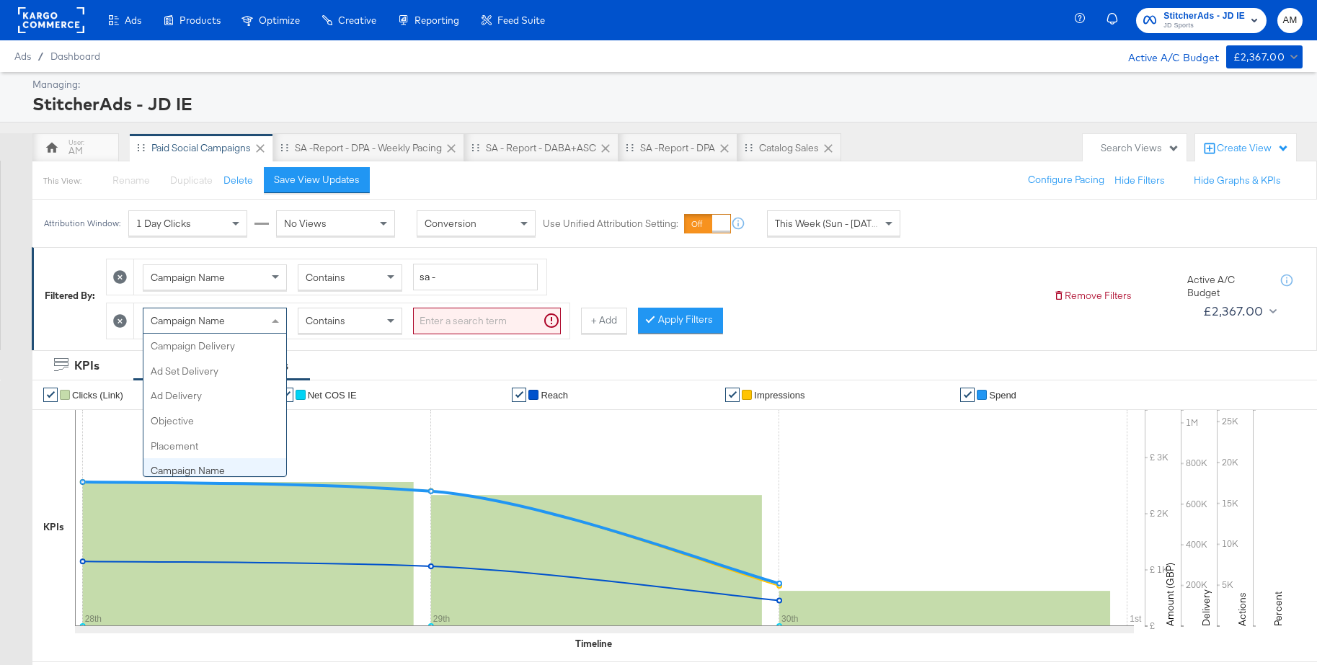
click at [242, 324] on div "Campaign Name" at bounding box center [214, 320] width 143 height 24
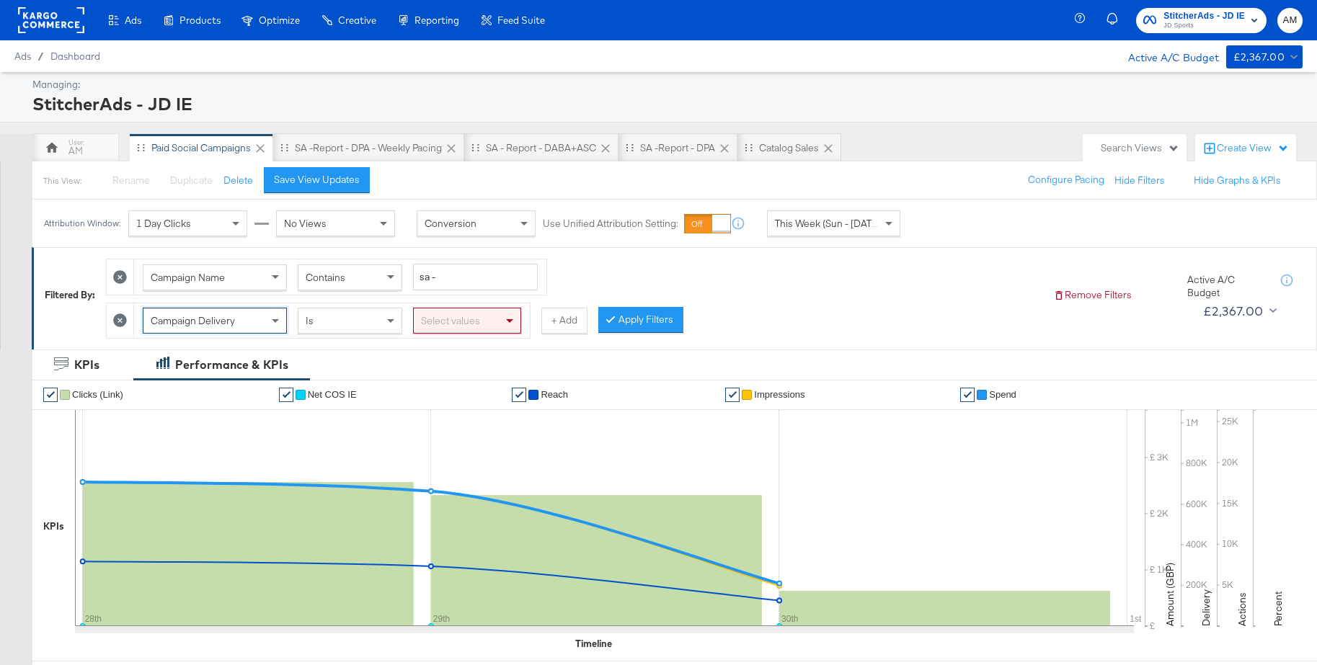
drag, startPoint x: 210, startPoint y: 352, endPoint x: 246, endPoint y: 355, distance: 36.1
click at [456, 323] on div "Select values" at bounding box center [467, 320] width 107 height 24
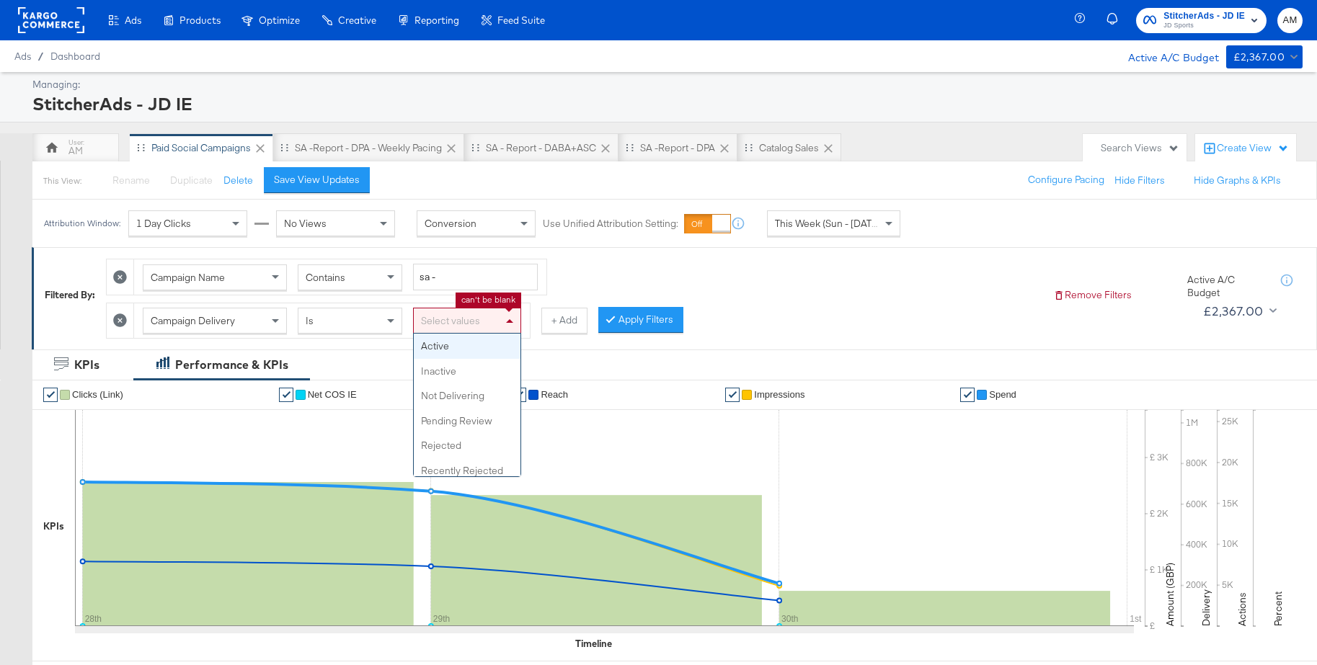
drag, startPoint x: 453, startPoint y: 344, endPoint x: 499, endPoint y: 342, distance: 46.9
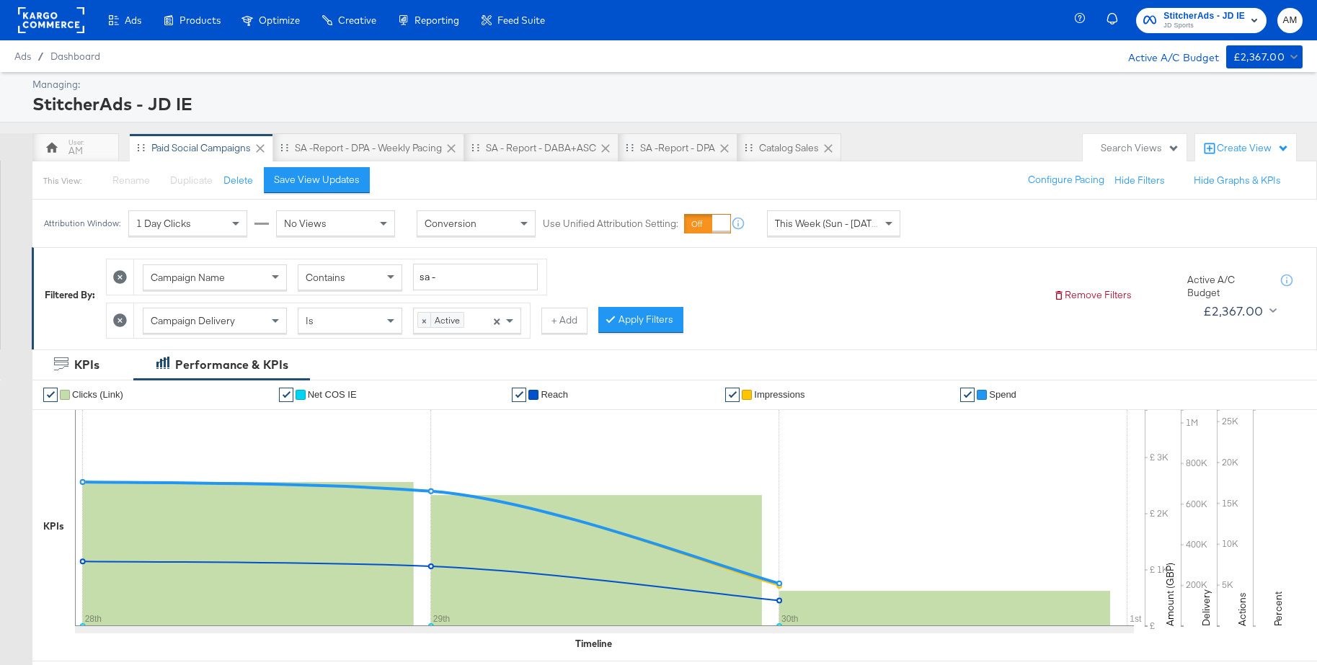
drag, startPoint x: 632, startPoint y: 324, endPoint x: 811, endPoint y: 338, distance: 179.3
click at [641, 323] on button "Apply Filters" at bounding box center [640, 320] width 85 height 26
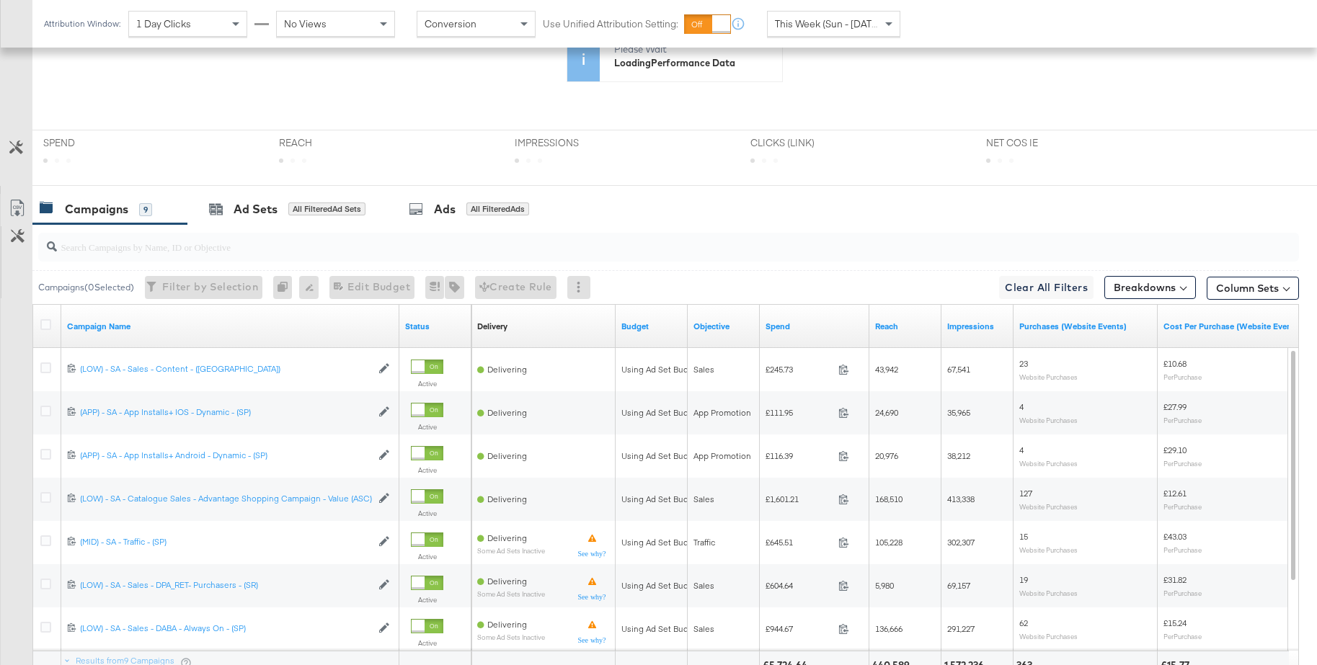
scroll to position [531, 0]
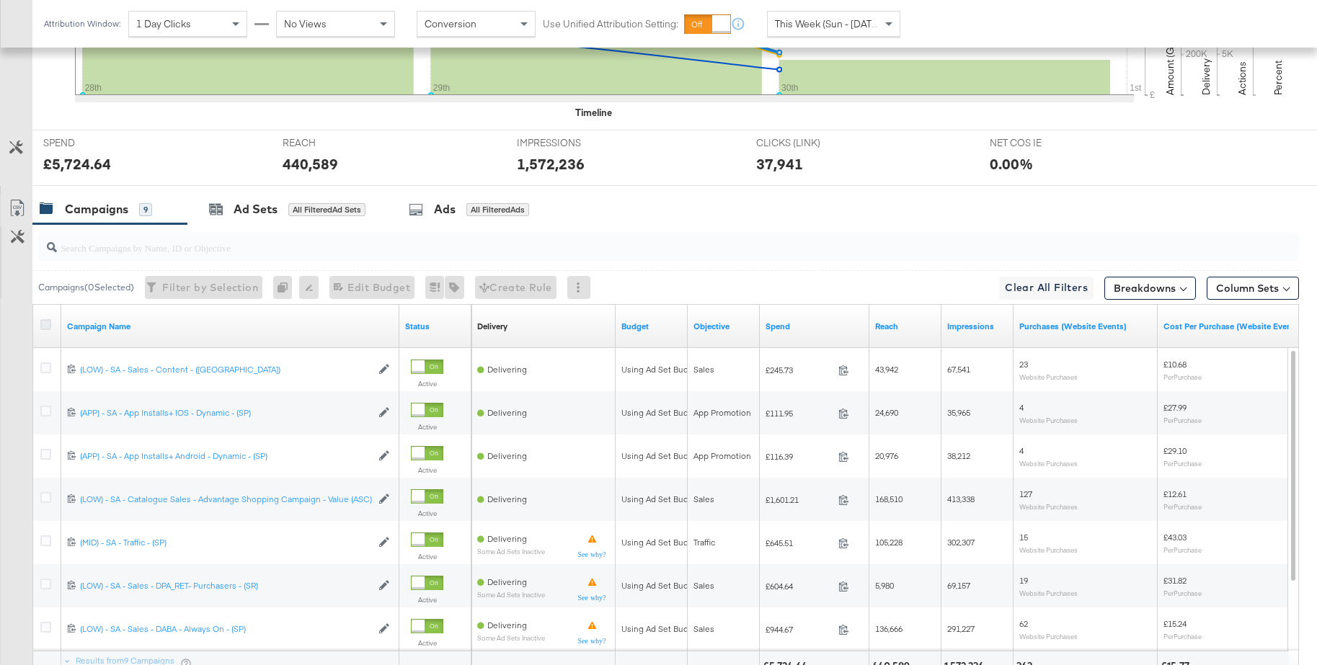
click at [43, 326] on icon at bounding box center [45, 324] width 11 height 11
click at [0, 0] on input "checkbox" at bounding box center [0, 0] width 0 height 0
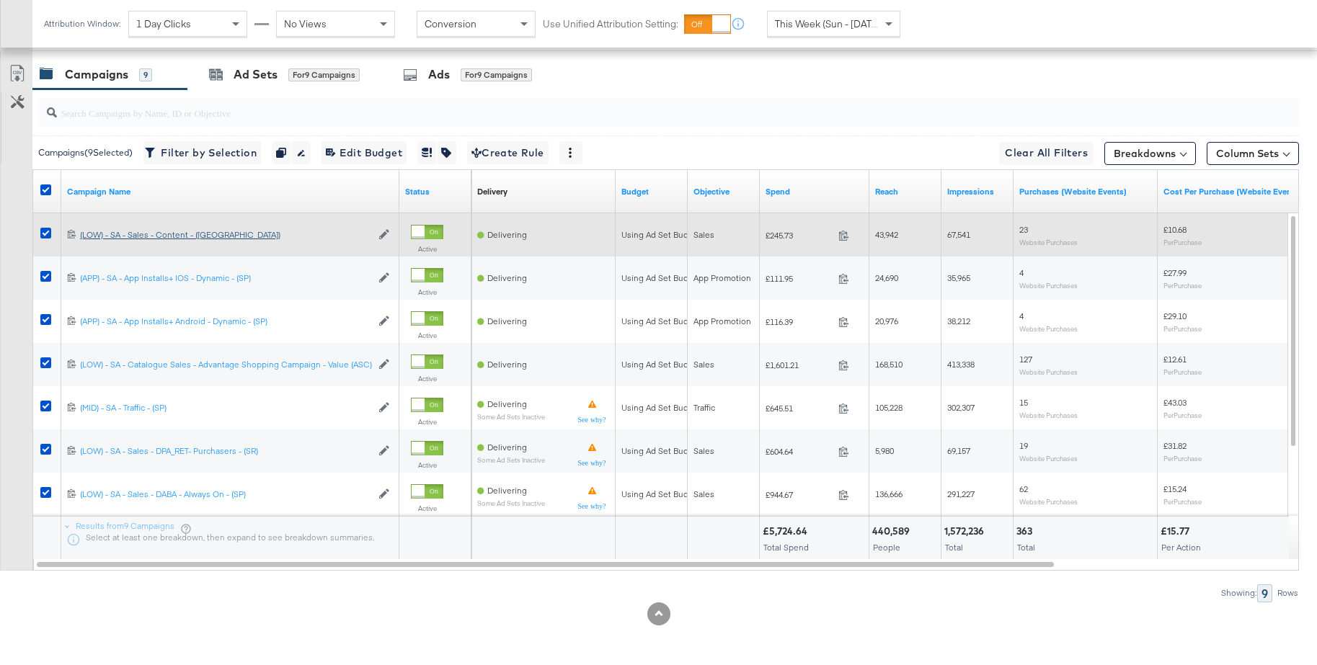
scroll to position [112, 0]
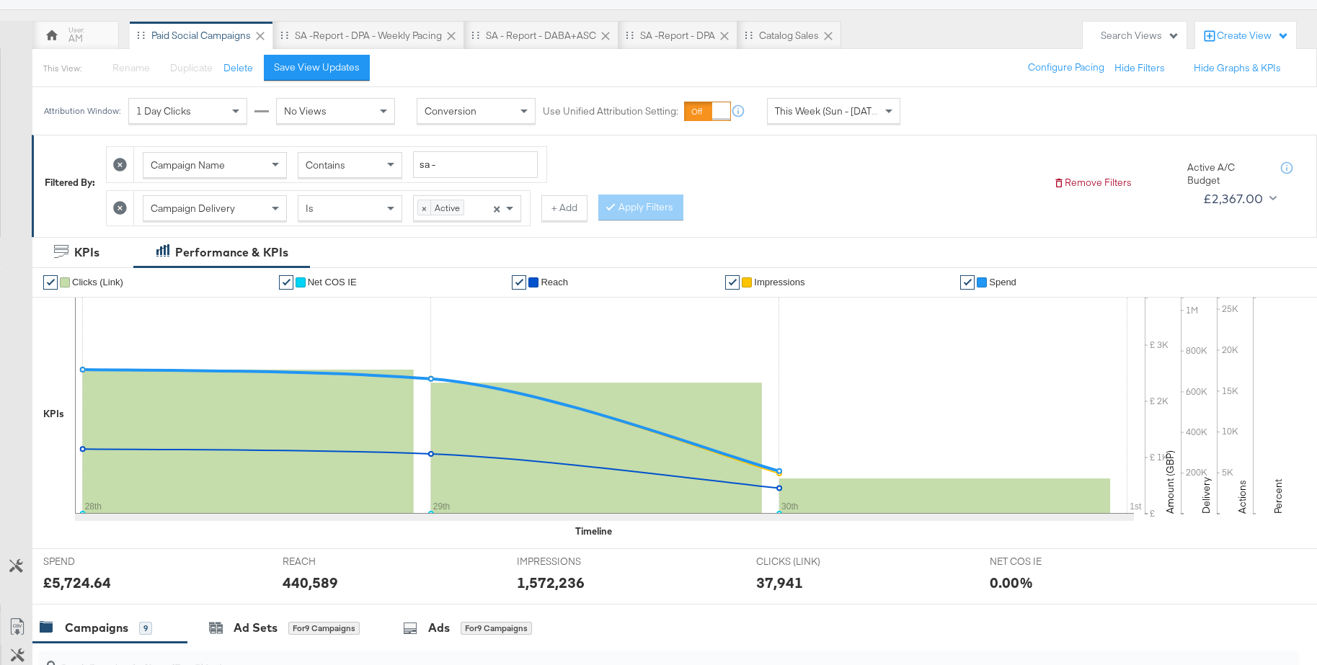
drag, startPoint x: 435, startPoint y: 619, endPoint x: 600, endPoint y: 525, distance: 190.1
click at [435, 620] on div "Ads" at bounding box center [439, 628] width 22 height 17
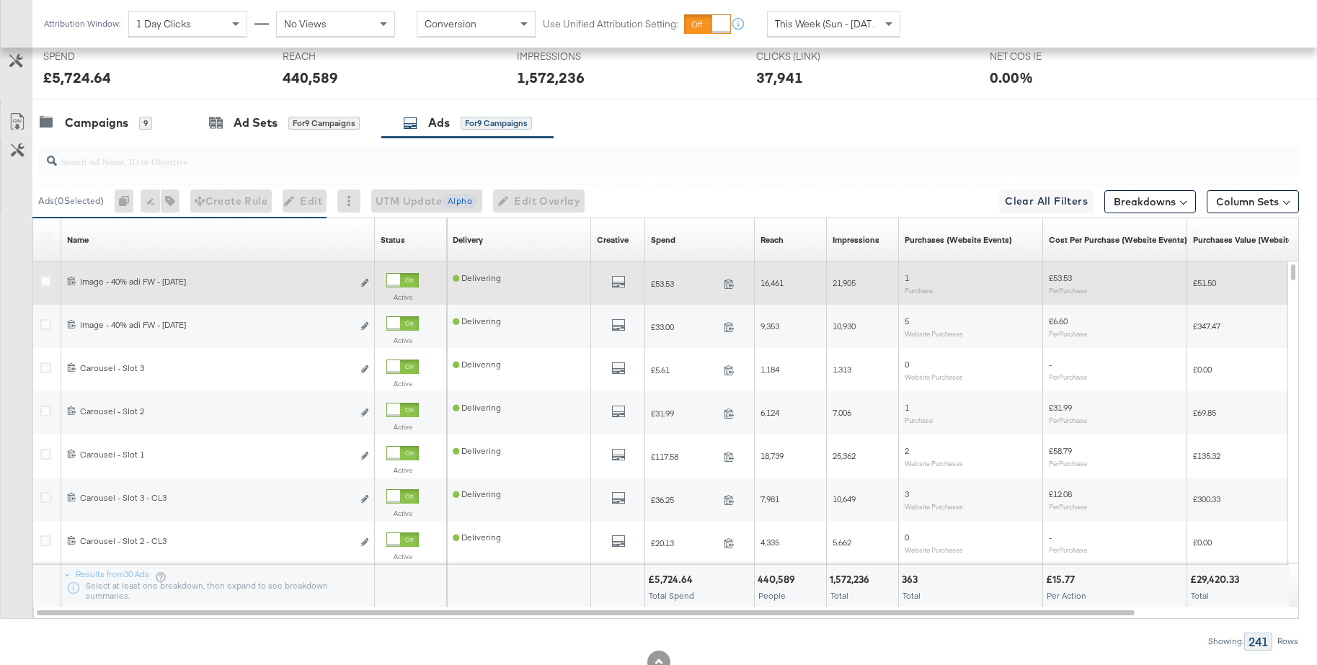
scroll to position [646, 0]
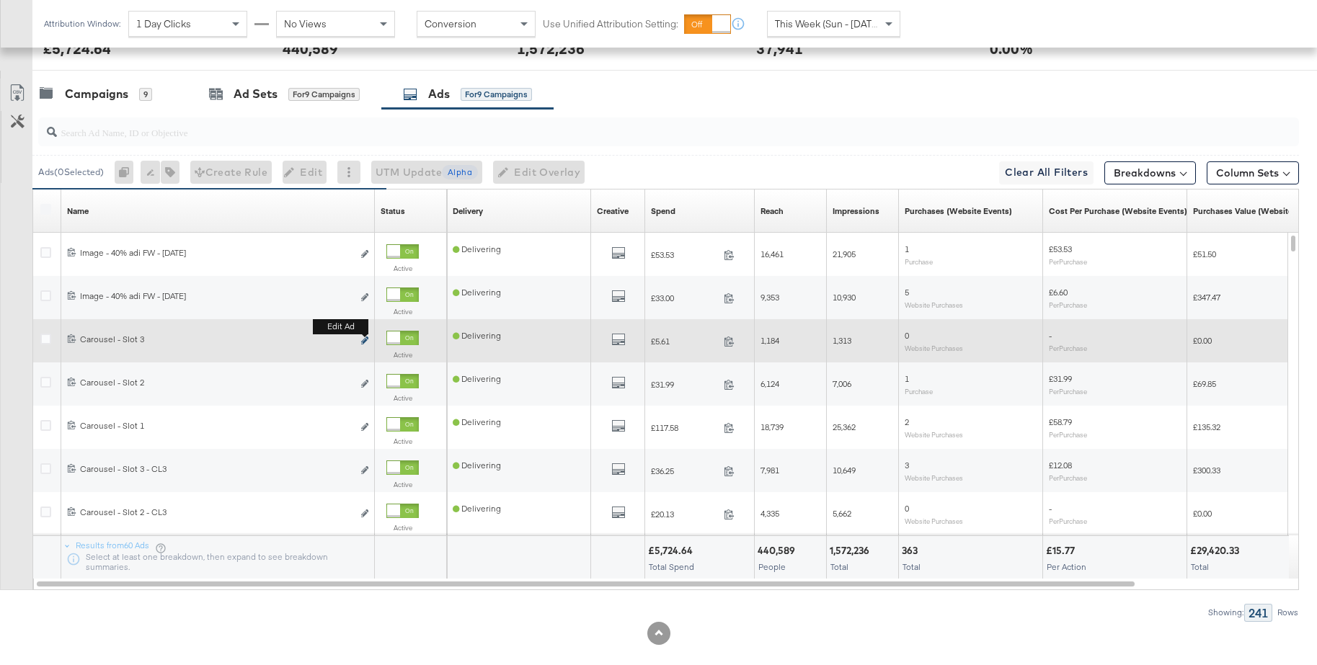
click at [367, 334] on b "Edit ad" at bounding box center [340, 326] width 55 height 15
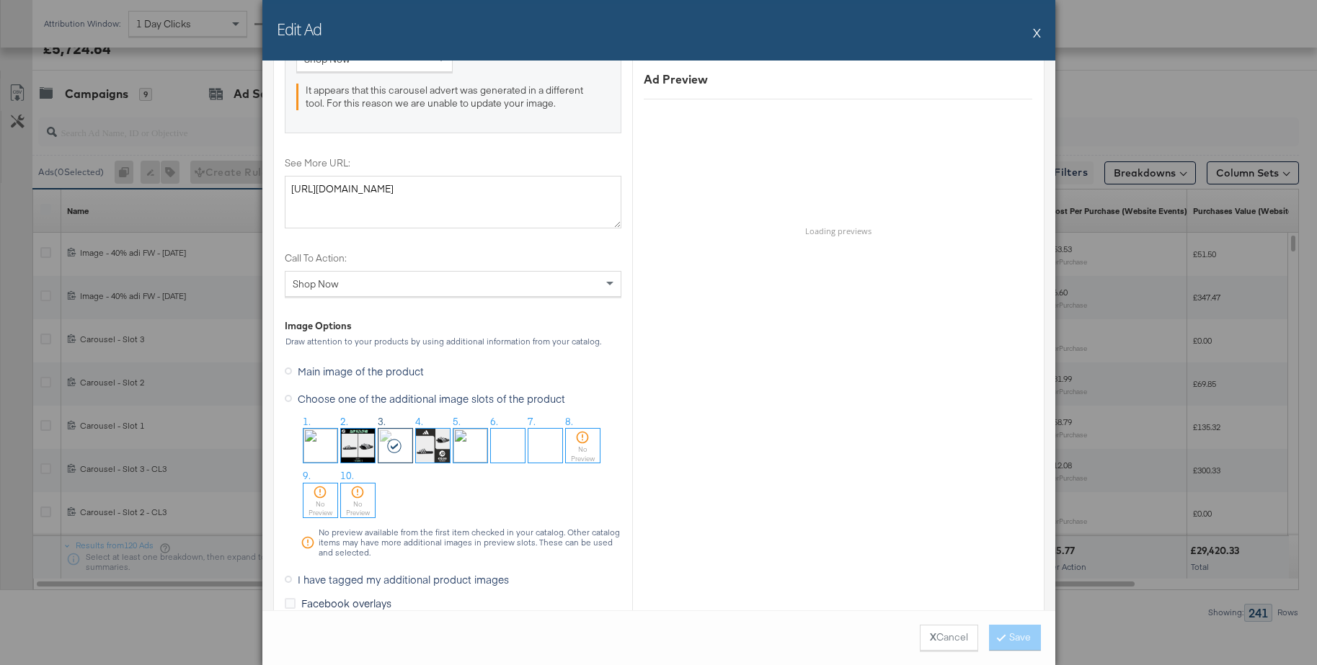
scroll to position [1432, 0]
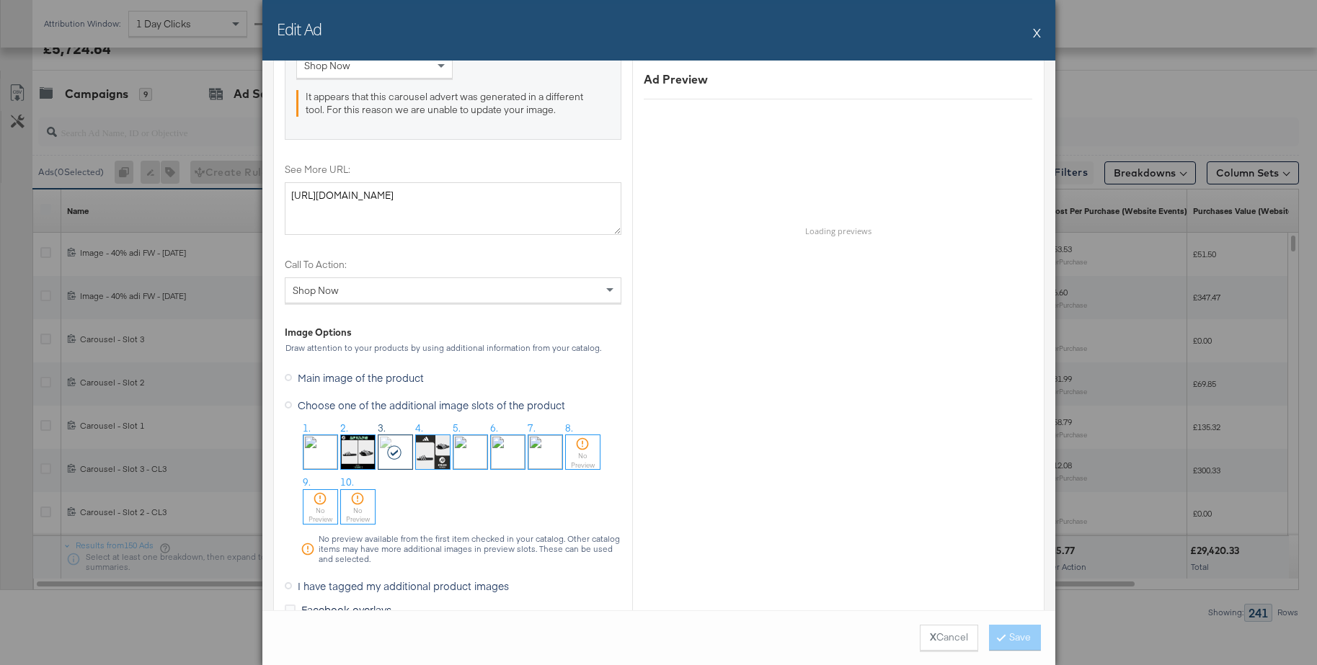
click at [1034, 35] on button "X" at bounding box center [1037, 32] width 8 height 29
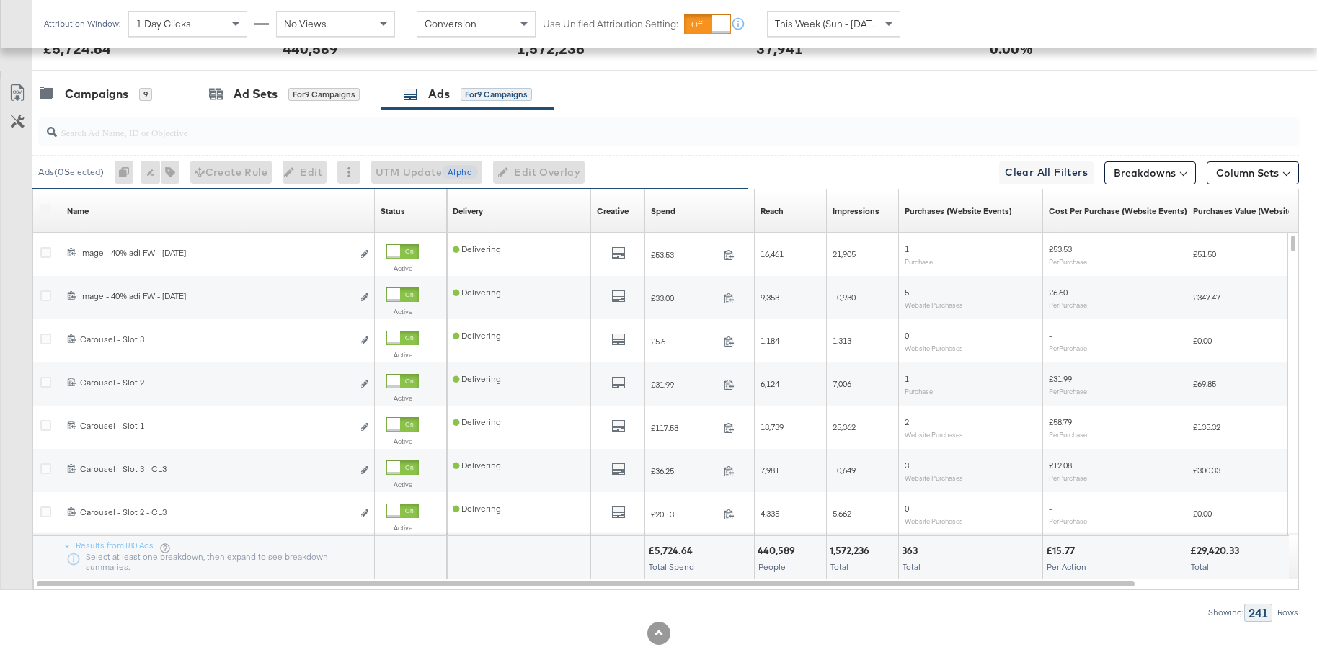
scroll to position [650, 0]
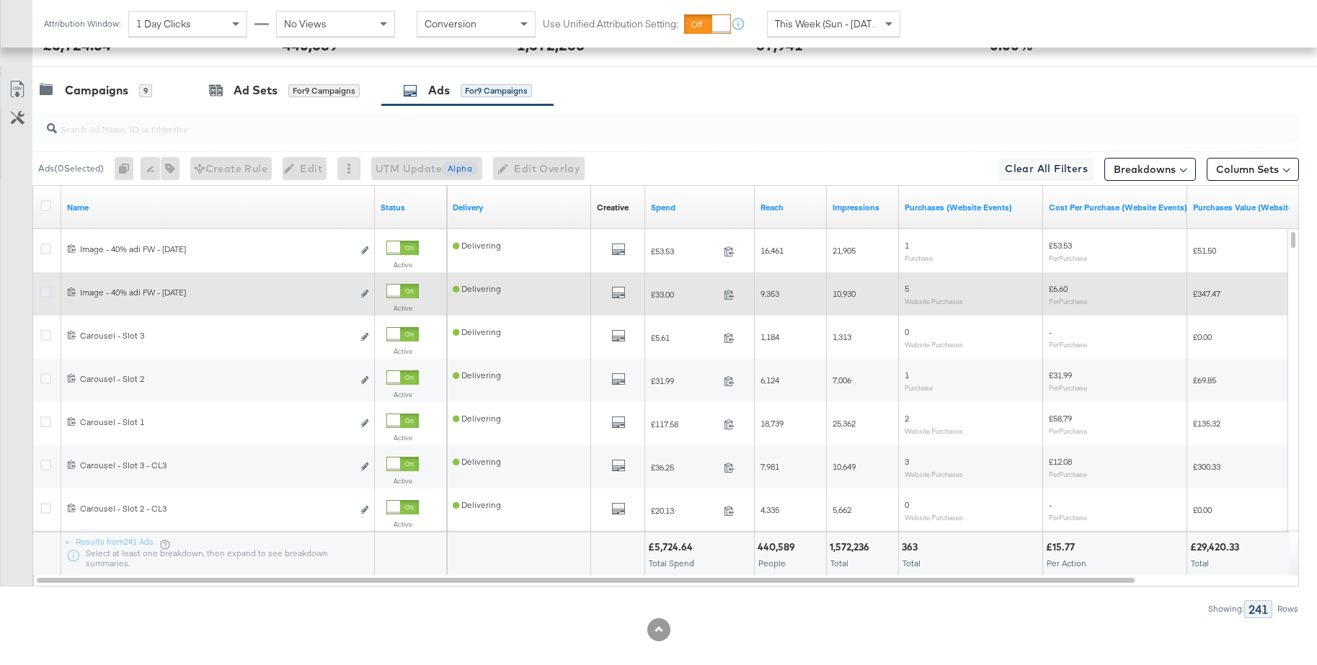
click at [43, 295] on icon at bounding box center [45, 292] width 11 height 11
click at [0, 0] on input "checkbox" at bounding box center [0, 0] width 0 height 0
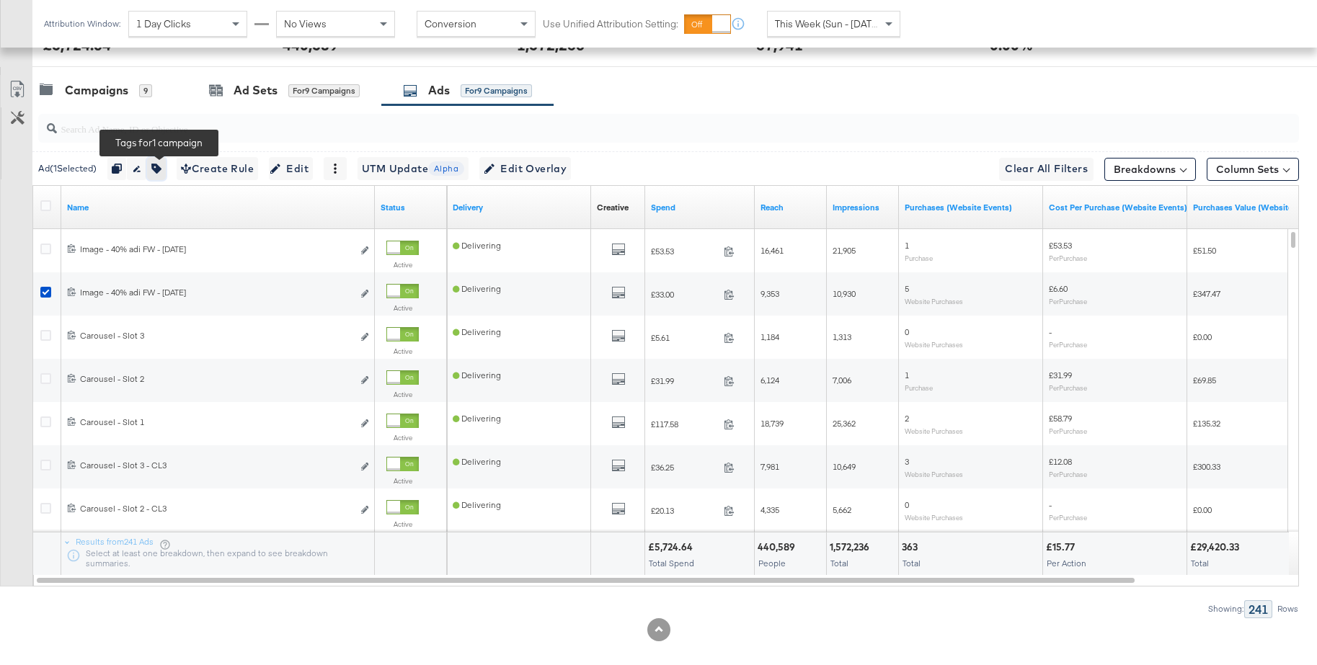
click at [161, 166] on icon "button" at bounding box center [156, 169] width 10 height 10
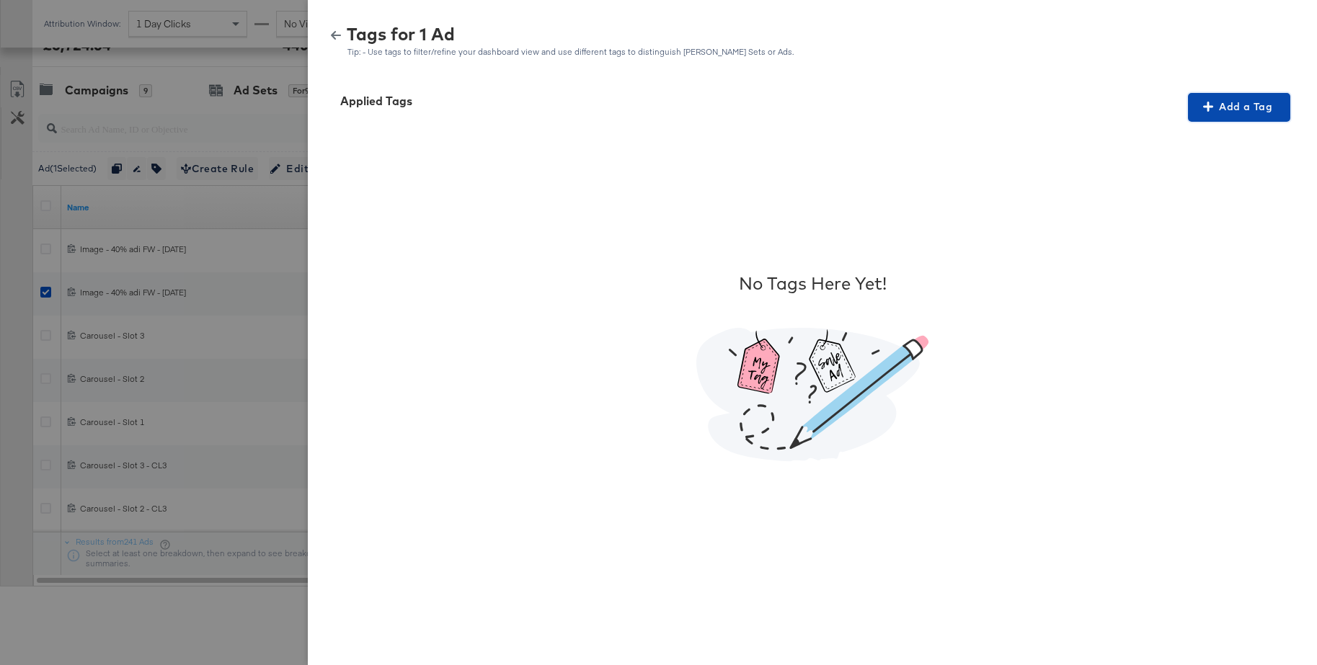
click at [1213, 116] on button "Add a Tag" at bounding box center [1239, 107] width 102 height 29
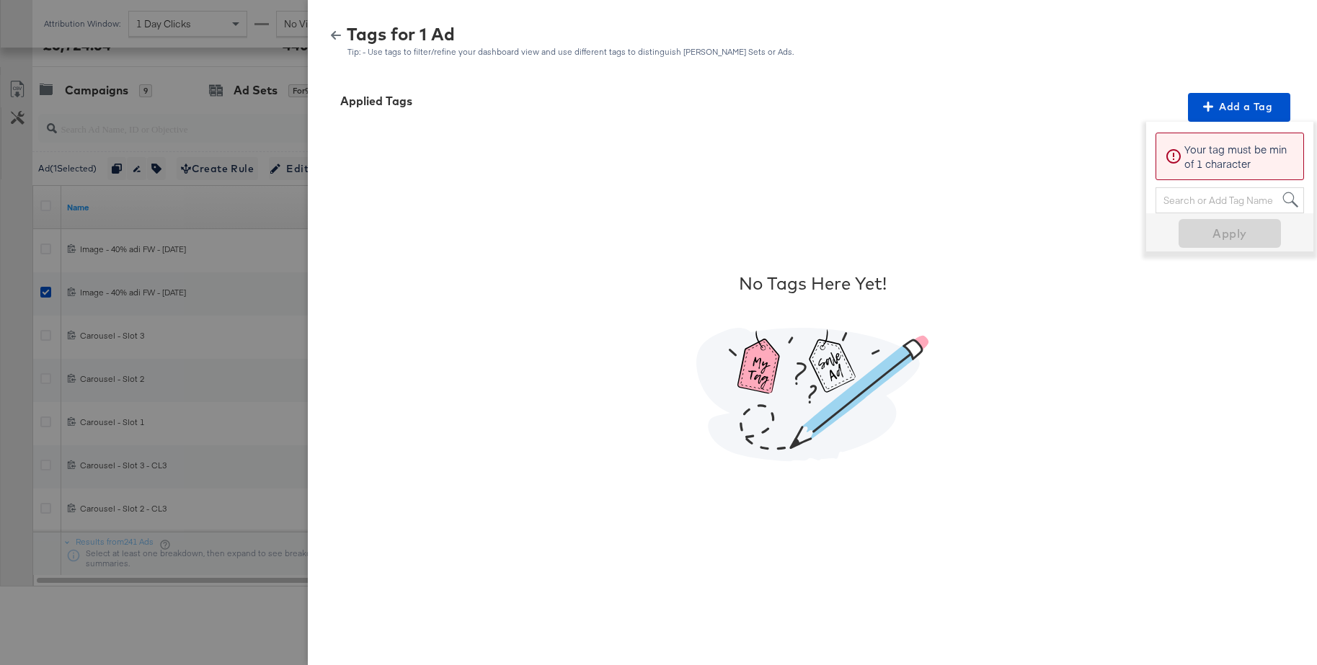
click at [1203, 198] on div "Search or Add Tag Name" at bounding box center [1229, 200] width 147 height 24
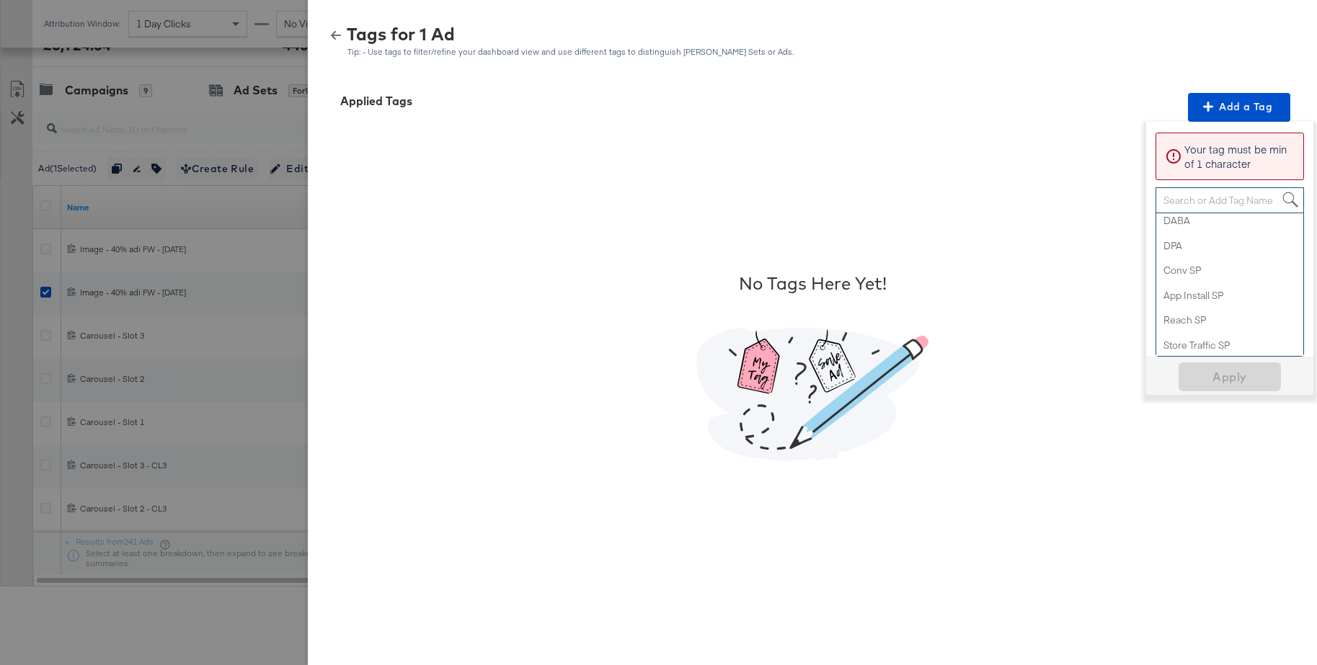
scroll to position [754, 0]
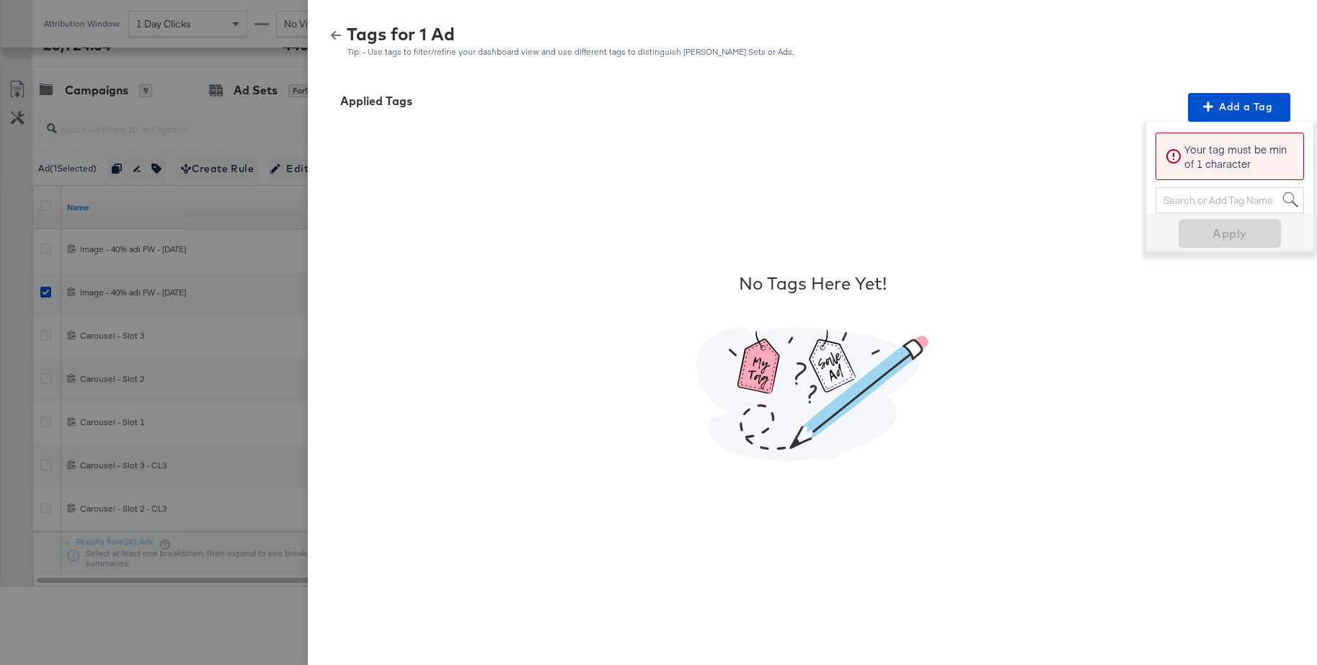
click at [333, 34] on icon "button" at bounding box center [336, 35] width 10 height 9
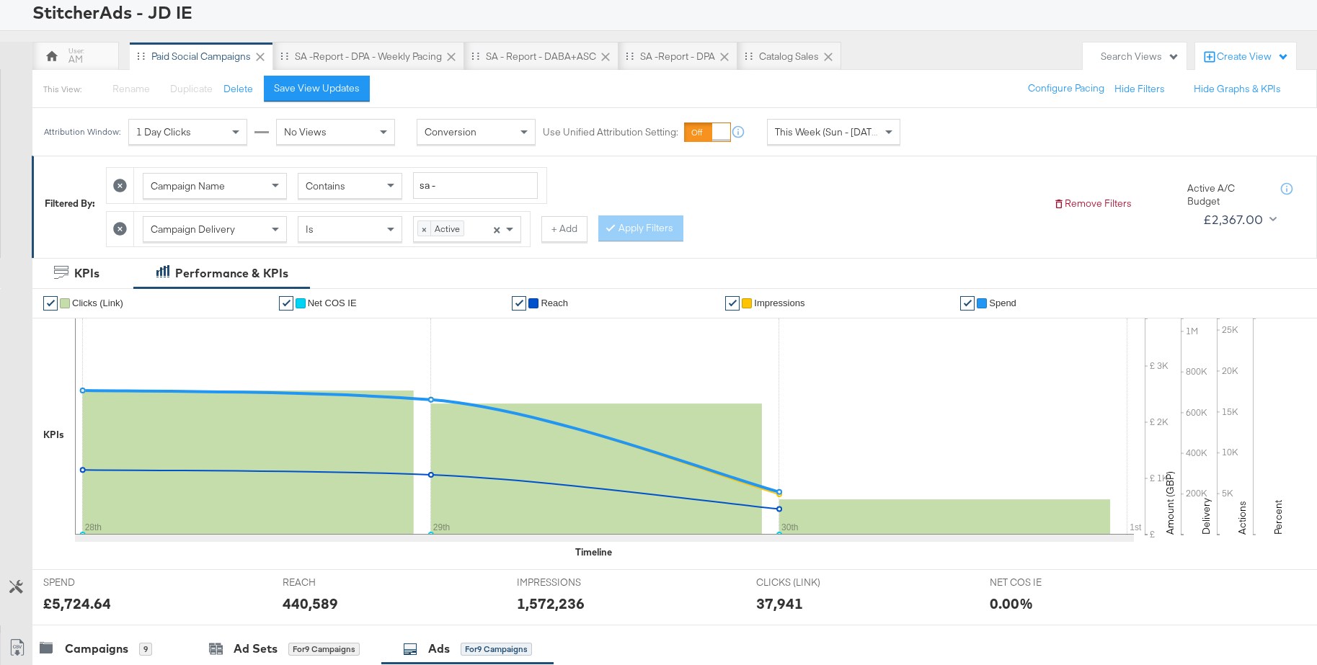
scroll to position [0, 0]
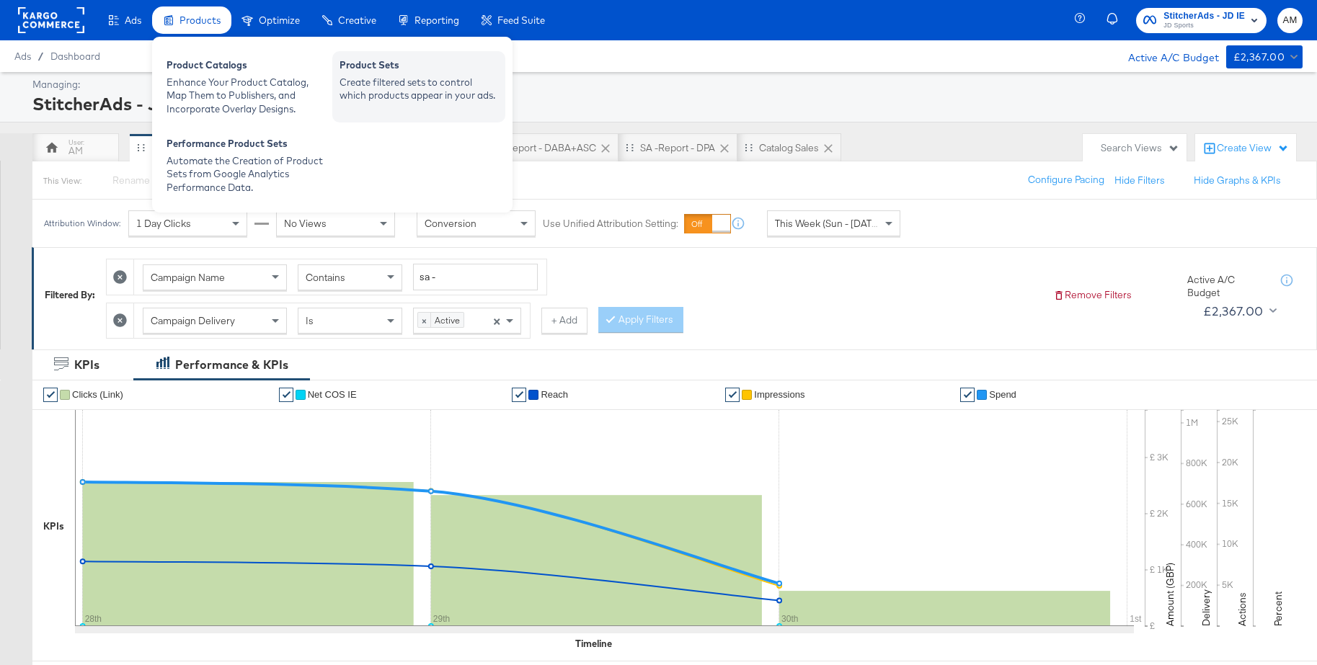
click at [366, 91] on div "Create filtered sets to control which products appear in your ads." at bounding box center [418, 89] width 159 height 27
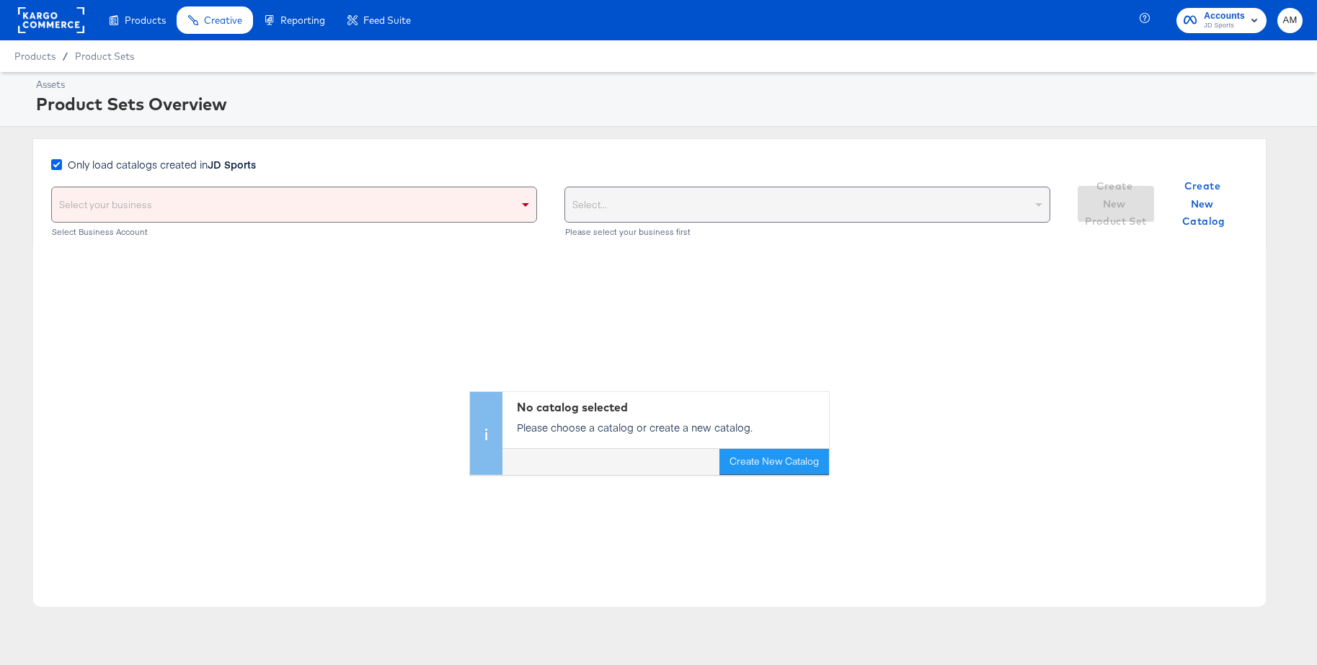
click at [54, 161] on icon at bounding box center [56, 164] width 11 height 11
click at [0, 0] on input "Only load catalogs created in JD Sports" at bounding box center [0, 0] width 0 height 0
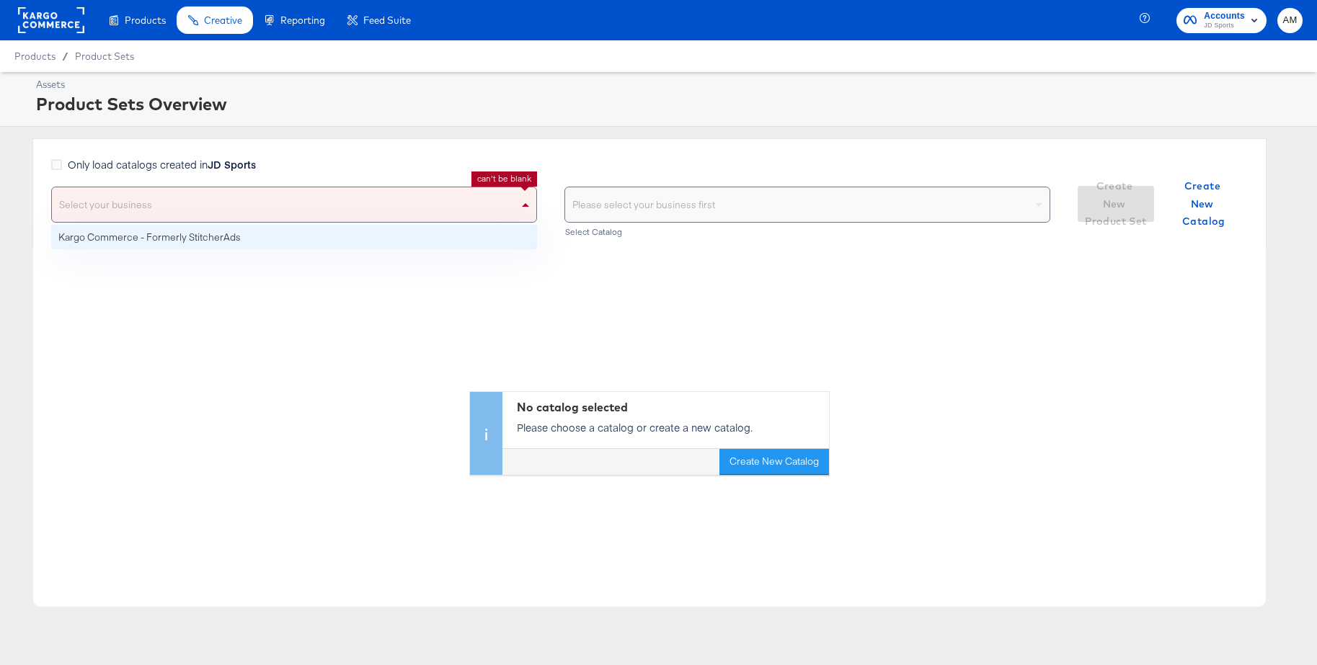
click at [97, 192] on div "Select your business" at bounding box center [294, 204] width 484 height 35
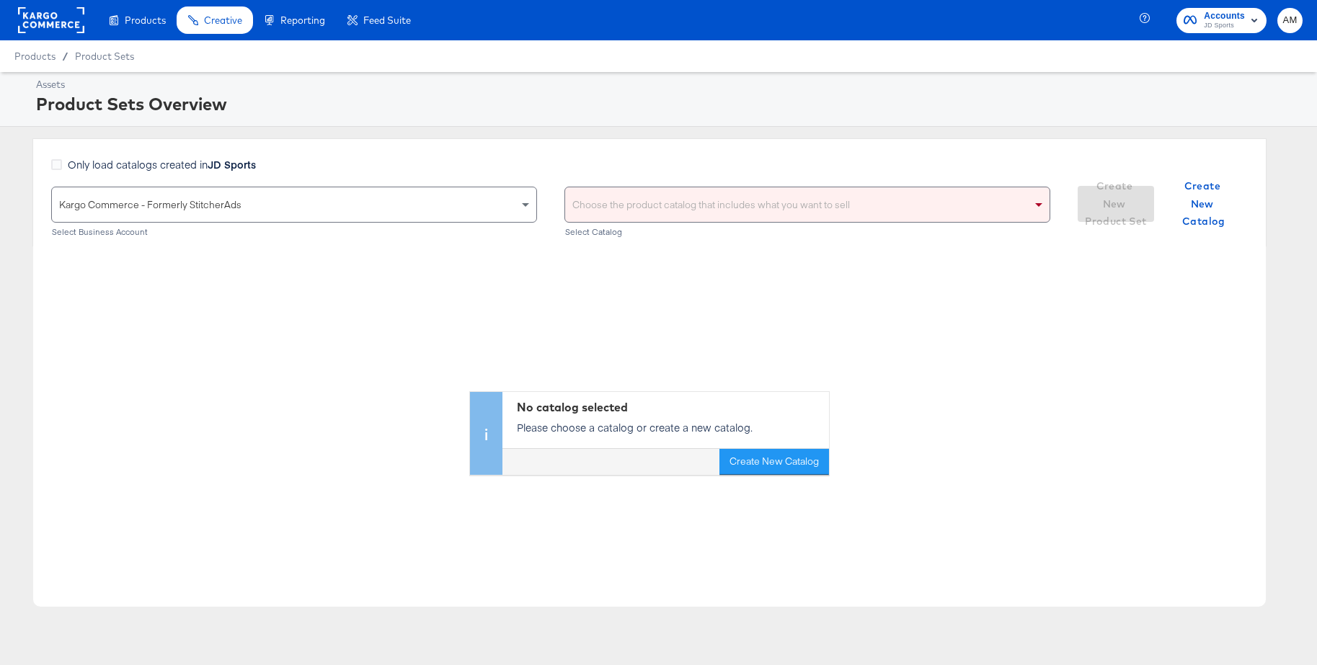
click at [602, 213] on div "Choose the product catalog that includes what you want to sell" at bounding box center [807, 204] width 484 height 35
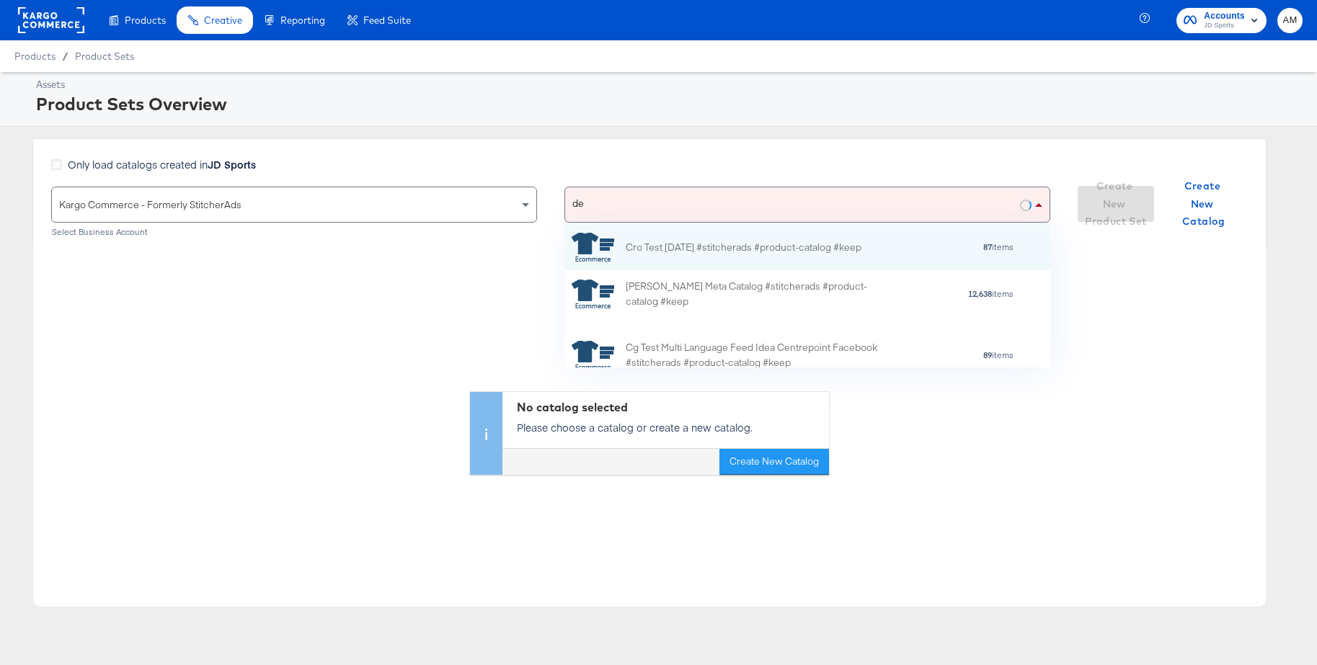
scroll to position [143, 486]
type input "d"
type input "jd"
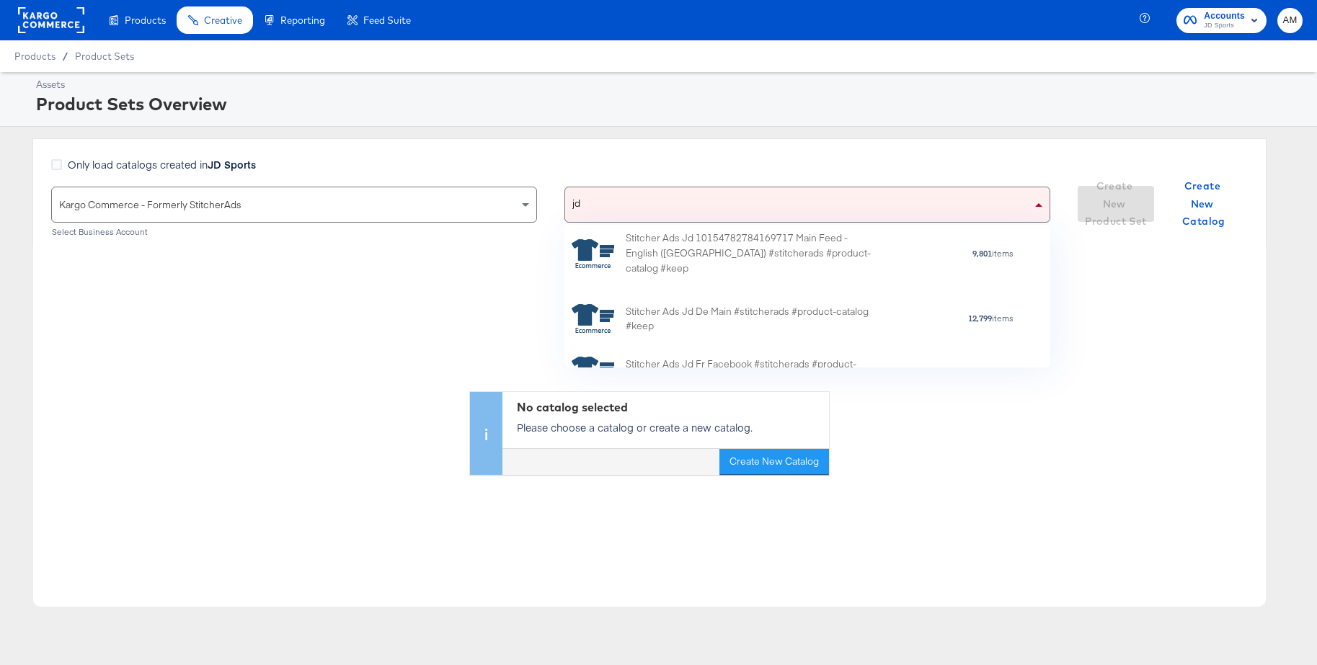
scroll to position [1211, 0]
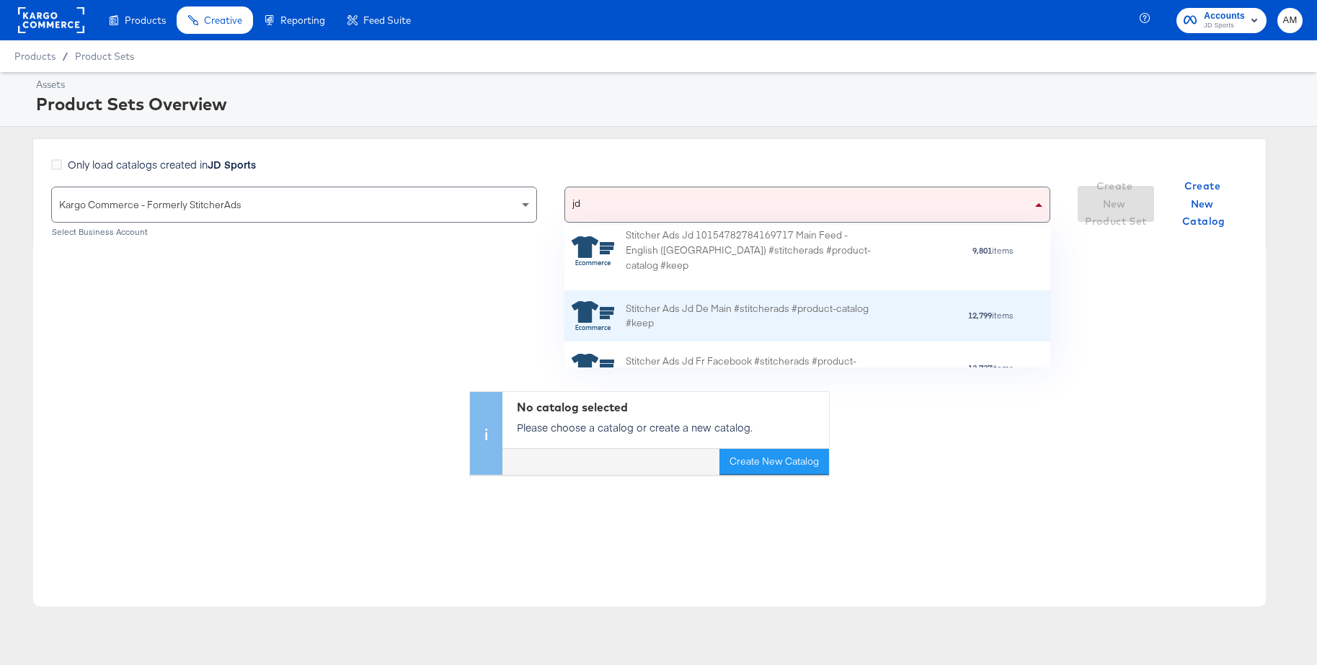
click at [681, 319] on div "Stitcher Ads Jd De Main #stitcherads #product-catalog #keep" at bounding box center [751, 315] width 252 height 30
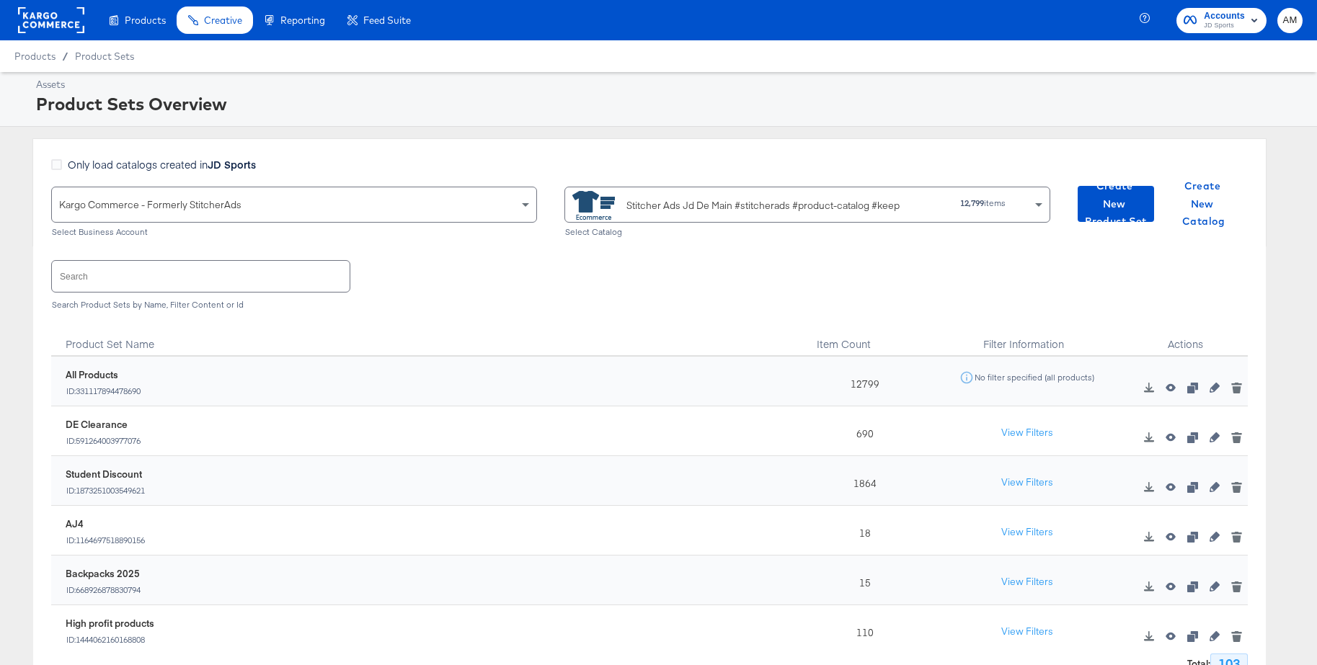
click at [1190, 440] on icon "button" at bounding box center [1192, 437] width 10 height 10
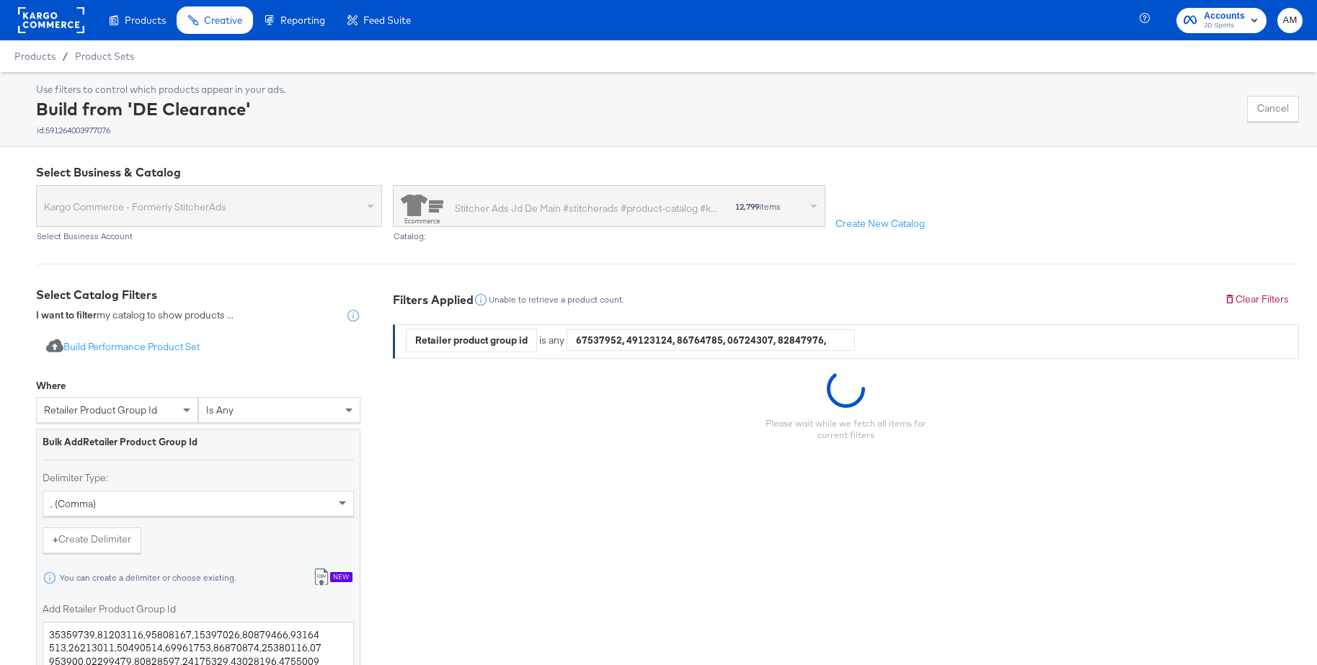
click at [338, 576] on div "New" at bounding box center [341, 577] width 22 height 10
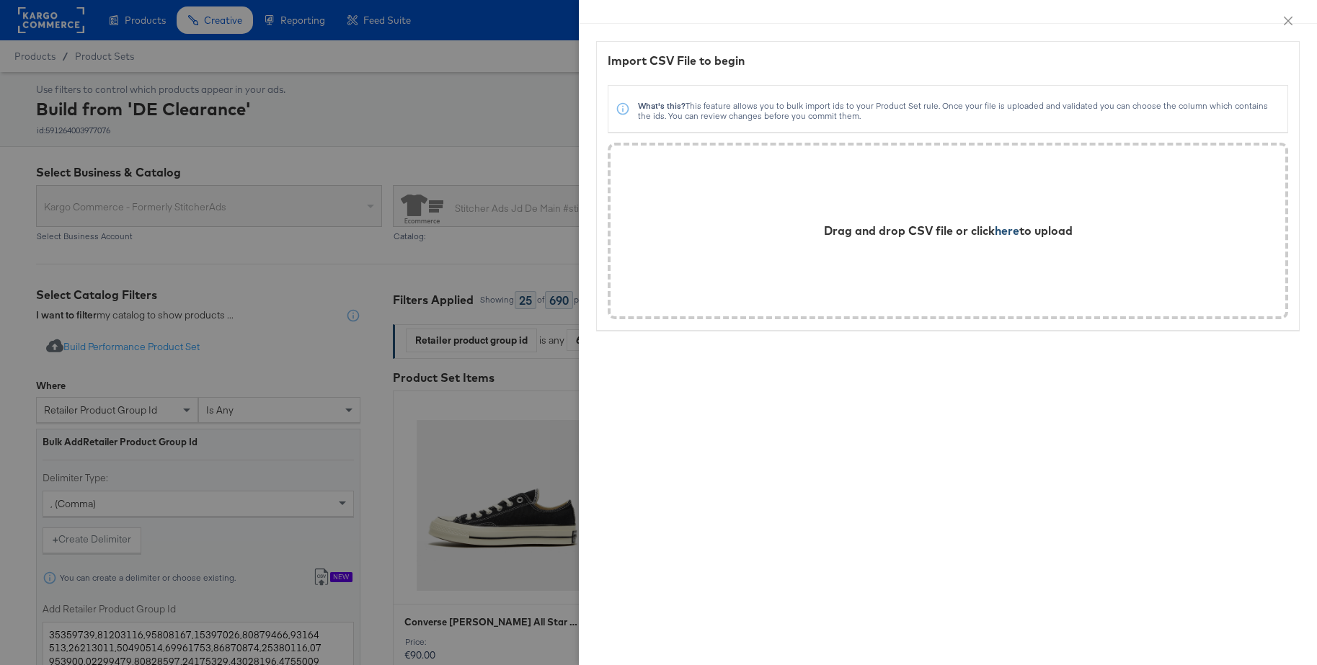
click at [1010, 230] on span "here" at bounding box center [1006, 230] width 24 height 14
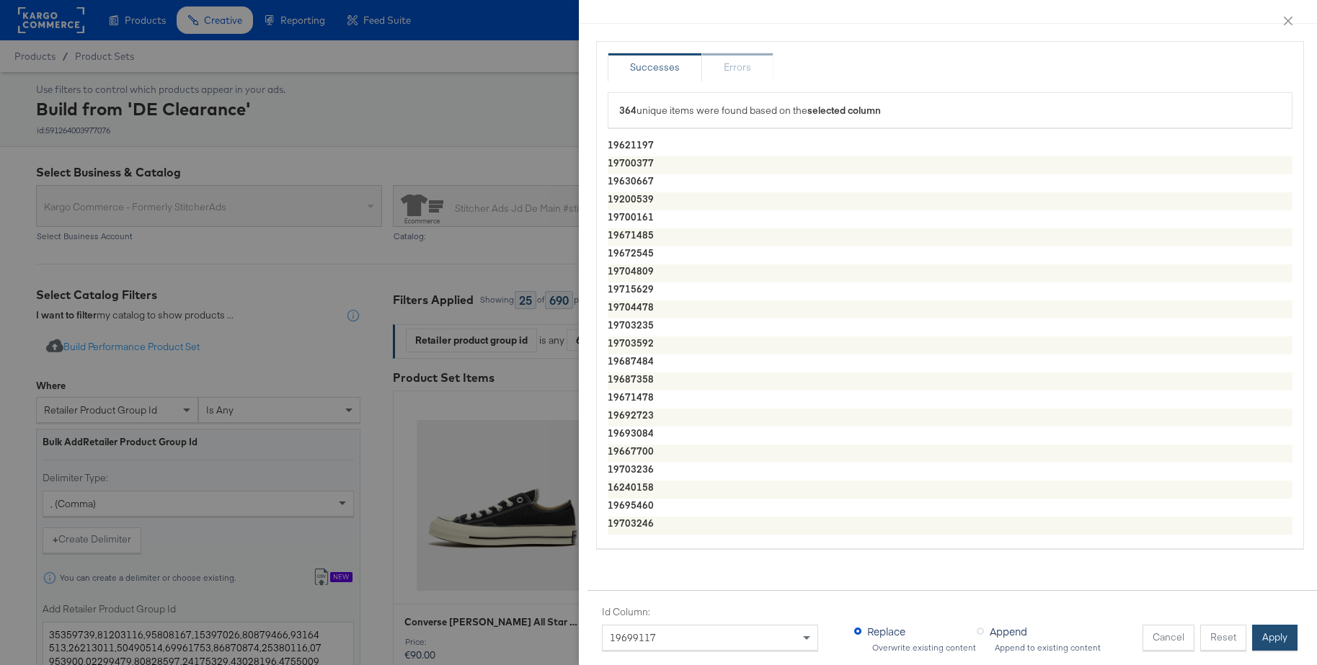
click at [1260, 643] on button "Apply" at bounding box center [1274, 638] width 45 height 26
type textarea "19621197,19700377,19630667,19200539,19700161,19671485,19672545,19704809,1971562…"
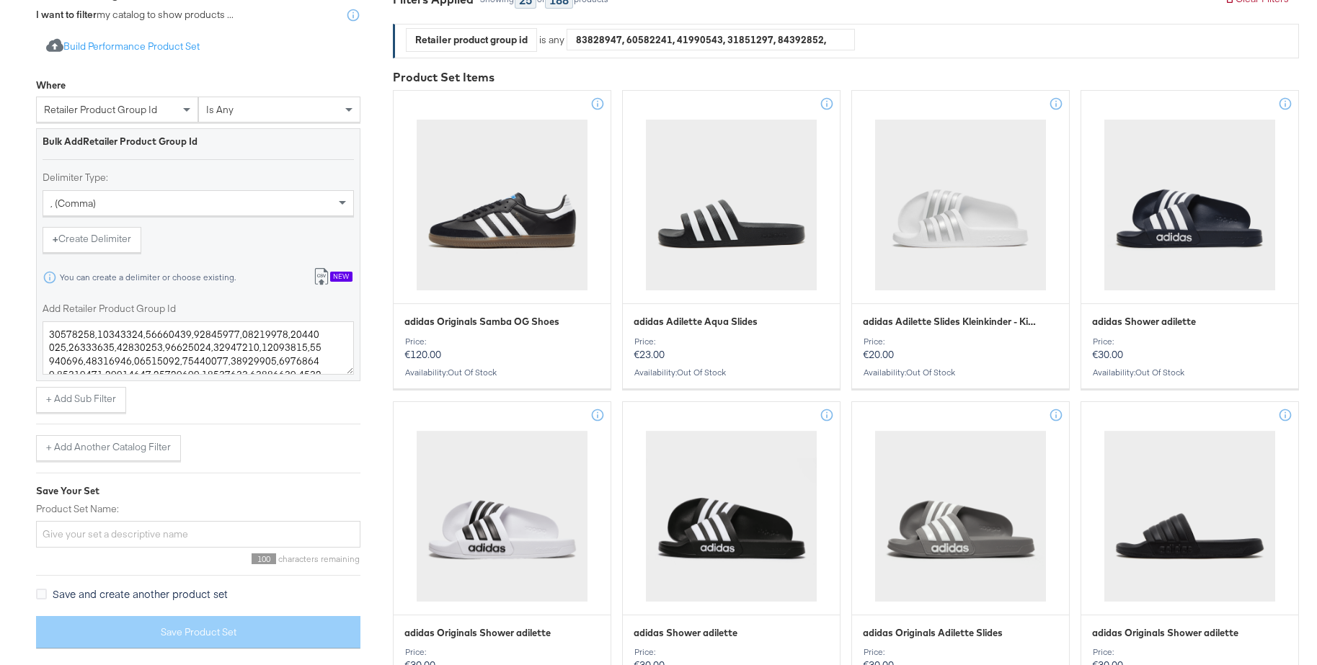
scroll to position [305, 0]
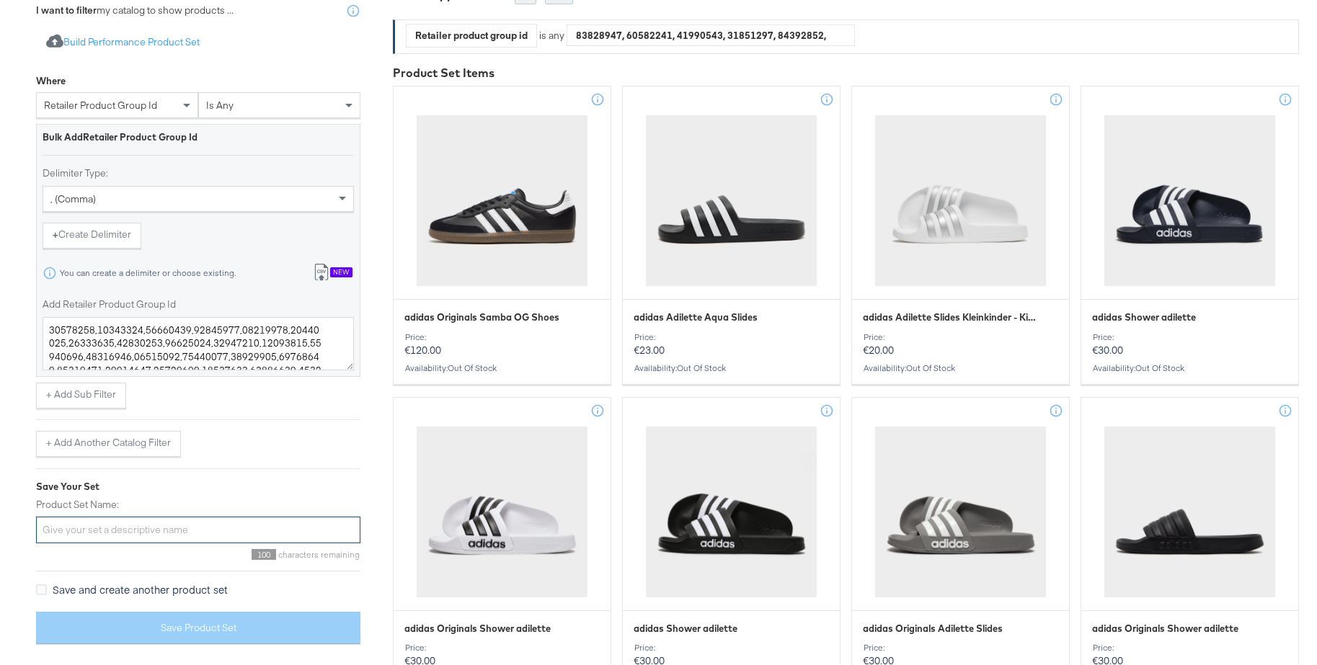
click at [108, 535] on input "Product Set Name:" at bounding box center [198, 530] width 324 height 27
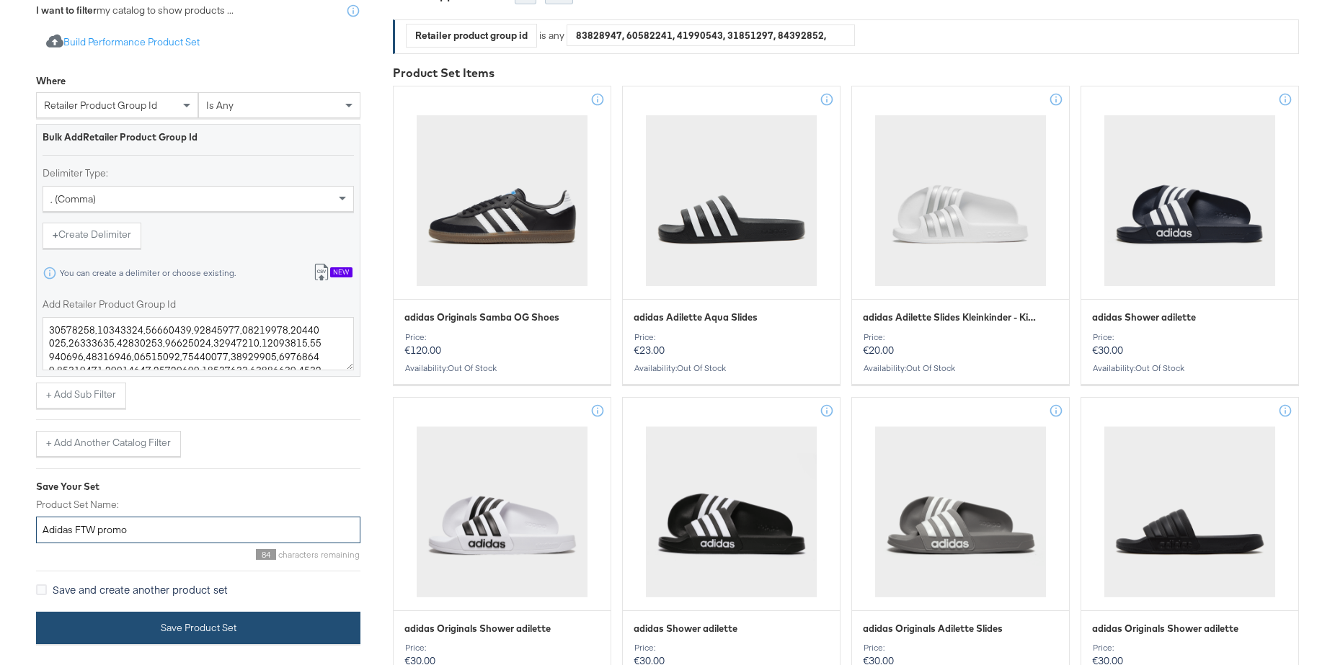
type input "Adidas FTW promo"
click at [148, 629] on button "Save Product Set" at bounding box center [198, 628] width 324 height 32
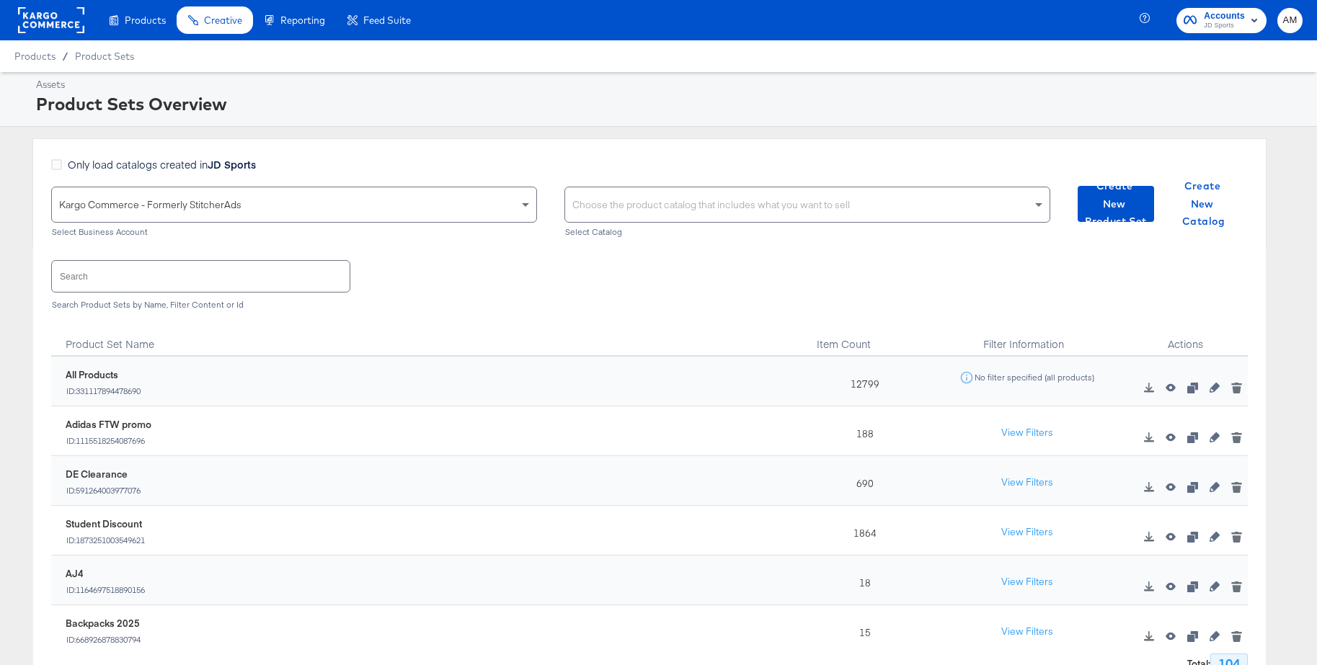
click at [43, 24] on rect at bounding box center [51, 20] width 66 height 26
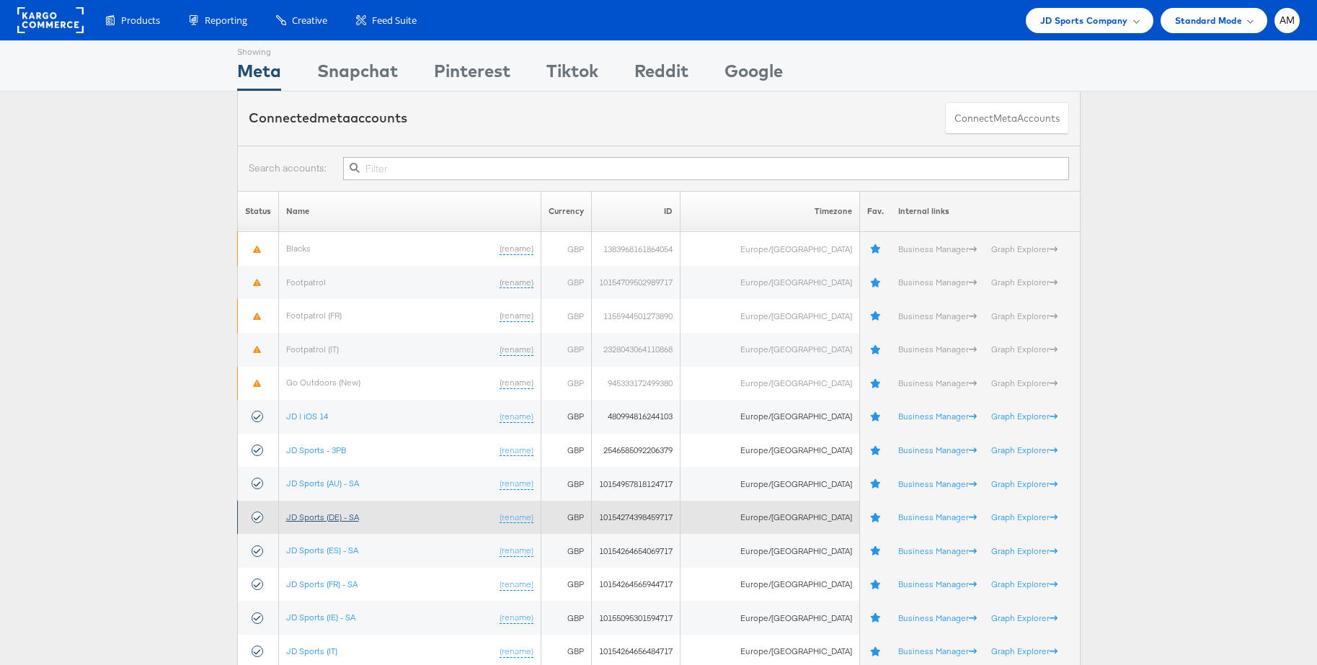
click at [336, 513] on link "JD Sports (DE) - SA" at bounding box center [322, 517] width 73 height 11
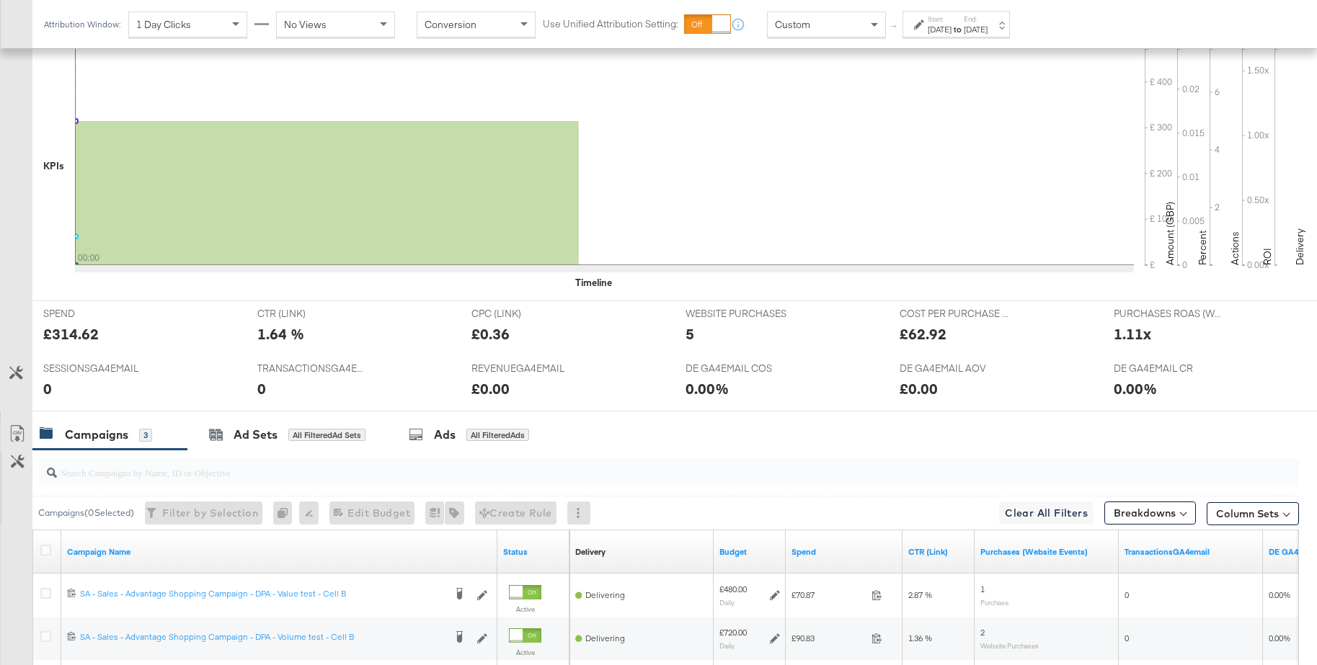
scroll to position [512, 0]
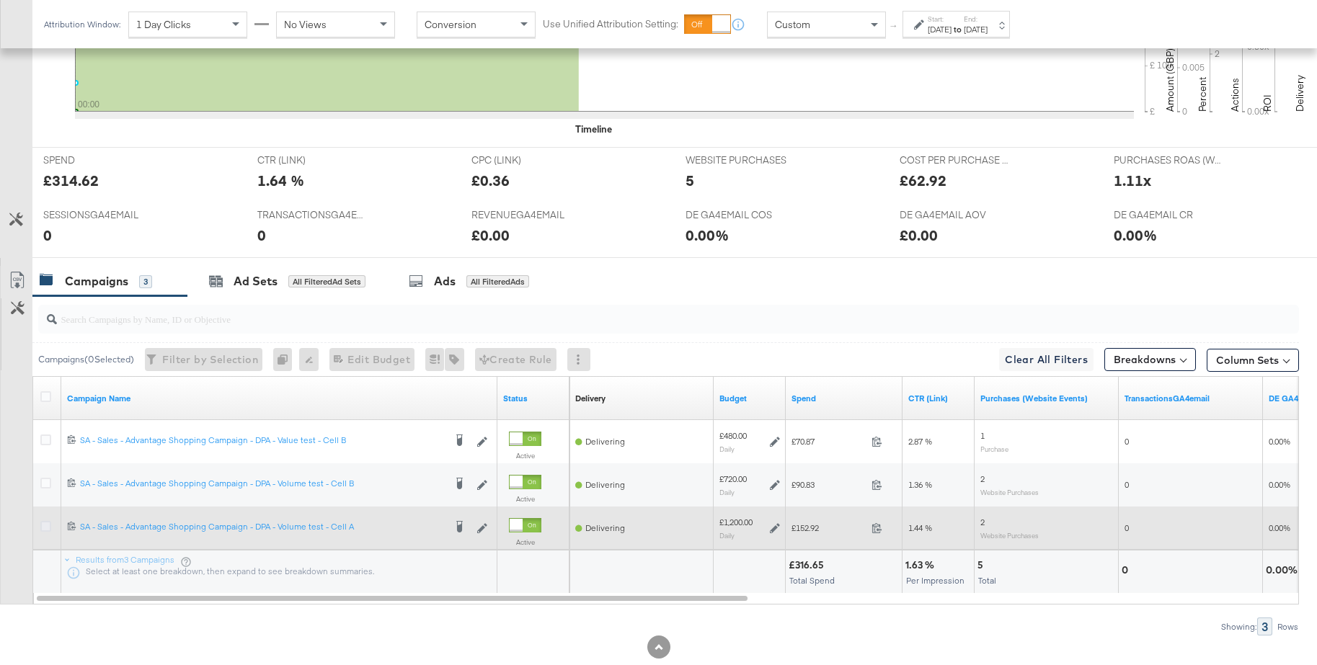
click at [44, 529] on icon at bounding box center [45, 526] width 11 height 11
click at [0, 0] on input "checkbox" at bounding box center [0, 0] width 0 height 0
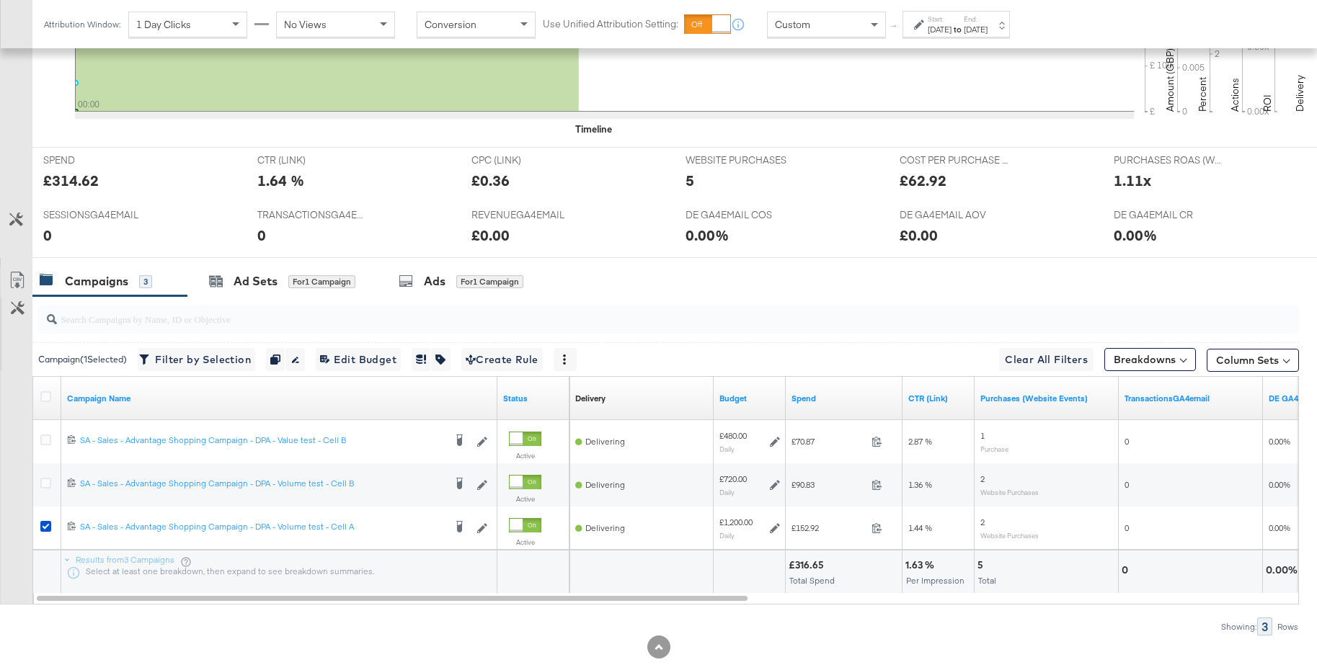
drag, startPoint x: 435, startPoint y: 280, endPoint x: 551, endPoint y: 285, distance: 116.8
click at [435, 280] on div "Ads" at bounding box center [435, 281] width 22 height 17
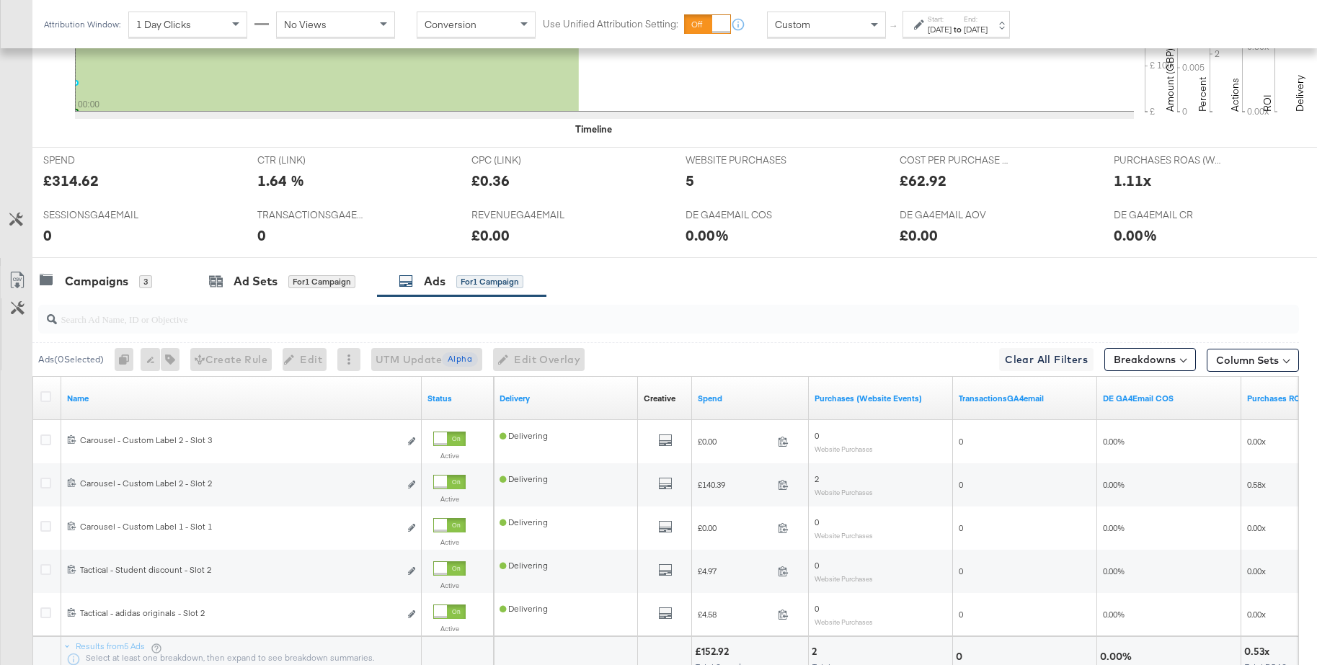
scroll to position [632, 0]
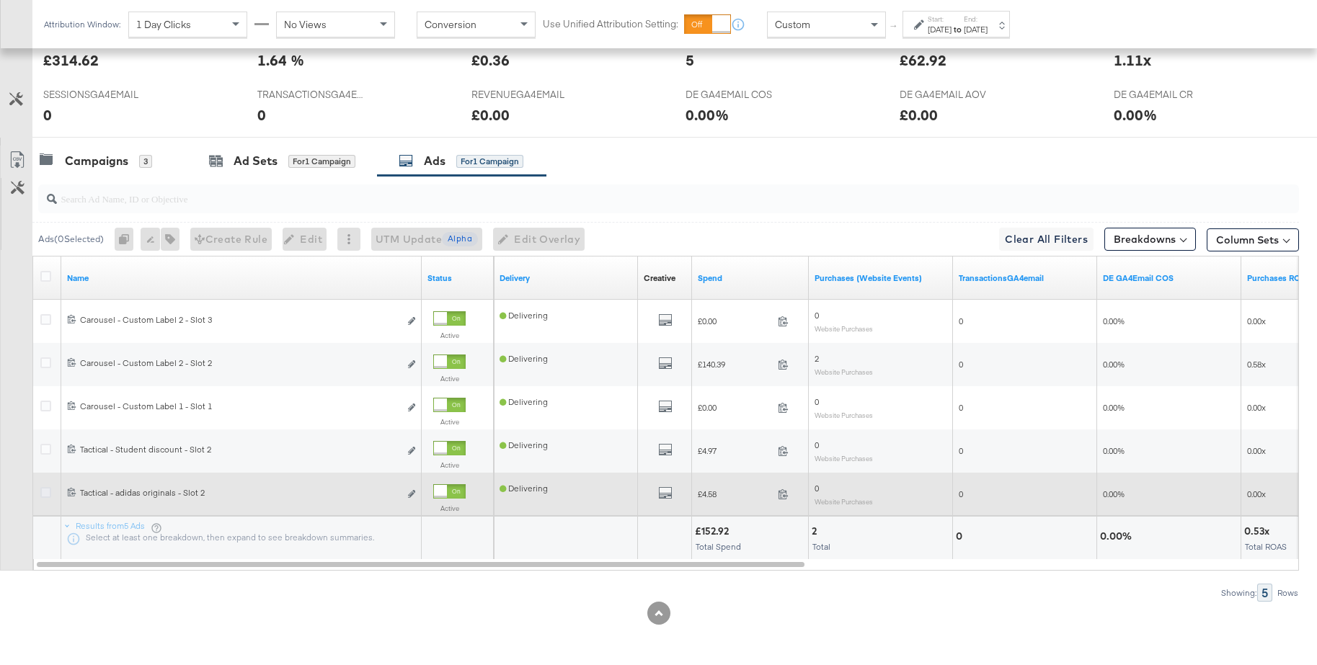
click at [46, 492] on icon at bounding box center [45, 492] width 11 height 11
click at [0, 0] on input "checkbox" at bounding box center [0, 0] width 0 height 0
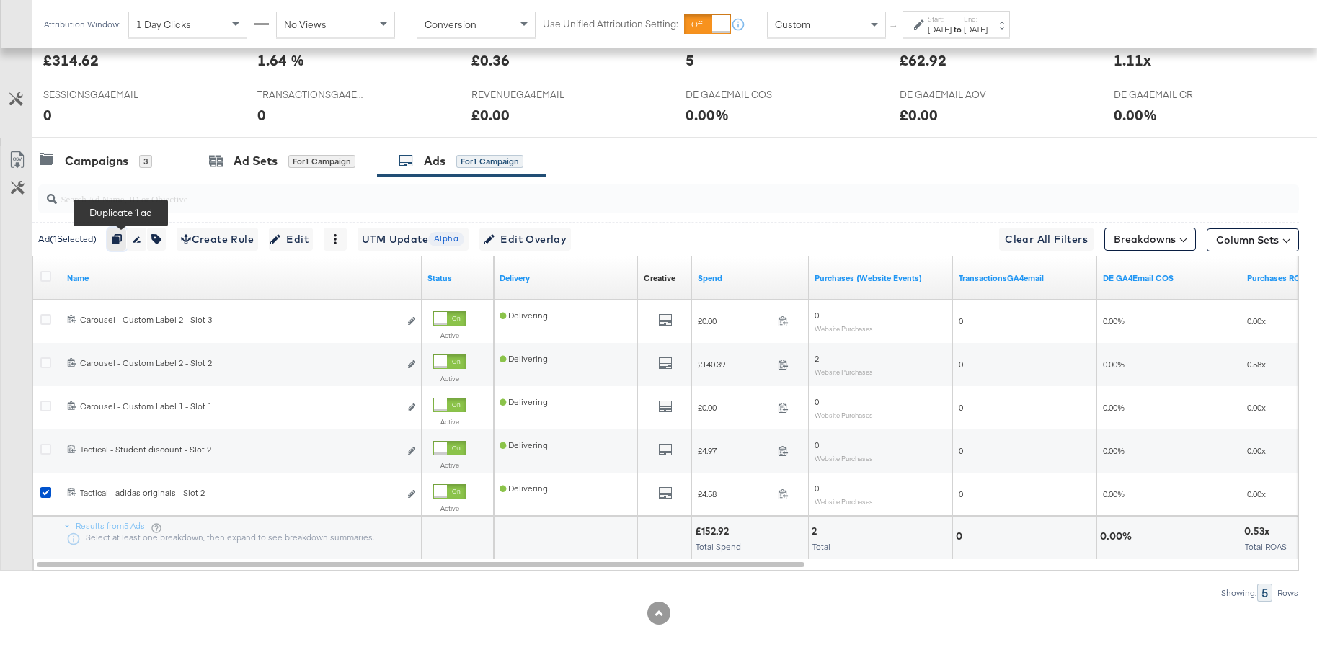
click at [122, 241] on icon "button" at bounding box center [117, 239] width 10 height 10
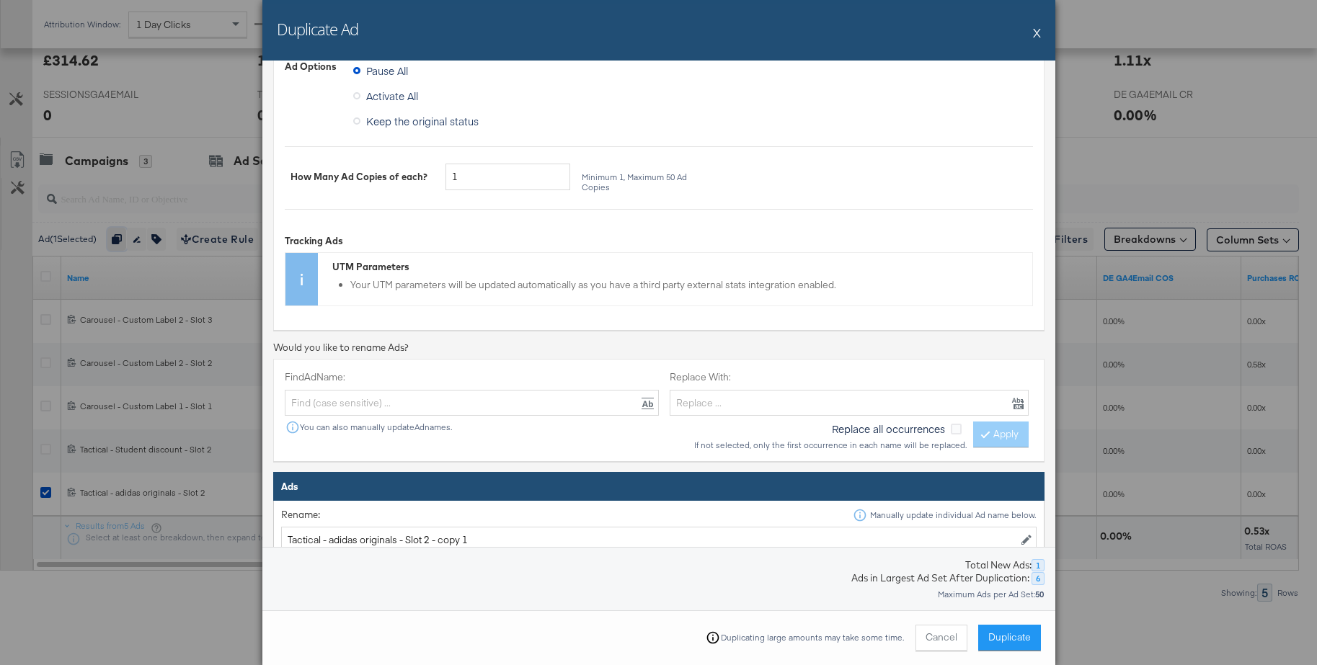
scroll to position [285, 0]
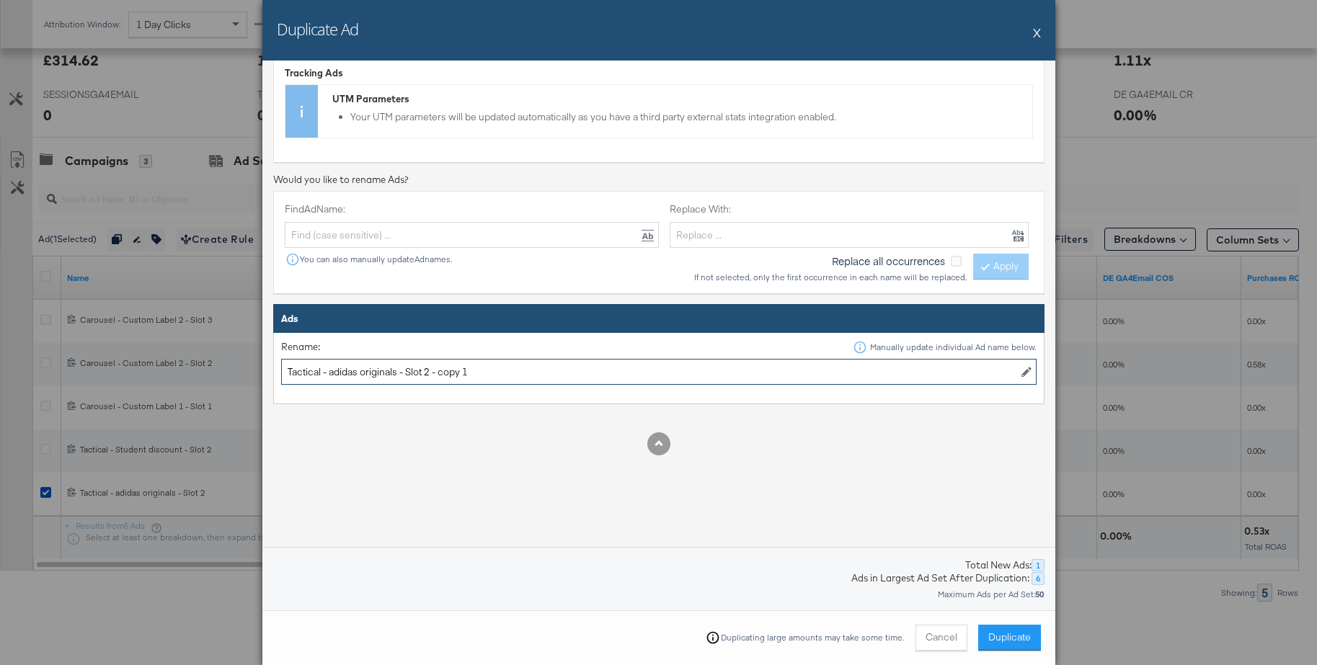
drag, startPoint x: 401, startPoint y: 375, endPoint x: 480, endPoint y: 373, distance: 79.3
click at [524, 370] on input "Tactical - adidas originals - Slot 2 - copy 1" at bounding box center [658, 372] width 755 height 27
type input "Tactical - adidas ftw promo"
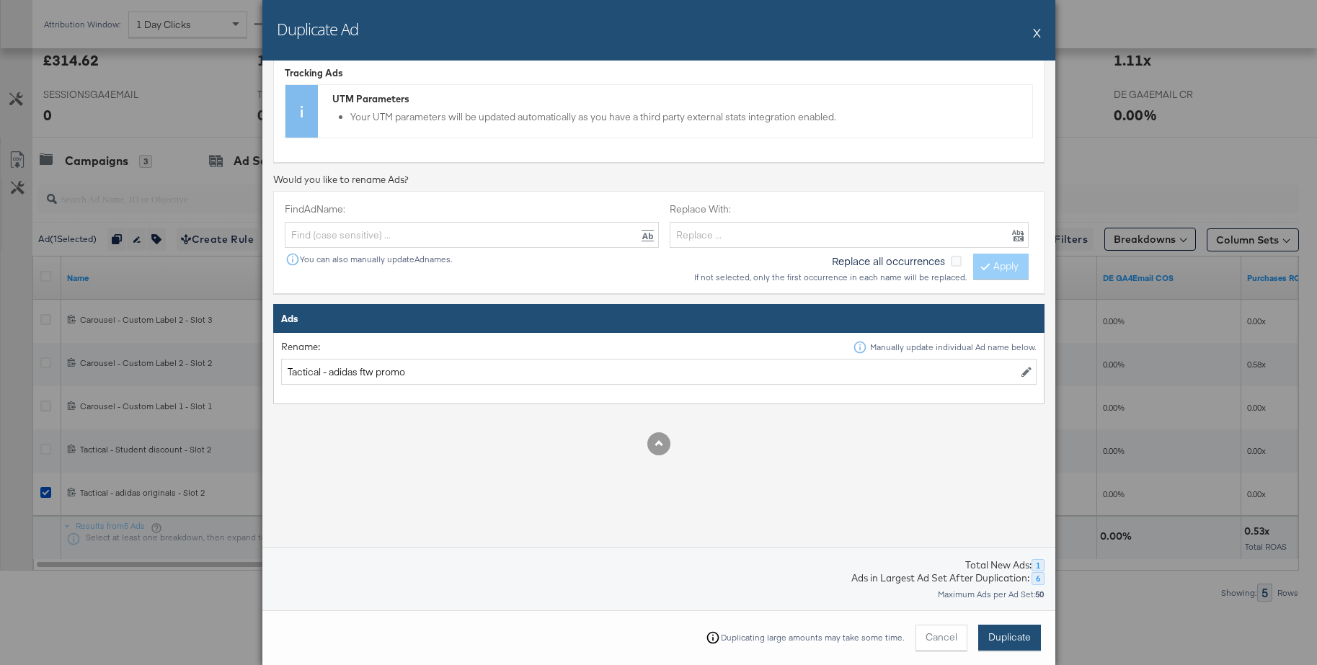
click at [1013, 641] on span "Duplicate" at bounding box center [1009, 638] width 43 height 14
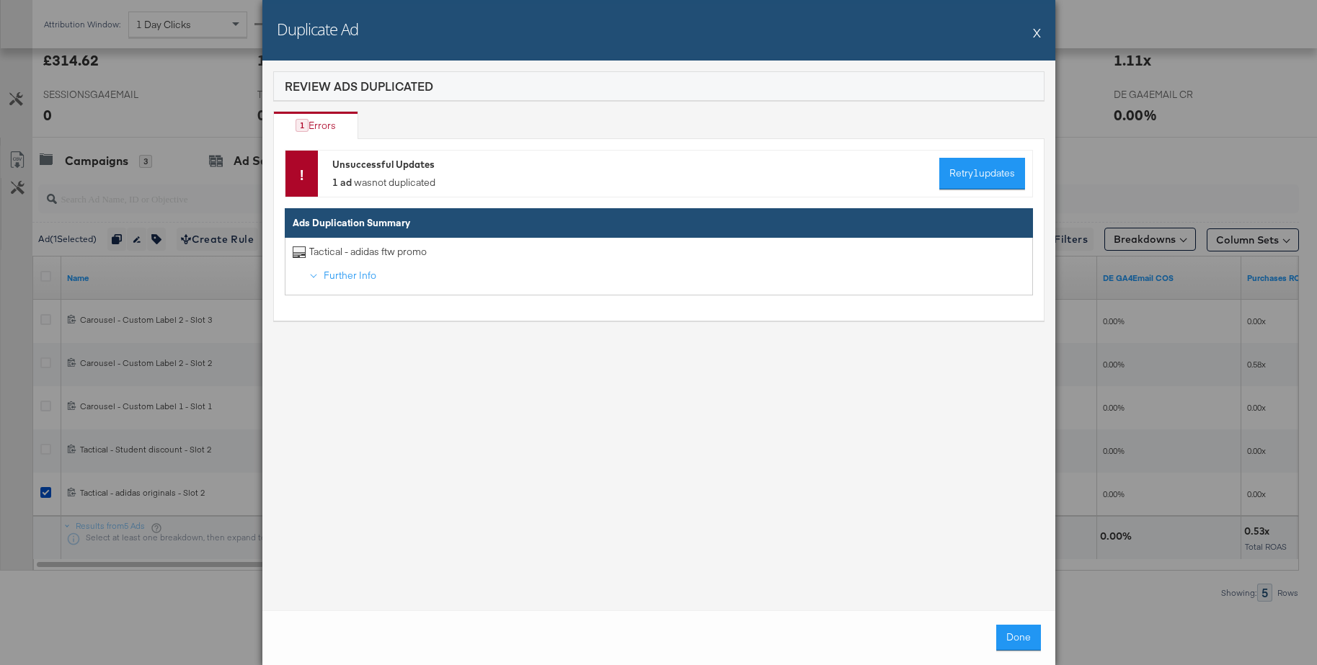
scroll to position [630, 0]
click at [1036, 34] on button "X" at bounding box center [1037, 32] width 8 height 29
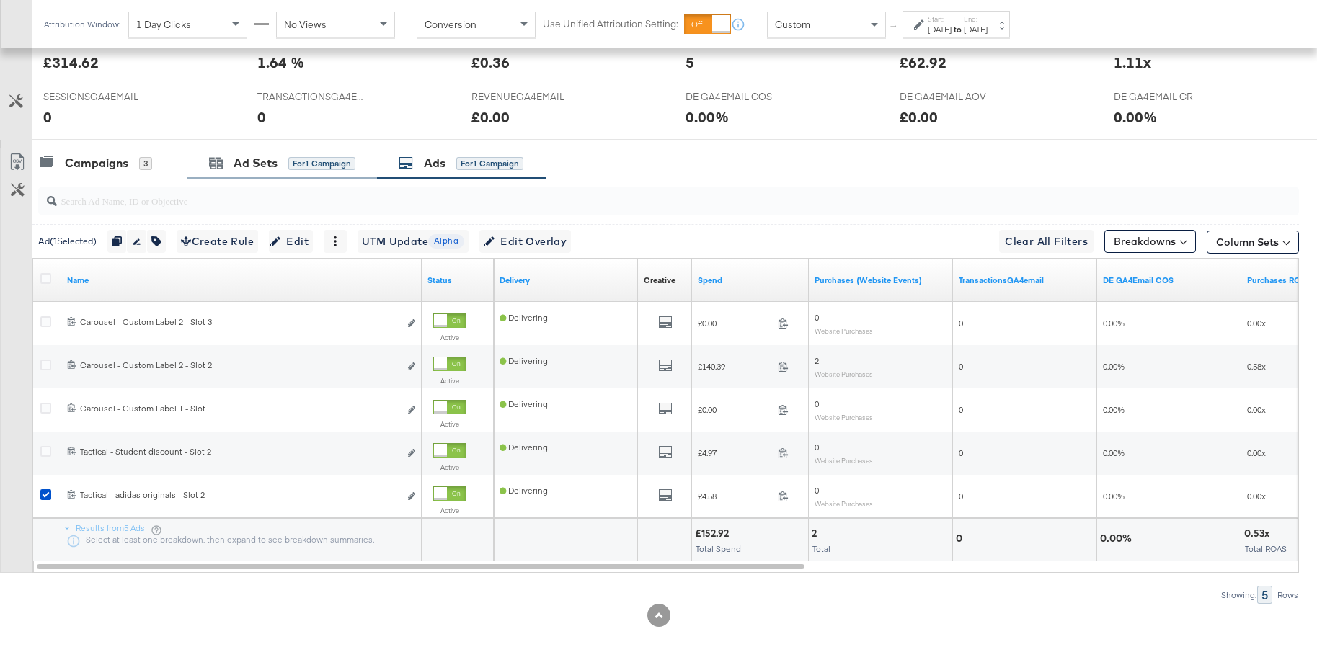
click at [240, 172] on div "Ad Sets for 1 Campaign" at bounding box center [282, 163] width 190 height 31
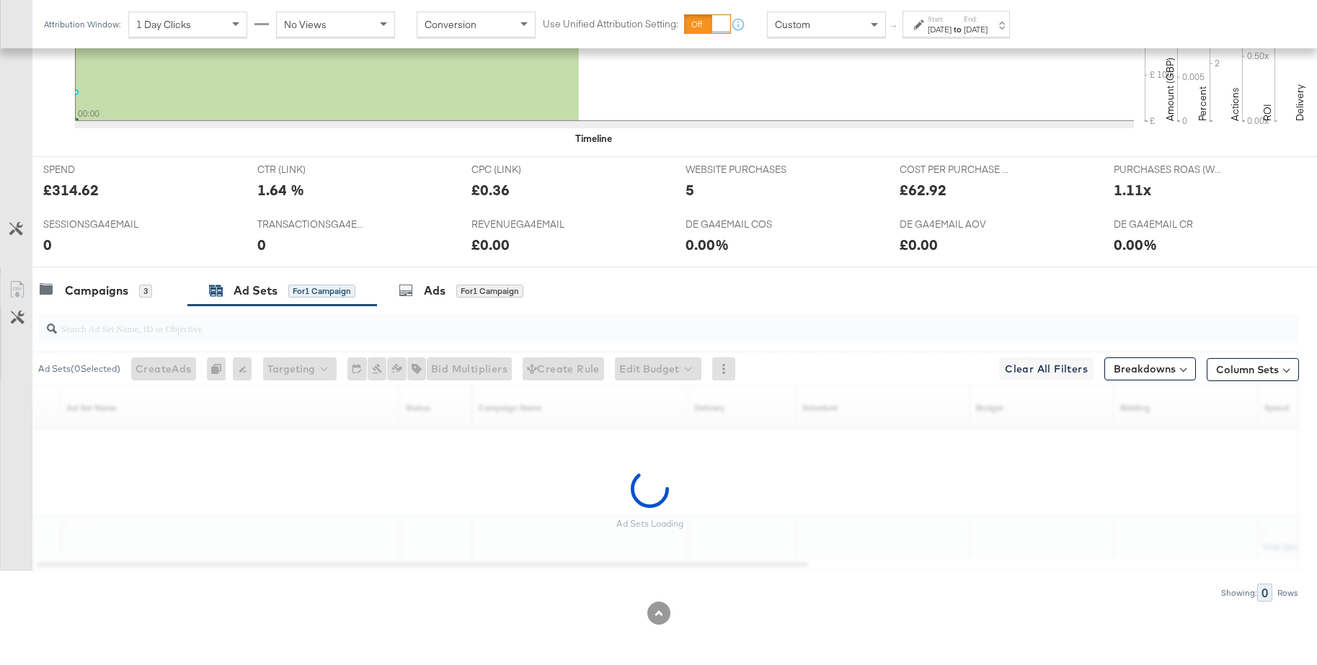
scroll to position [459, 0]
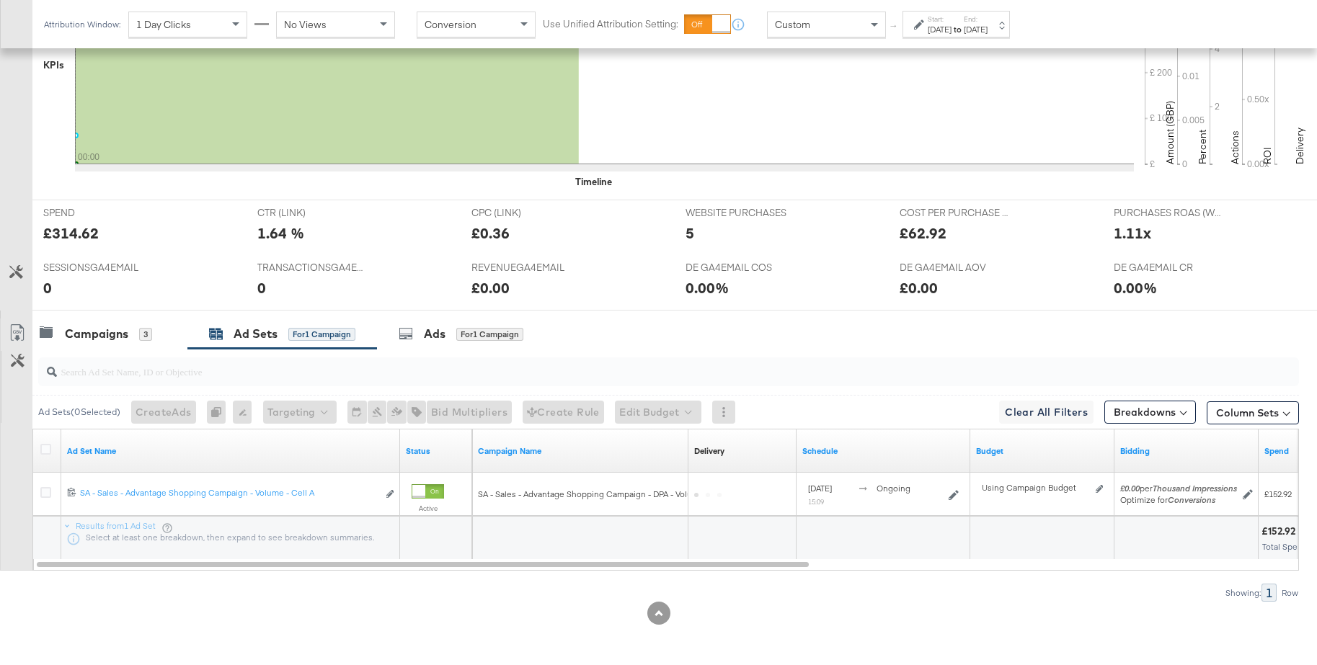
drag, startPoint x: 48, startPoint y: 451, endPoint x: 92, endPoint y: 440, distance: 46.0
click at [47, 451] on icon at bounding box center [45, 449] width 11 height 11
click at [0, 0] on input "checkbox" at bounding box center [0, 0] width 0 height 0
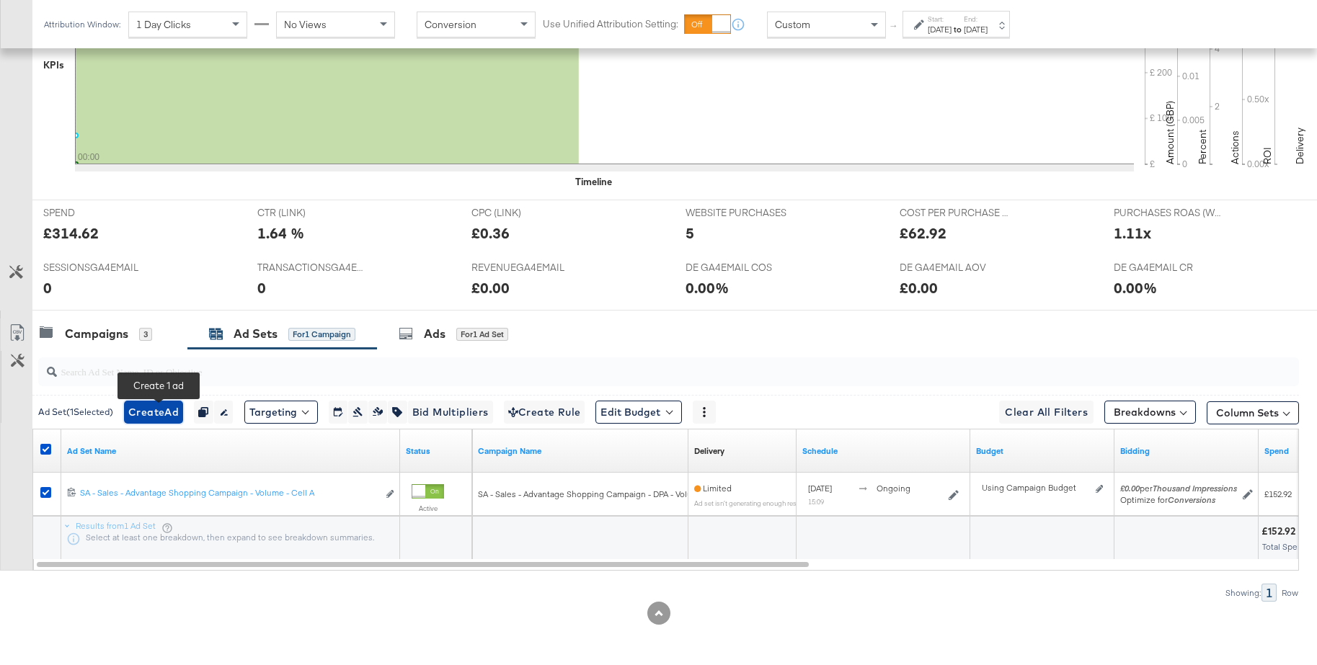
click at [147, 411] on span "Create Ad" at bounding box center [153, 413] width 50 height 18
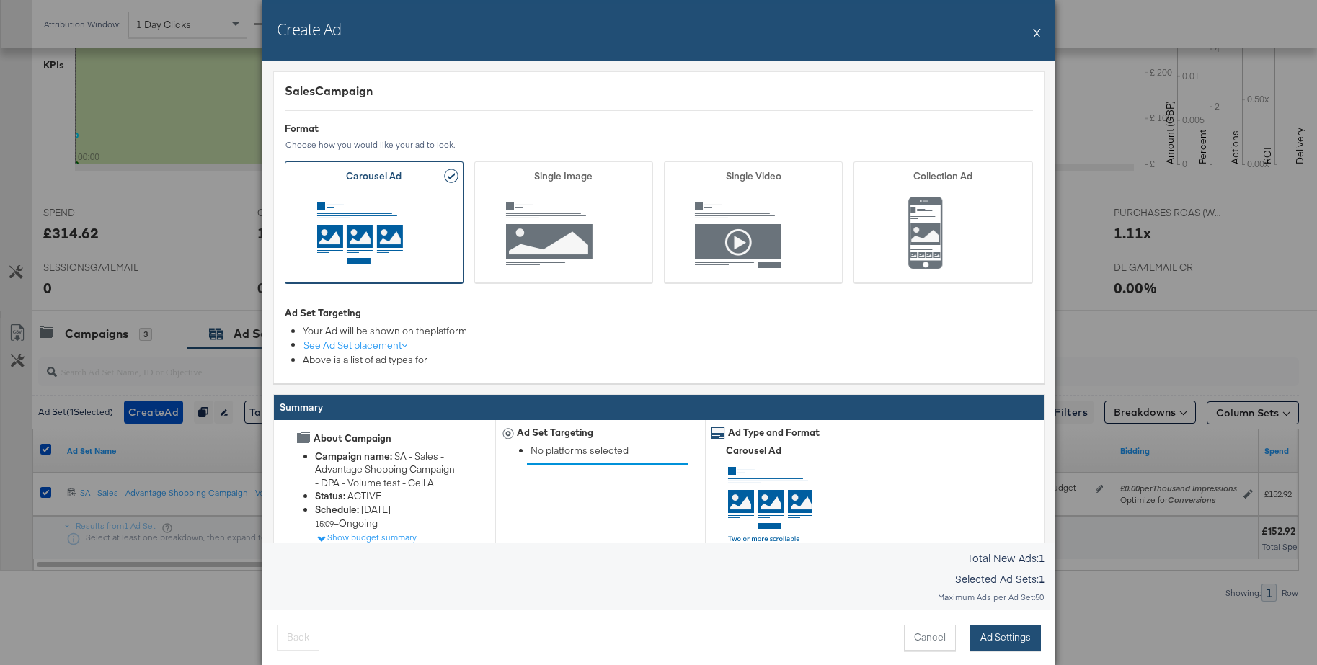
click at [994, 636] on button "Ad Settings" at bounding box center [1005, 638] width 71 height 26
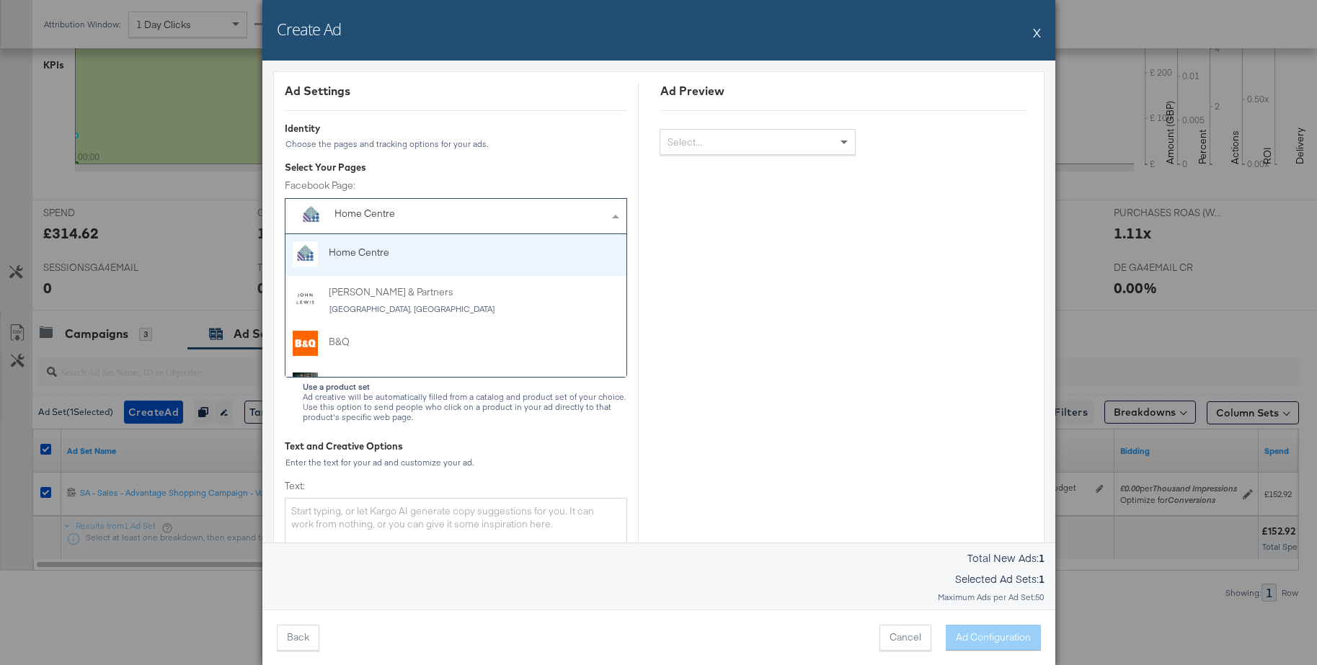
click at [414, 223] on div "Home Centre" at bounding box center [452, 216] width 237 height 19
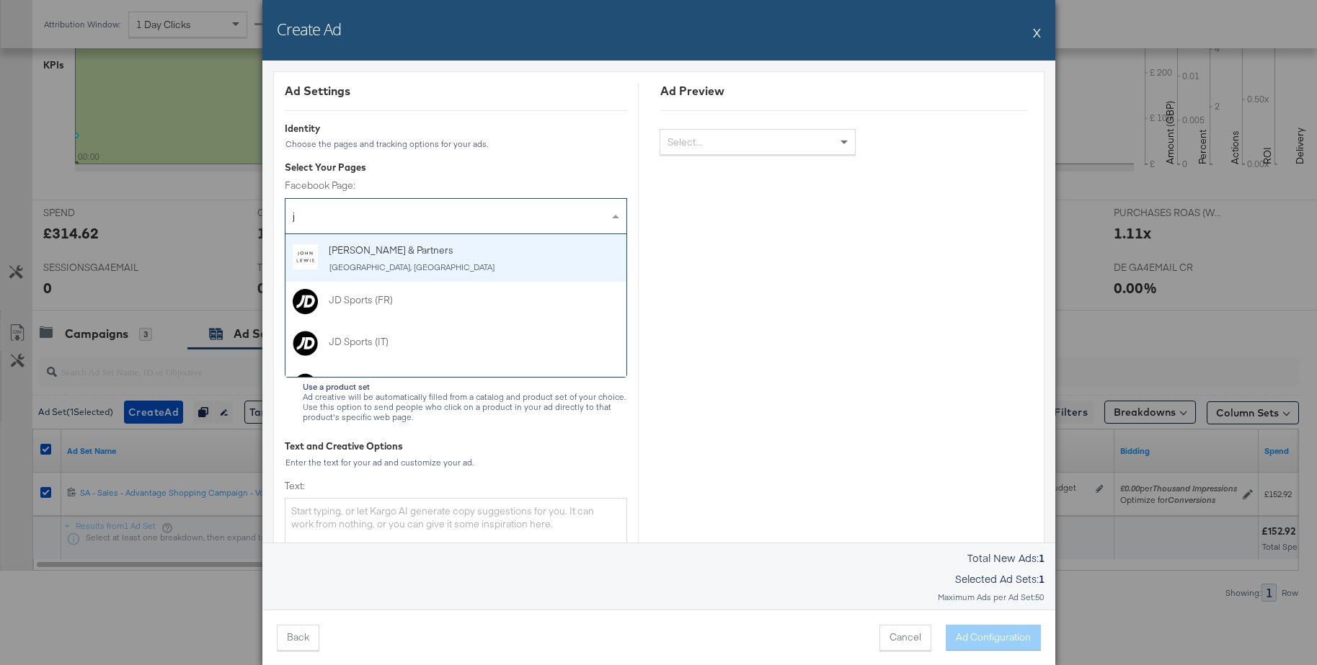
type input "jd"
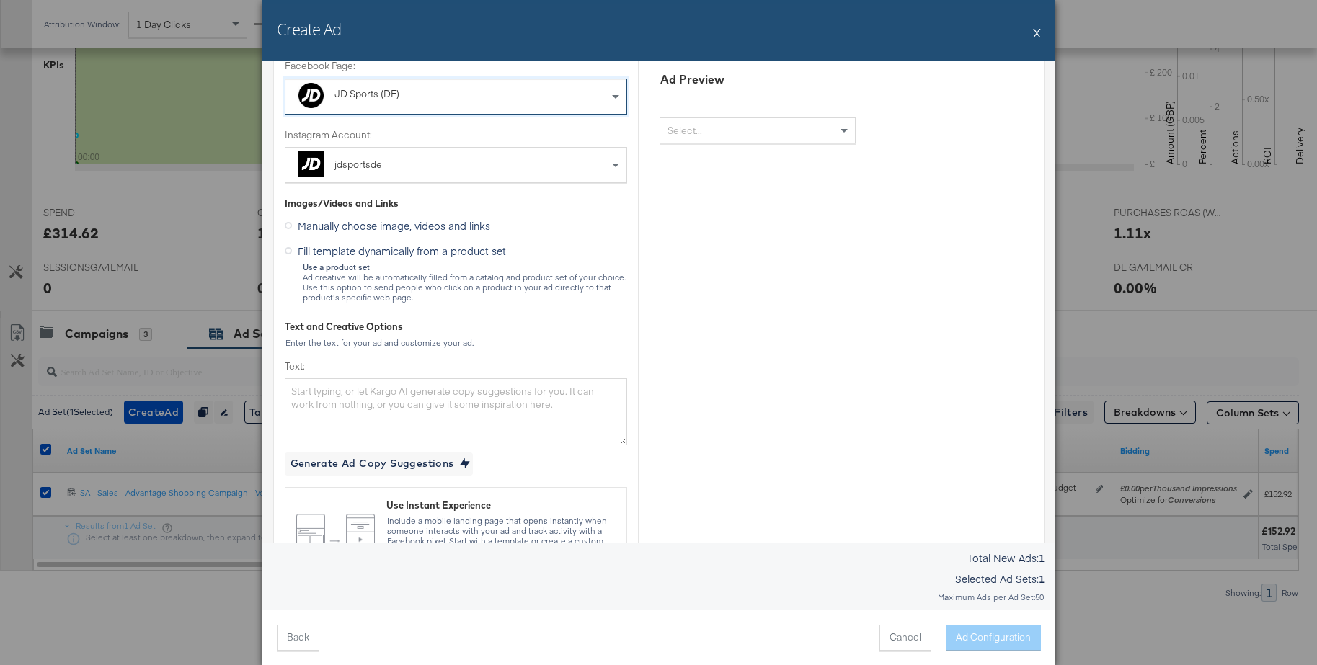
scroll to position [119, 0]
click at [365, 410] on textarea "Text:" at bounding box center [456, 412] width 342 height 66
paste textarea "Diese Deals willst du nicht verpassen. Sichere dir bis zu 40% Rabatt auf adidas…"
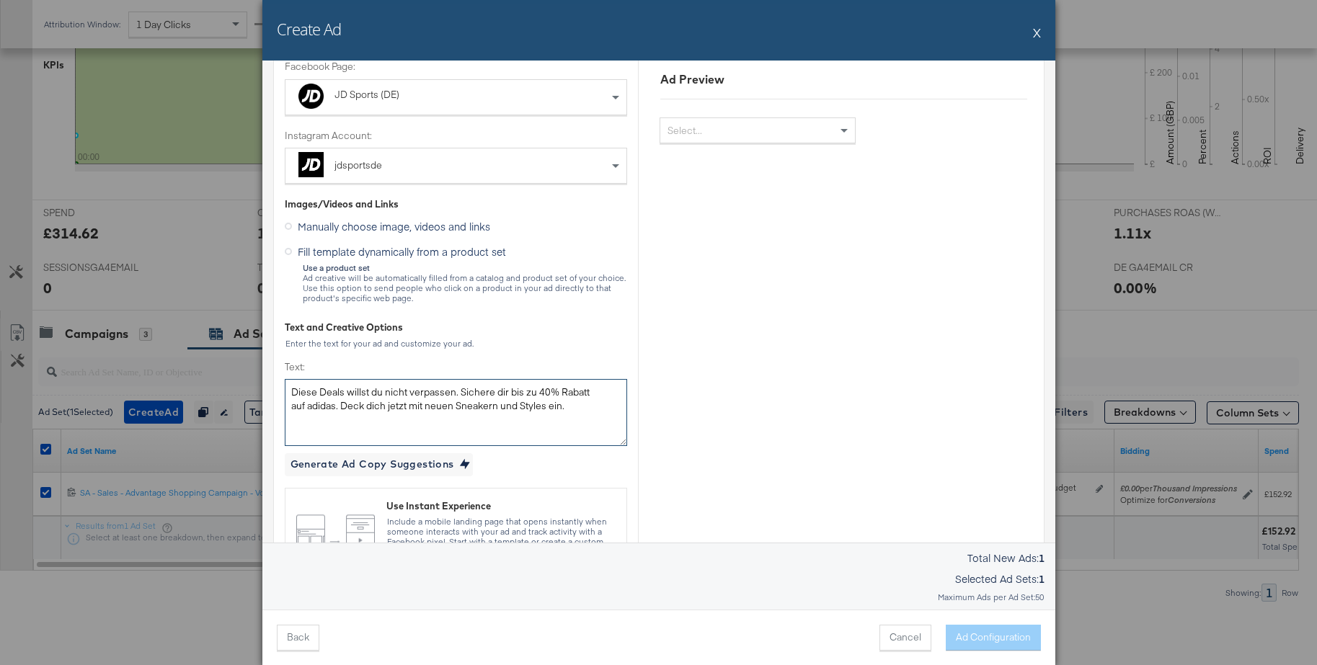
type textarea "Diese Deals willst du nicht verpassen. Sichere dir bis zu 40% Rabatt auf adidas…"
click at [288, 254] on icon at bounding box center [288, 251] width 7 height 7
click at [0, 0] on input "Fill template dynamically from a product set" at bounding box center [0, 0] width 0 height 0
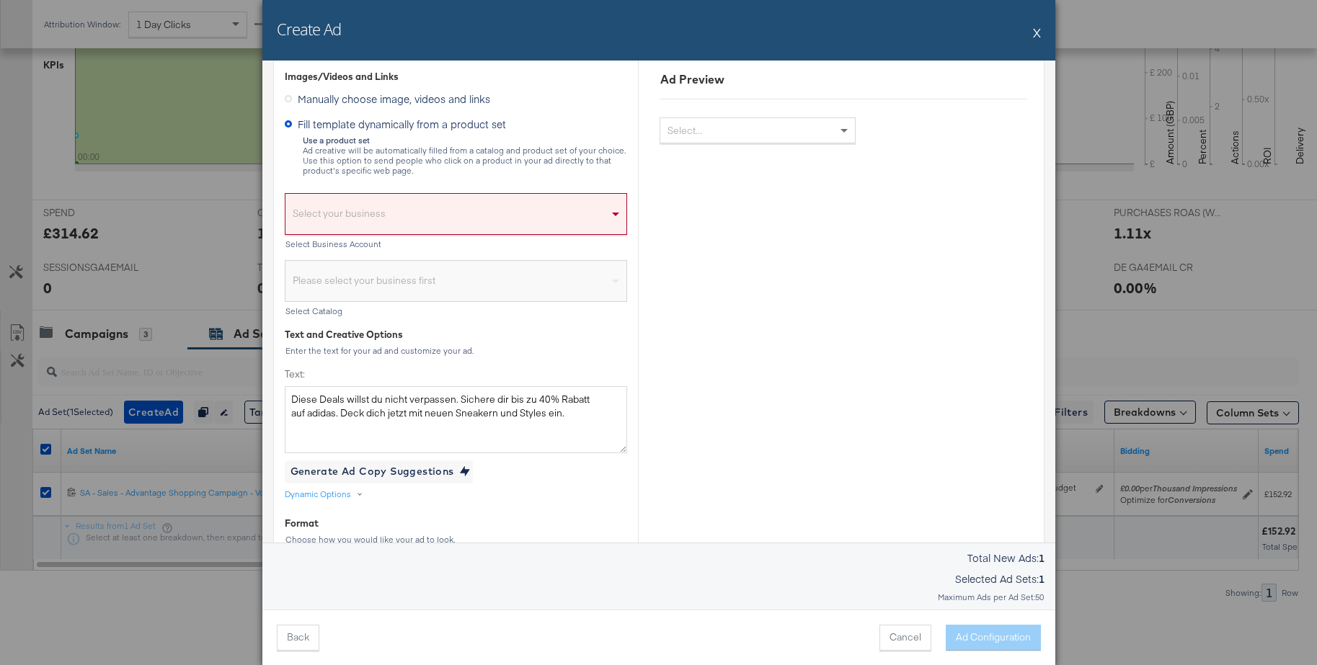
scroll to position [246, 0]
click at [367, 223] on div "Select your business" at bounding box center [455, 218] width 341 height 33
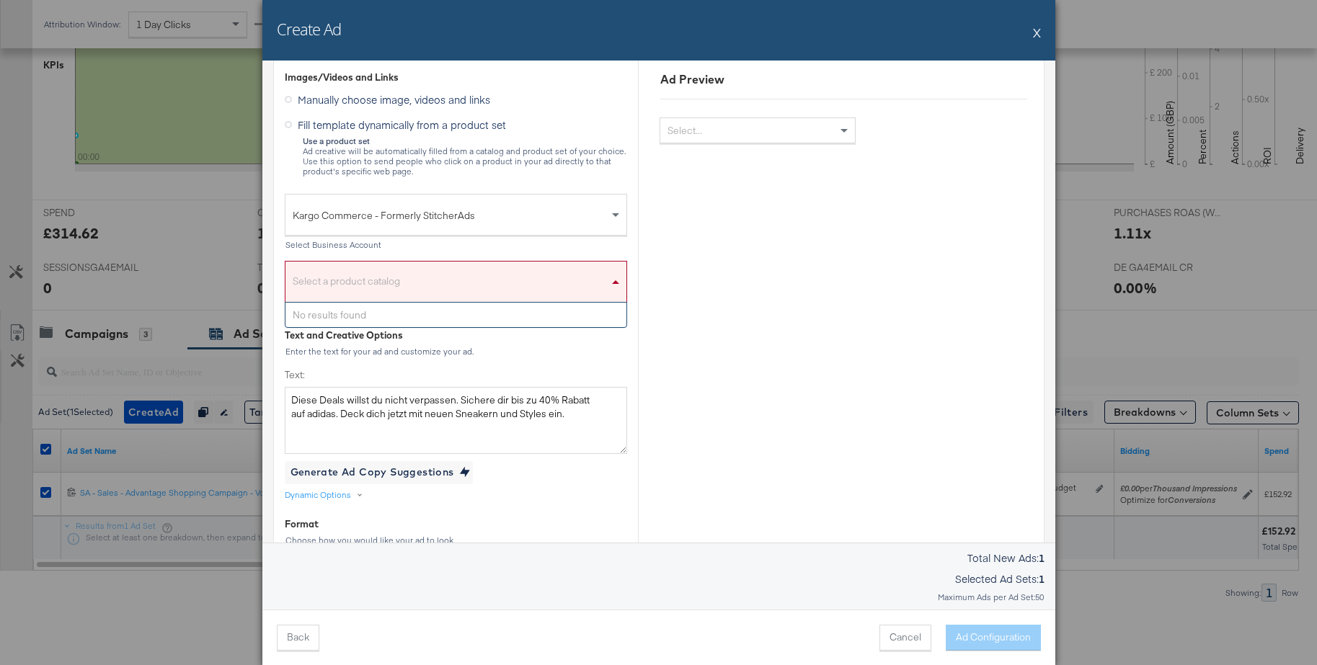
click at [363, 280] on div "Select a product catalog" at bounding box center [455, 285] width 341 height 33
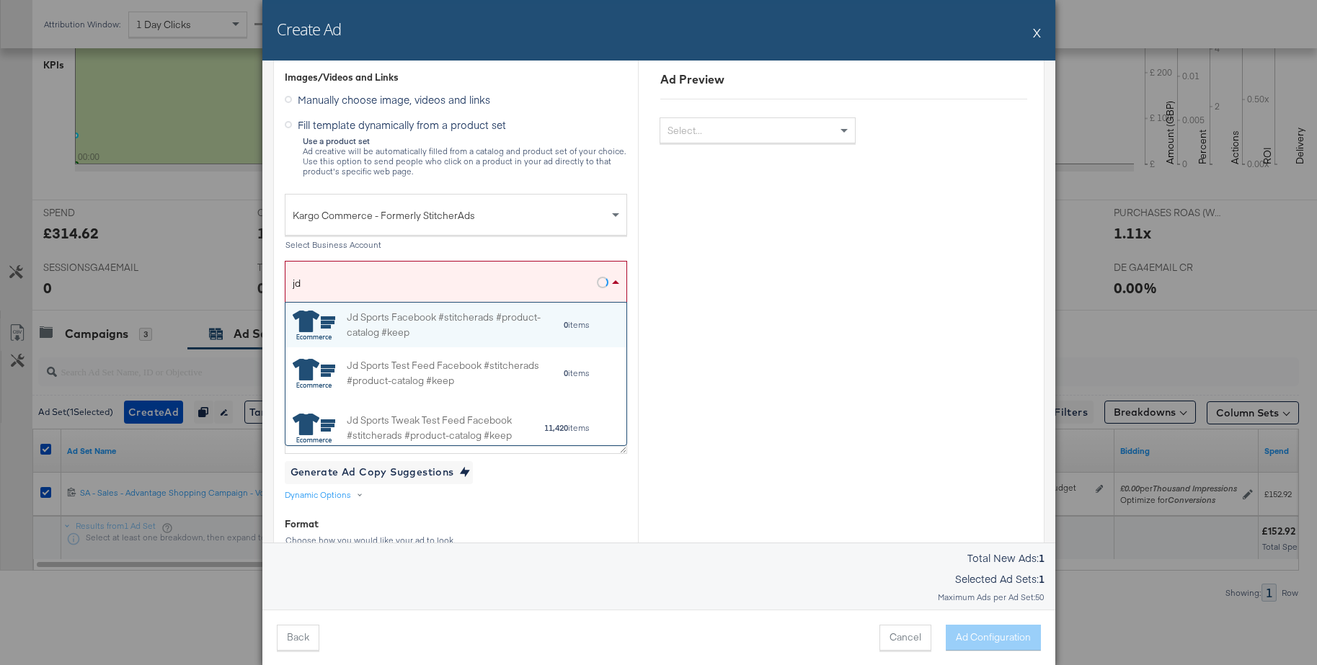
scroll to position [143, 341]
type input "jd"
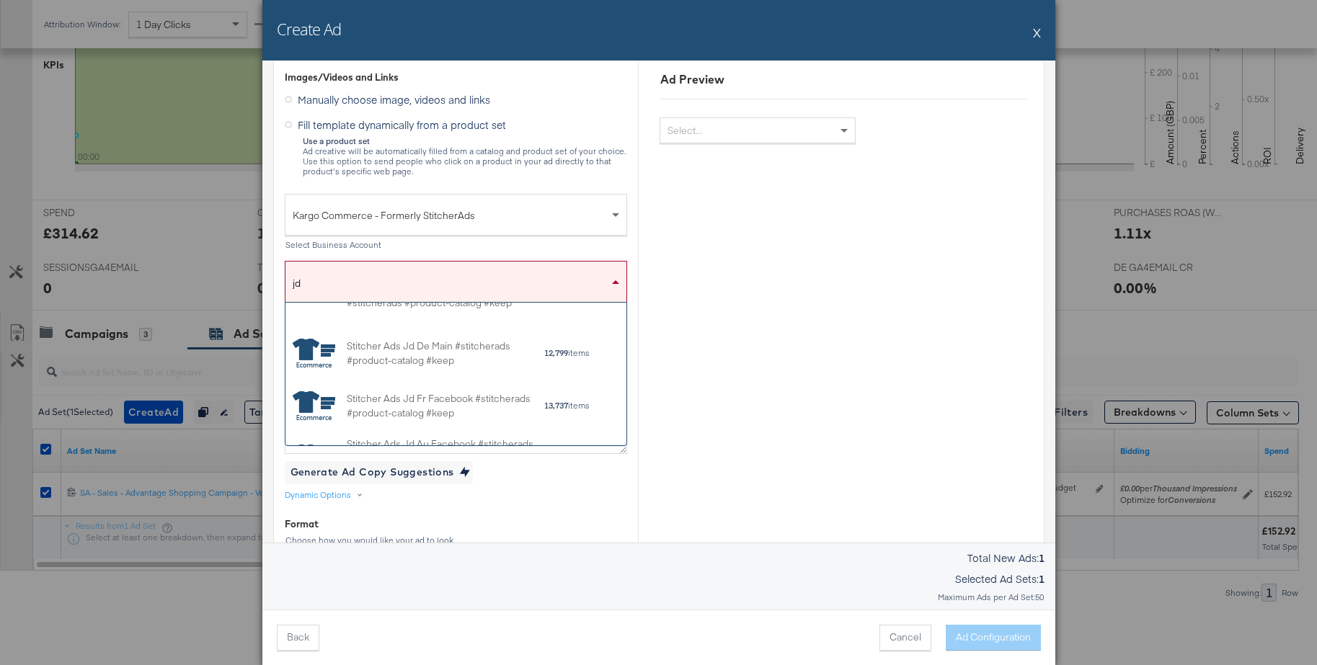
scroll to position [1242, 0]
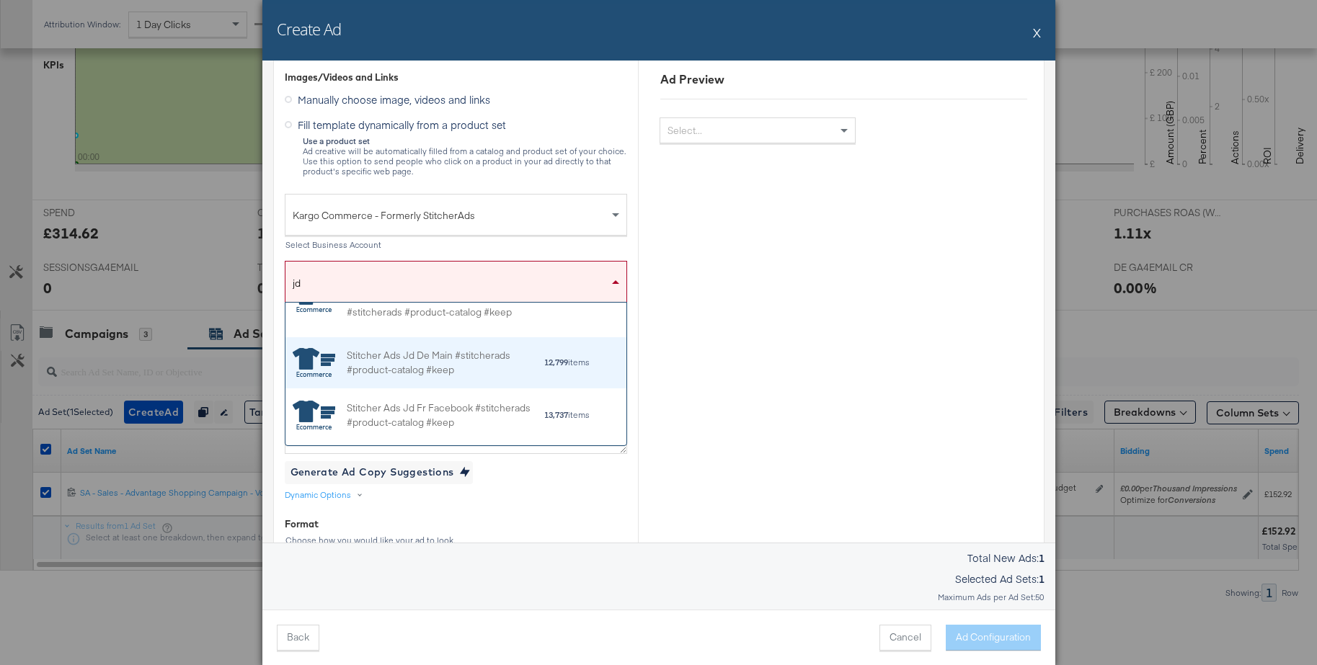
click at [400, 355] on div "Stitcher Ads Jd De Main #stitcherads #product-catalog #keep" at bounding box center [445, 362] width 197 height 30
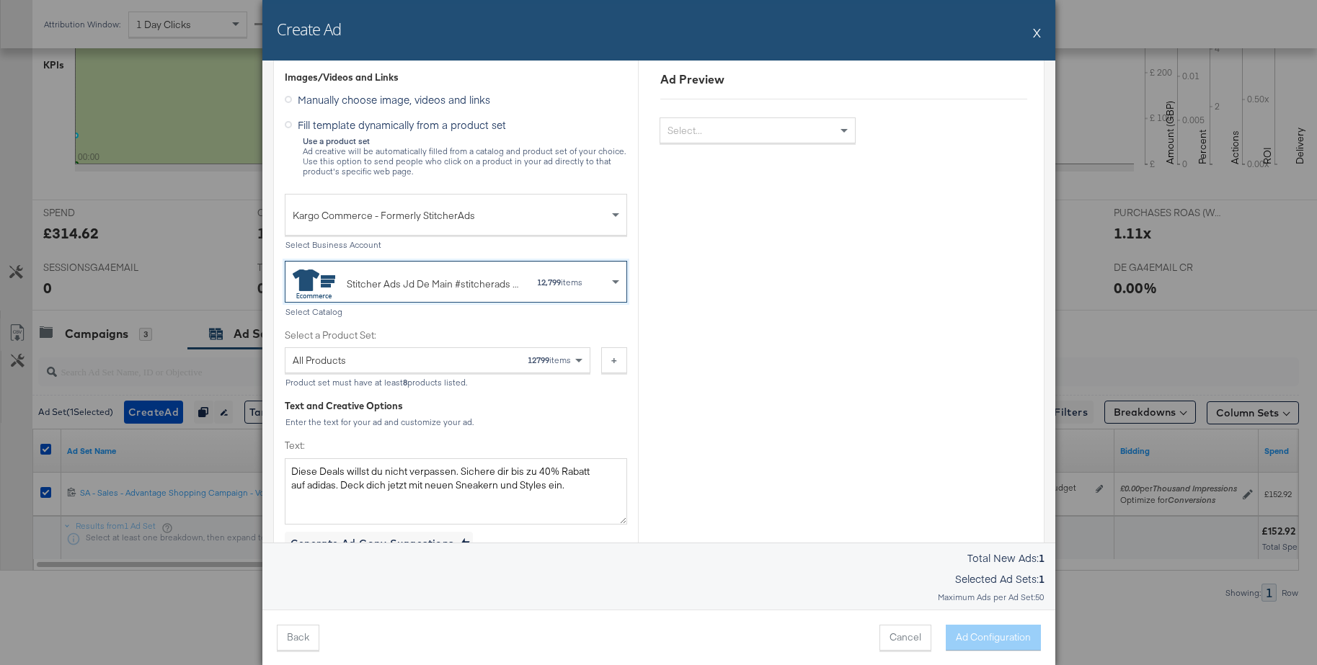
click at [416, 356] on div "All Products 12799 items" at bounding box center [432, 360] width 279 height 24
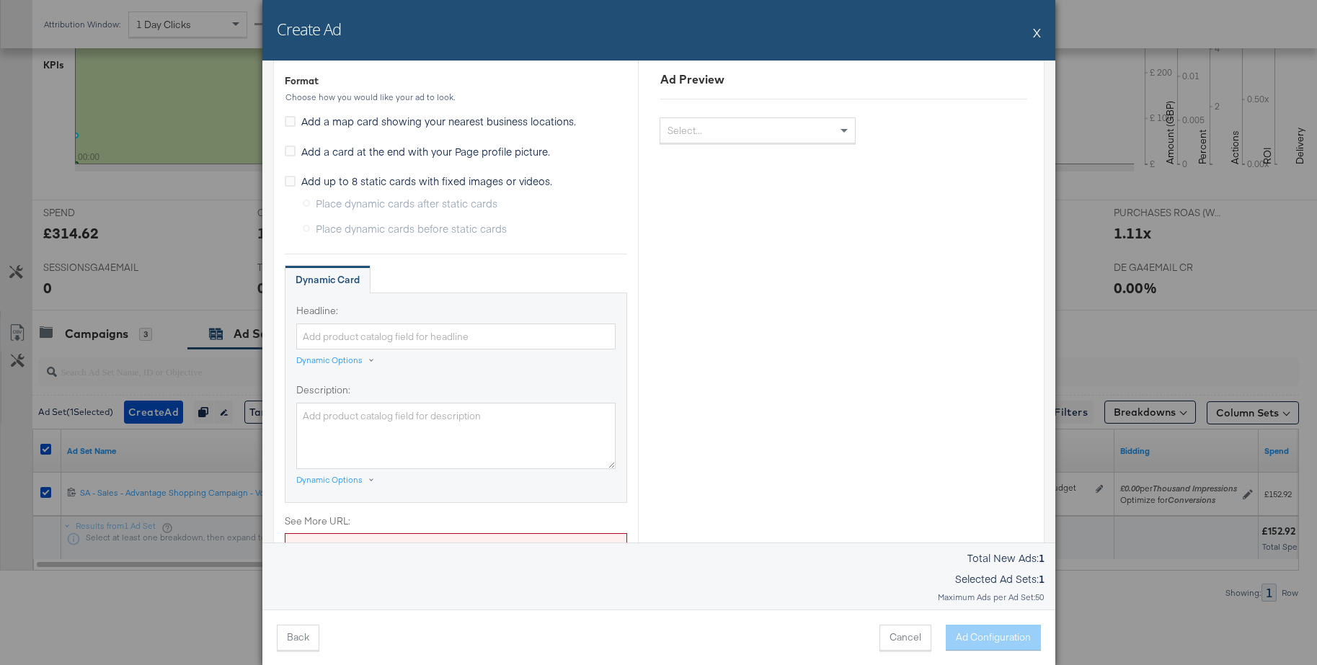
scroll to position [797, 0]
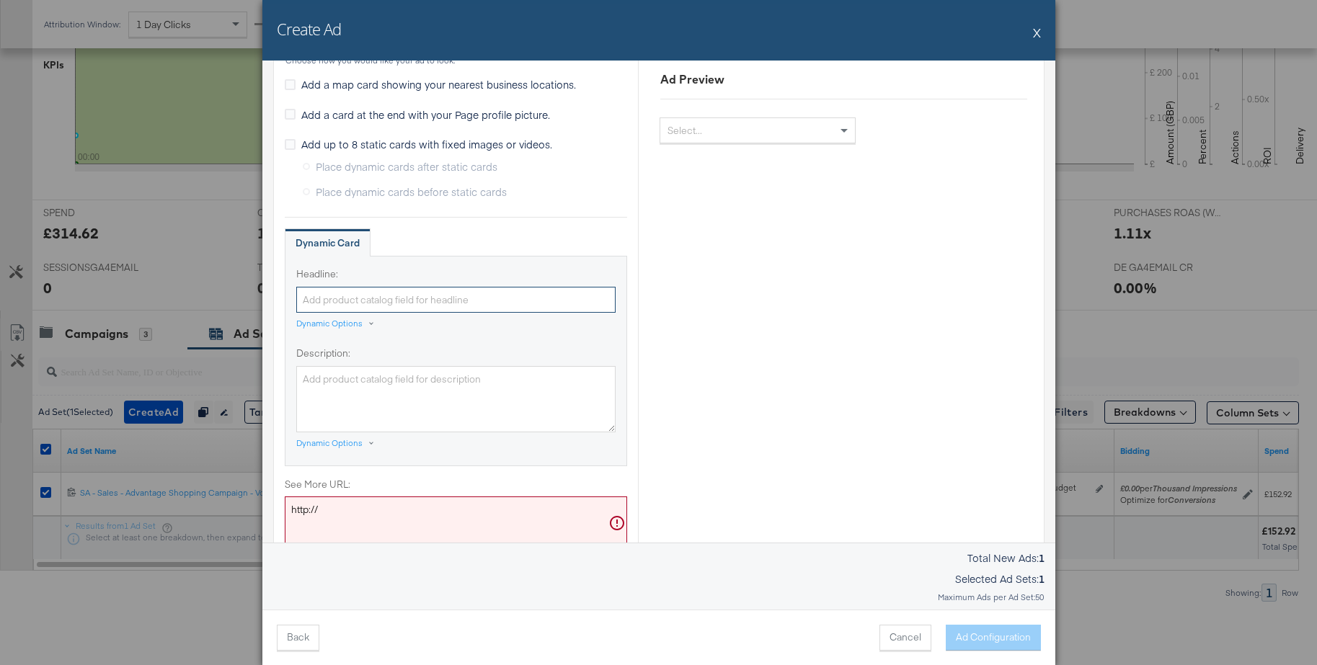
click at [351, 296] on input "Headline:" at bounding box center [455, 300] width 319 height 27
paste input "adidas: Bis zu 40% sparen"
type input "adidas: Bis zu 40% sparen"
click at [311, 443] on div "Dynamic Options" at bounding box center [329, 443] width 66 height 12
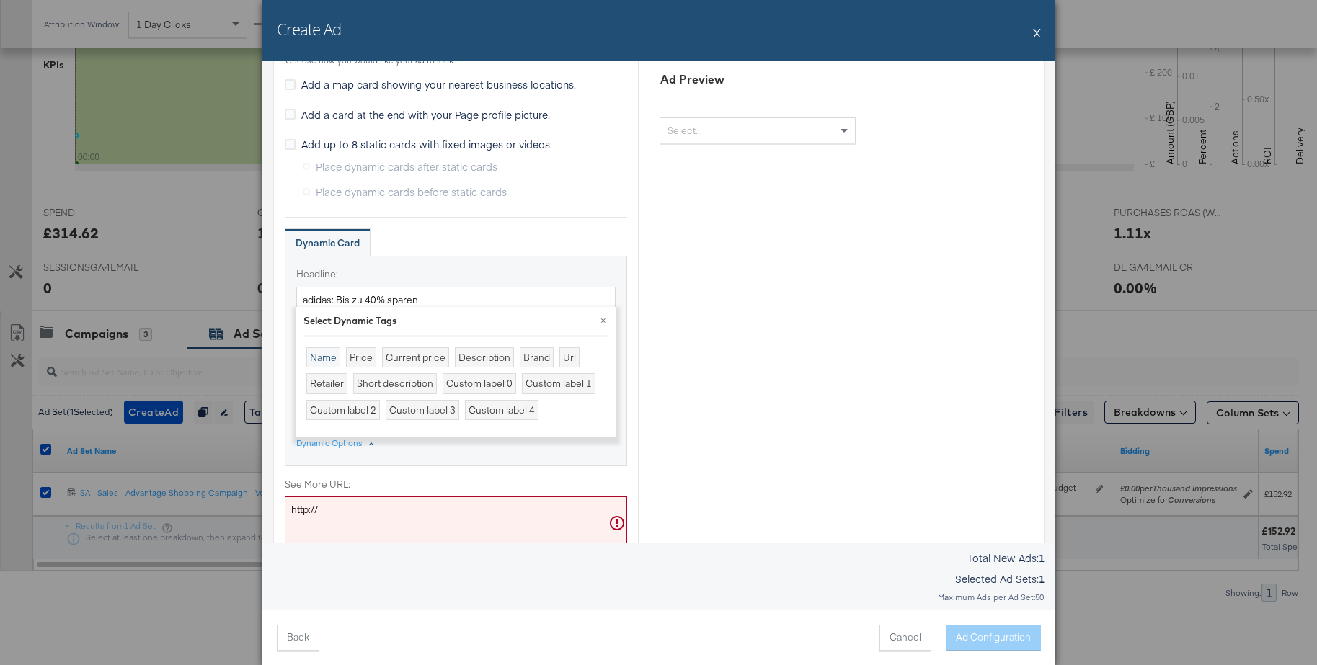
click at [324, 361] on div "Name" at bounding box center [323, 357] width 34 height 21
type textarea "{{[DOMAIN_NAME]}}"
drag, startPoint x: 307, startPoint y: 511, endPoint x: 288, endPoint y: 502, distance: 20.9
click at [260, 510] on div "Create Ad X Ad Settings Identity Choose the pages and tracking options for your…" at bounding box center [658, 332] width 1317 height 665
paste textarea "s://[DOMAIN_NAME][URL]"
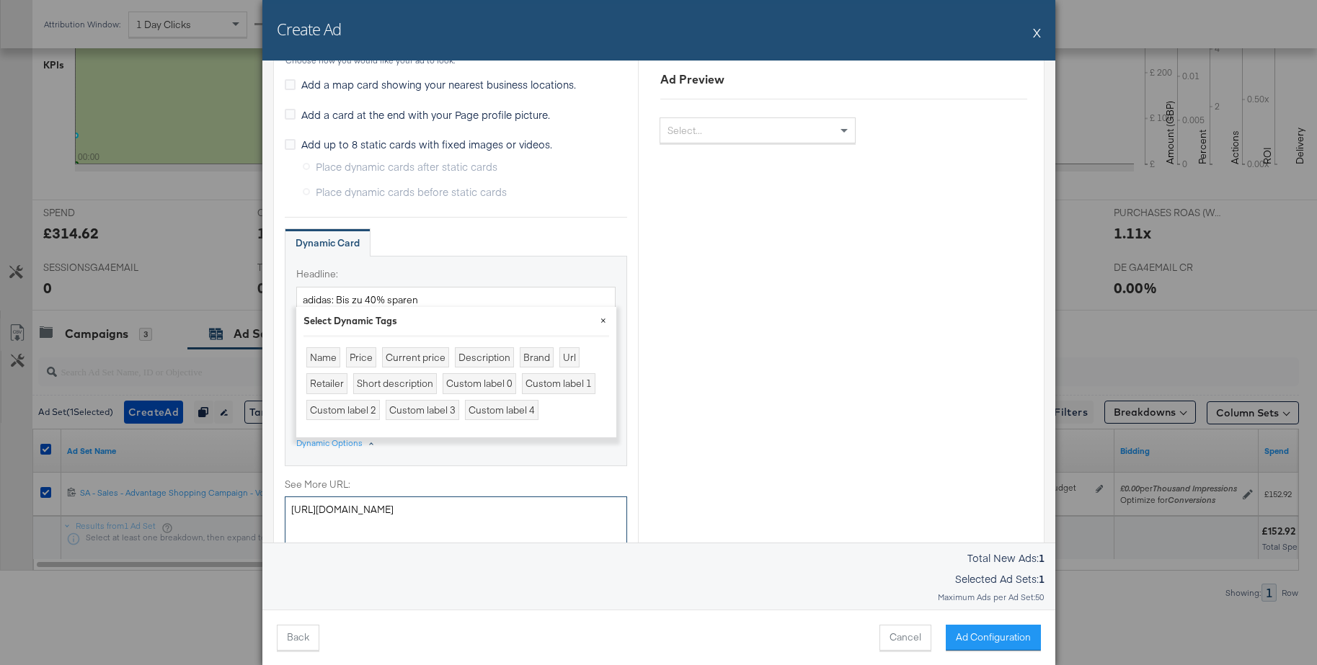
type textarea "[URL][DOMAIN_NAME]"
click at [605, 320] on button "×" at bounding box center [603, 320] width 26 height 26
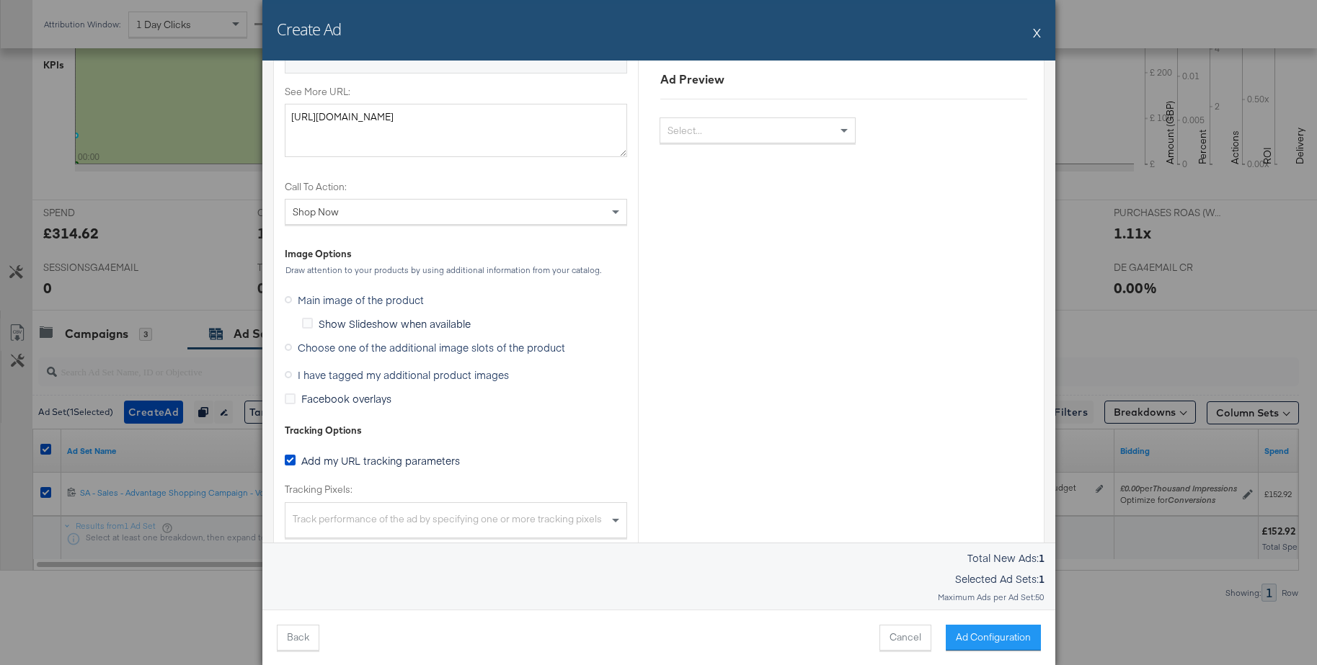
click at [285, 374] on icon at bounding box center [288, 374] width 7 height 7
click at [0, 0] on input "I have tagged my additional product images" at bounding box center [0, 0] width 0 height 0
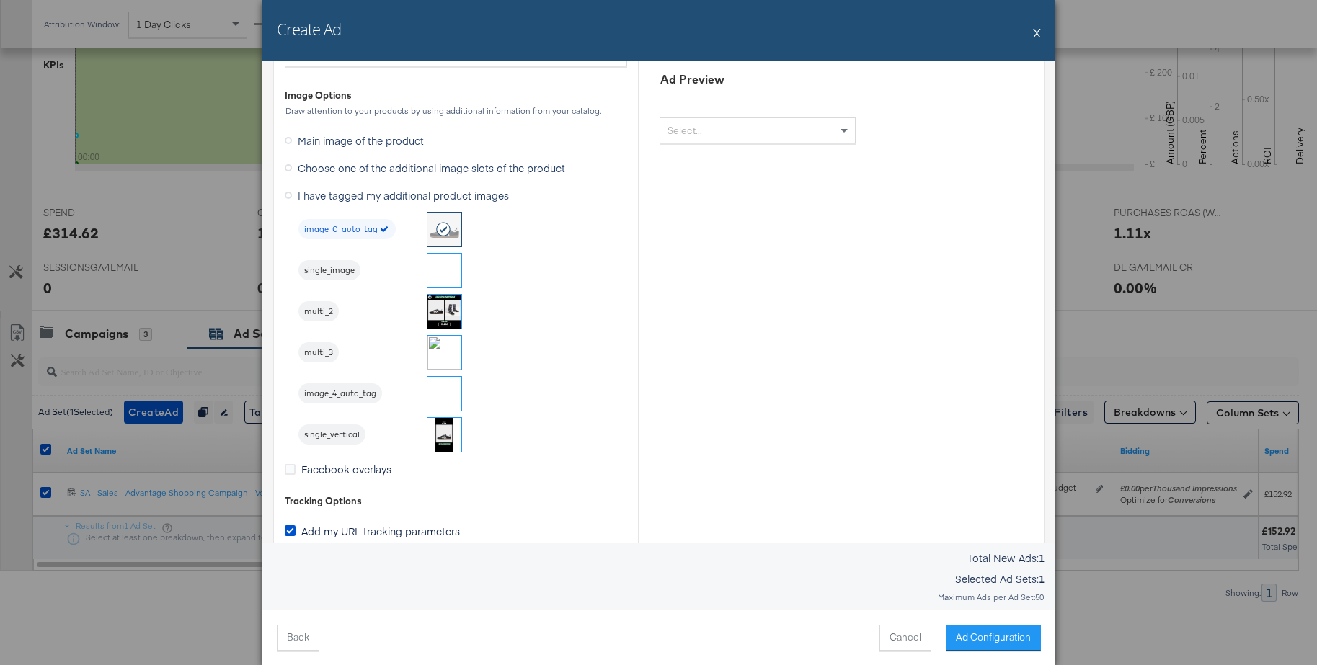
scroll to position [1206, 0]
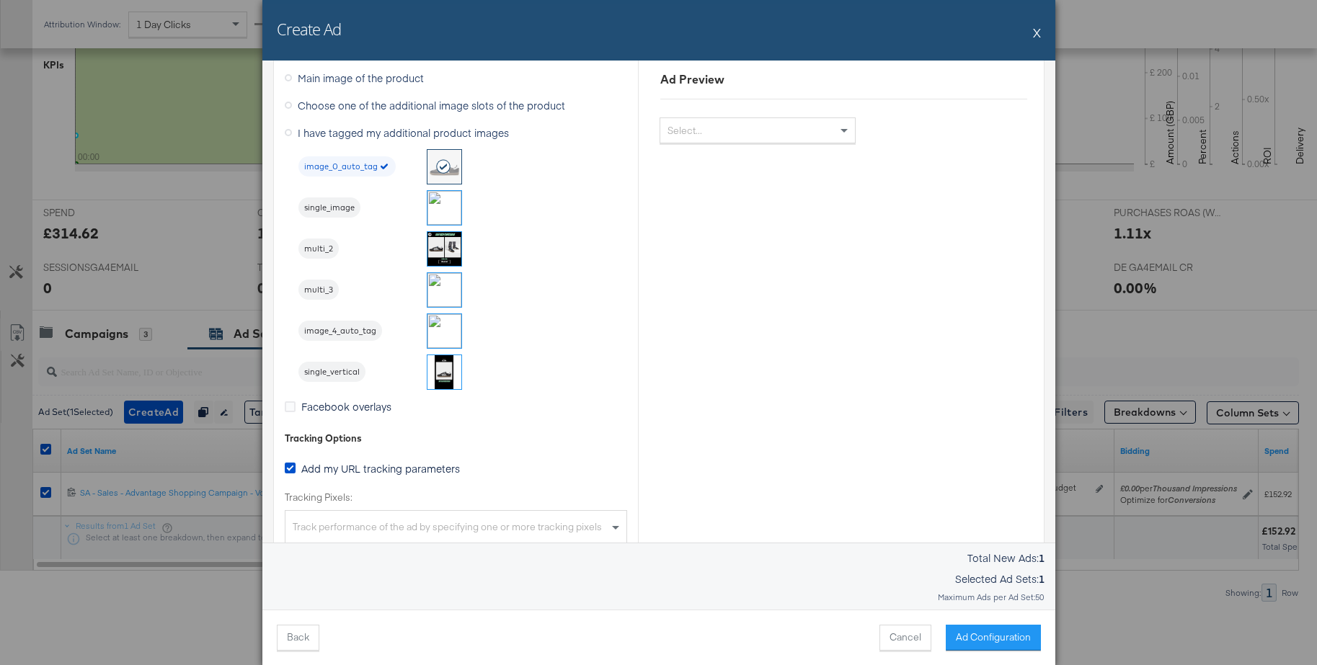
click at [439, 295] on img at bounding box center [444, 290] width 34 height 34
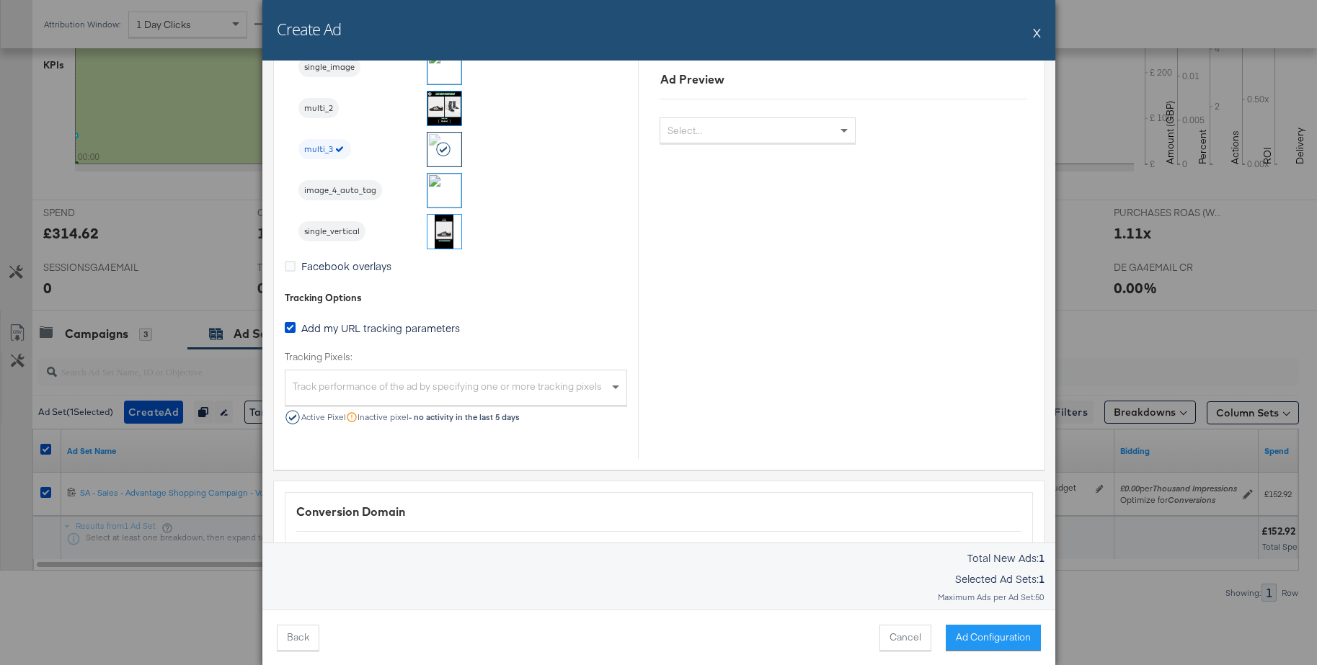
scroll to position [1438, 0]
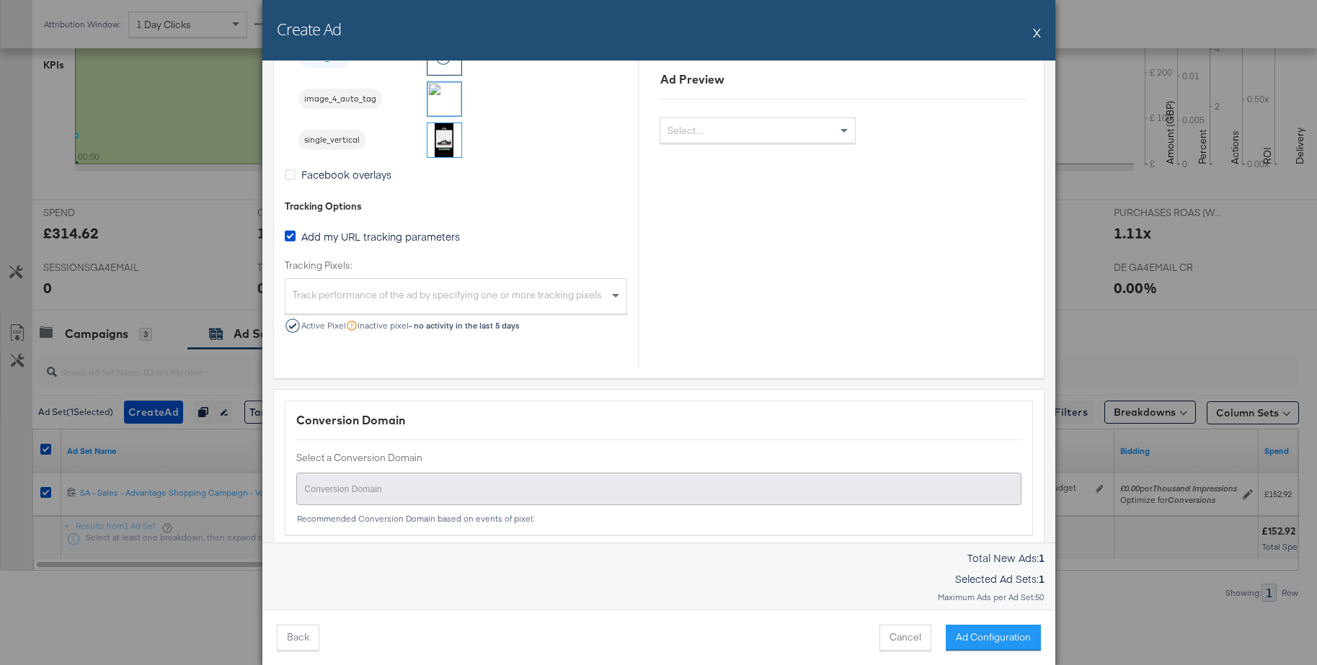
click at [600, 305] on div "Track performance of the ad by specifying one or more tracking pixels" at bounding box center [455, 297] width 341 height 31
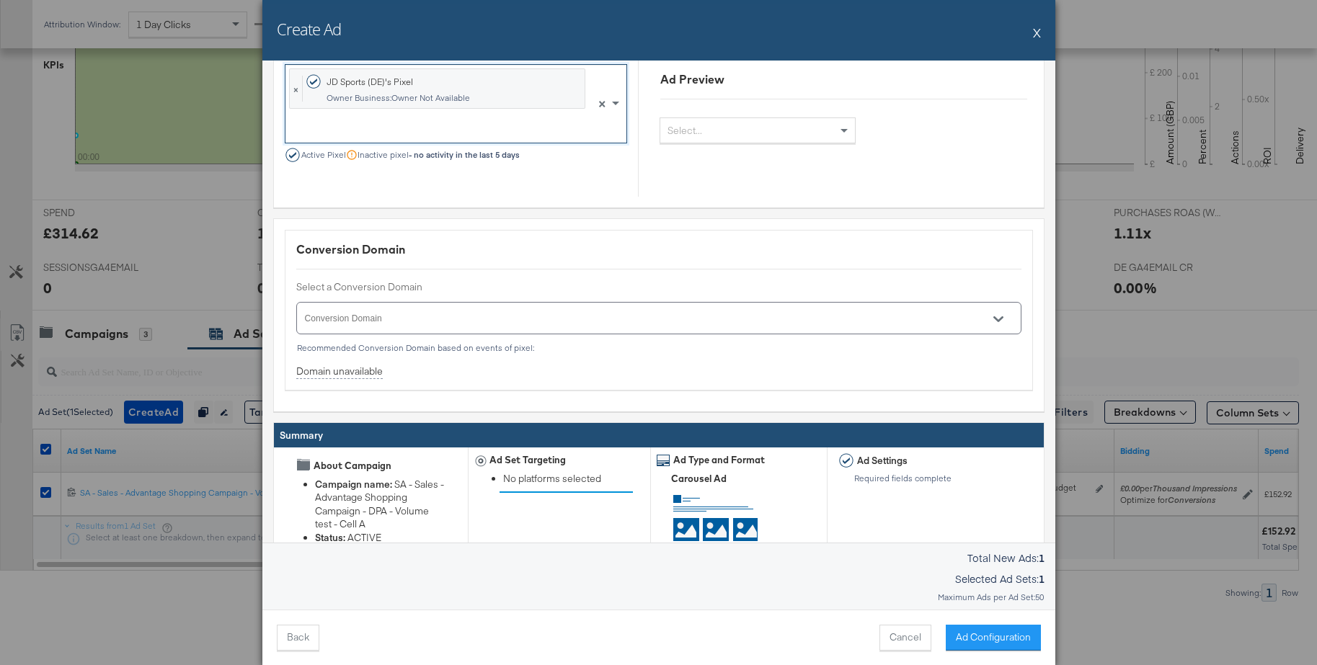
scroll to position [1732, 0]
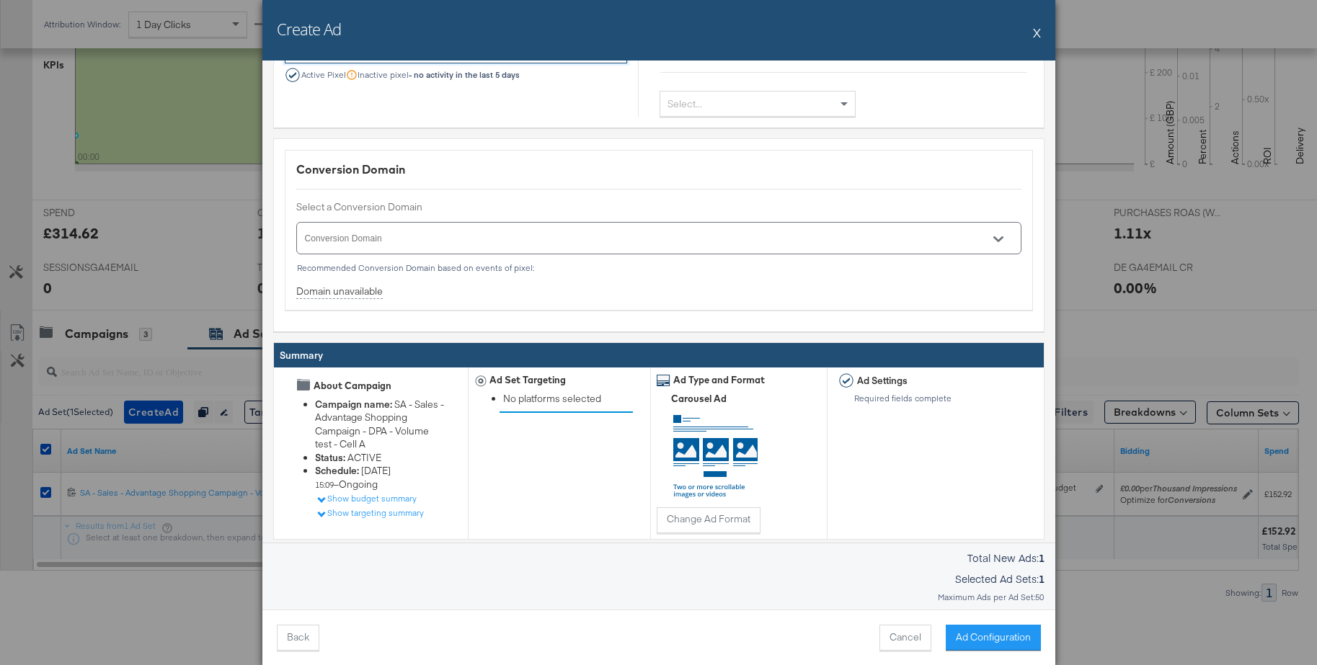
click at [997, 240] on icon "Open" at bounding box center [998, 239] width 10 height 6
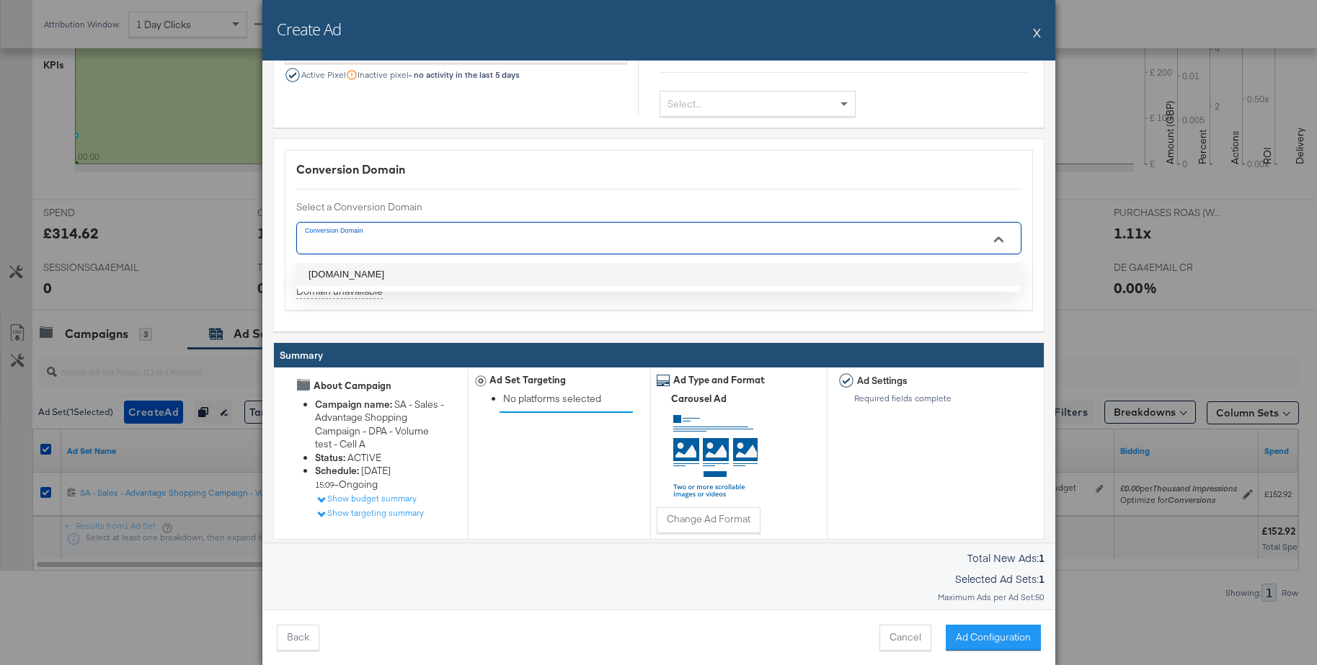
drag, startPoint x: 338, startPoint y: 274, endPoint x: 420, endPoint y: 300, distance: 86.1
click at [340, 273] on li "[DOMAIN_NAME]" at bounding box center [658, 274] width 723 height 23
type input "[DOMAIN_NAME]"
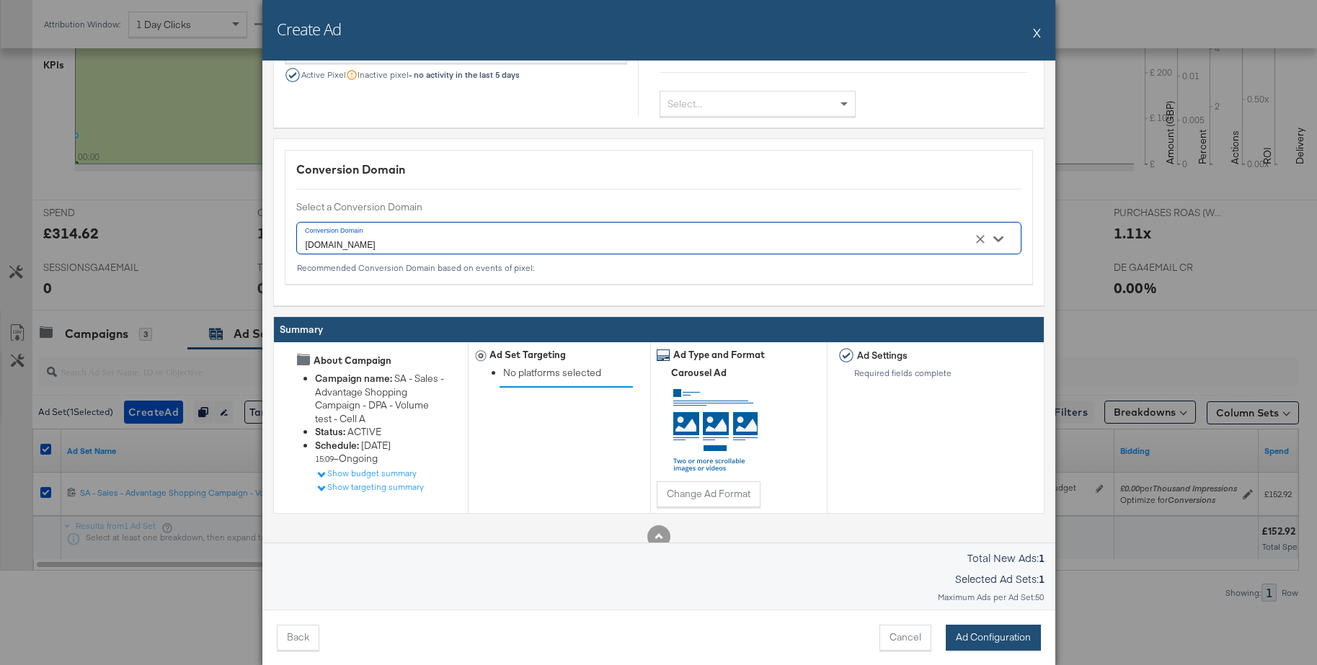
click at [964, 631] on button "Ad Configuration" at bounding box center [992, 638] width 95 height 26
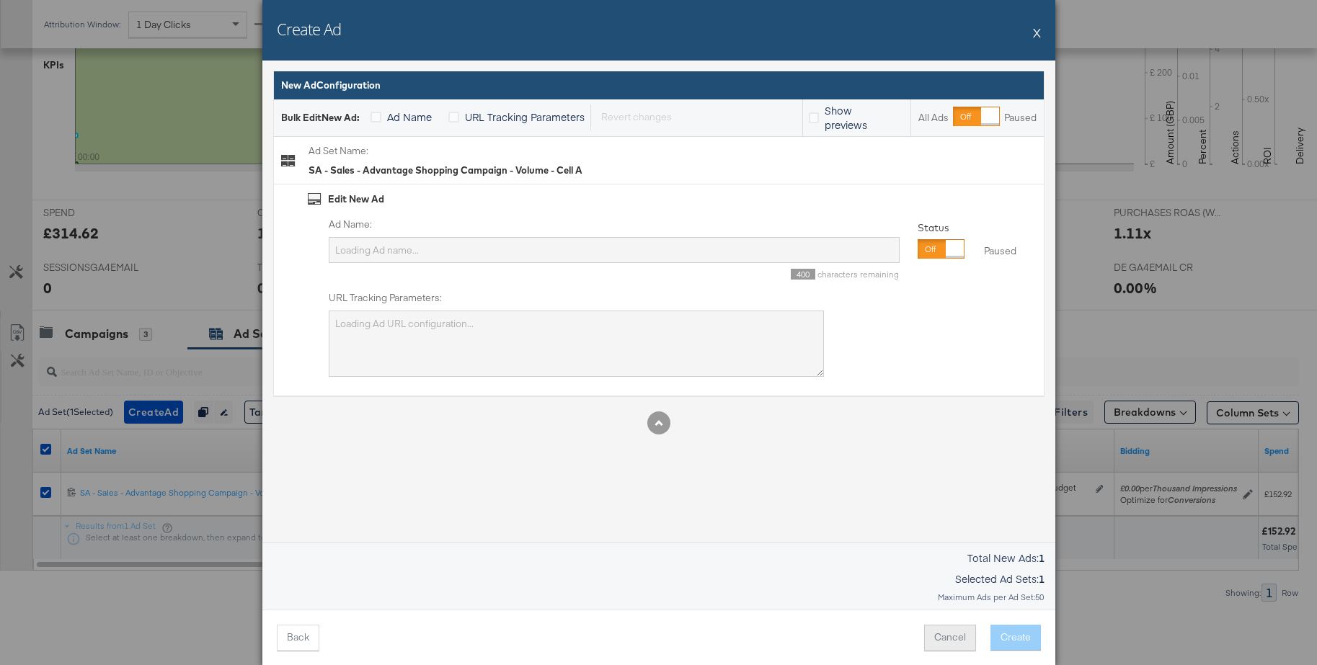
scroll to position [0, 0]
type input "SA - Sales - Advantage Shopping Campaign - Volume - Cell A"
type textarea "utm_campaign=SA - Sales - Advantage Shopping Campaign - DPA - Volume test - Cel…"
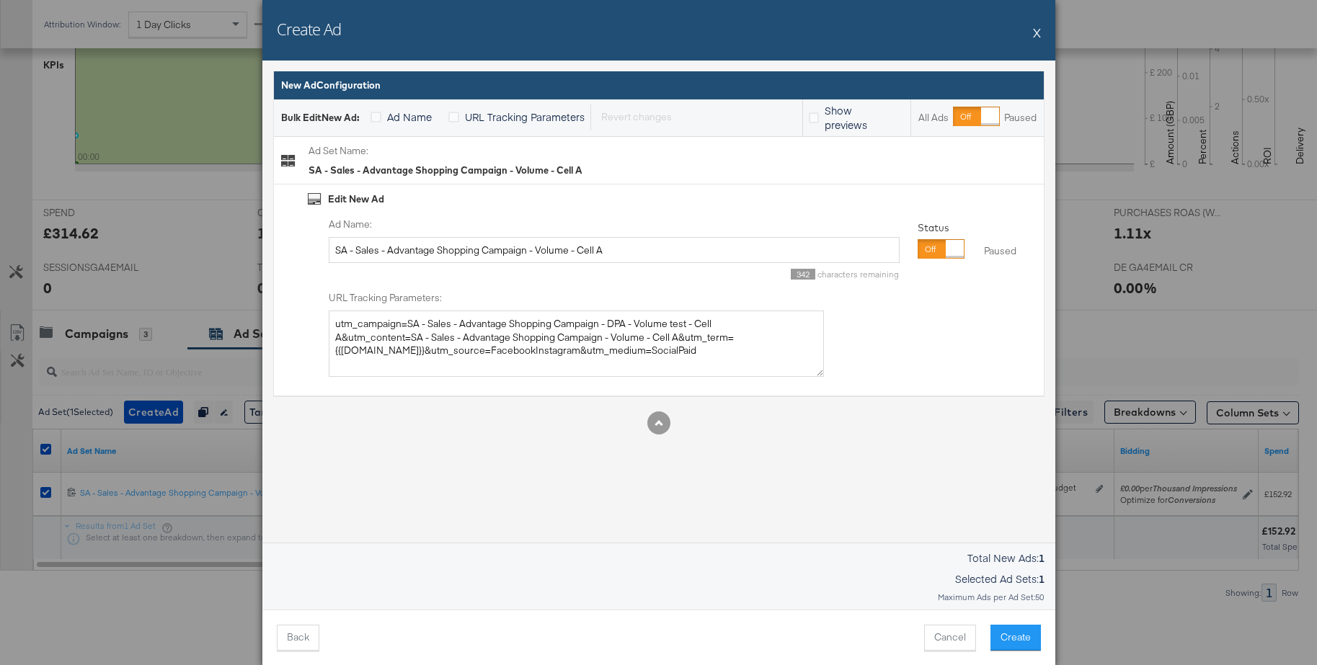
scroll to position [455, 0]
click at [945, 252] on div at bounding box center [954, 249] width 18 height 18
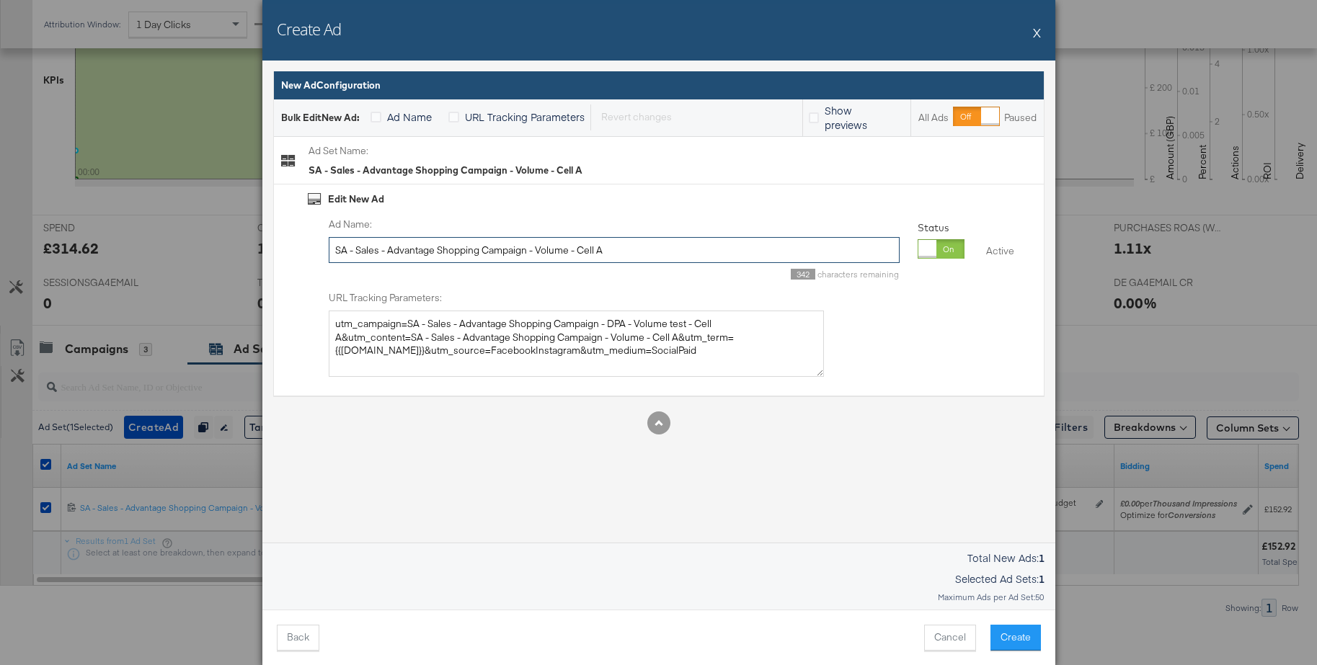
drag, startPoint x: 618, startPoint y: 253, endPoint x: 323, endPoint y: 251, distance: 295.4
click at [323, 251] on div "Ad Name: SA - Sales - Advantage Shopping Campaign - Volume - Cell A 342 charact…" at bounding box center [672, 298] width 729 height 160
type input "Tactical - adi ftw promo - slot 3"
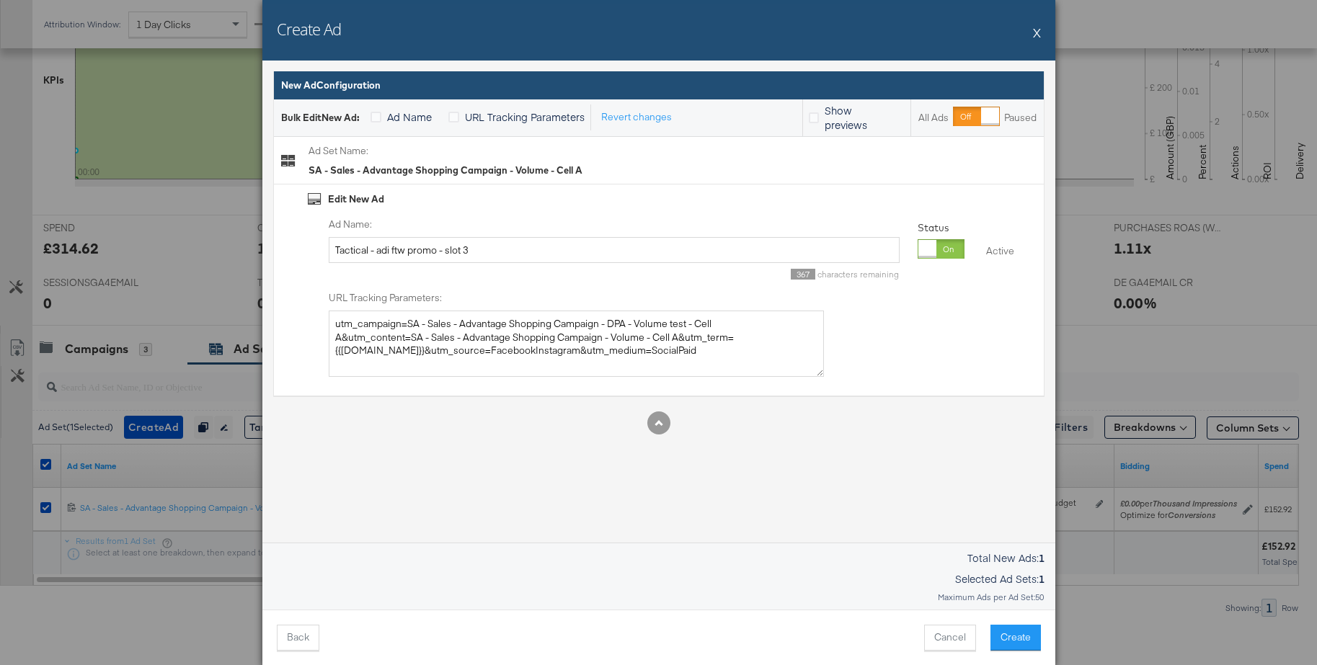
drag, startPoint x: 1016, startPoint y: 638, endPoint x: 1009, endPoint y: 633, distance: 8.8
click at [1016, 638] on button "Create" at bounding box center [1015, 638] width 50 height 26
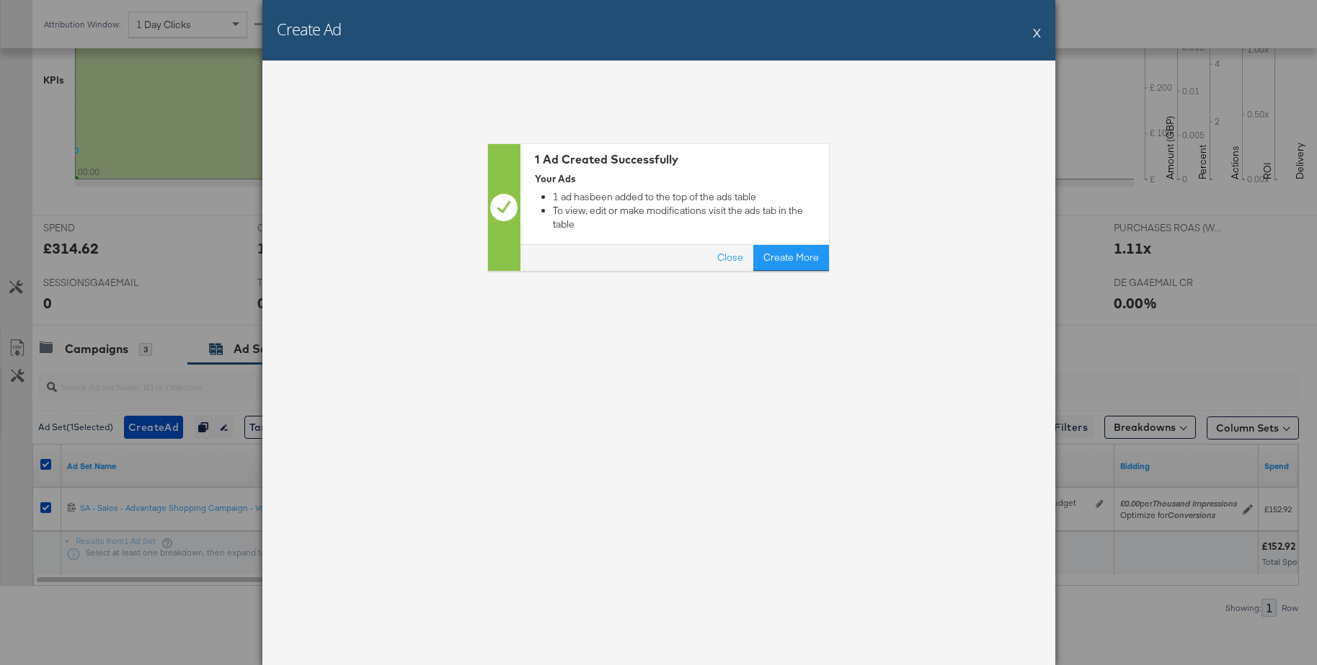
click at [1038, 34] on button "X" at bounding box center [1037, 32] width 8 height 29
